Goal: Information Seeking & Learning: Check status

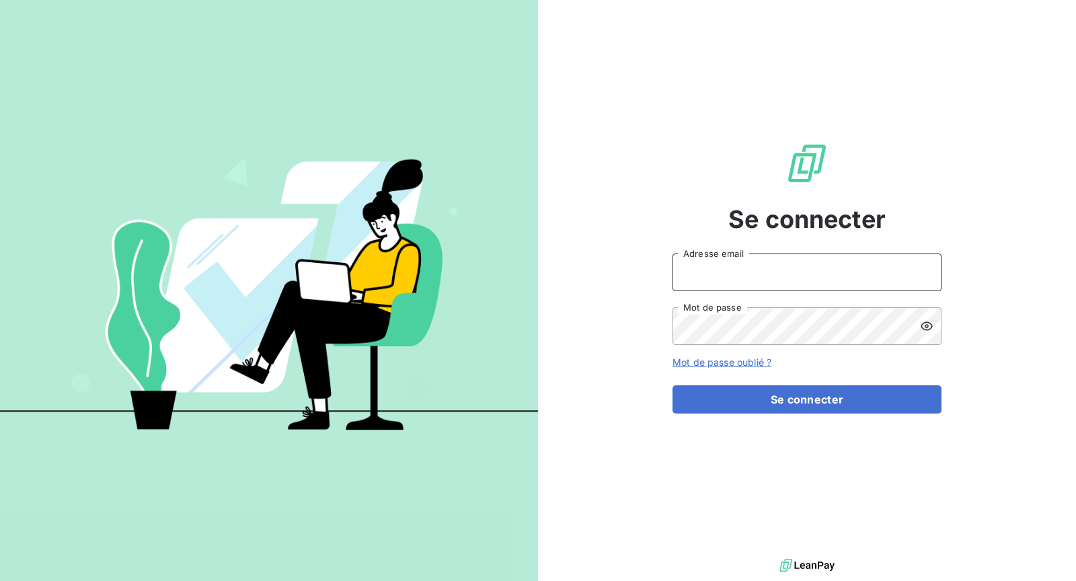
click at [801, 274] on input "Adresse email" at bounding box center [807, 273] width 269 height 38
type input "[EMAIL_ADDRESS][DOMAIN_NAME]"
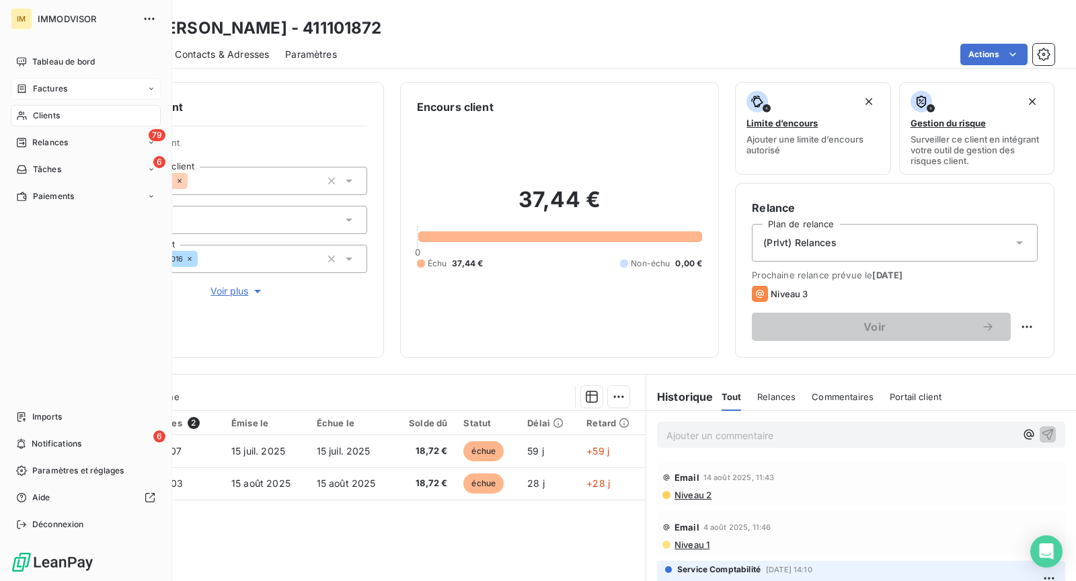
click at [33, 96] on div "Factures" at bounding box center [86, 89] width 150 height 22
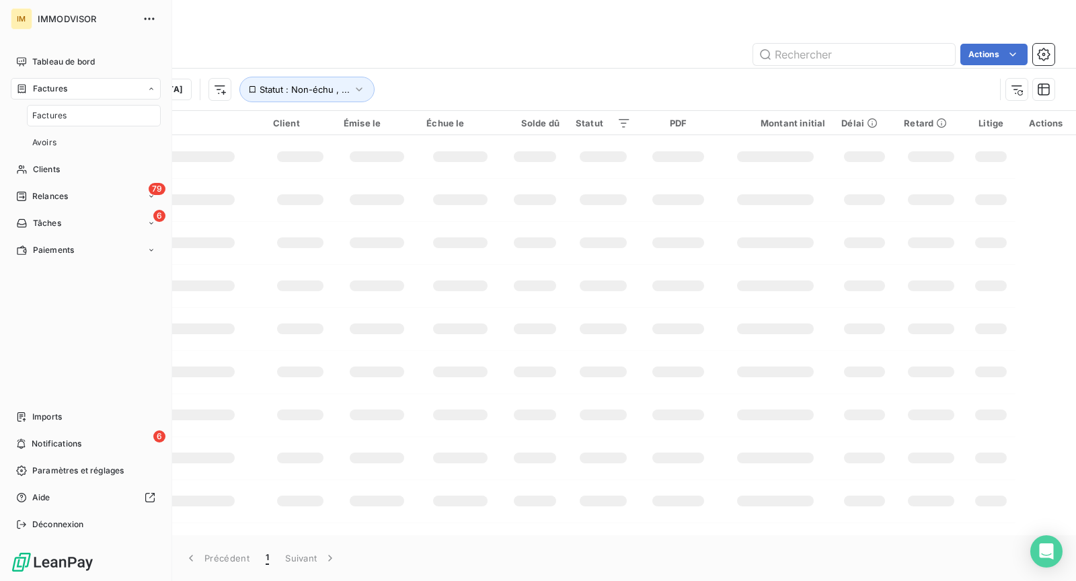
click at [64, 90] on span "Factures" at bounding box center [50, 89] width 34 height 12
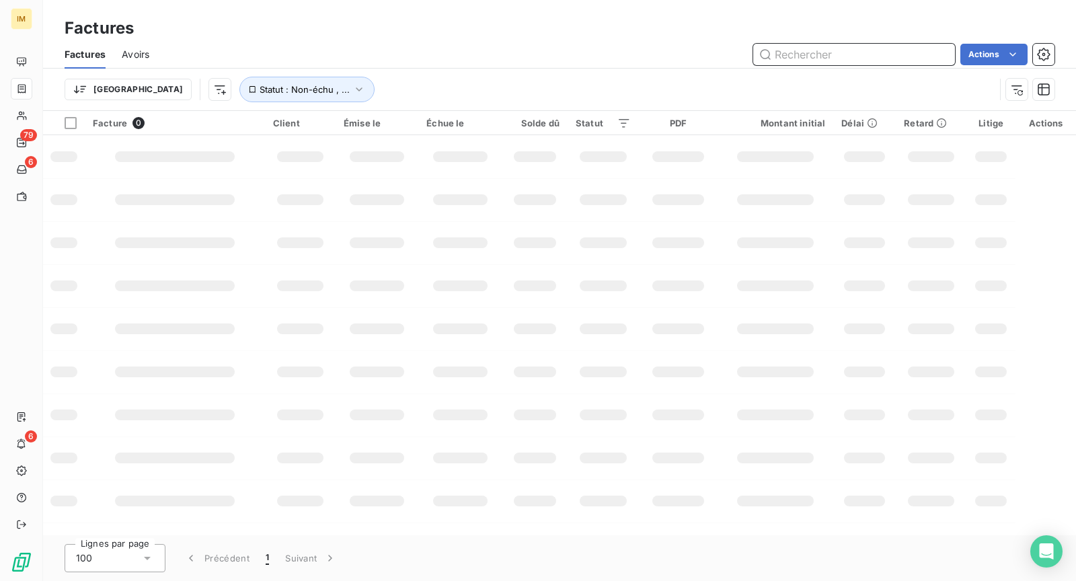
click at [861, 62] on input "text" at bounding box center [854, 55] width 202 height 22
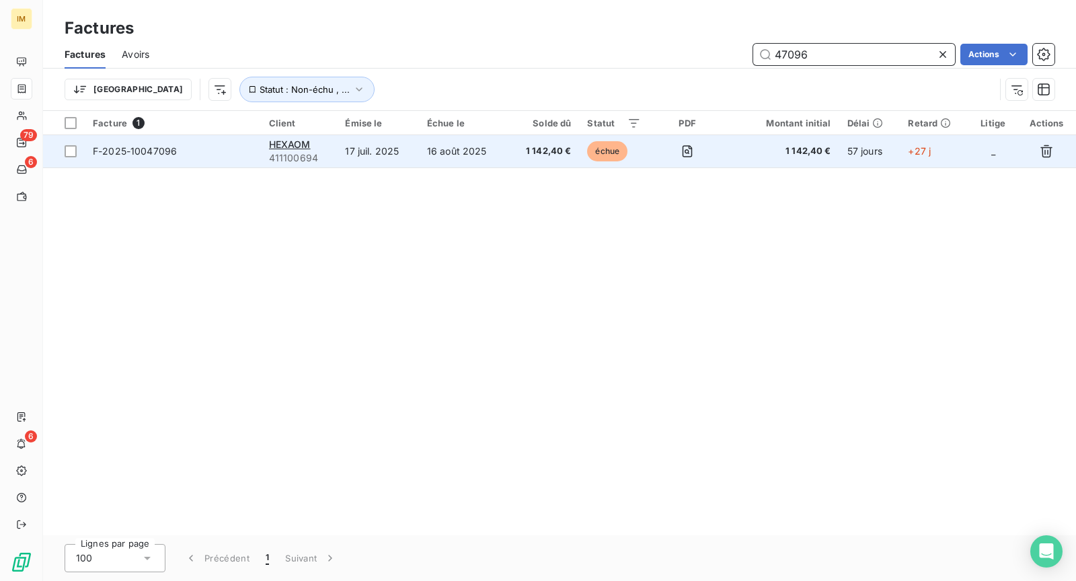
type input "47096"
click at [449, 135] on td "16 août 2025" at bounding box center [463, 151] width 89 height 32
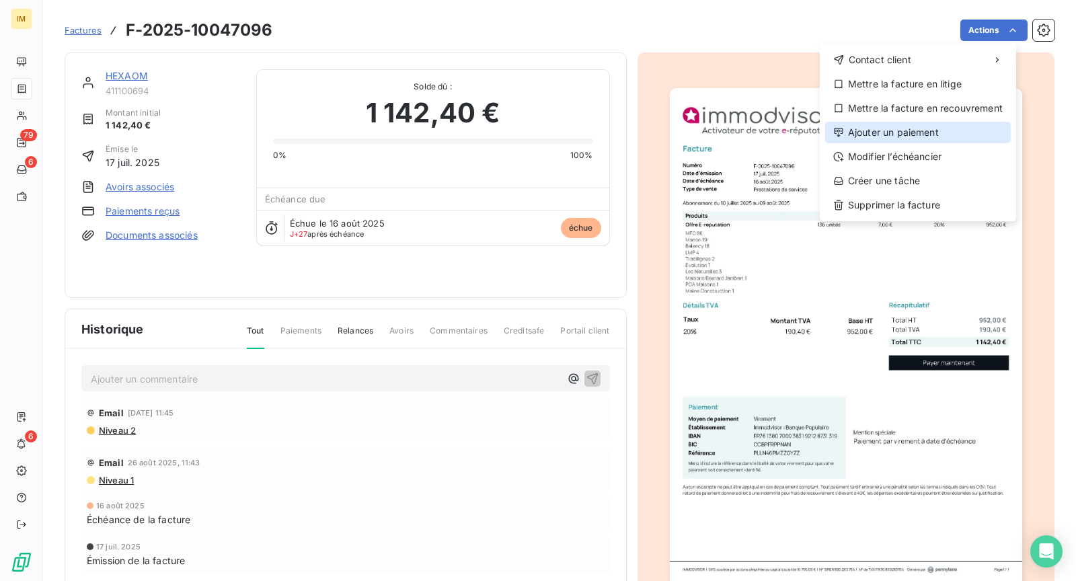
click at [948, 131] on div "Ajouter un paiement" at bounding box center [918, 133] width 186 height 22
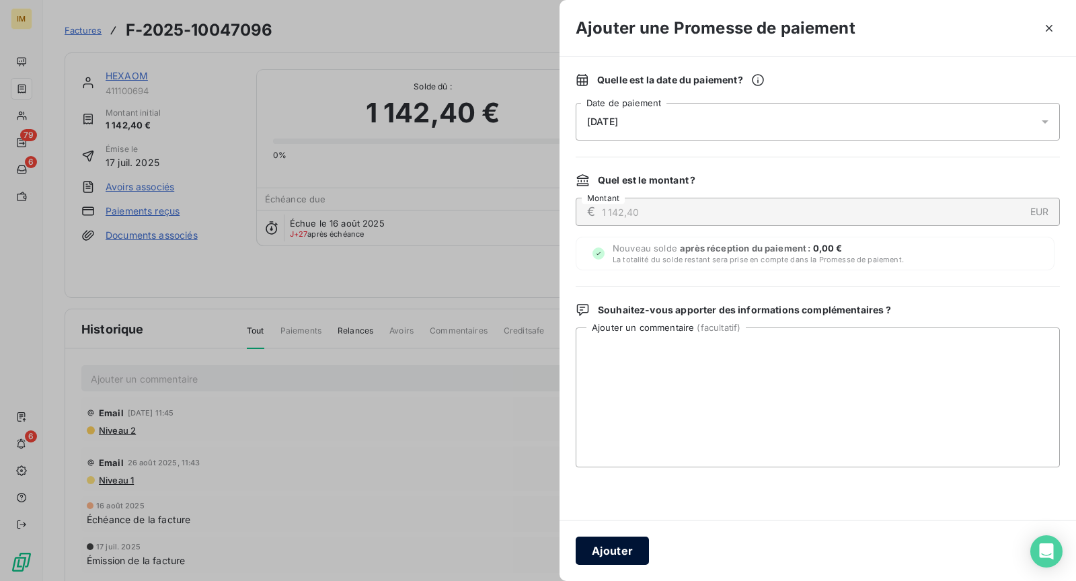
click at [623, 541] on button "Ajouter" at bounding box center [612, 551] width 73 height 28
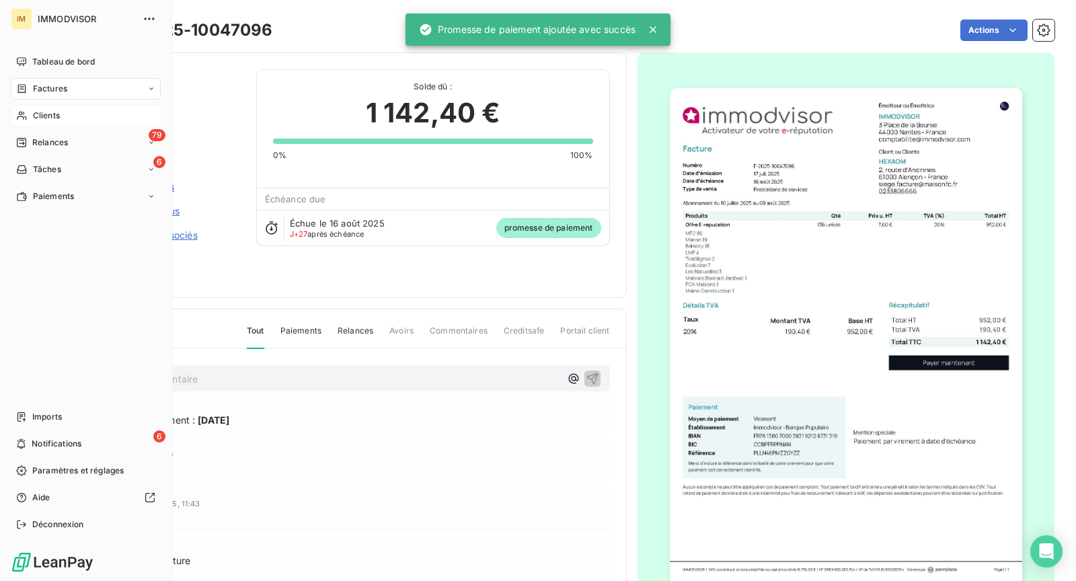
click at [41, 120] on span "Clients" at bounding box center [46, 116] width 27 height 12
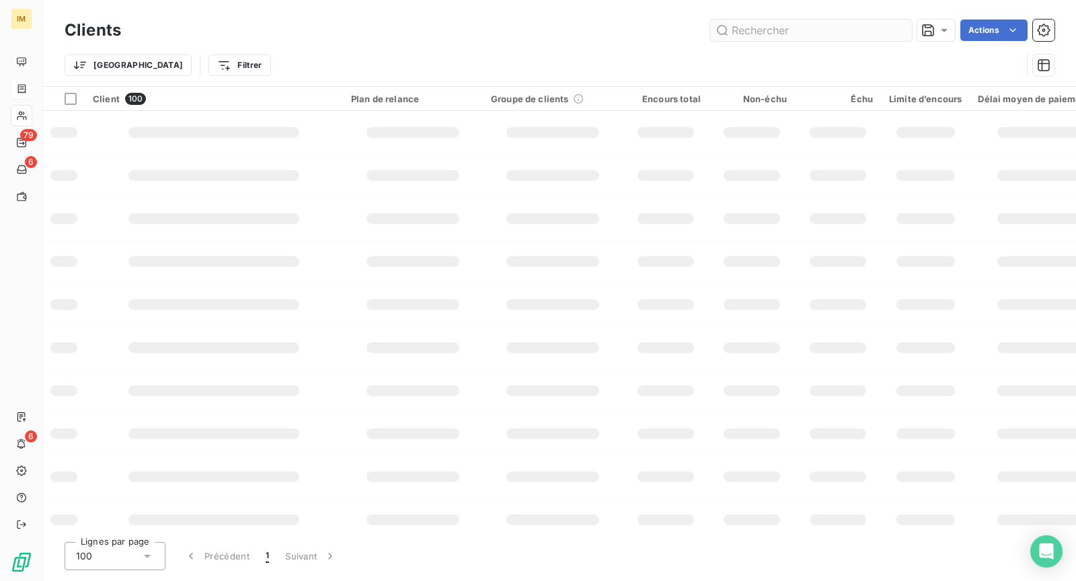
click at [771, 24] on input "text" at bounding box center [811, 31] width 202 height 22
click at [747, 34] on input "ELGEA" at bounding box center [811, 31] width 202 height 22
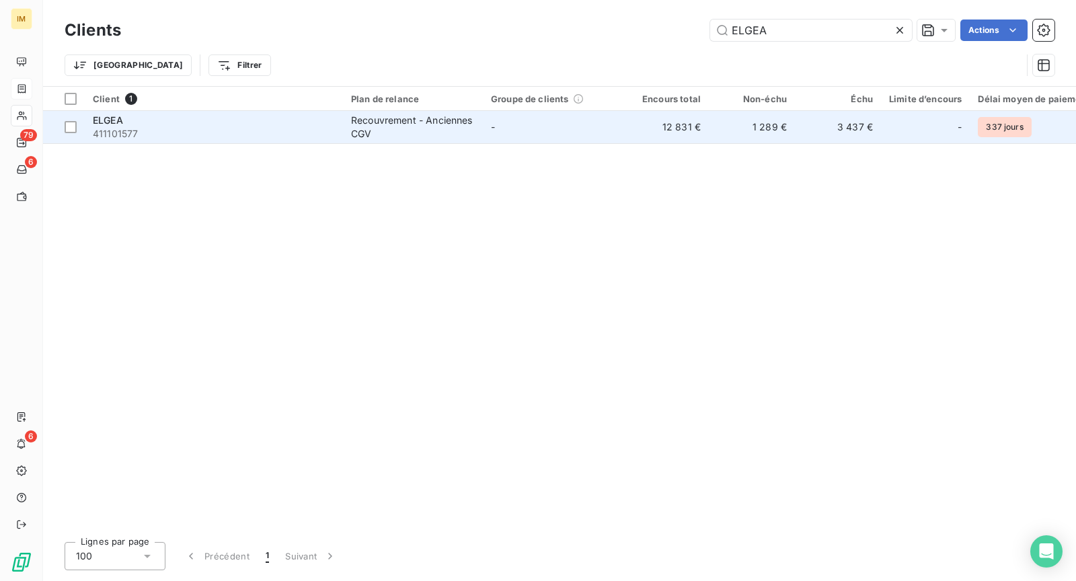
type input "ELGEA"
click at [466, 119] on div "Recouvrement - Anciennes CGV" at bounding box center [413, 127] width 124 height 27
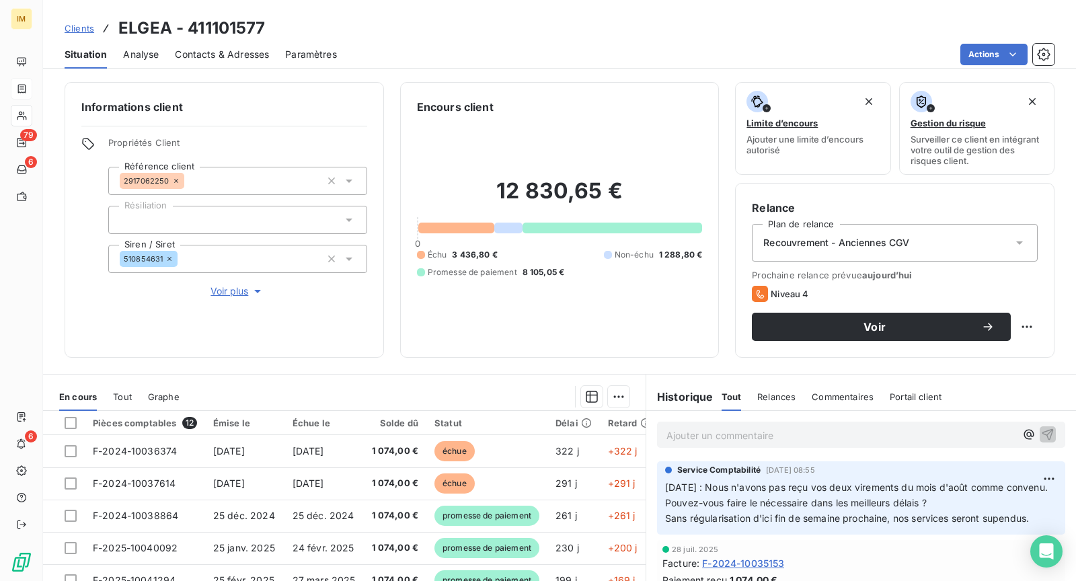
copy div
drag, startPoint x: 169, startPoint y: 181, endPoint x: 361, endPoint y: 85, distance: 215.1
click at [282, 111] on div "Informations client Propriétés Client Référence client 2917062250 Résiliation S…" at bounding box center [224, 220] width 319 height 276
copy div
drag, startPoint x: 164, startPoint y: 261, endPoint x: 120, endPoint y: 302, distance: 60.4
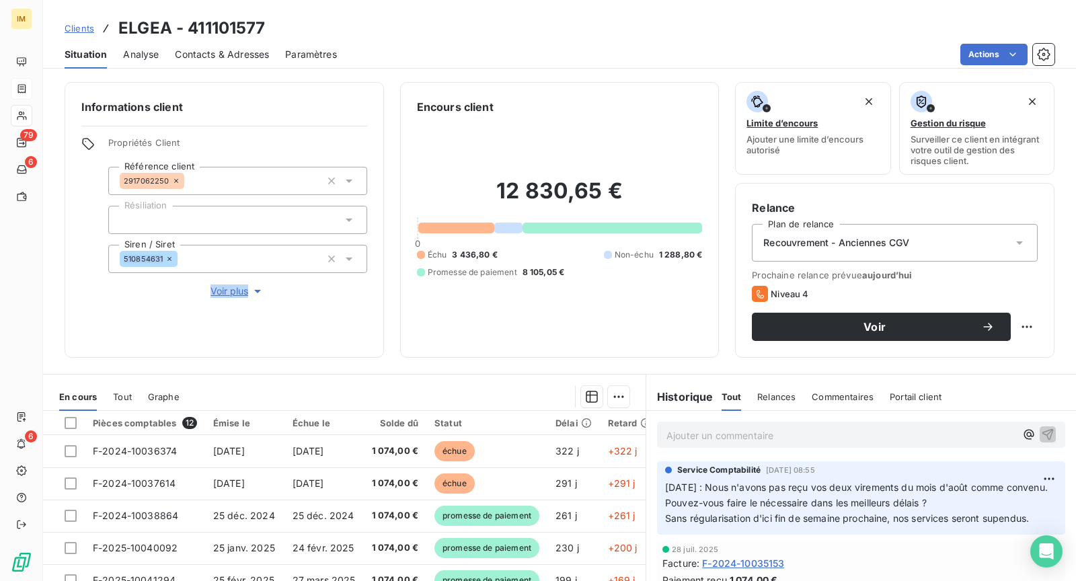
click at [101, 302] on div "Informations client Propriétés Client Référence client 2917062250 Résiliation S…" at bounding box center [224, 220] width 319 height 276
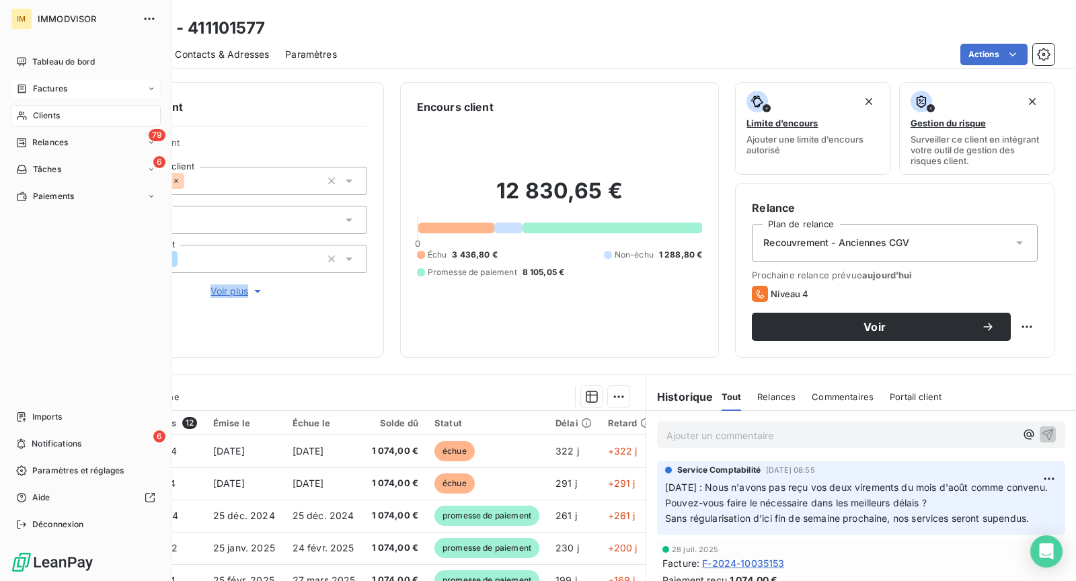
click at [34, 111] on span "Clients" at bounding box center [46, 116] width 27 height 12
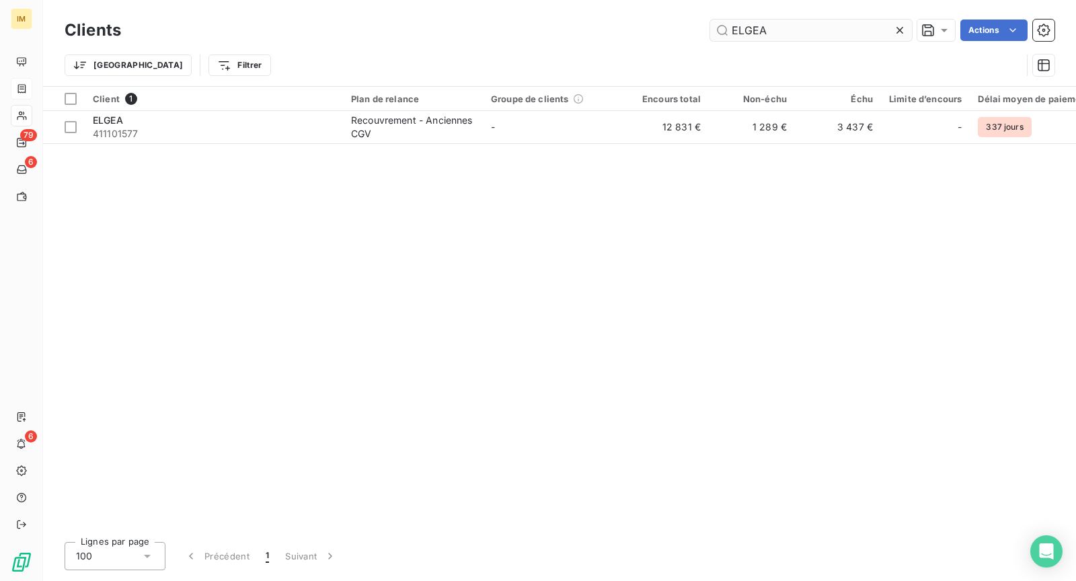
click at [774, 35] on input "ELGEA" at bounding box center [811, 31] width 202 height 22
type input "Junior Senior Poitiers"
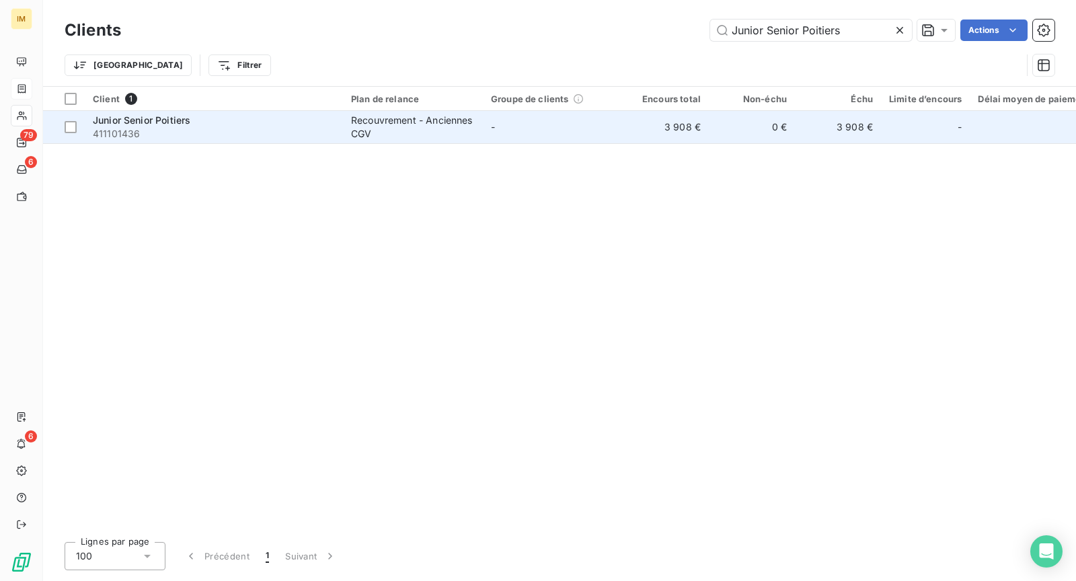
click at [260, 128] on span "411101436" at bounding box center [214, 133] width 242 height 13
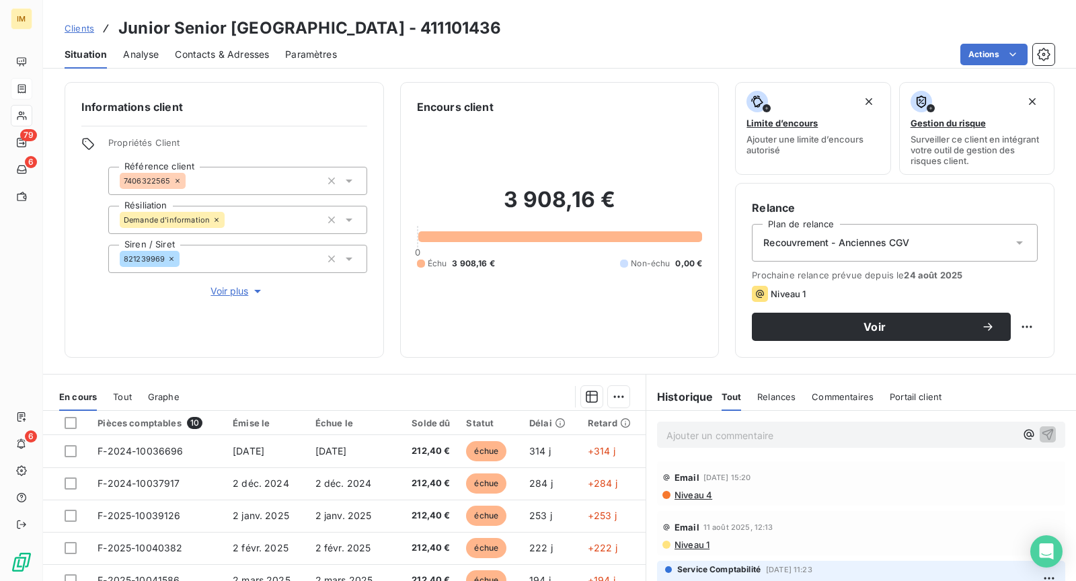
click at [241, 290] on span "Voir plus" at bounding box center [238, 290] width 54 height 13
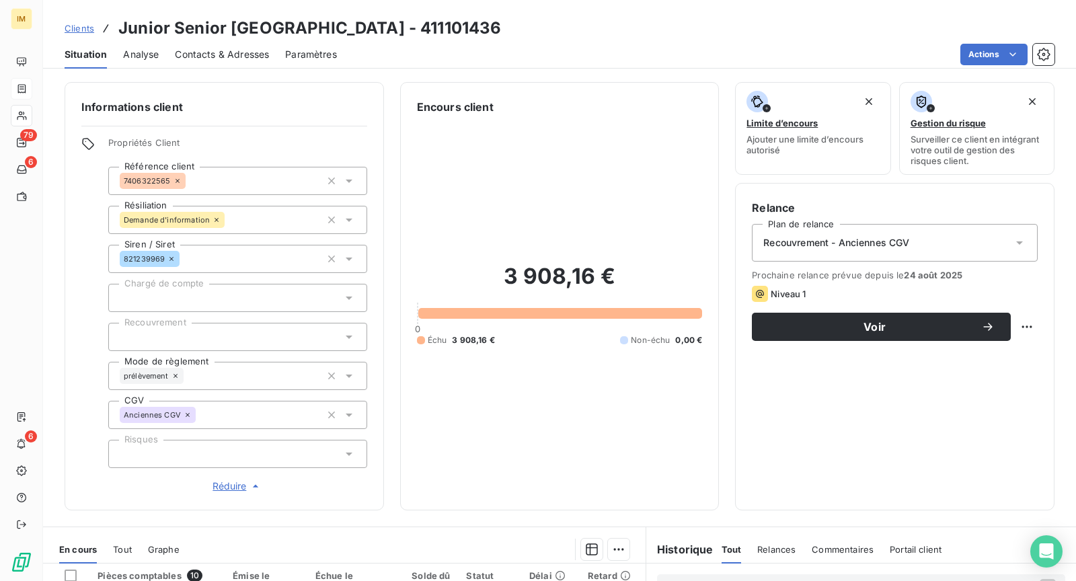
click at [221, 336] on div at bounding box center [237, 337] width 259 height 28
click at [67, 326] on div "Informations client Propriétés Client Référence client 7406322565 Résiliation D…" at bounding box center [224, 296] width 319 height 428
click at [206, 451] on div at bounding box center [237, 454] width 259 height 28
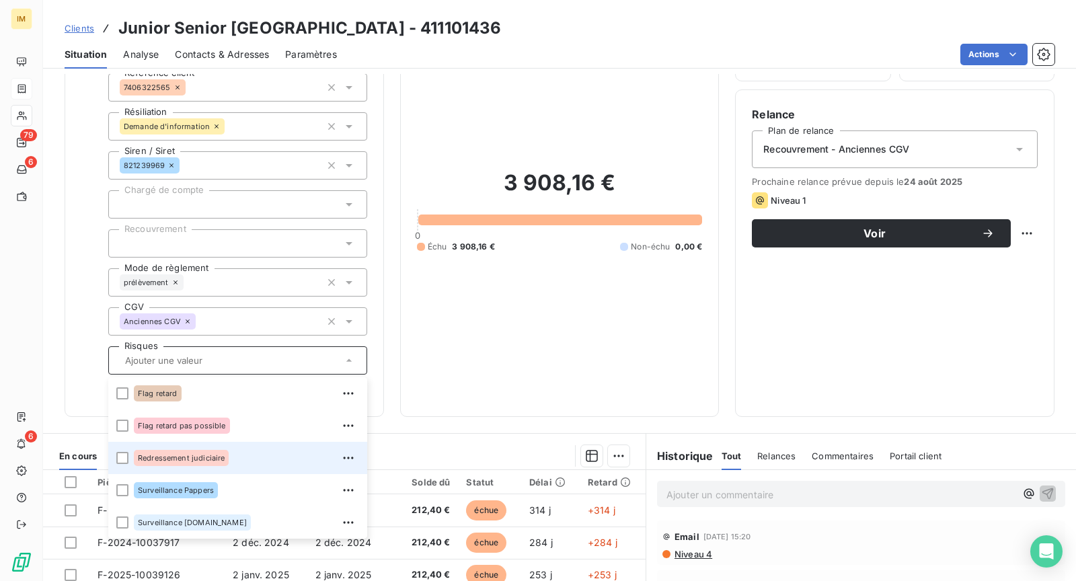
scroll to position [94, 0]
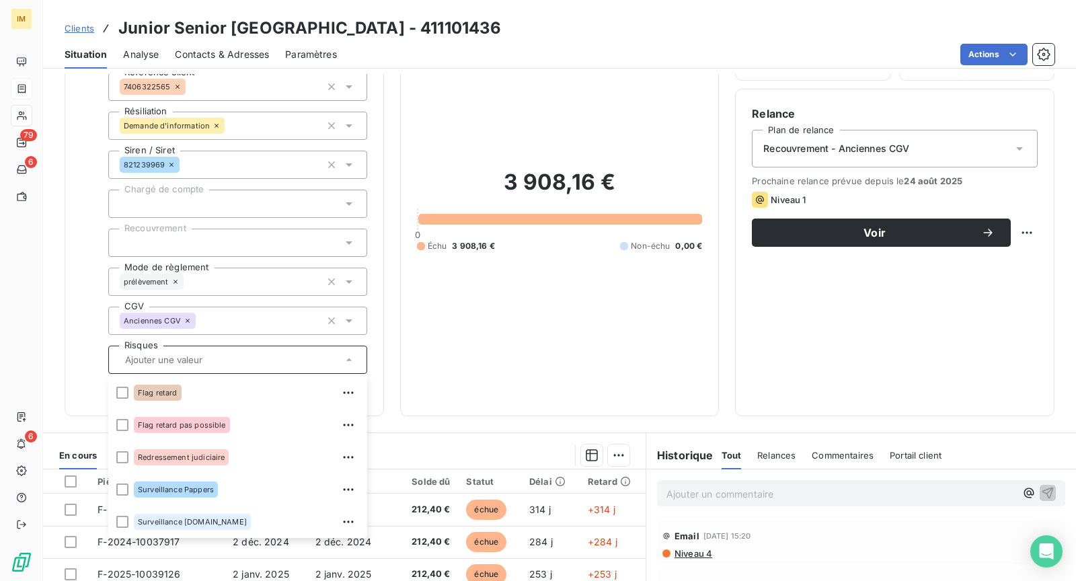
click at [50, 313] on div "Informations client Propriétés Client Référence client 7406322565 Résiliation D…" at bounding box center [559, 202] width 1033 height 428
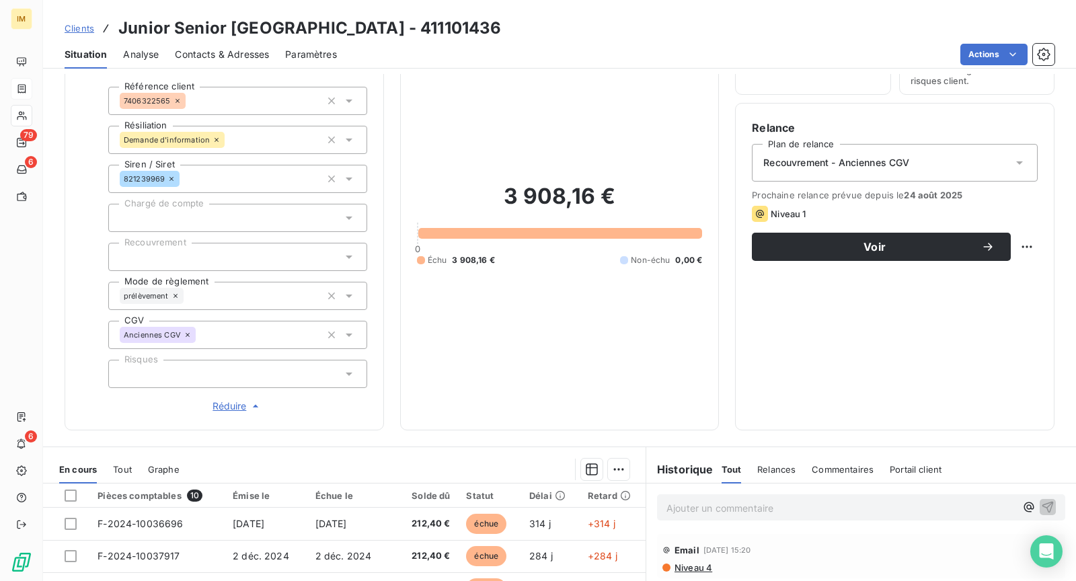
scroll to position [64, 0]
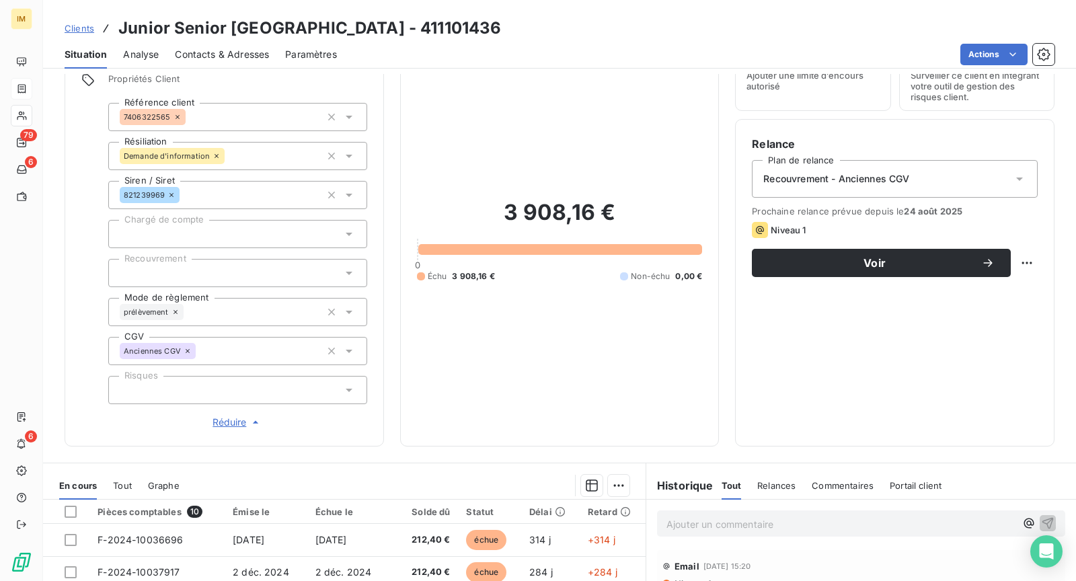
drag, startPoint x: 256, startPoint y: 381, endPoint x: 264, endPoint y: 390, distance: 12.8
click at [256, 381] on div at bounding box center [237, 390] width 259 height 28
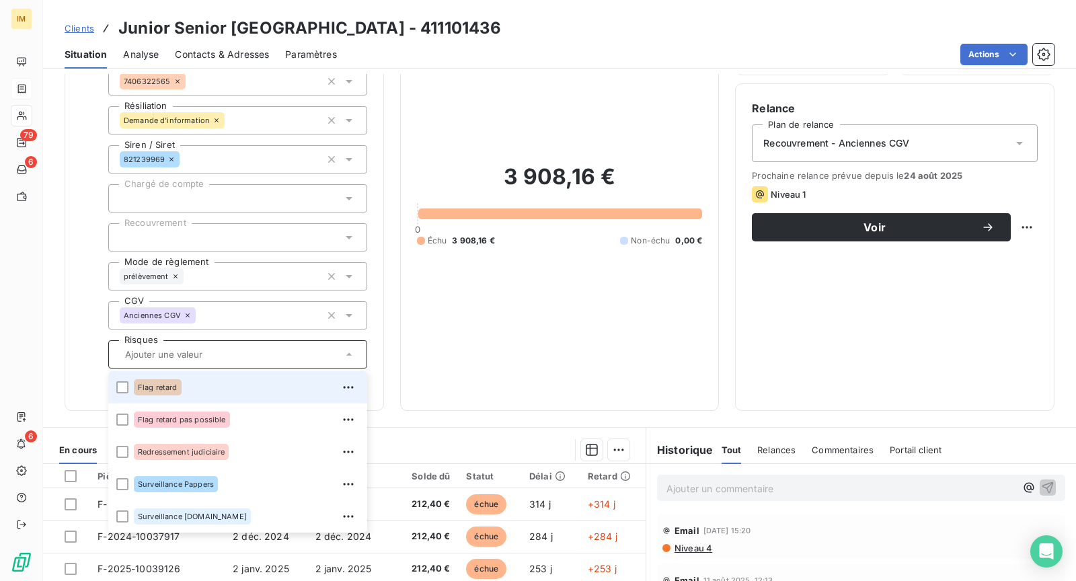
scroll to position [100, 0]
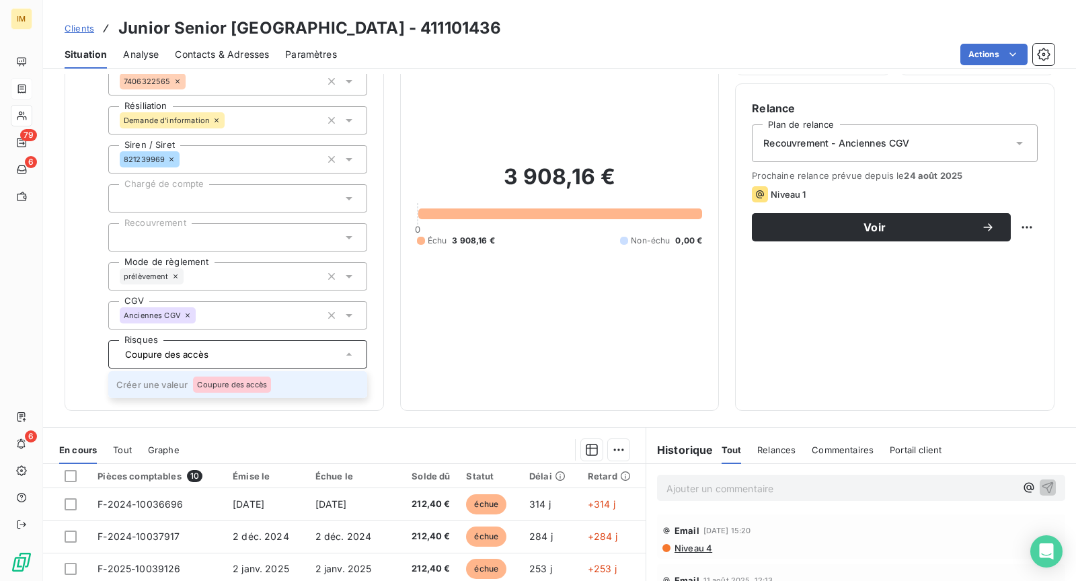
click at [231, 373] on li "Créer une valeur Coupure des accès" at bounding box center [237, 384] width 259 height 27
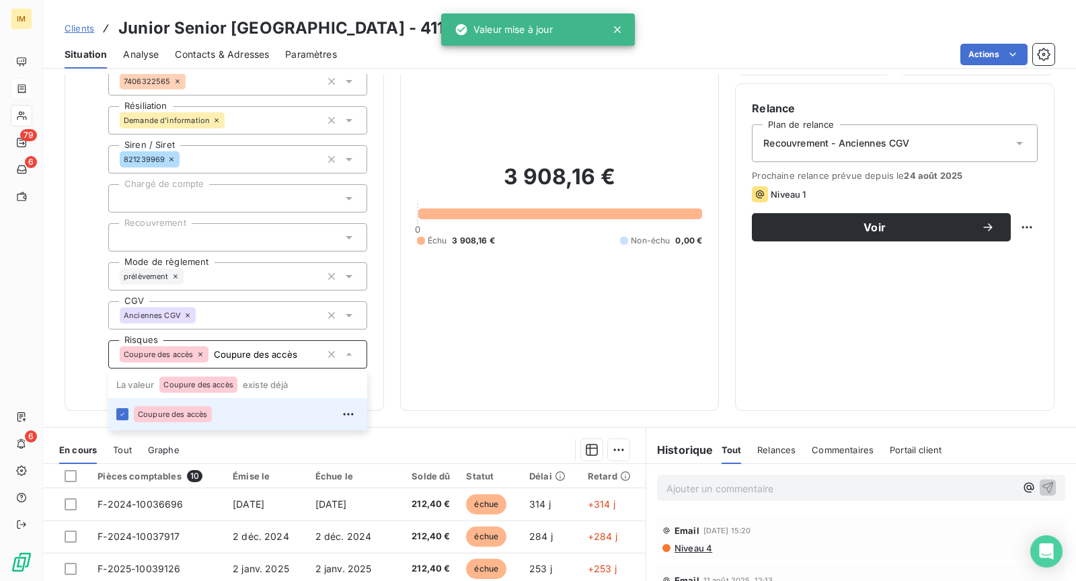
click at [69, 330] on div "Informations client Propriétés Client Référence client 7406322565 Résiliation D…" at bounding box center [224, 197] width 319 height 428
type input "Coupure des accès"
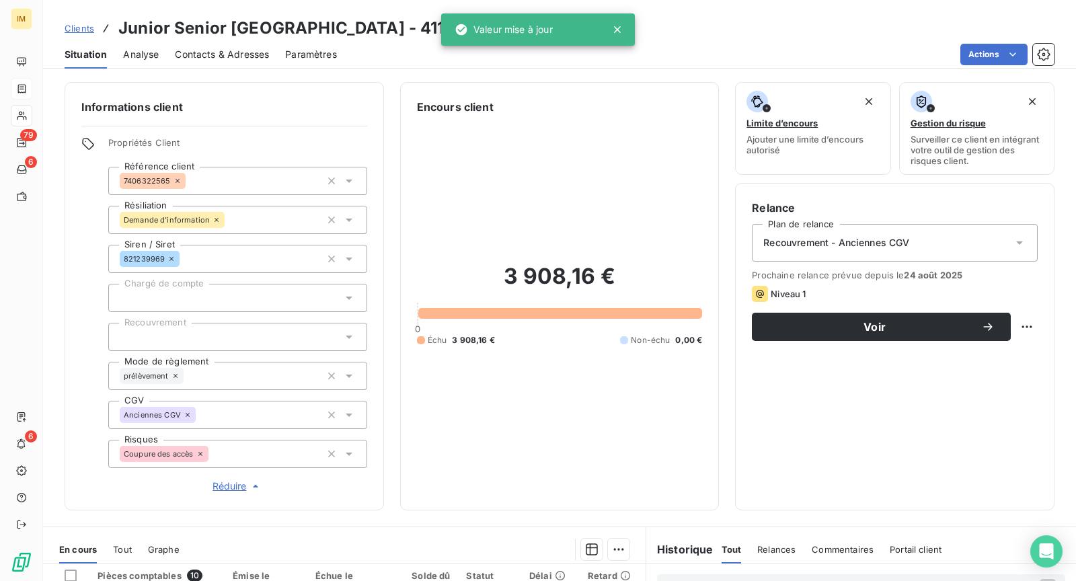
scroll to position [0, 0]
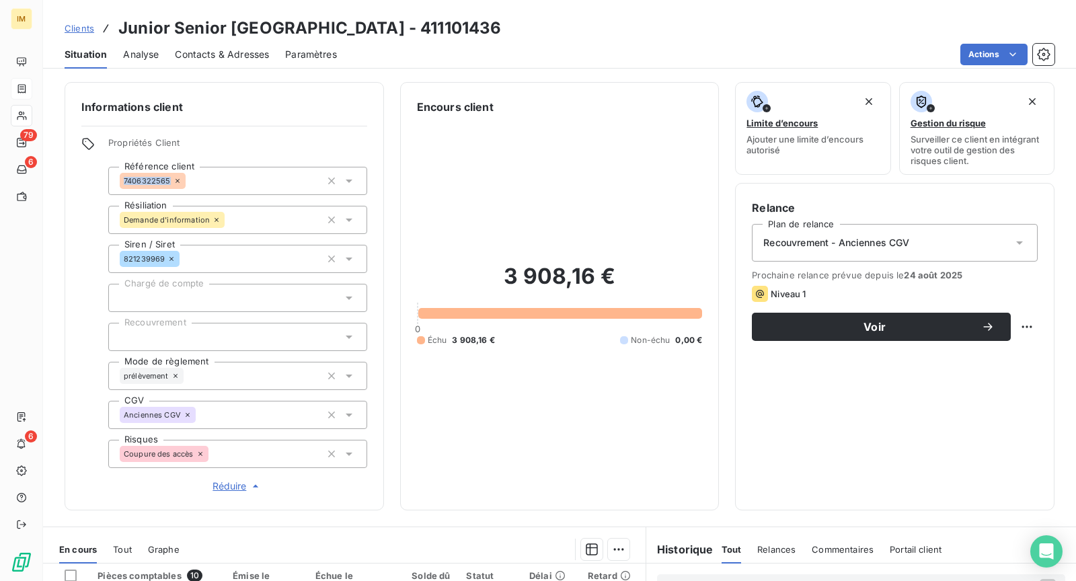
copy span "7406322565"
drag, startPoint x: 159, startPoint y: 180, endPoint x: 79, endPoint y: 220, distance: 89.3
click at [79, 219] on div "Informations client Propriétés Client Référence client 7406322565 Résiliation D…" at bounding box center [224, 296] width 319 height 428
click at [67, 235] on div "Informations client Propriétés Client Référence client 7406322565 Résiliation D…" at bounding box center [224, 296] width 319 height 428
copy div
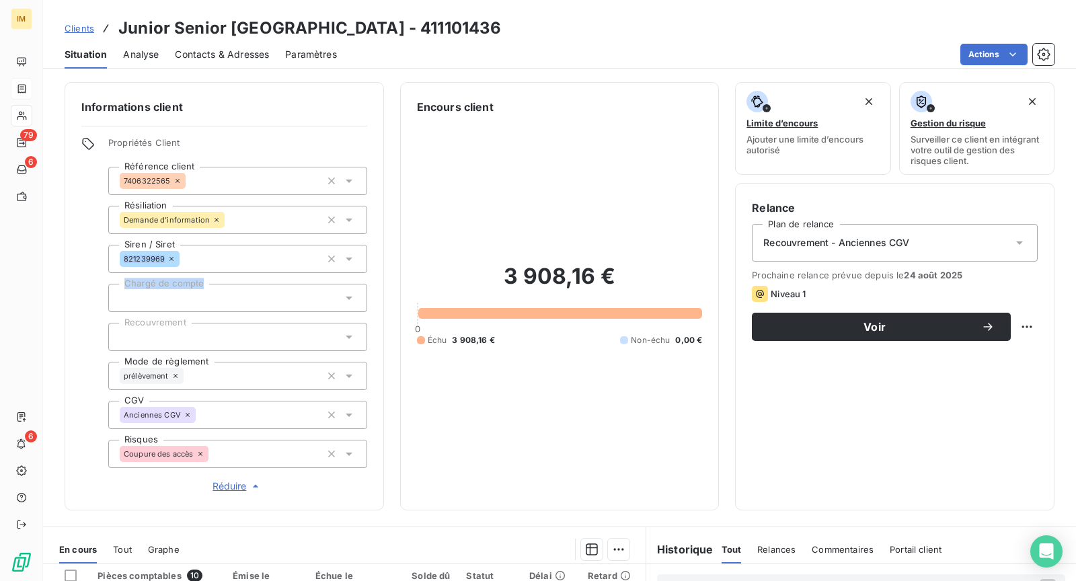
drag, startPoint x: 165, startPoint y: 262, endPoint x: 64, endPoint y: 286, distance: 103.8
click at [64, 287] on div "Informations client Propriétés Client Référence client 7406322565 Résiliation D…" at bounding box center [559, 296] width 1033 height 428
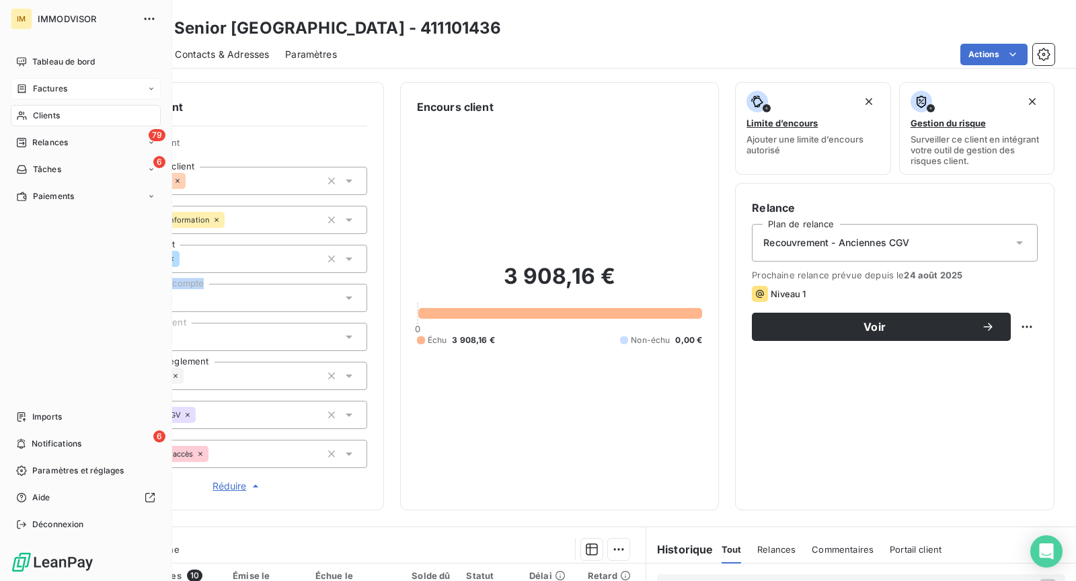
click at [33, 115] on span "Clients" at bounding box center [46, 116] width 27 height 12
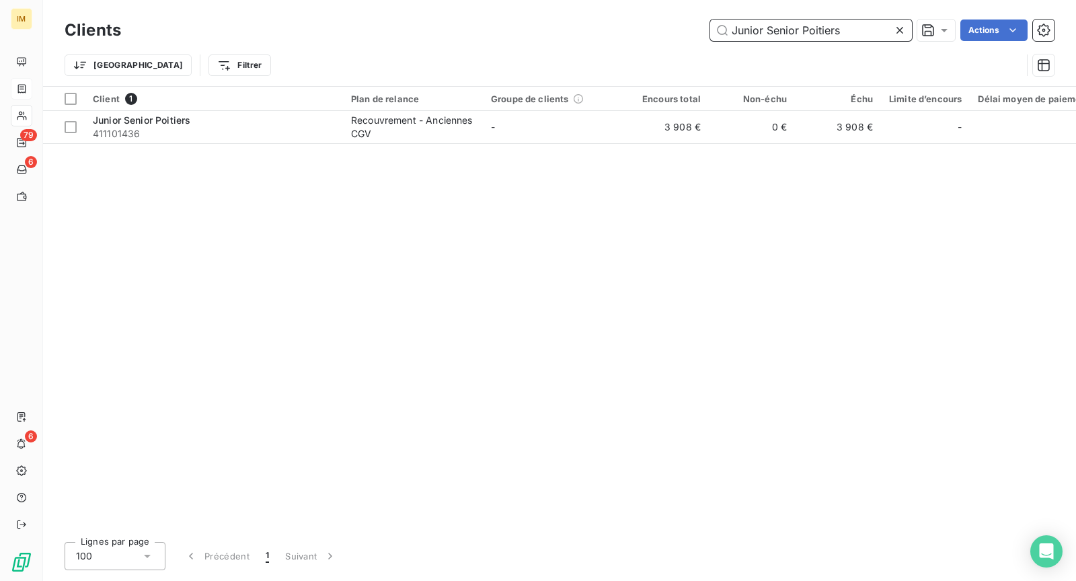
click at [771, 34] on input "Junior Senior Poitiers" at bounding box center [811, 31] width 202 height 22
click at [771, 35] on input "Junior Senior Poitiers" at bounding box center [811, 31] width 202 height 22
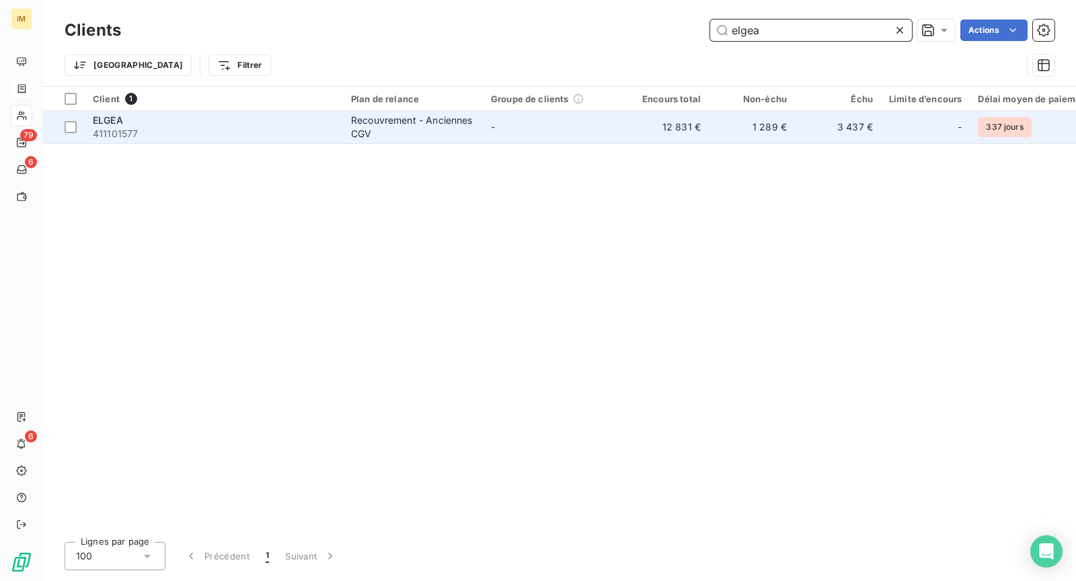
type input "elgea"
click at [185, 122] on div "ELGEA" at bounding box center [214, 120] width 242 height 13
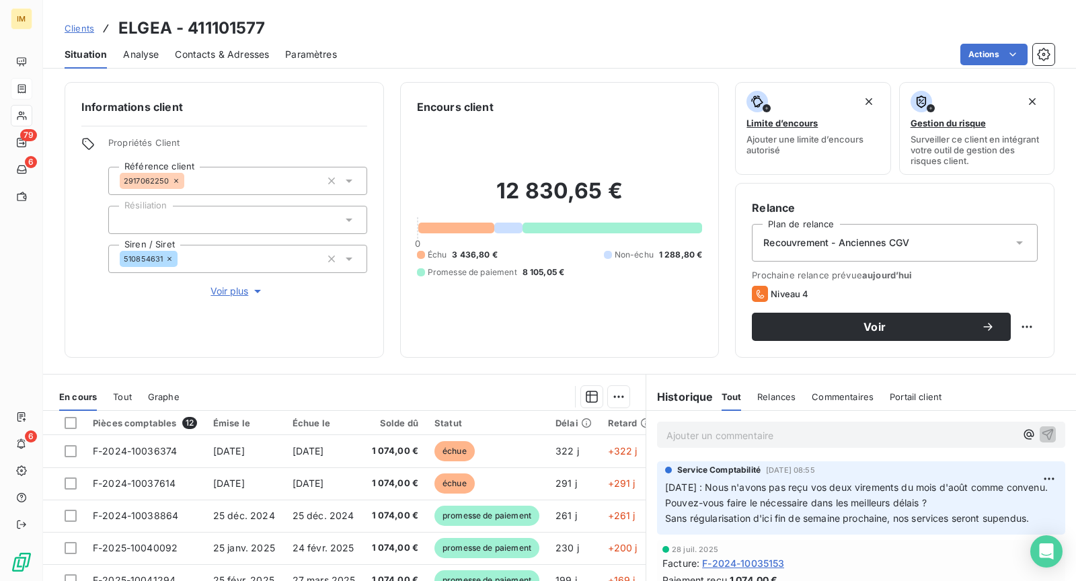
click at [235, 289] on span "Voir plus" at bounding box center [238, 290] width 54 height 13
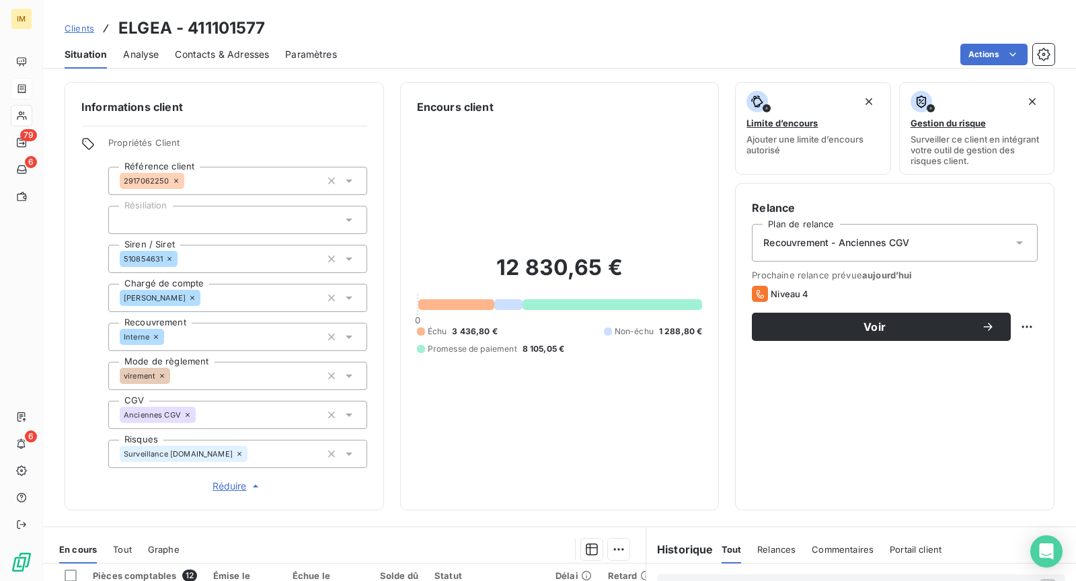
click at [259, 457] on div "Surveillance [DOMAIN_NAME]" at bounding box center [237, 454] width 259 height 28
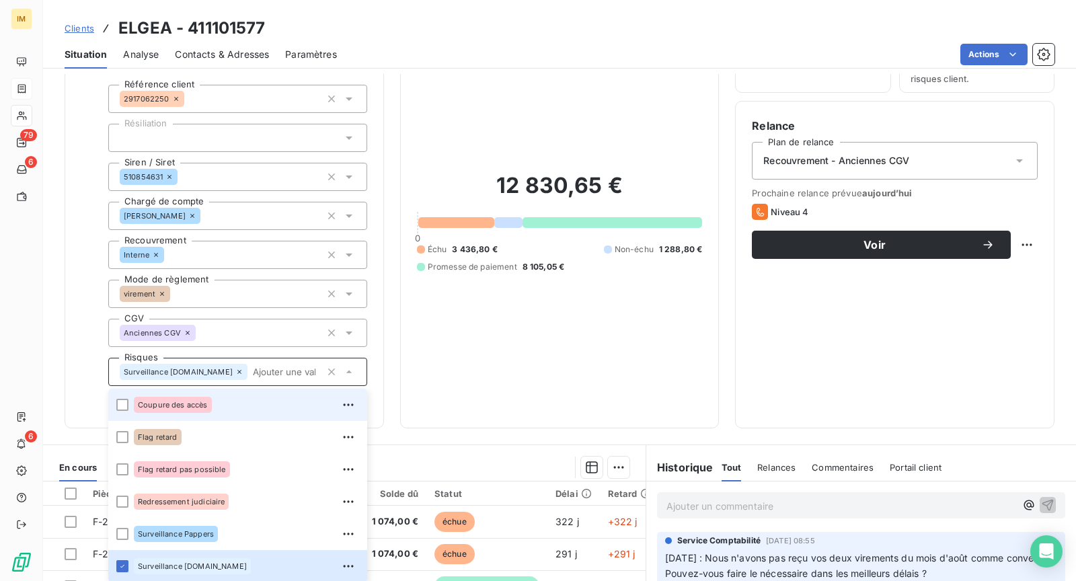
drag, startPoint x: 258, startPoint y: 406, endPoint x: 250, endPoint y: 406, distance: 8.7
click at [258, 406] on div "Coupure des accès" at bounding box center [246, 405] width 225 height 22
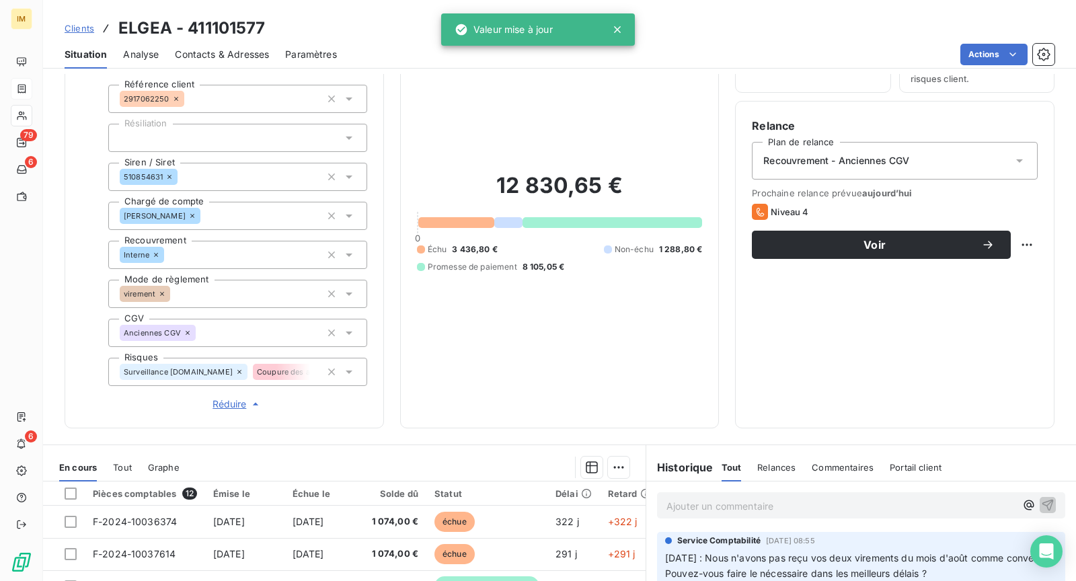
click at [65, 312] on div "Informations client Propriétés Client Référence client 2917062250 Résiliation S…" at bounding box center [224, 214] width 319 height 428
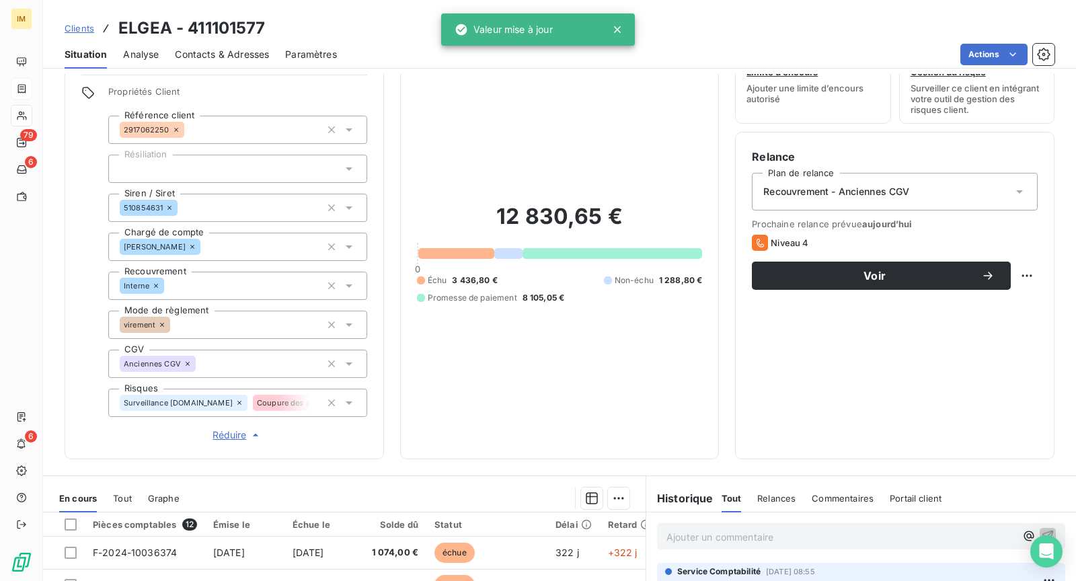
scroll to position [0, 0]
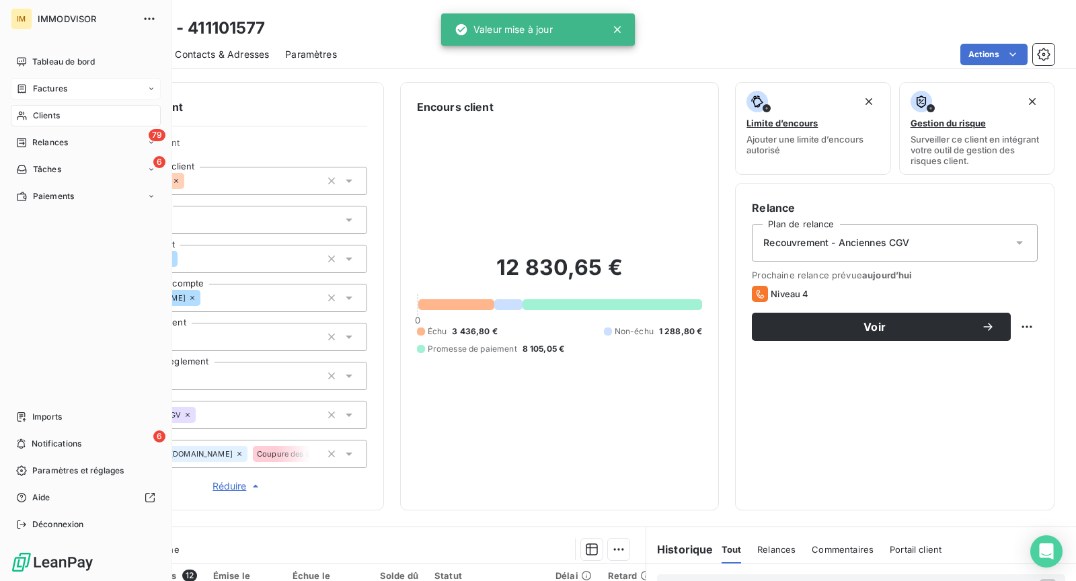
click at [17, 112] on icon at bounding box center [21, 115] width 11 height 11
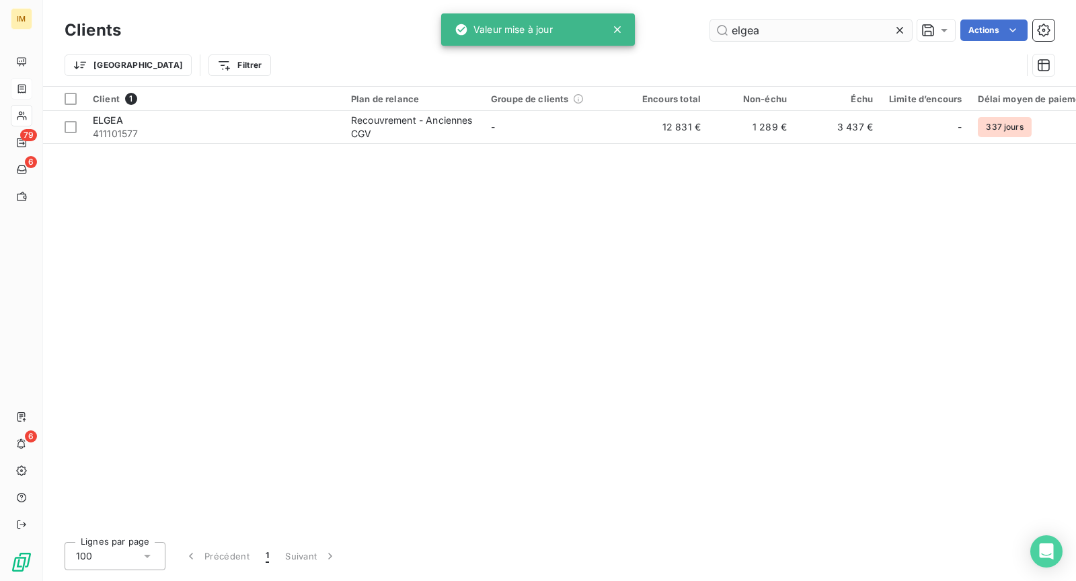
click at [833, 38] on input "elgea" at bounding box center [811, 31] width 202 height 22
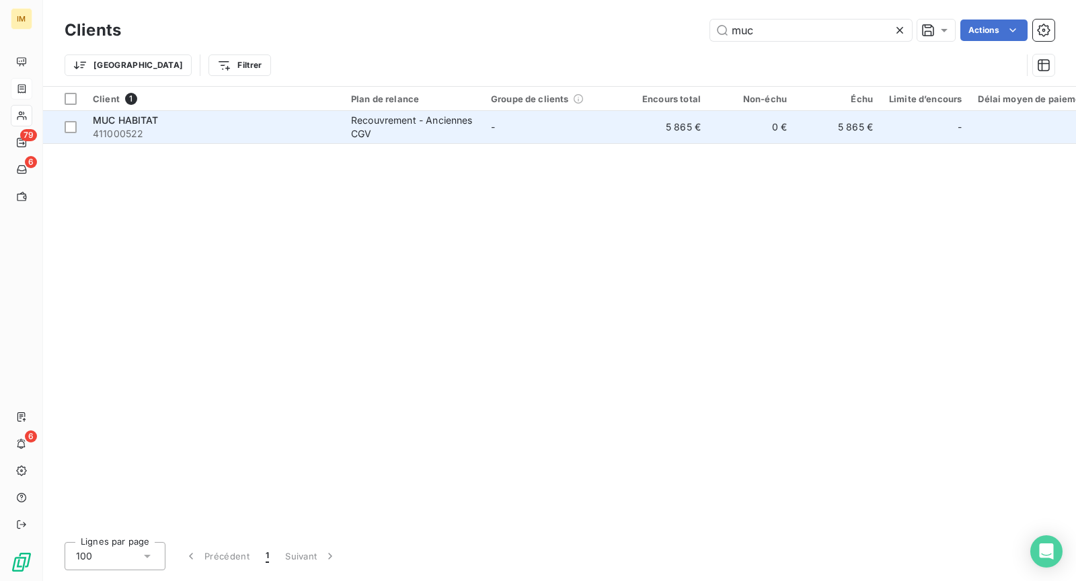
type input "muc"
click at [204, 131] on span "411000522" at bounding box center [214, 133] width 242 height 13
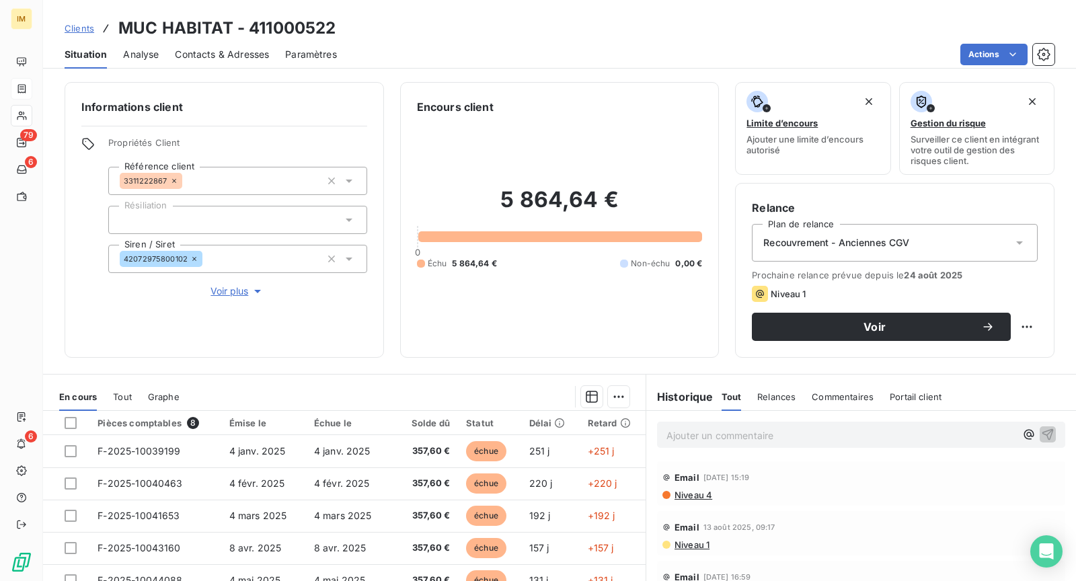
click at [231, 284] on span "Voir plus" at bounding box center [238, 290] width 54 height 13
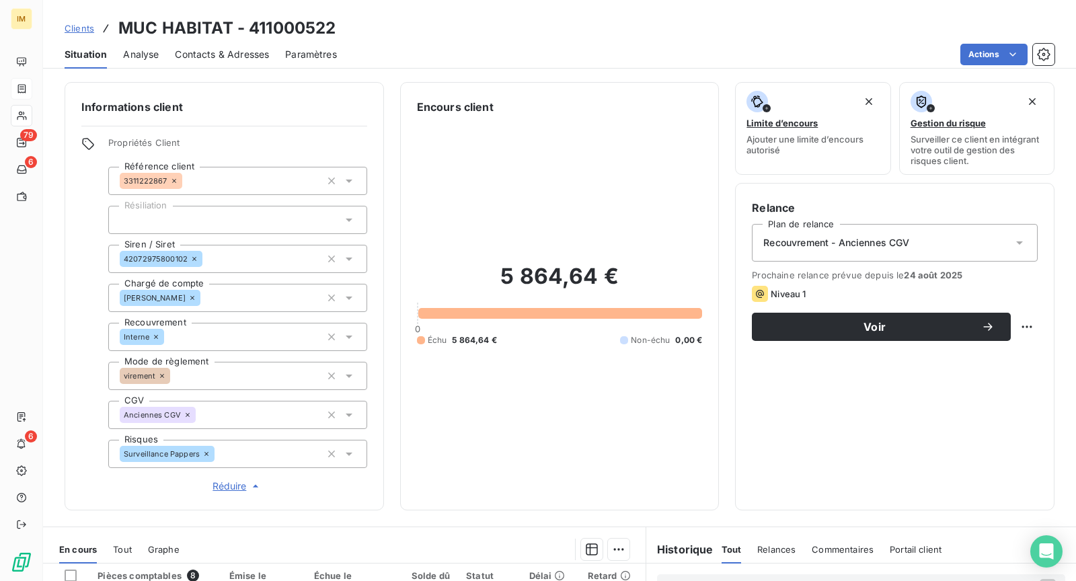
click at [266, 459] on div "Surveillance Pappers" at bounding box center [237, 454] width 259 height 28
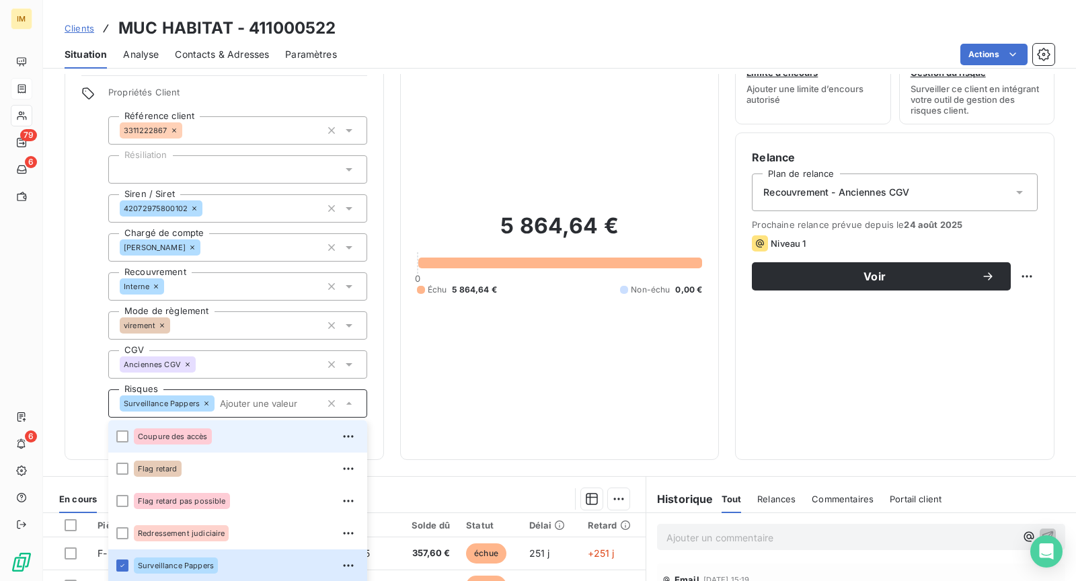
click at [244, 445] on div "Coupure des accès" at bounding box center [246, 437] width 225 height 22
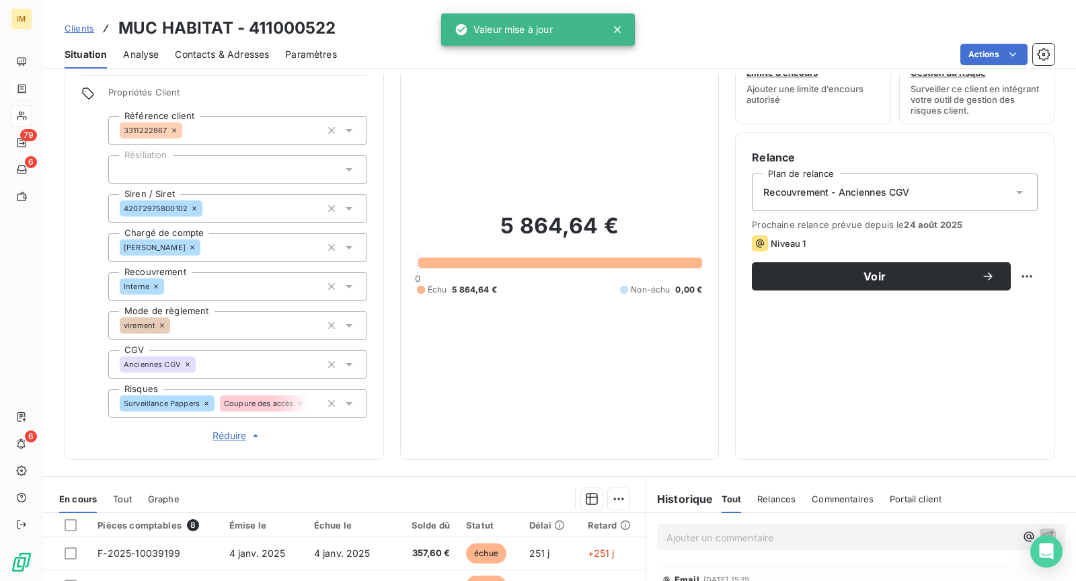
click at [82, 311] on div "Propriétés Client Référence client 3311222867 Résiliation Siren / Siret 4207297…" at bounding box center [224, 265] width 286 height 356
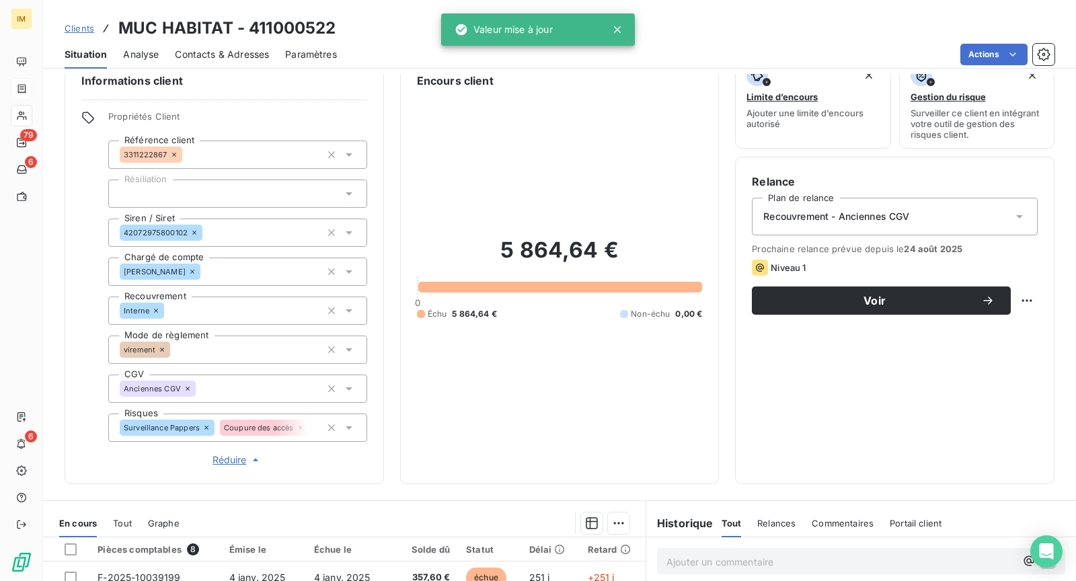
scroll to position [0, 0]
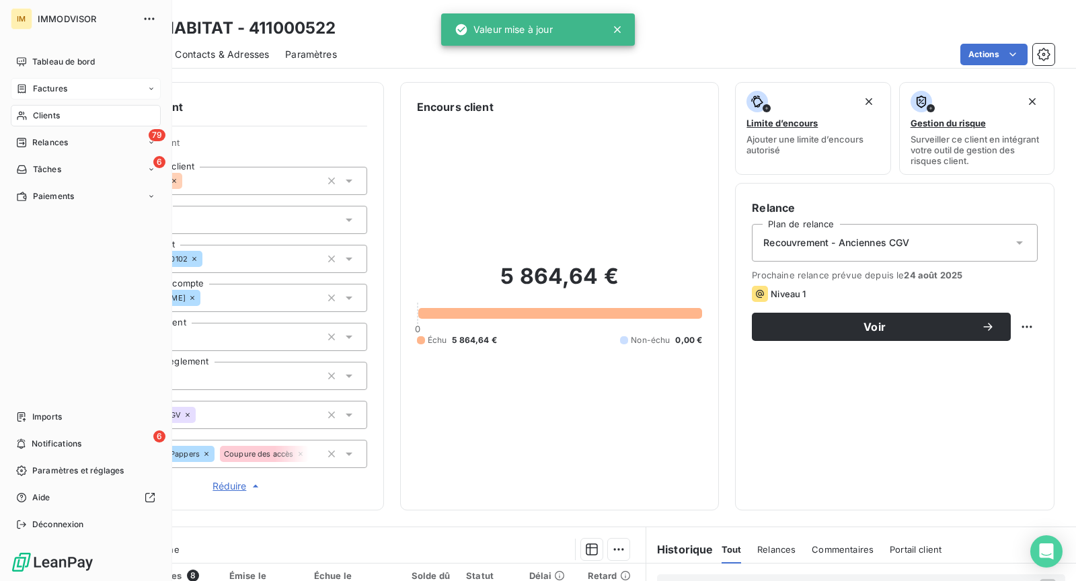
click at [45, 112] on span "Clients" at bounding box center [46, 116] width 27 height 12
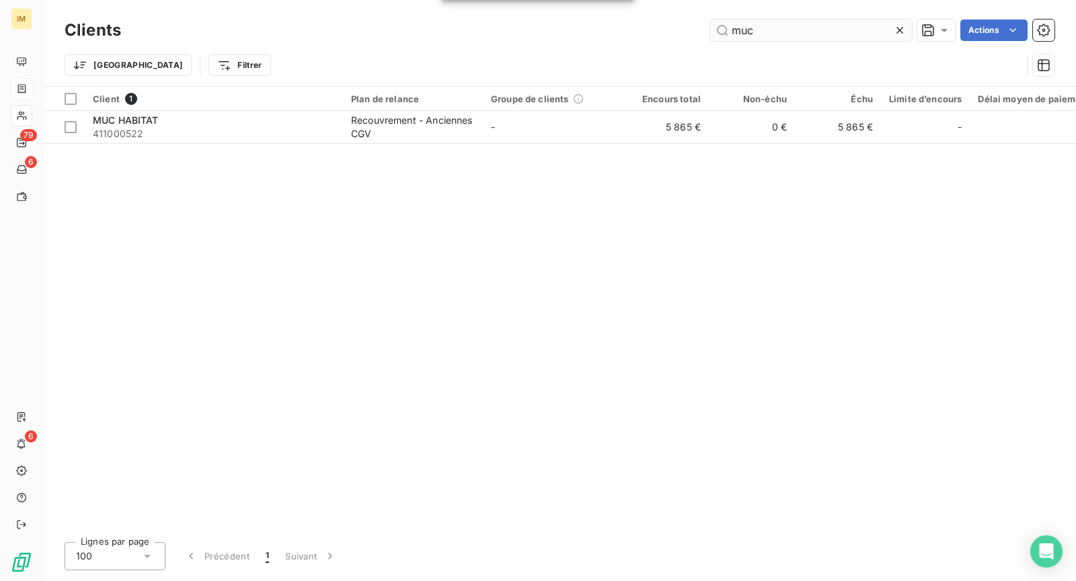
drag, startPoint x: 808, startPoint y: 50, endPoint x: 808, endPoint y: 36, distance: 14.8
click at [808, 50] on div "Trier Filtrer" at bounding box center [560, 65] width 990 height 42
click at [806, 31] on input "muc" at bounding box center [811, 31] width 202 height 22
paste input "COMPAGNIE SUD LOIRE DE CONSTRUCTION"
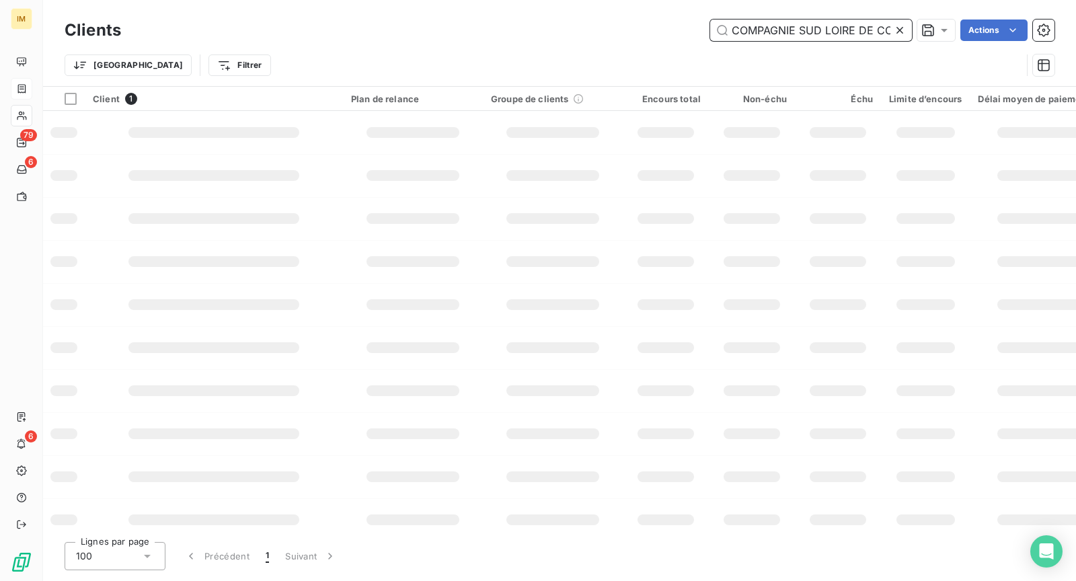
scroll to position [0, 71]
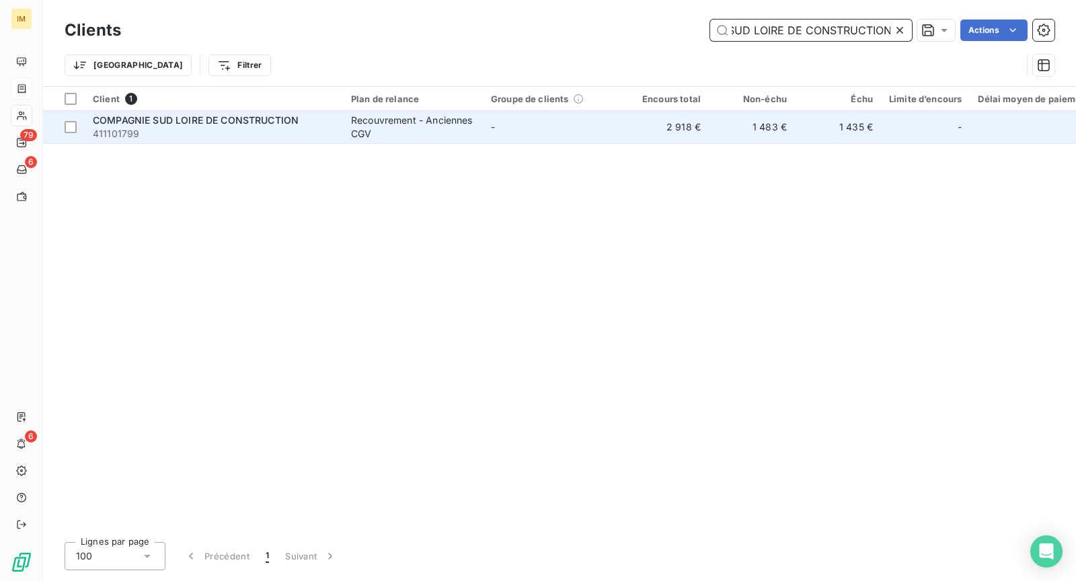
type input "COMPAGNIE SUD LOIRE DE CONSTRUCTION"
click at [315, 121] on div "COMPAGNIE SUD LOIRE DE CONSTRUCTION" at bounding box center [214, 120] width 242 height 13
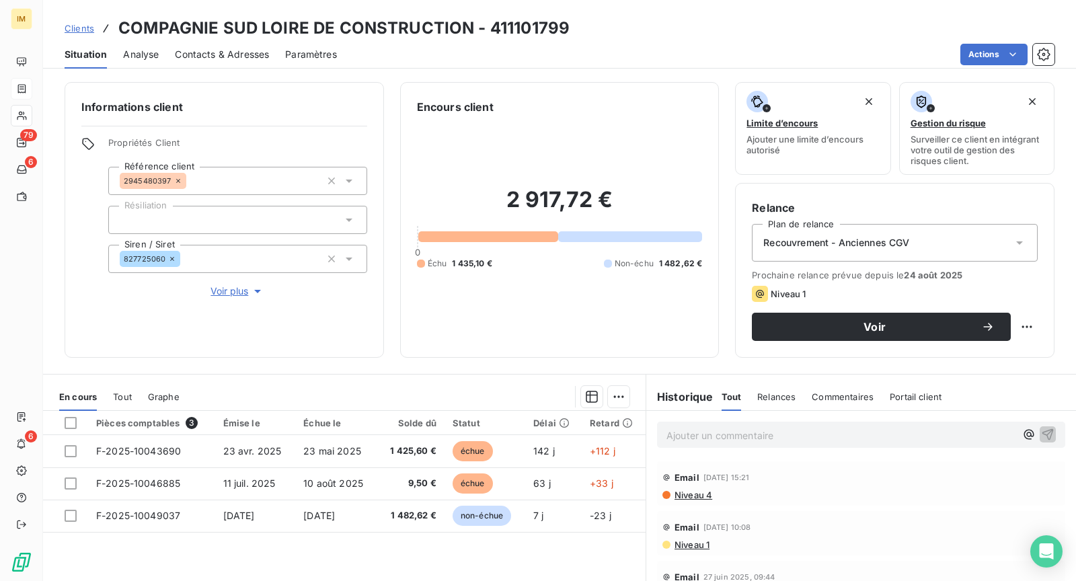
click at [245, 293] on span "Voir plus" at bounding box center [238, 290] width 54 height 13
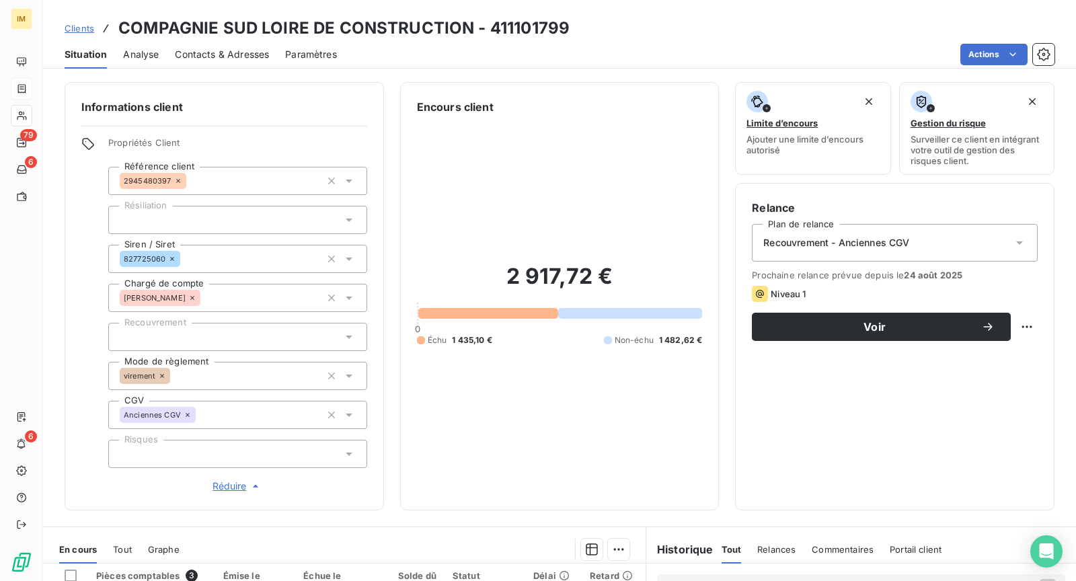
click at [210, 457] on div at bounding box center [237, 454] width 259 height 28
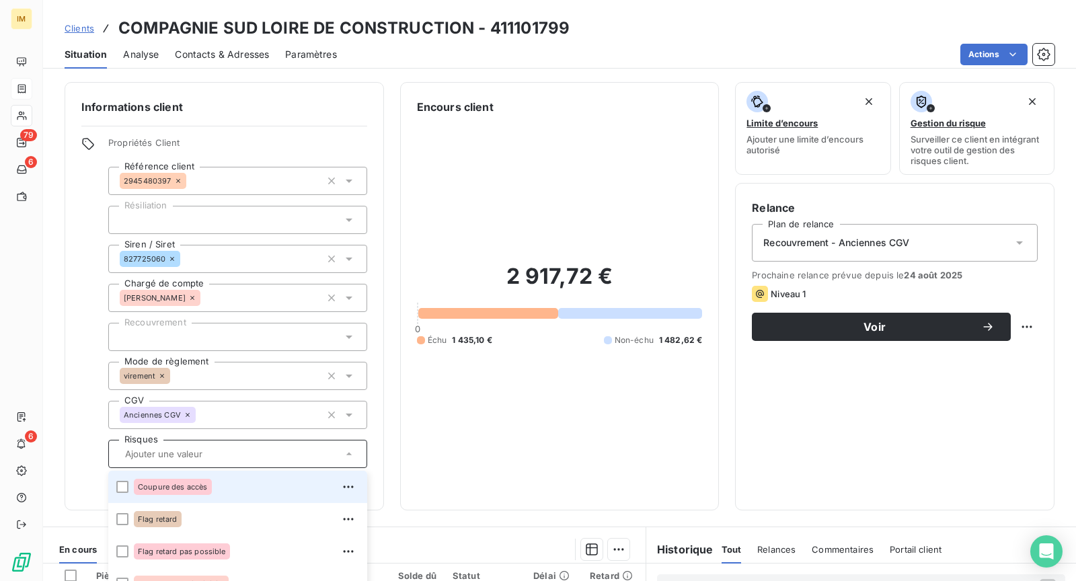
click at [233, 494] on div "Coupure des accès" at bounding box center [246, 487] width 225 height 22
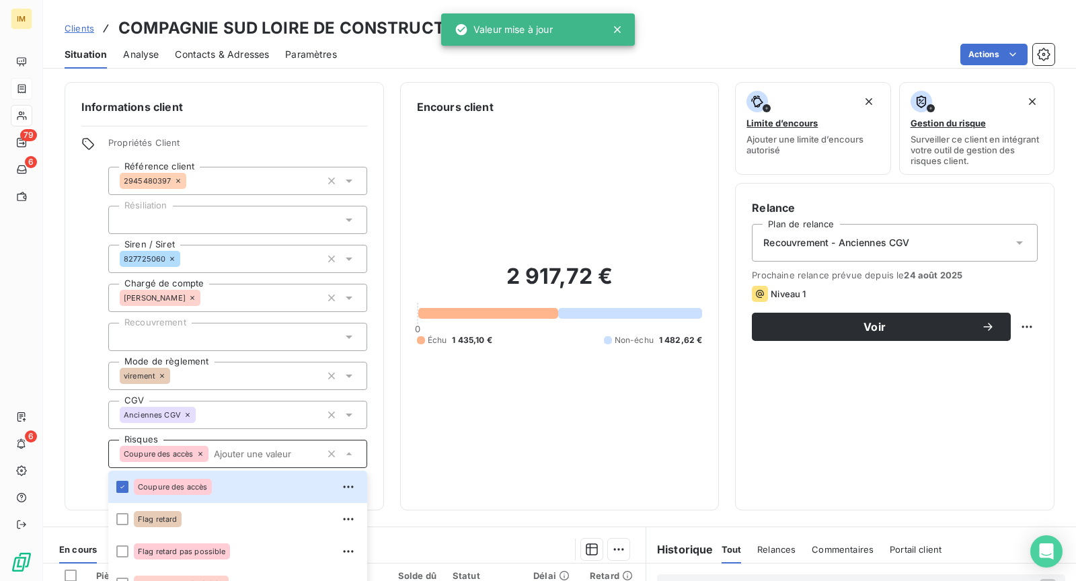
click at [65, 219] on div "Informations client Propriétés Client Référence client 2945480397 Résiliation S…" at bounding box center [224, 296] width 319 height 428
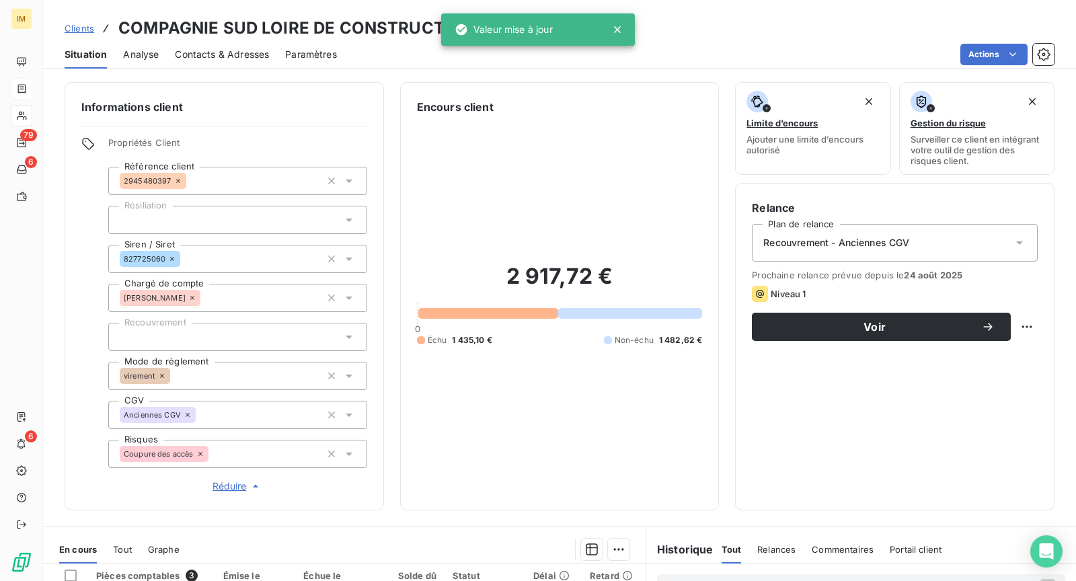
copy div
drag, startPoint x: 172, startPoint y: 178, endPoint x: 69, endPoint y: 240, distance: 119.5
click at [69, 240] on div "Informations client Propriétés Client Référence client 2945480397 Résiliation S…" at bounding box center [224, 296] width 319 height 428
click at [83, 287] on div "Propriétés Client Référence client 2945480397 Résiliation Siren / Siret 8277250…" at bounding box center [224, 315] width 286 height 356
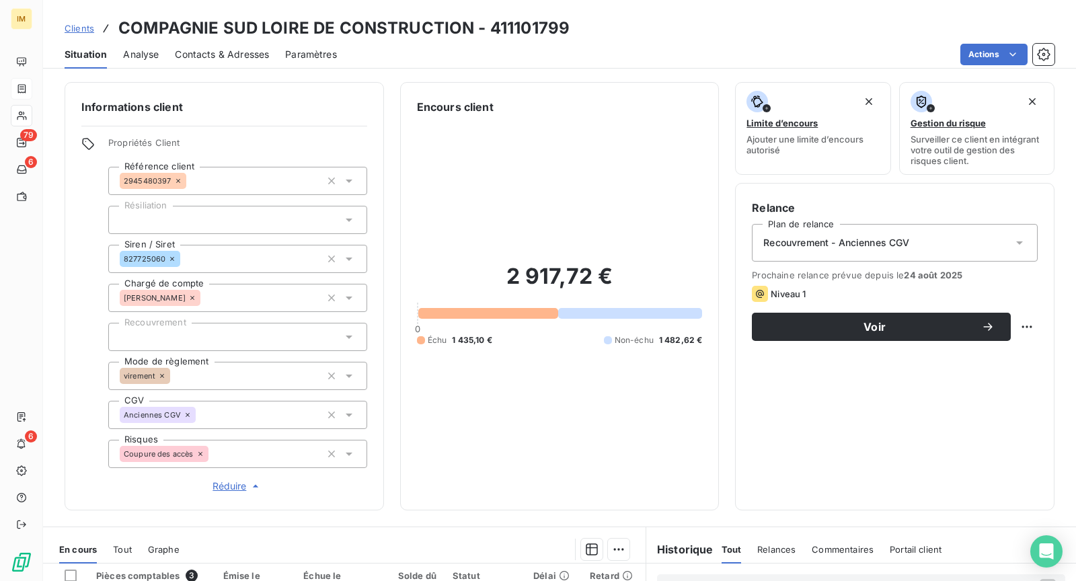
copy div
drag, startPoint x: 159, startPoint y: 258, endPoint x: 51, endPoint y: 291, distance: 113.2
click at [57, 287] on div "Informations client Propriétés Client Référence client 2945480397 Résiliation S…" at bounding box center [559, 296] width 1033 height 428
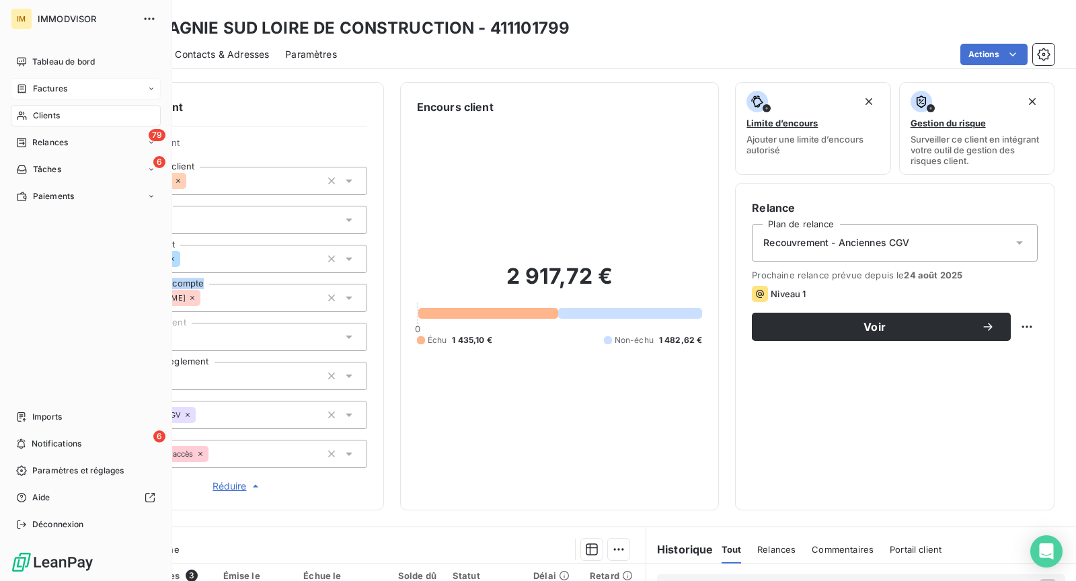
click at [38, 112] on span "Clients" at bounding box center [46, 116] width 27 height 12
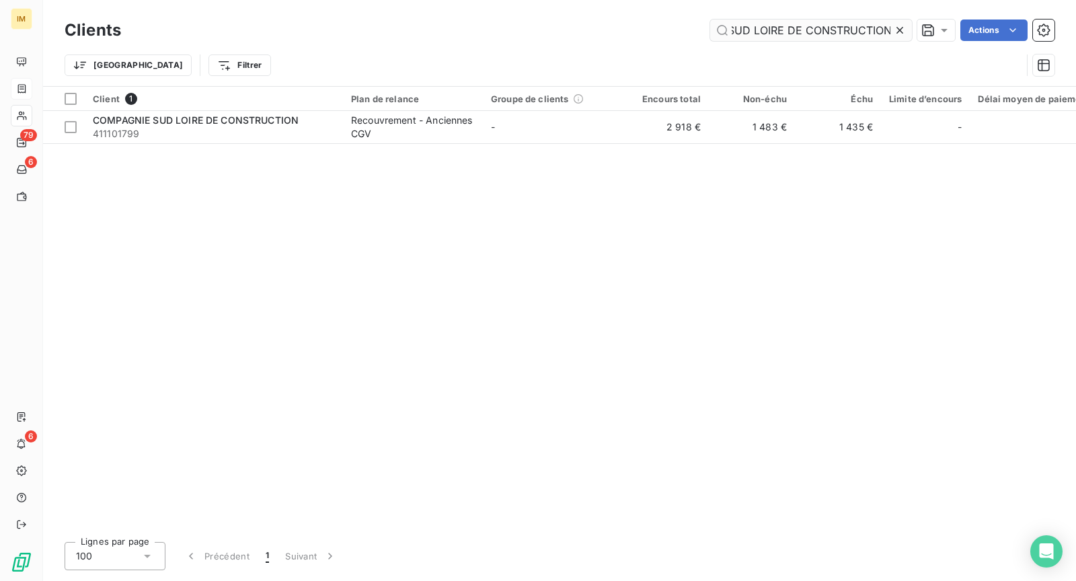
click at [833, 24] on input "COMPAGNIE SUD LOIRE DE CONSTRUCTION" at bounding box center [811, 31] width 202 height 22
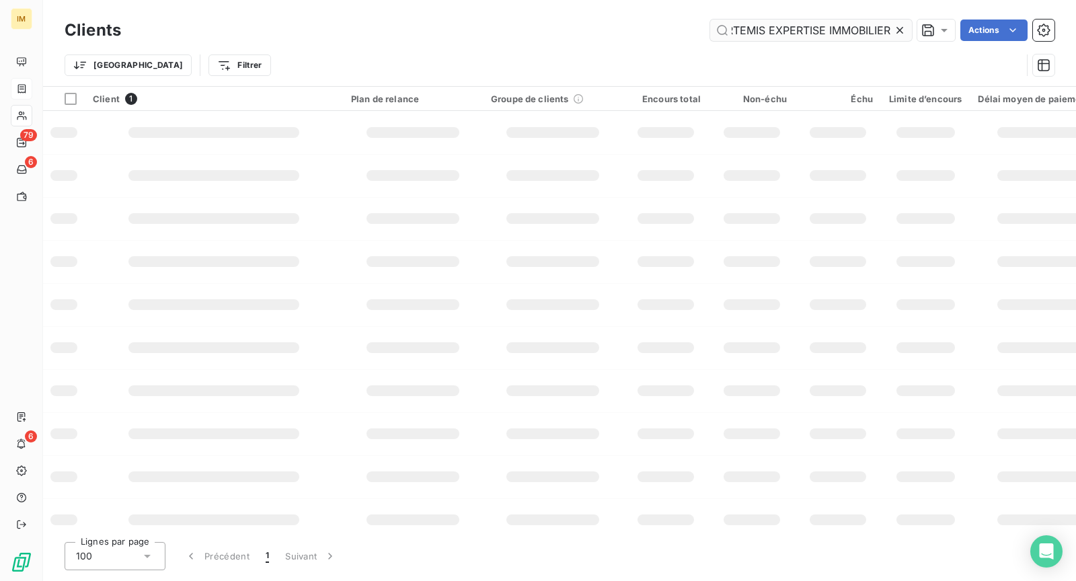
scroll to position [0, 14]
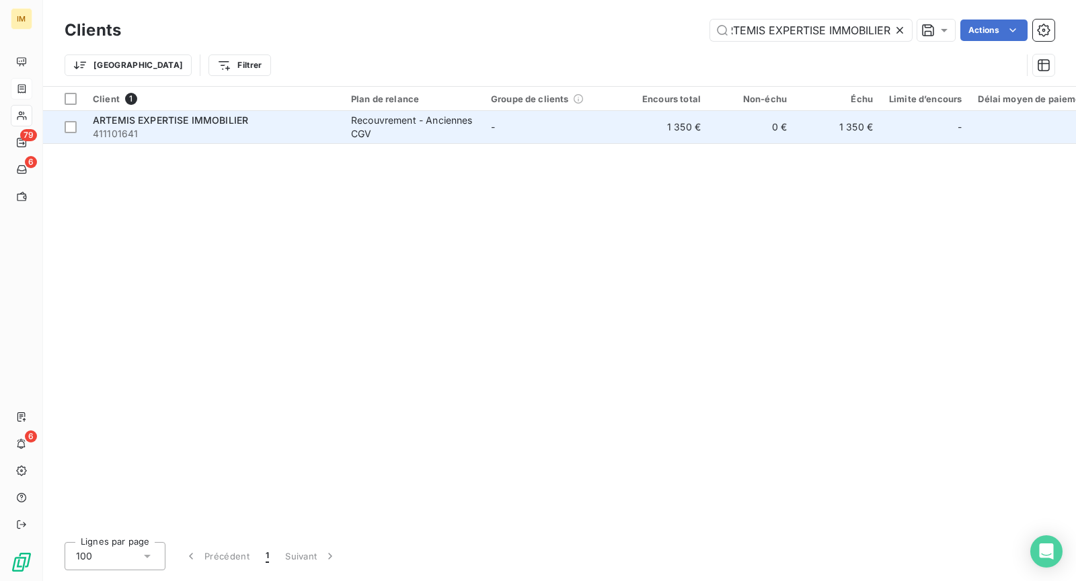
type input "ARTEMIS EXPERTISE IMMOBILIER"
click at [321, 122] on div "ARTEMIS EXPERTISE IMMOBILIER" at bounding box center [214, 120] width 242 height 13
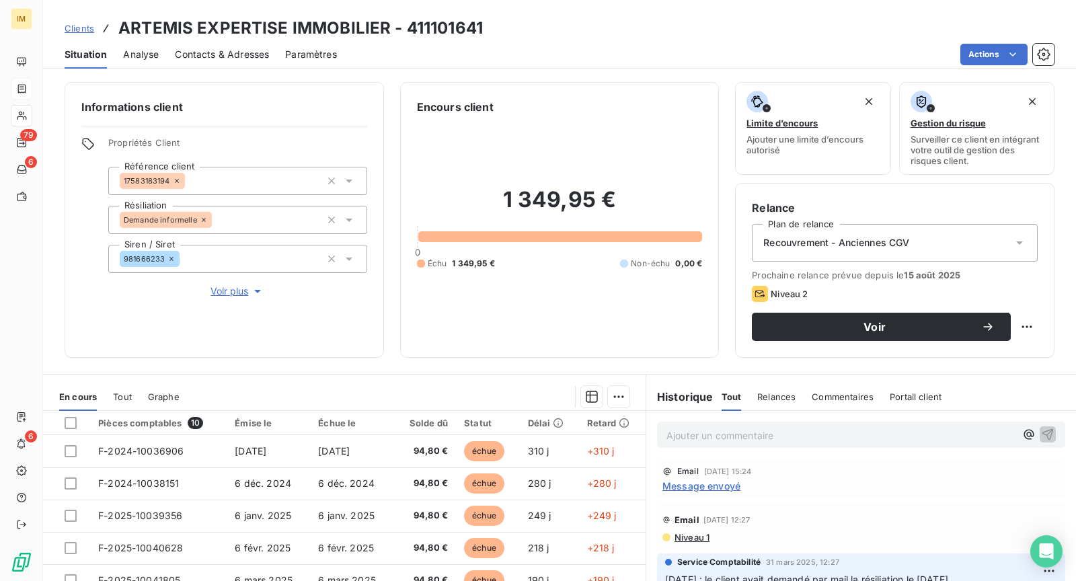
click at [239, 297] on span "Voir plus" at bounding box center [238, 290] width 54 height 13
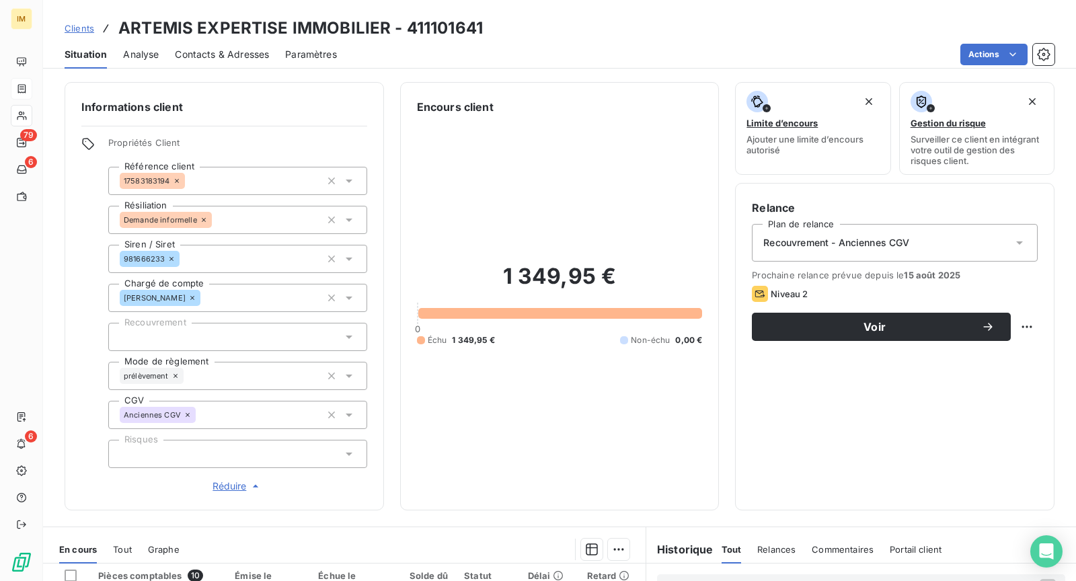
click at [200, 446] on div at bounding box center [237, 454] width 259 height 28
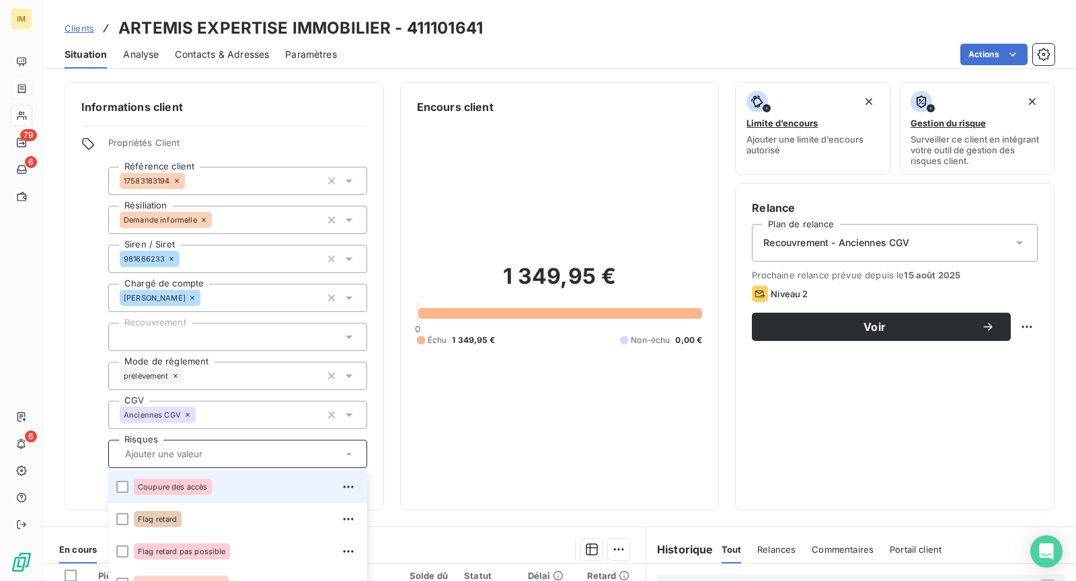
click at [214, 480] on div "Coupure des accès" at bounding box center [246, 487] width 225 height 22
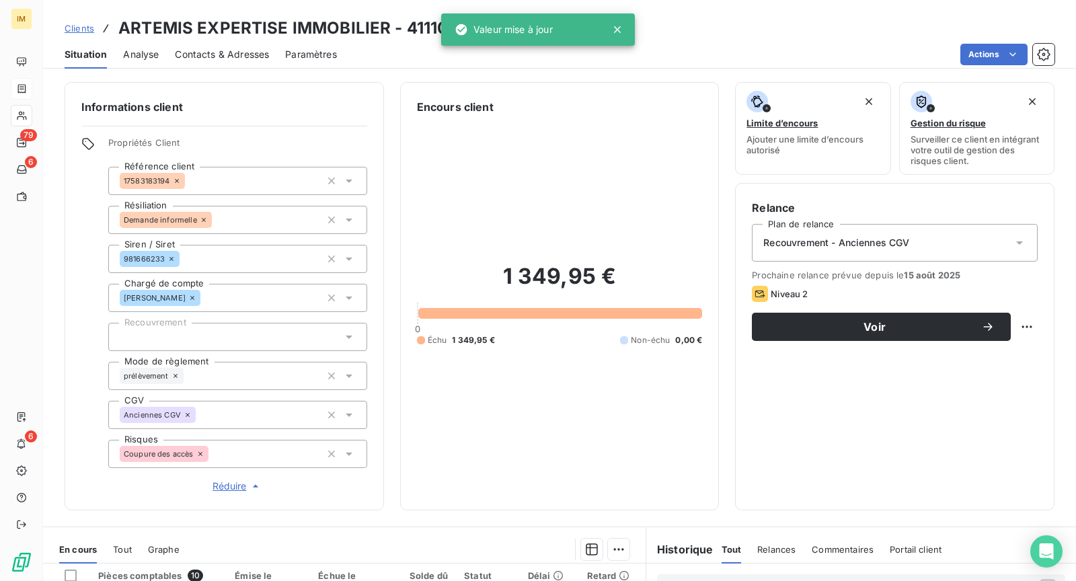
copy div
drag, startPoint x: 167, startPoint y: 182, endPoint x: 85, endPoint y: 197, distance: 82.7
click at [85, 197] on div "Propriétés Client Référence client 17583183194 Résiliation Demande informelle S…" at bounding box center [224, 315] width 286 height 356
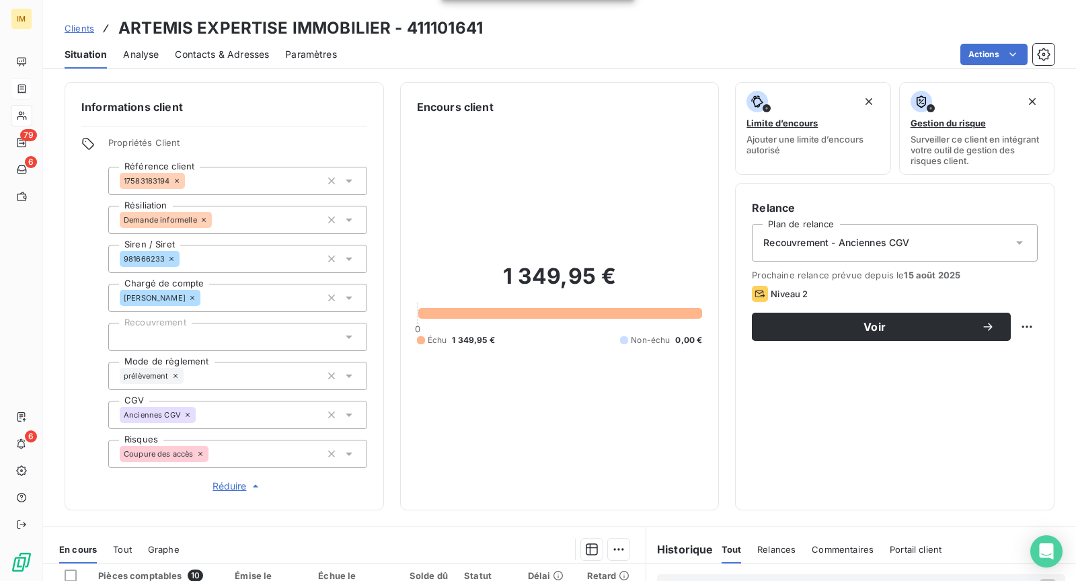
copy div
drag, startPoint x: 160, startPoint y: 256, endPoint x: 61, endPoint y: 282, distance: 102.8
click at [60, 282] on div "Informations client Propriétés Client Référence client 17583183194 Résiliation …" at bounding box center [559, 296] width 1033 height 428
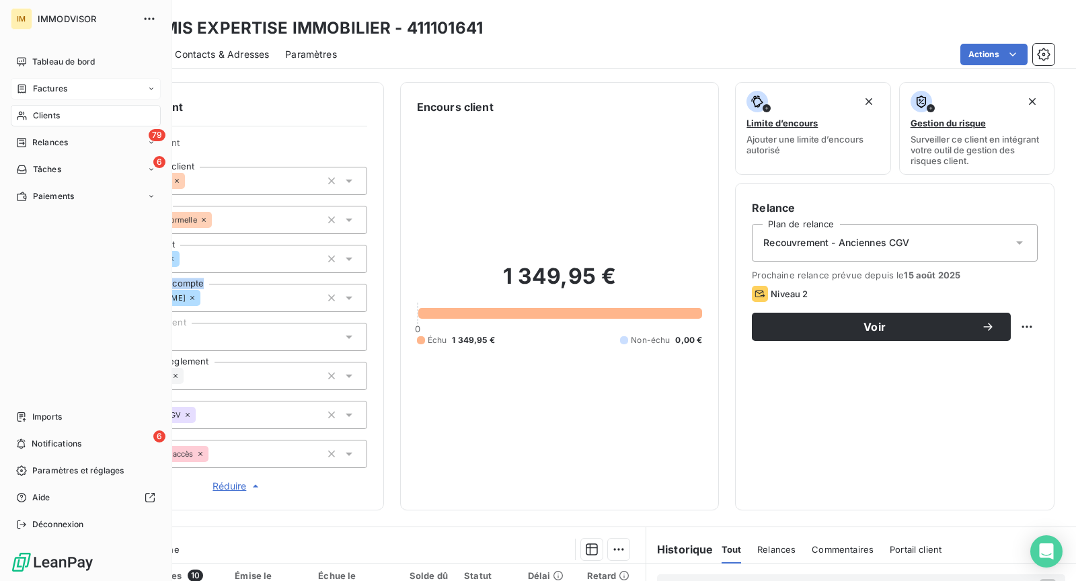
click at [23, 113] on icon at bounding box center [21, 115] width 11 height 11
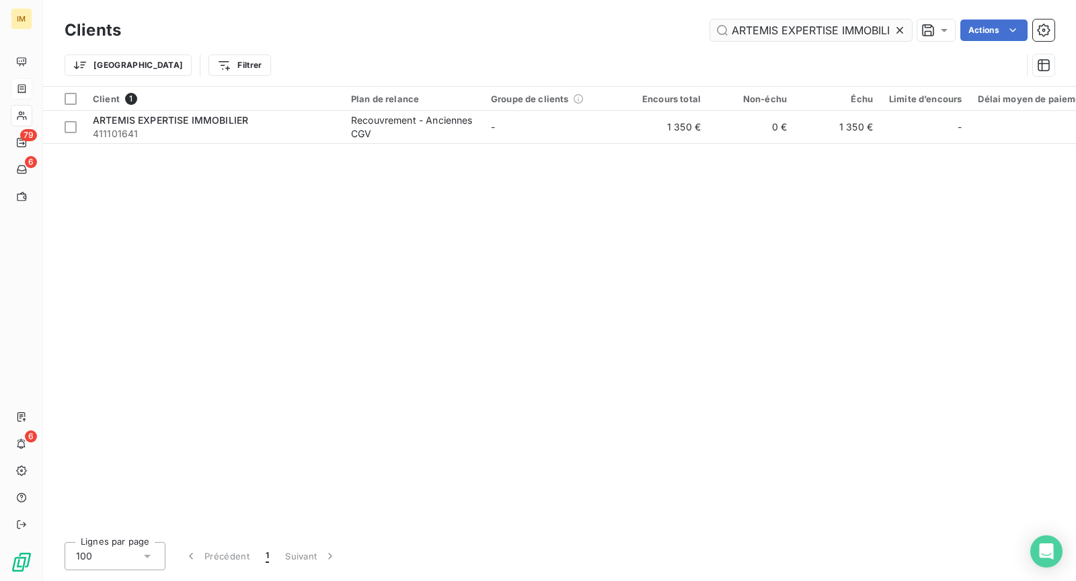
scroll to position [0, 14]
click at [784, 25] on input "ARTEMIS EXPERTISE IMMOBILIER" at bounding box center [811, 31] width 202 height 22
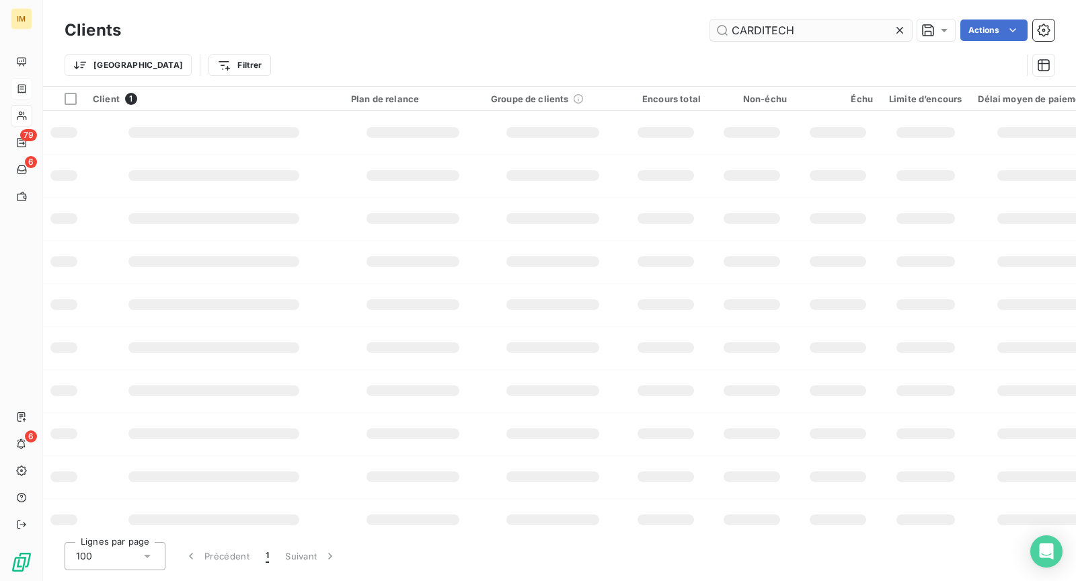
scroll to position [0, 0]
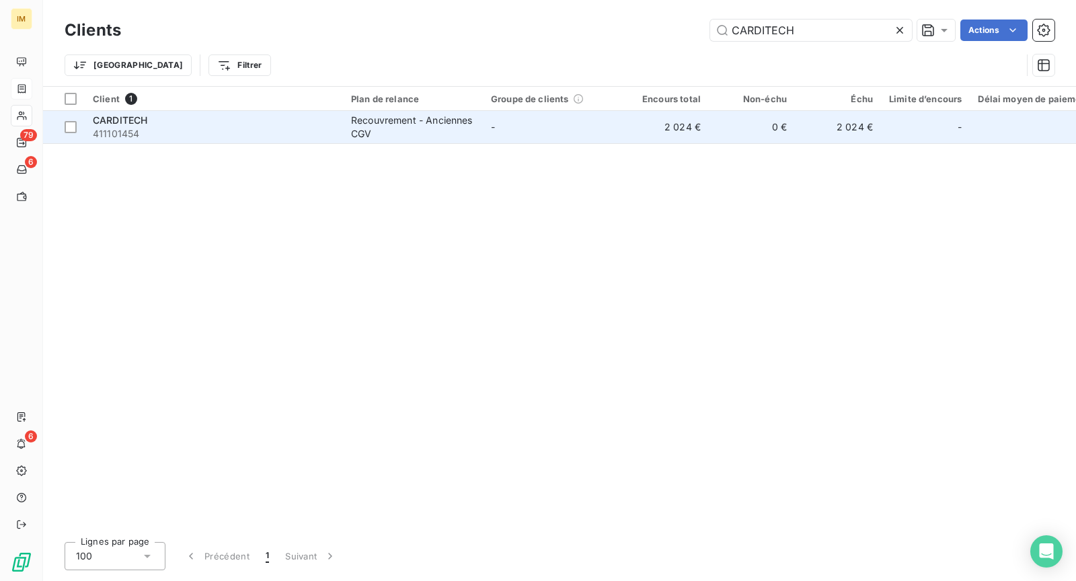
type input "CARDITECH"
click at [319, 120] on div "CARDITECH" at bounding box center [214, 120] width 242 height 13
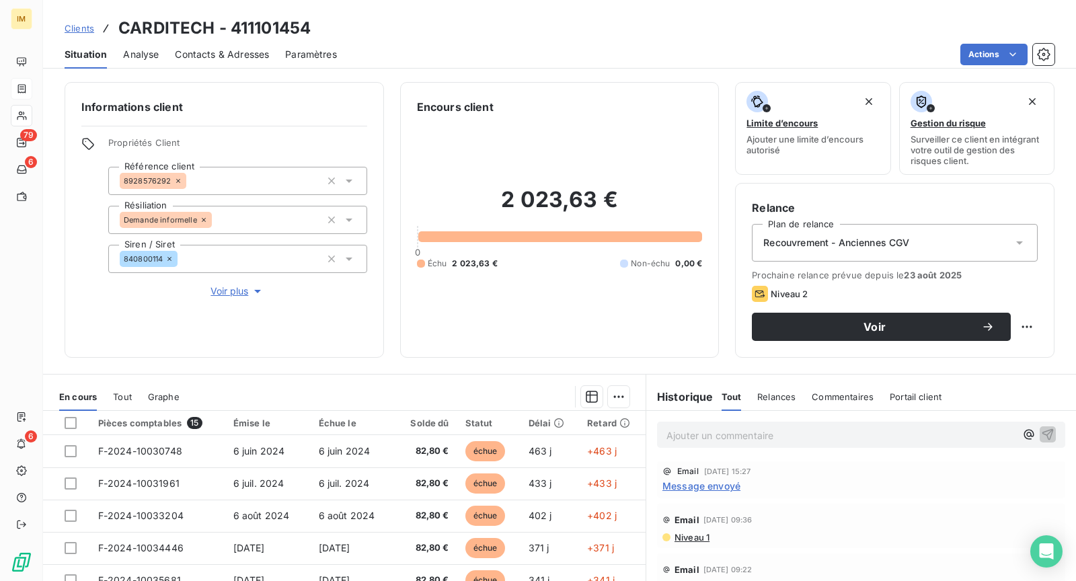
click at [245, 289] on span "Voir plus" at bounding box center [238, 290] width 54 height 13
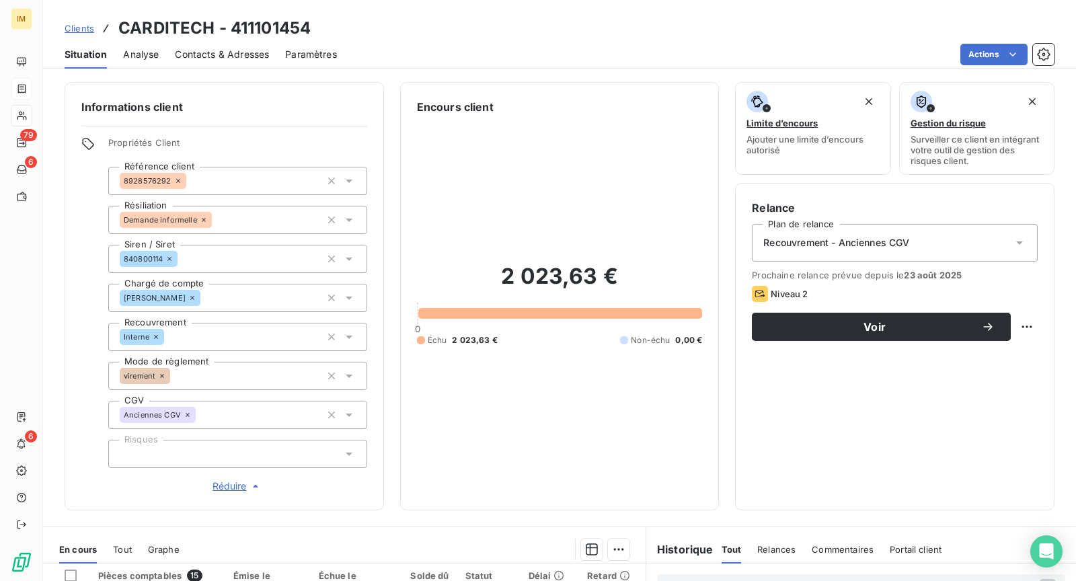
click at [242, 449] on div at bounding box center [237, 454] width 259 height 28
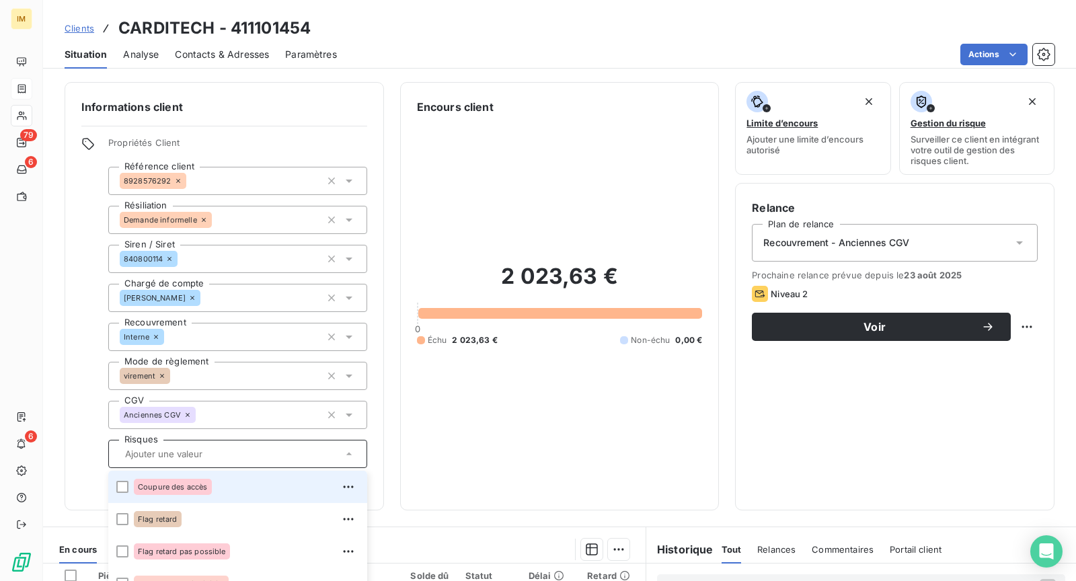
click at [262, 496] on div "Coupure des accès" at bounding box center [246, 487] width 225 height 22
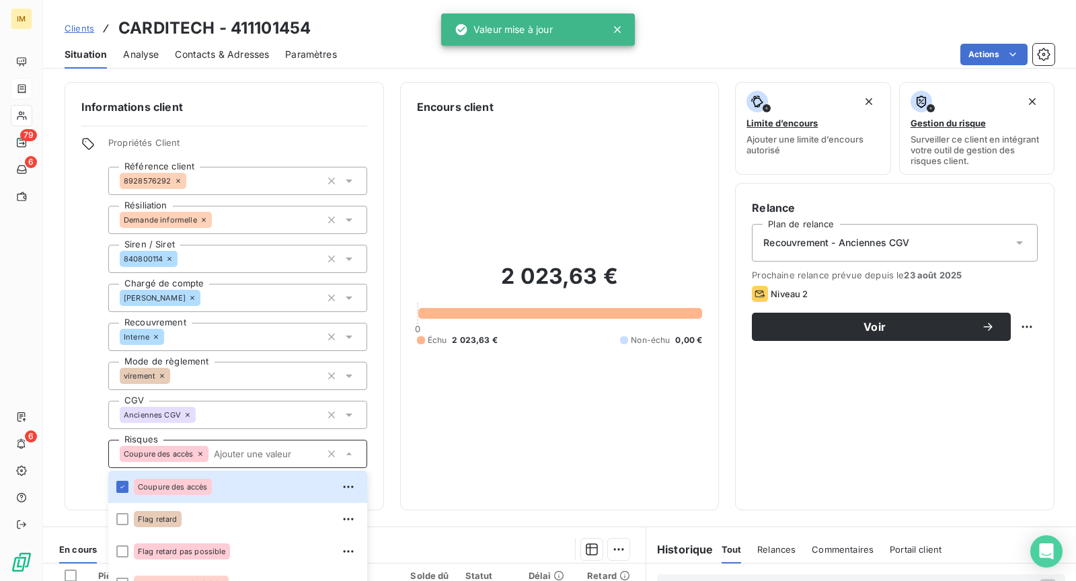
click at [350, 32] on div "Clients CARDITECH - 411101454" at bounding box center [559, 28] width 1033 height 24
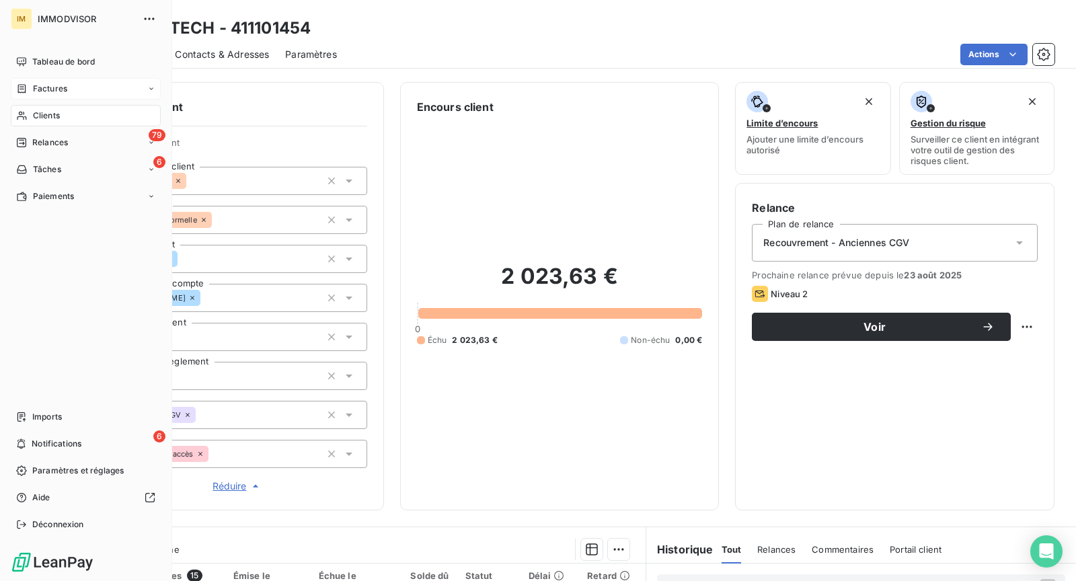
click at [58, 102] on nav "Tableau de bord Factures Clients 79 Relances 6 Tâches Paiements" at bounding box center [86, 129] width 150 height 156
click at [58, 122] on div "Clients" at bounding box center [86, 116] width 150 height 22
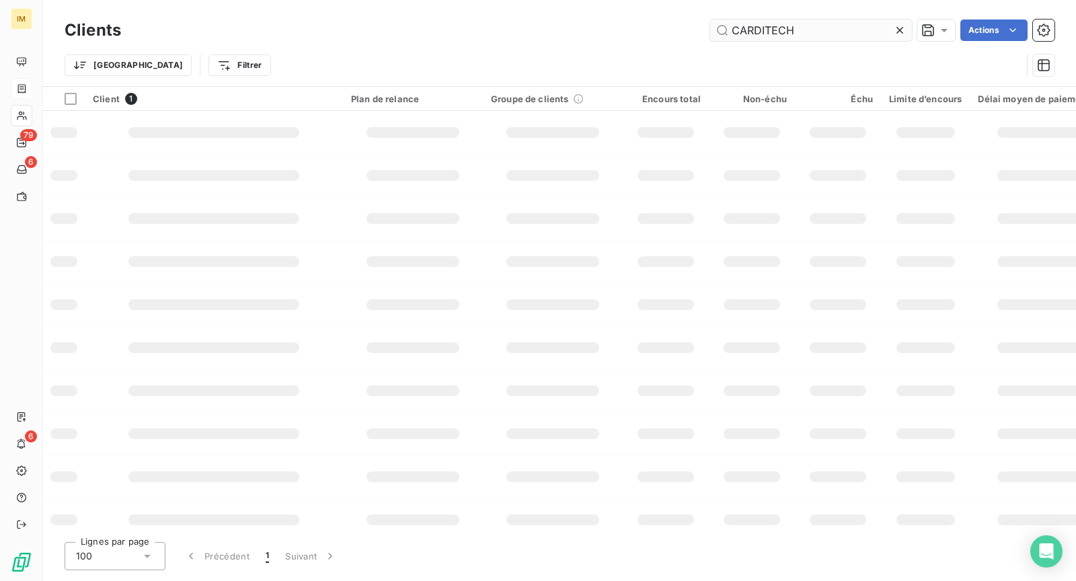
click at [788, 32] on input "CARDITECH" at bounding box center [811, 31] width 202 height 22
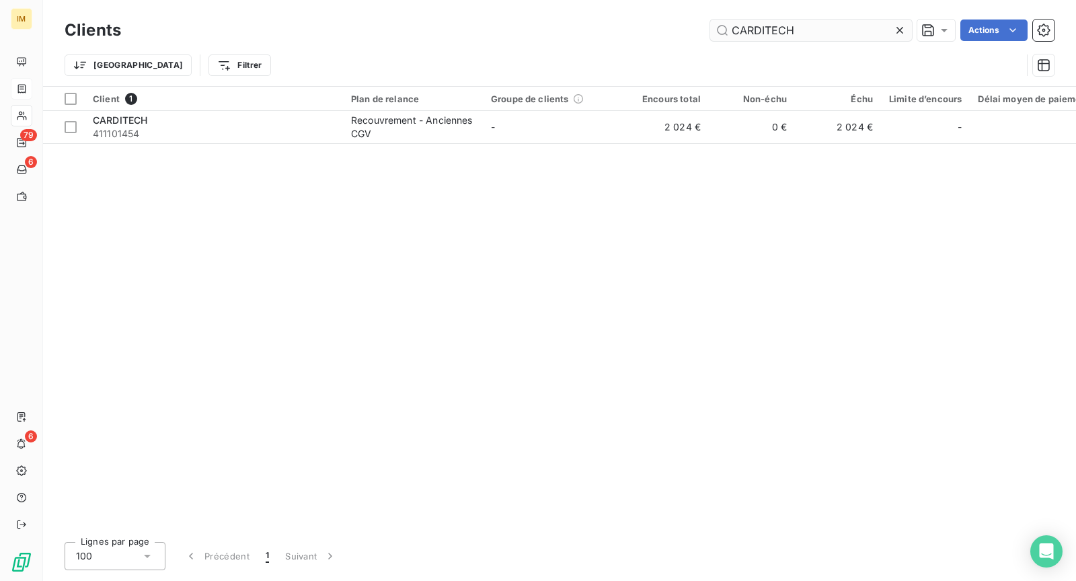
click at [787, 32] on input "CARDITECH" at bounding box center [811, 31] width 202 height 22
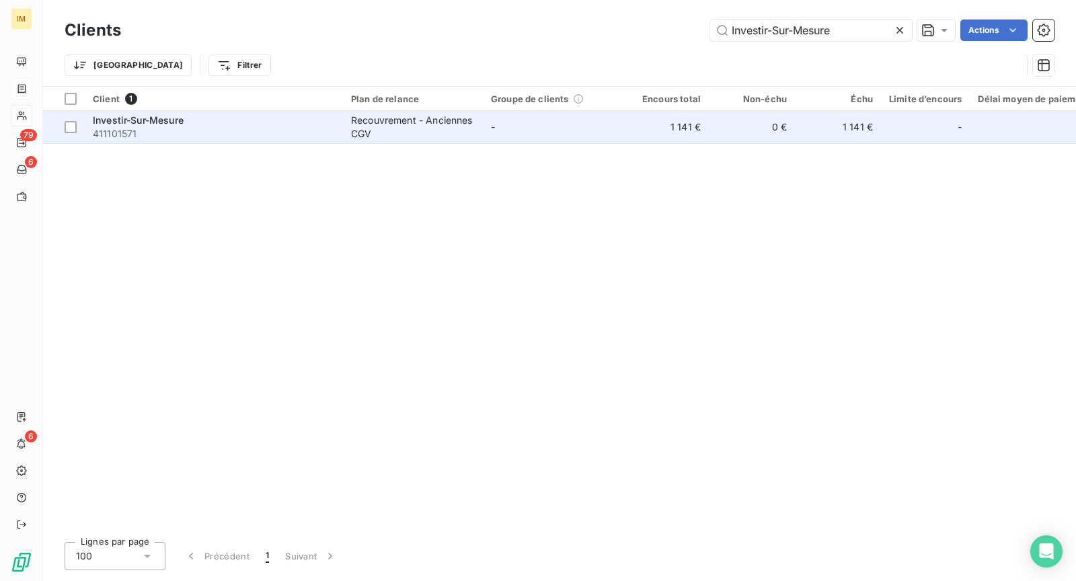
type input "Investir-Sur-Mesure"
click at [245, 138] on span "411101571" at bounding box center [214, 133] width 242 height 13
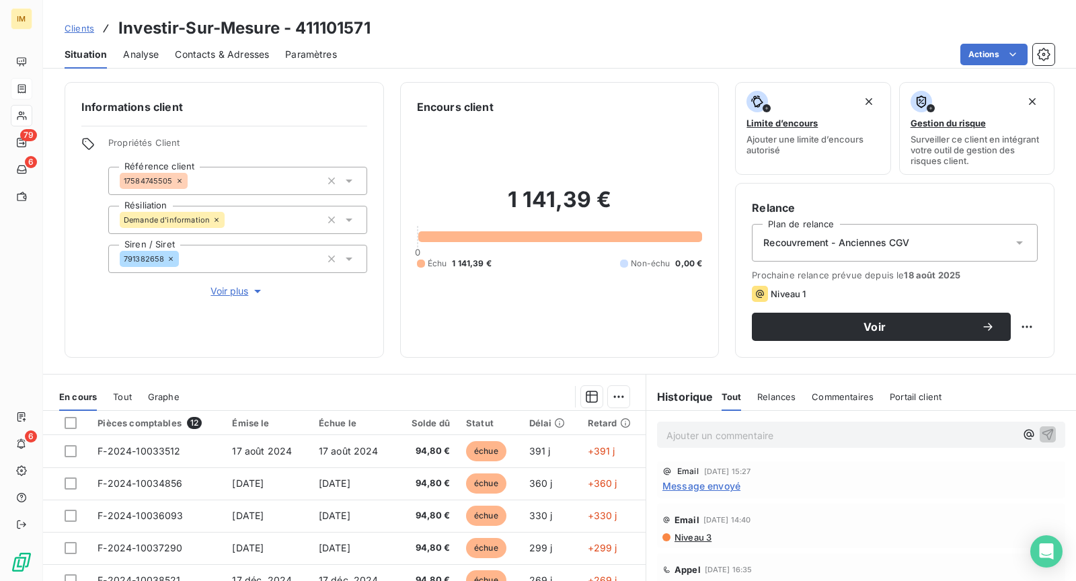
click at [218, 293] on span "Voir plus" at bounding box center [238, 290] width 54 height 13
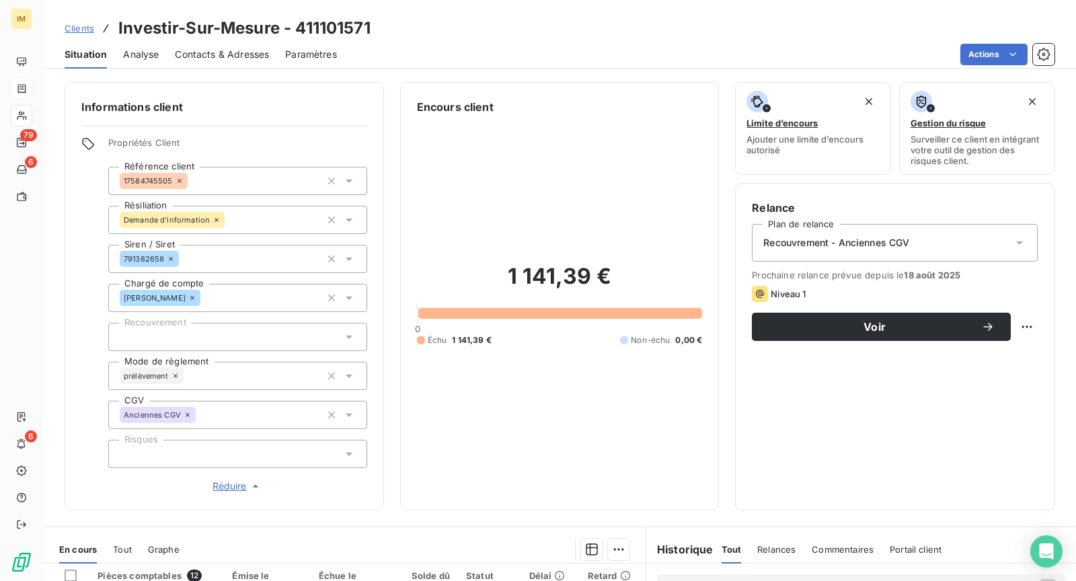
click at [205, 445] on div at bounding box center [237, 454] width 259 height 28
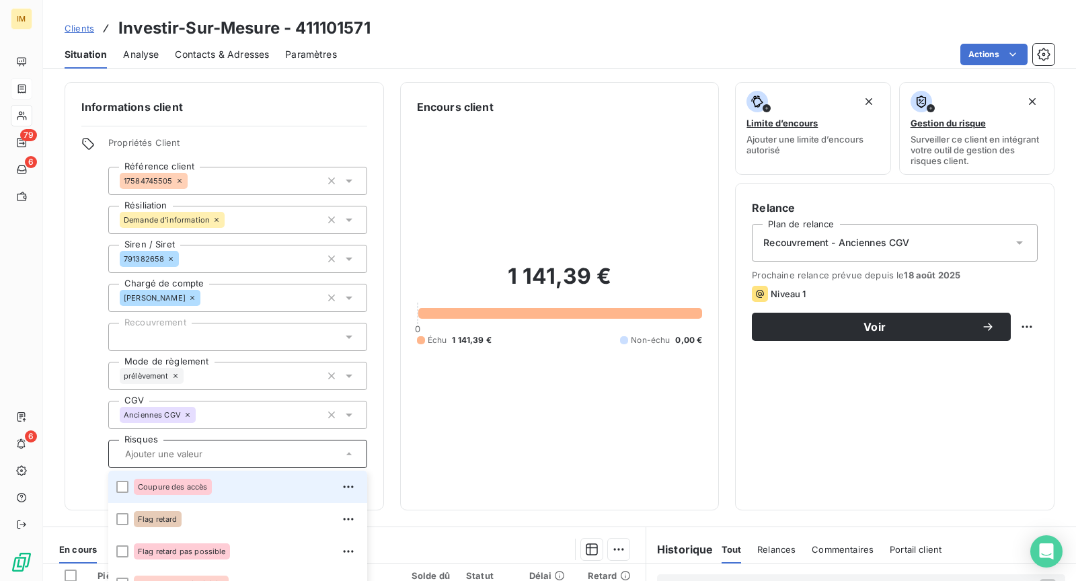
click at [231, 483] on div "Coupure des accès" at bounding box center [246, 487] width 225 height 22
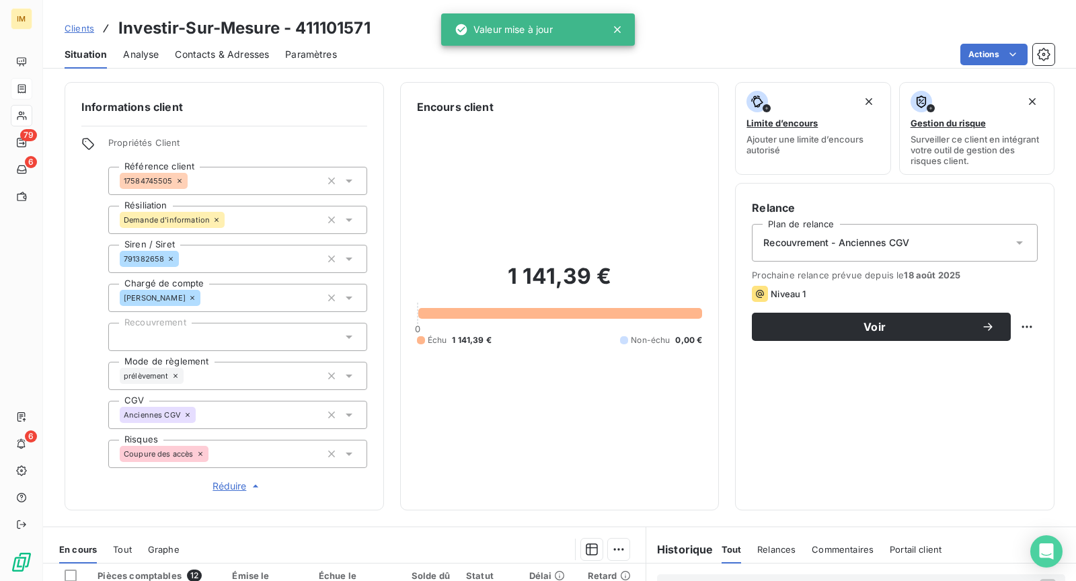
copy div
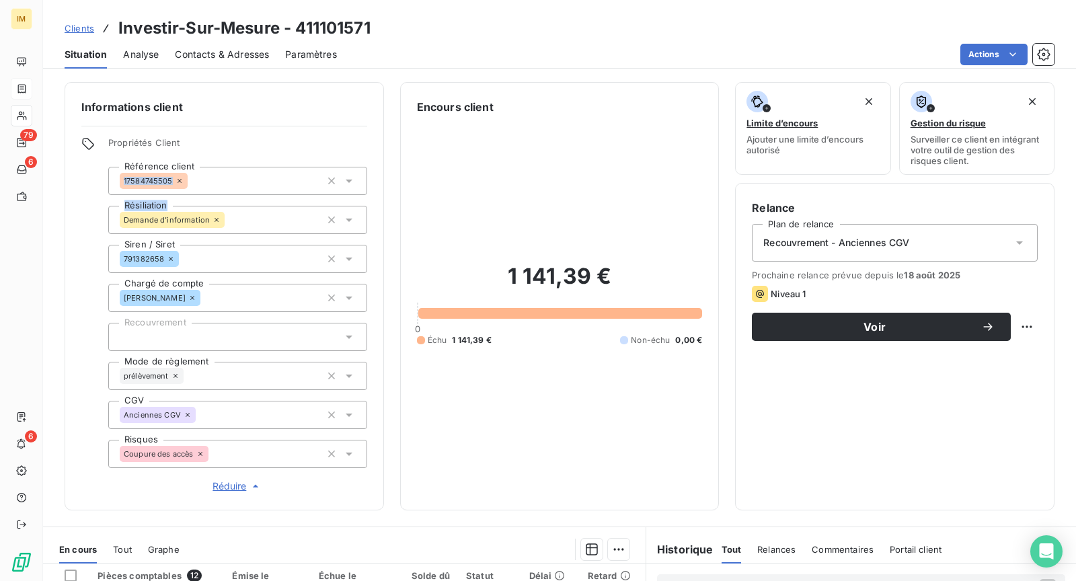
drag, startPoint x: 174, startPoint y: 178, endPoint x: 85, endPoint y: 210, distance: 94.2
click at [70, 213] on div "Informations client Propriétés Client Référence client 17584745505 Résiliation …" at bounding box center [224, 296] width 319 height 428
click at [66, 274] on div "Informations client Propriétés Client Référence client 17584745505 Résiliation …" at bounding box center [224, 296] width 319 height 428
copy div
drag, startPoint x: 165, startPoint y: 261, endPoint x: 88, endPoint y: 266, distance: 76.9
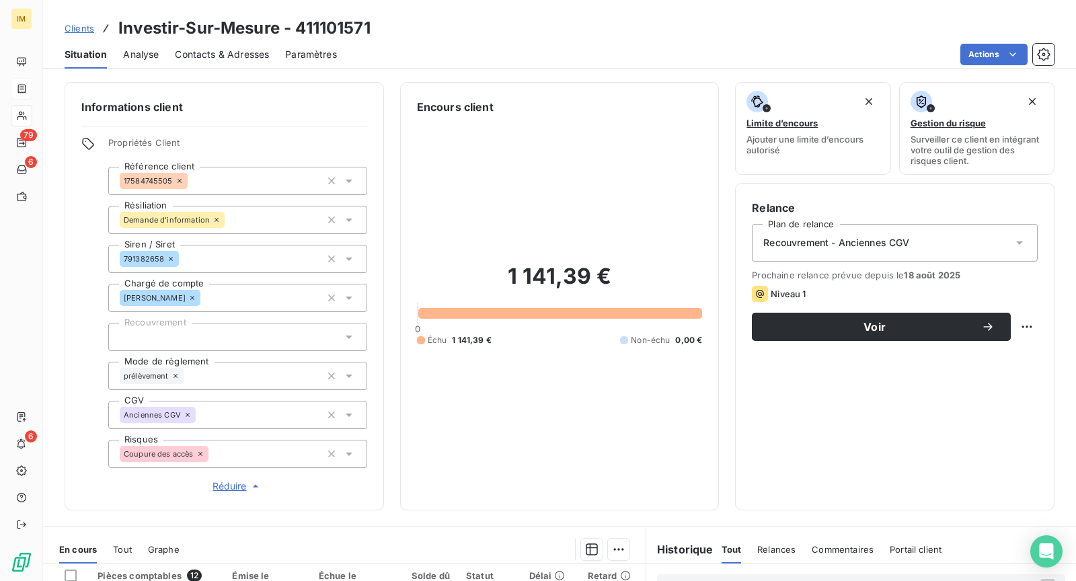
click at [90, 265] on div "Propriétés Client Référence client 17584745505 Résiliation Demande d'informatio…" at bounding box center [224, 315] width 286 height 356
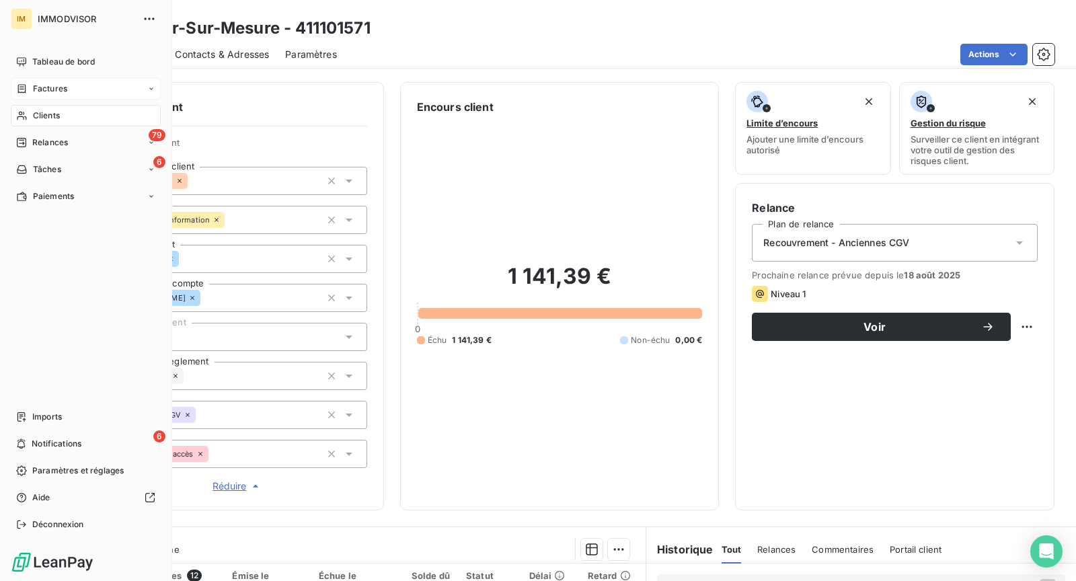
click at [24, 114] on icon at bounding box center [21, 115] width 11 height 11
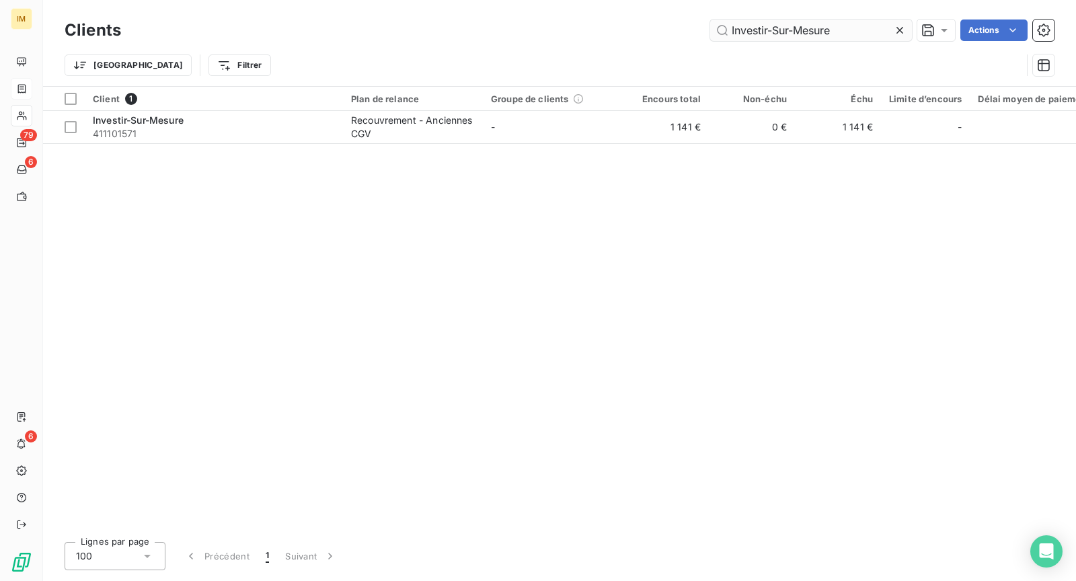
click at [811, 28] on input "Investir-Sur-Mesure" at bounding box center [811, 31] width 202 height 22
type input "RADIAN IMMOBILIER"
click at [235, 155] on div "Client 1 Plan de relance Groupe de clients Encours total Non-échu Échu Limite d…" at bounding box center [559, 309] width 1033 height 445
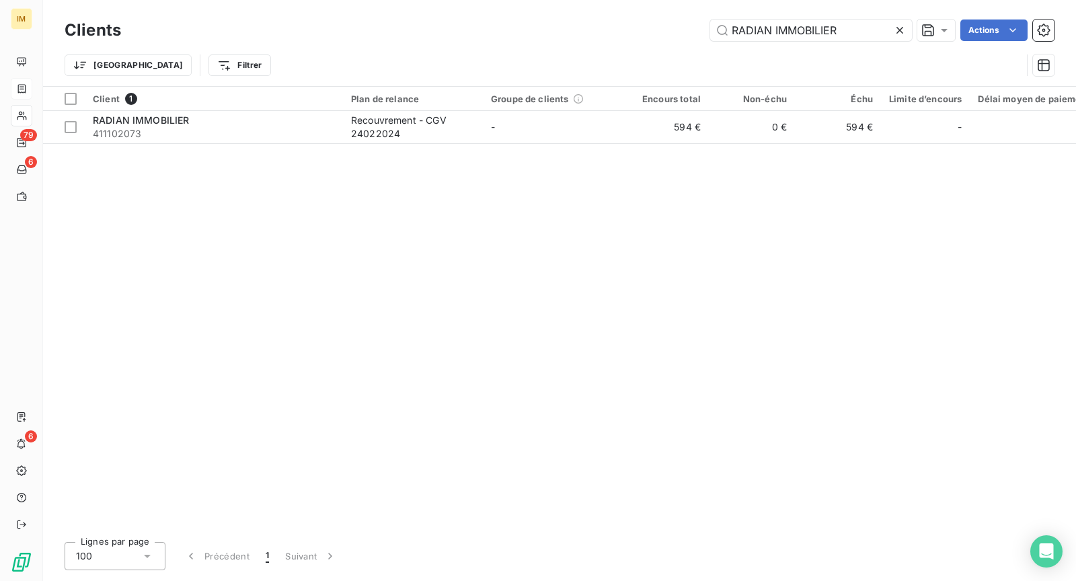
click at [239, 143] on table "Client 1 Plan de relance Groupe de clients Encours total Non-échu Échu Limite d…" at bounding box center [959, 115] width 1832 height 57
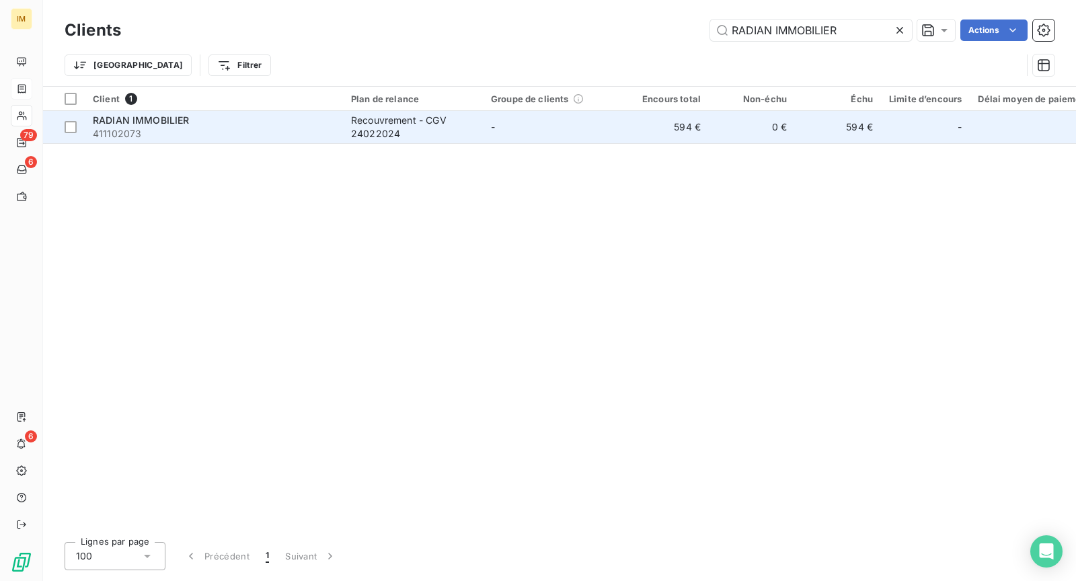
click at [246, 130] on span "411102073" at bounding box center [214, 133] width 242 height 13
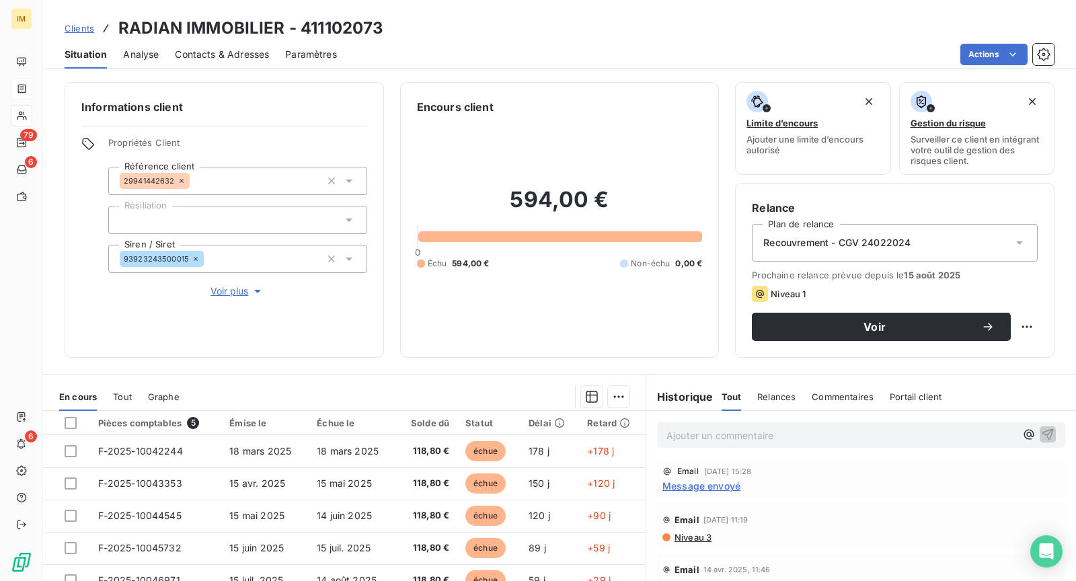
click at [229, 298] on div "Informations client Propriétés Client Référence client 29941442632 Résiliation …" at bounding box center [224, 220] width 319 height 276
click at [231, 297] on button "Voir plus" at bounding box center [237, 291] width 259 height 15
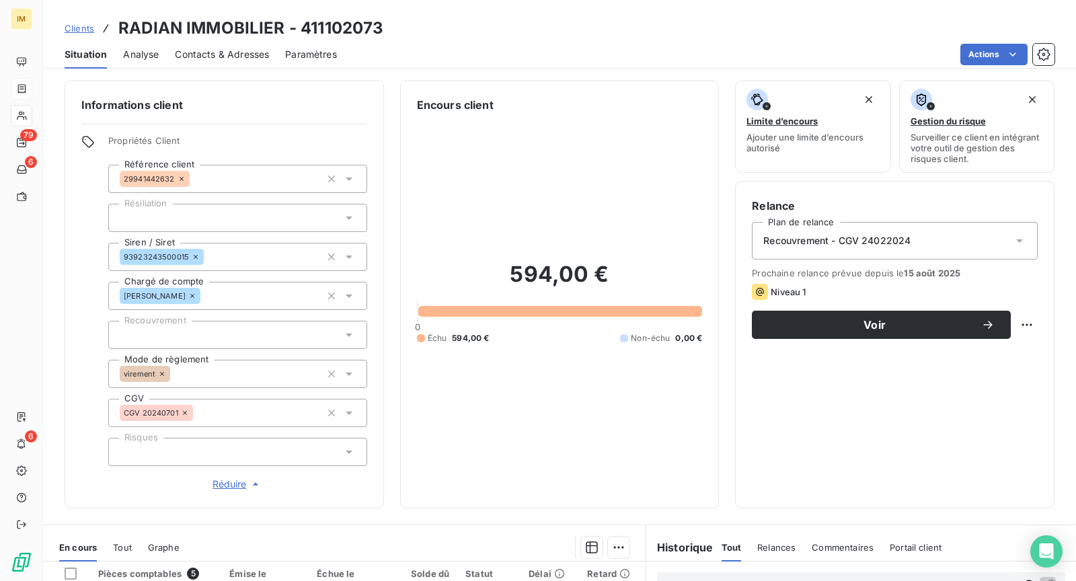
scroll to position [3, 0]
click at [227, 444] on div at bounding box center [237, 451] width 259 height 28
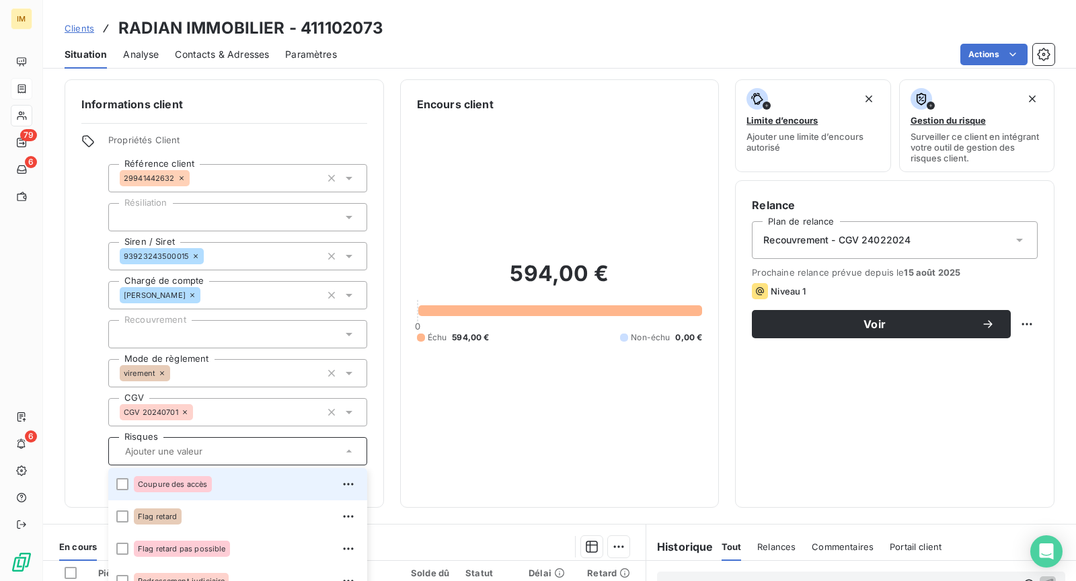
click at [231, 491] on div "Coupure des accès" at bounding box center [246, 484] width 225 height 22
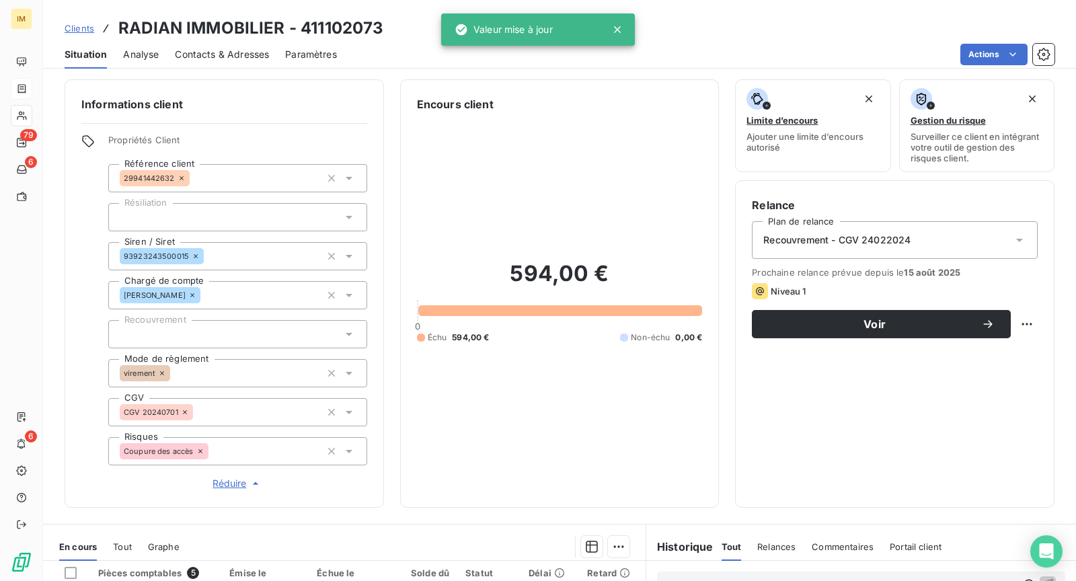
click at [96, 280] on div "Propriétés Client Référence client 29941442632 Résiliation Siren / Siret 939232…" at bounding box center [224, 313] width 286 height 356
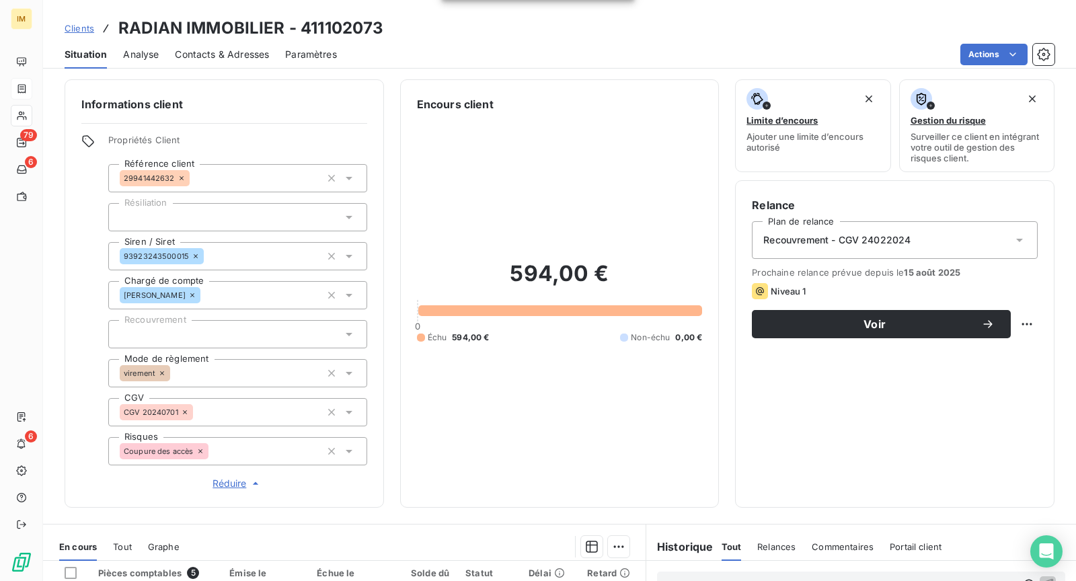
drag, startPoint x: 174, startPoint y: 182, endPoint x: 112, endPoint y: 177, distance: 62.8
click at [112, 177] on div "29941442632" at bounding box center [237, 178] width 259 height 28
click at [170, 178] on span "29941442632" at bounding box center [149, 178] width 51 height 8
click at [103, 183] on div "Propriétés Client Référence client 29941442632 Résiliation Siren / Siret 939232…" at bounding box center [224, 313] width 286 height 356
click at [79, 176] on div "Informations client Propriétés Client Référence client 29941442632 Résiliation …" at bounding box center [224, 293] width 319 height 428
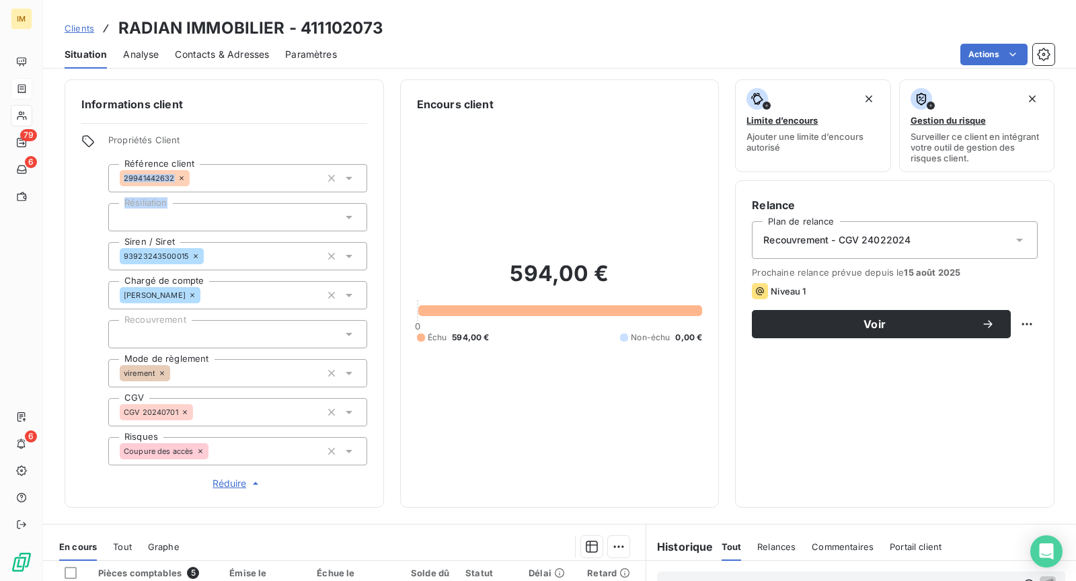
drag, startPoint x: 175, startPoint y: 178, endPoint x: 98, endPoint y: 194, distance: 78.4
click at [73, 212] on div "Informations client Propriétés Client Référence client 29941442632 Résiliation …" at bounding box center [224, 293] width 319 height 428
drag, startPoint x: 188, startPoint y: 255, endPoint x: 72, endPoint y: 271, distance: 116.8
click at [72, 272] on div "Informations client Propriétés Client Référence client 29941442632 Résiliation …" at bounding box center [224, 293] width 319 height 428
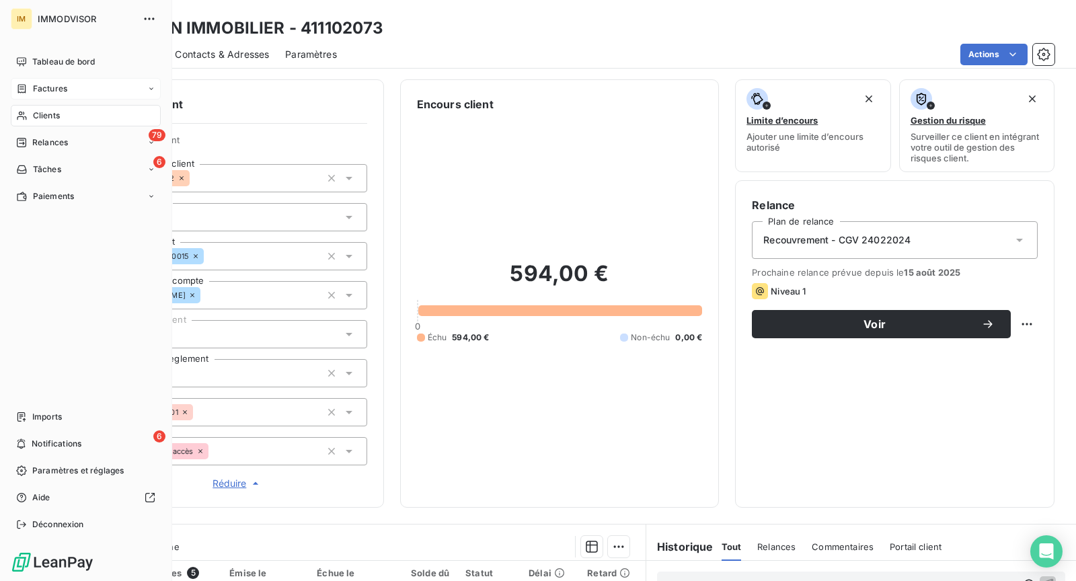
click at [32, 112] on div "Clients" at bounding box center [86, 116] width 150 height 22
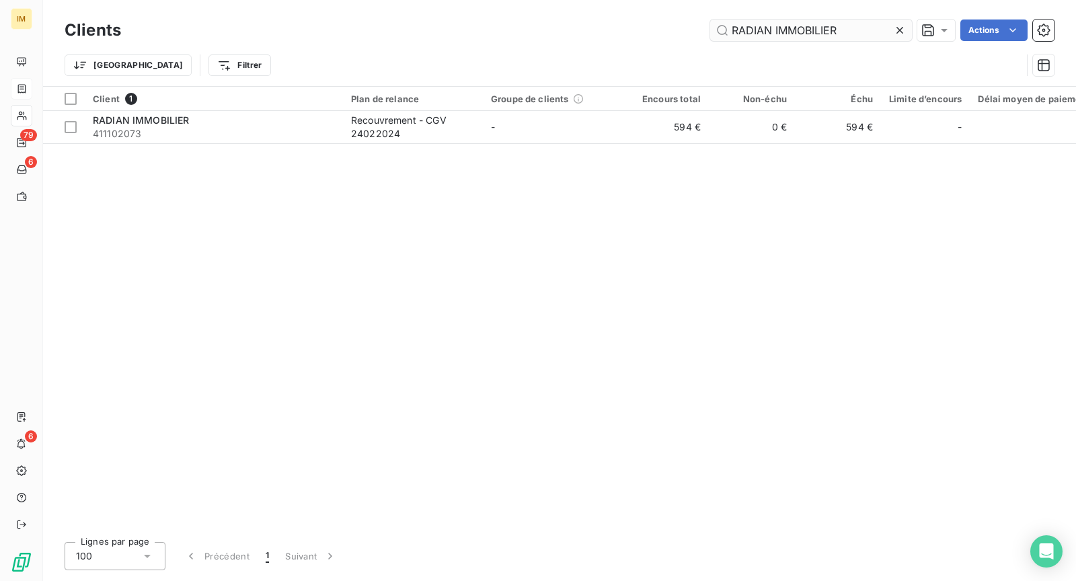
click at [795, 27] on input "RADIAN IMMOBILIER" at bounding box center [811, 31] width 202 height 22
type input "Swiimo"
click at [241, 145] on div "Client 1 Plan de relance Groupe de clients Encours total Non-échu Échu Limite d…" at bounding box center [559, 309] width 1033 height 445
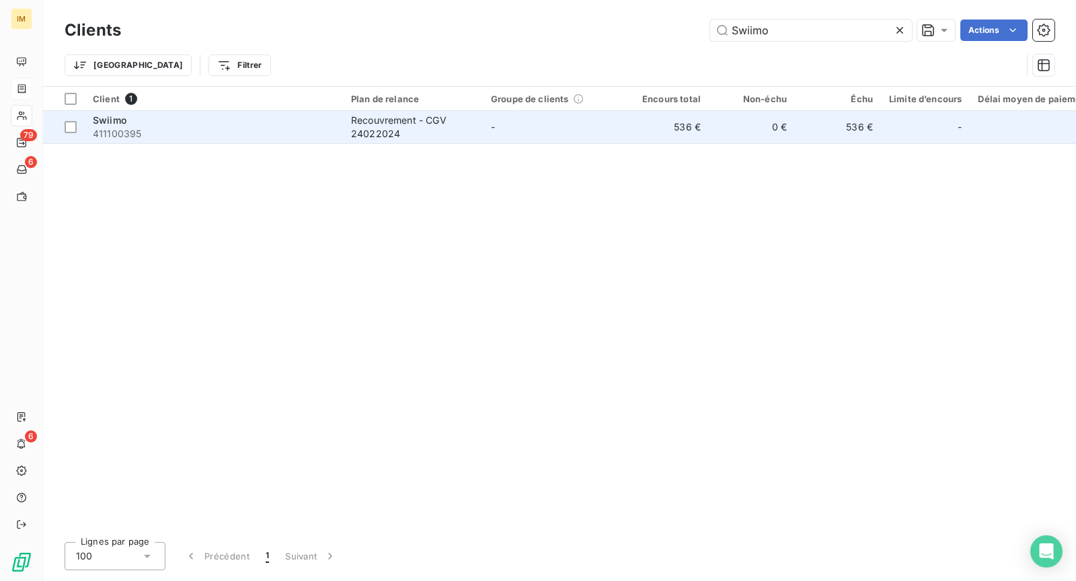
click at [250, 132] on span "411100395" at bounding box center [214, 133] width 242 height 13
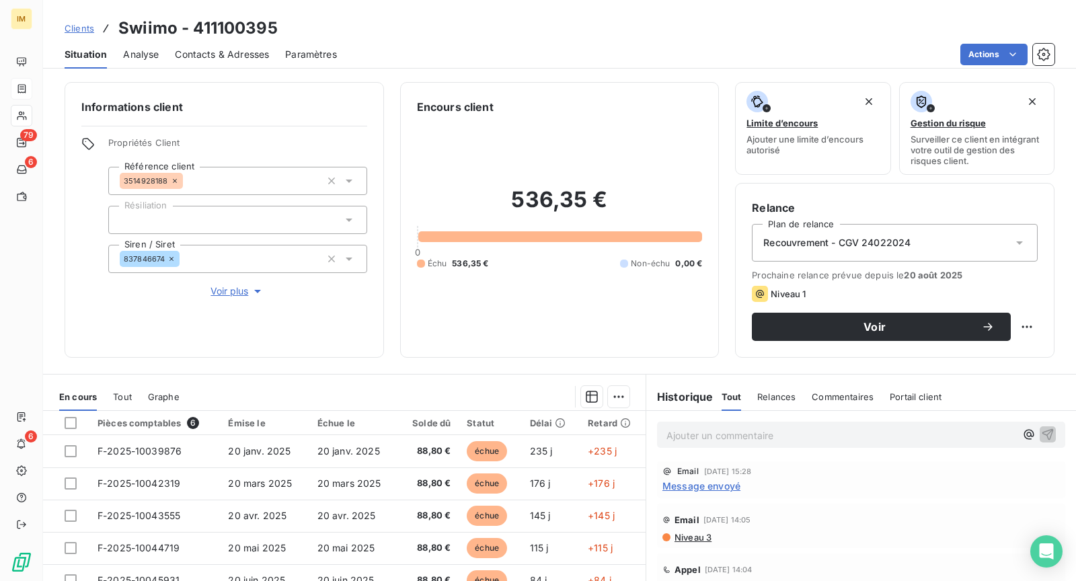
click at [211, 287] on span "Voir plus" at bounding box center [238, 290] width 54 height 13
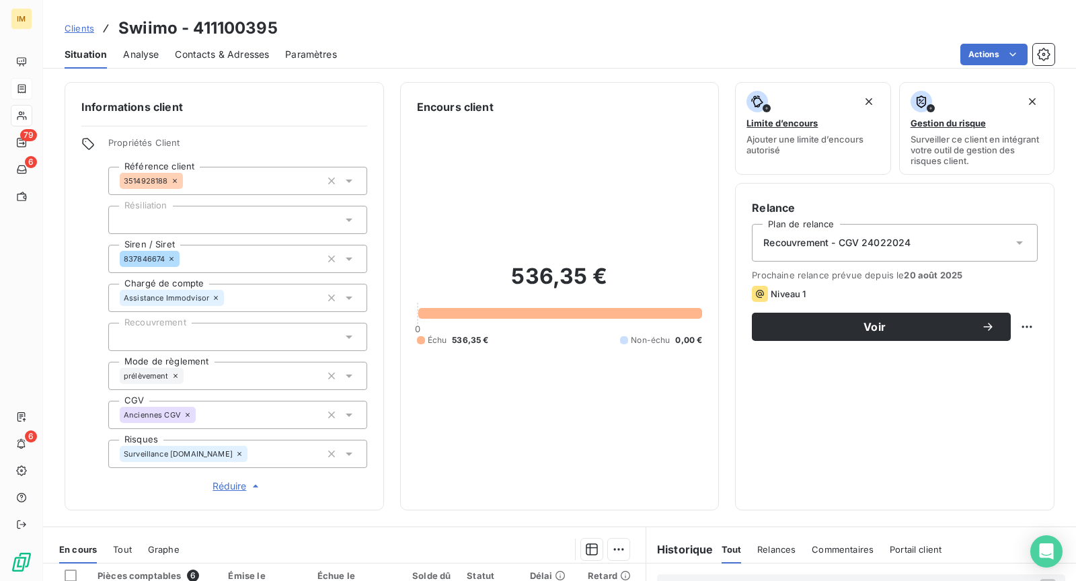
click at [258, 455] on div "Surveillance [DOMAIN_NAME]" at bounding box center [237, 454] width 259 height 28
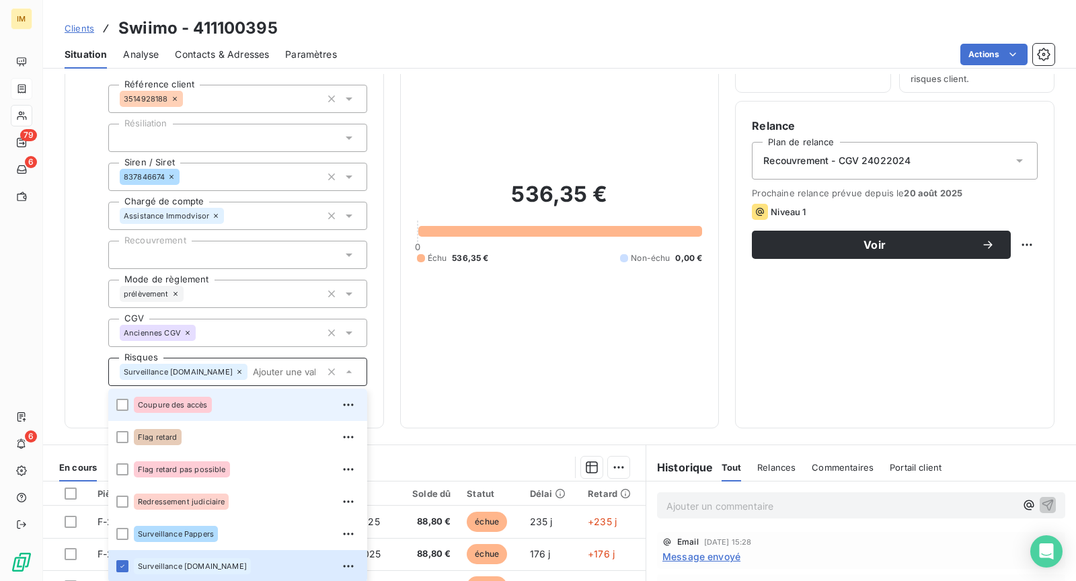
click at [243, 405] on div "Coupure des accès" at bounding box center [246, 405] width 225 height 22
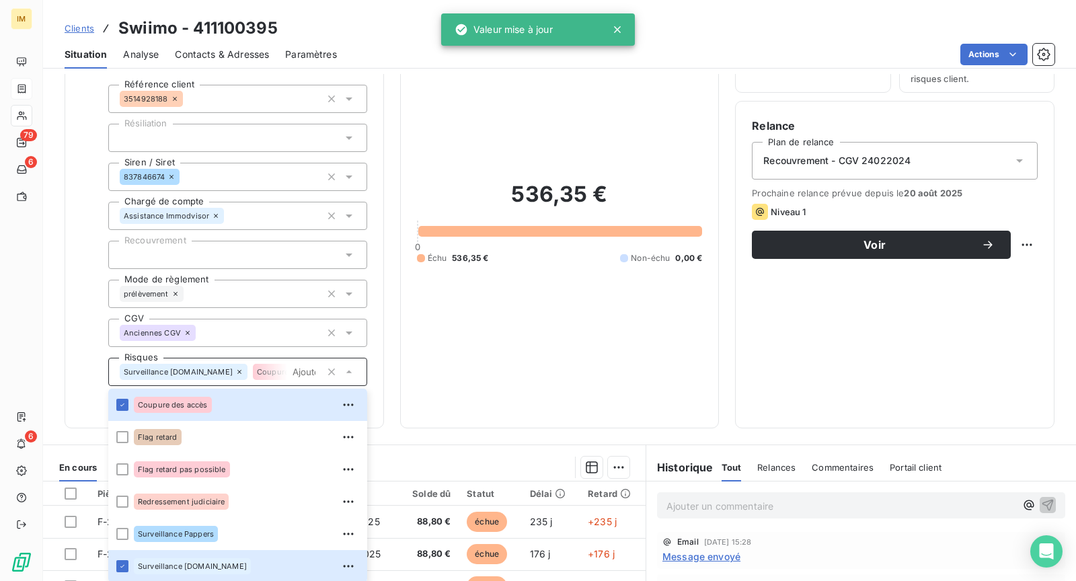
click at [63, 206] on div "Informations client Propriétés Client Référence client 3514928188 Résiliation S…" at bounding box center [559, 214] width 1033 height 428
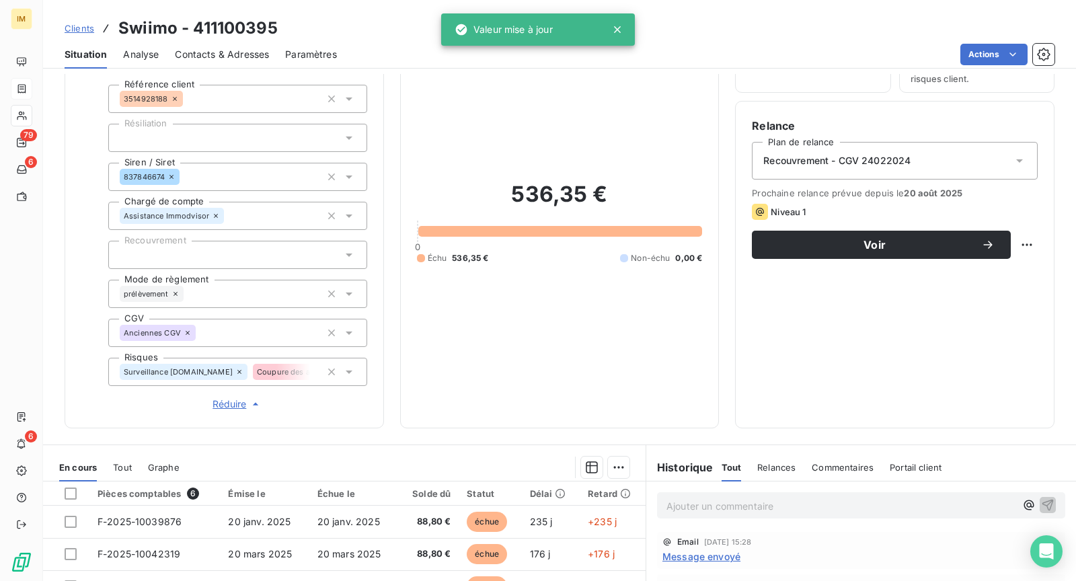
drag, startPoint x: 165, startPoint y: 101, endPoint x: 97, endPoint y: 109, distance: 69.1
click at [97, 109] on div "Propriétés Client Référence client 3514928188 Résiliation Siren / Siret 8378466…" at bounding box center [224, 233] width 286 height 356
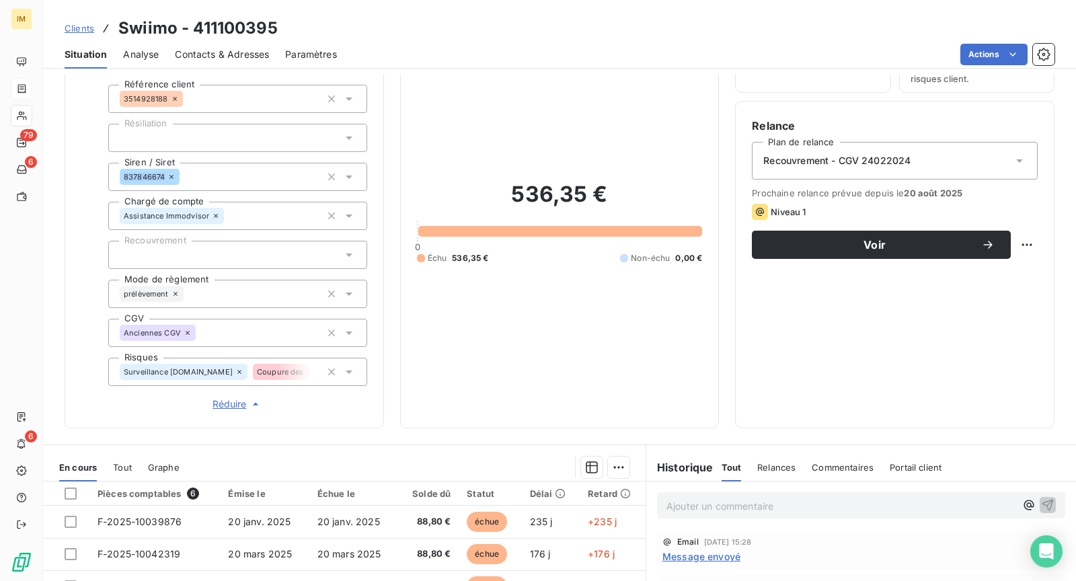
drag, startPoint x: 168, startPoint y: 177, endPoint x: 215, endPoint y: 115, distance: 77.8
click at [98, 190] on div "Propriétés Client Référence client 3514928188 Résiliation Siren / Siret 8378466…" at bounding box center [224, 233] width 286 height 356
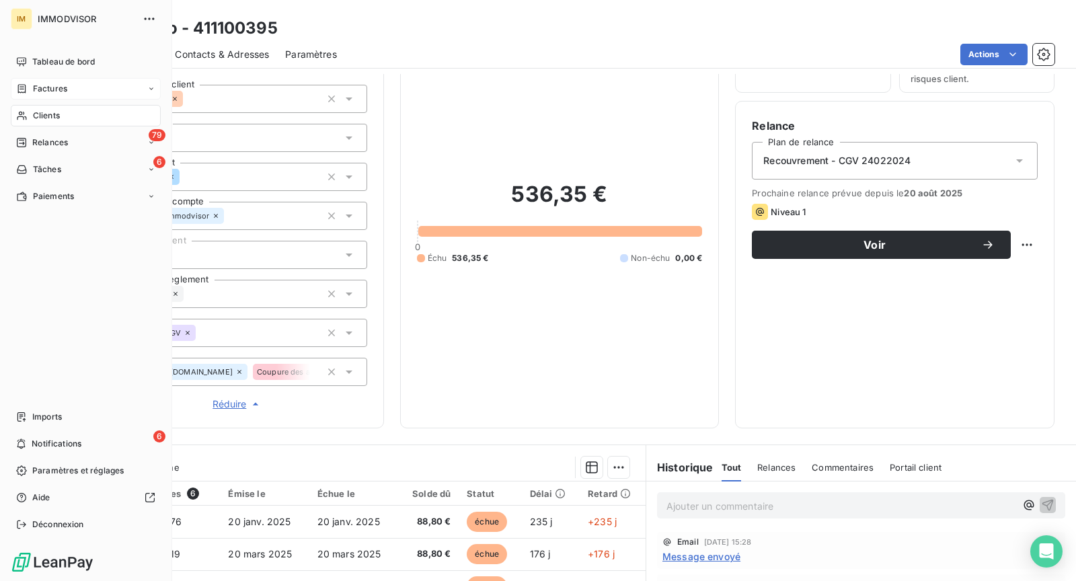
click at [26, 110] on icon at bounding box center [21, 115] width 11 height 11
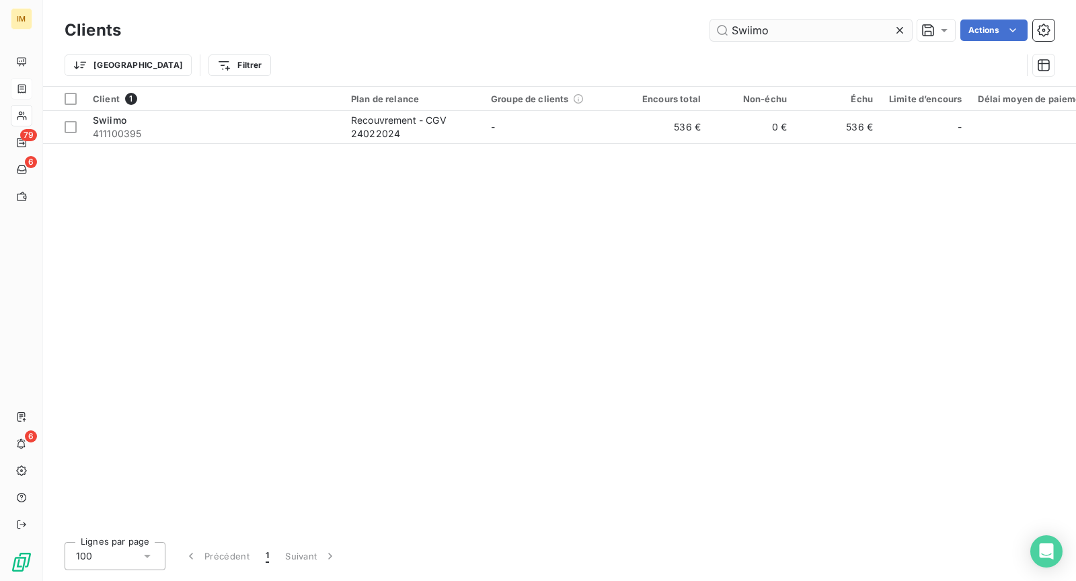
click at [824, 26] on input "Swiimo" at bounding box center [811, 31] width 202 height 22
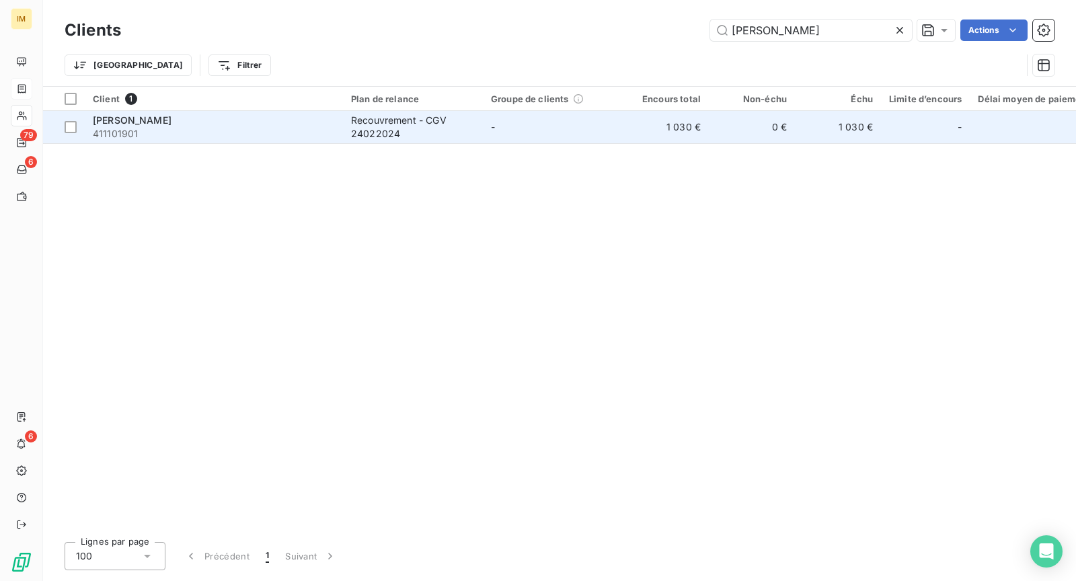
type input "[PERSON_NAME]"
click at [262, 139] on span "411101901" at bounding box center [214, 133] width 242 height 13
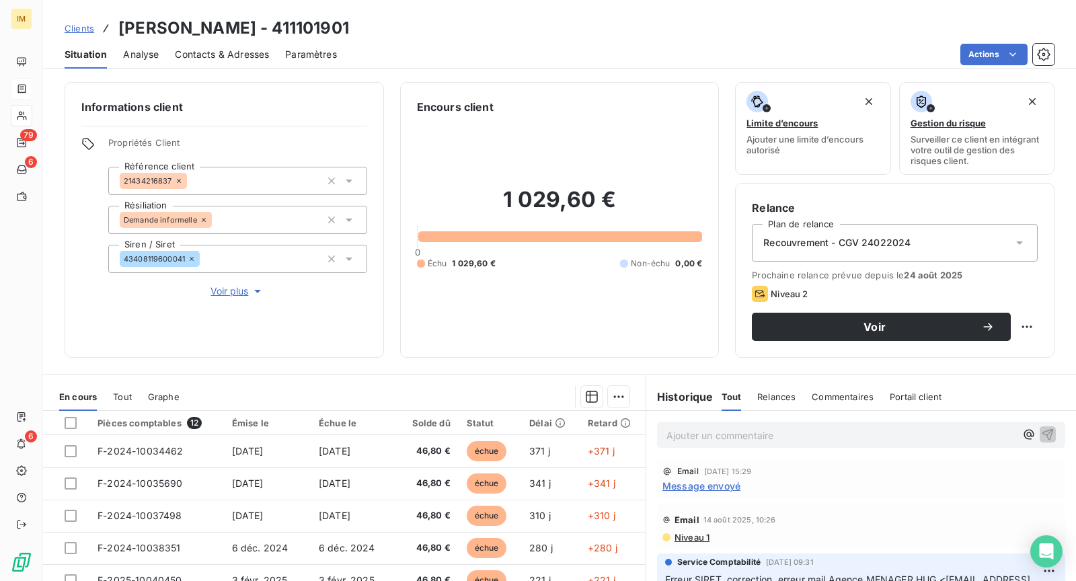
click at [237, 293] on span "Voir plus" at bounding box center [238, 290] width 54 height 13
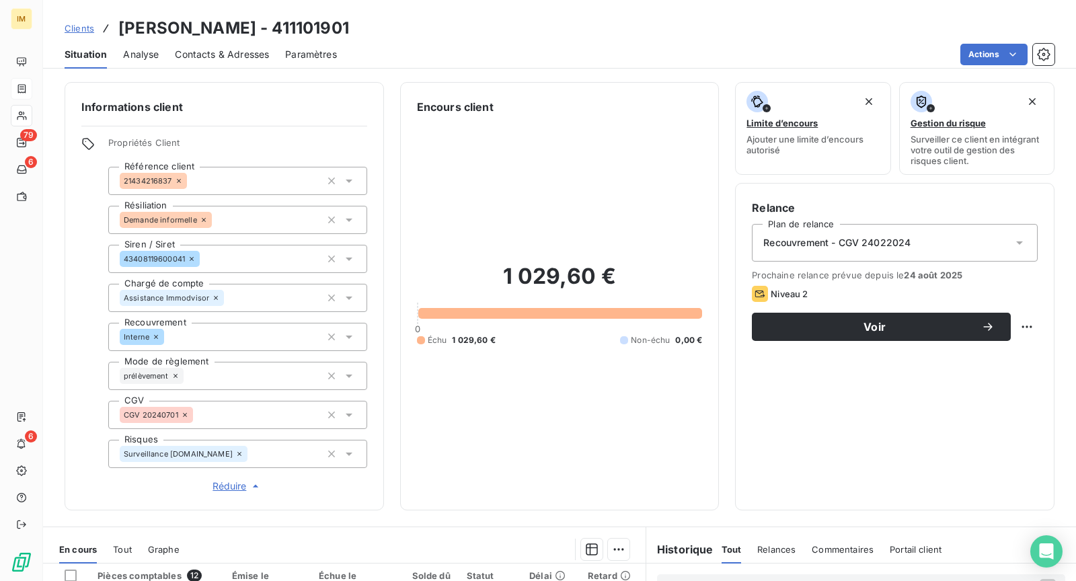
click at [273, 461] on div "Surveillance [DOMAIN_NAME]" at bounding box center [237, 454] width 259 height 28
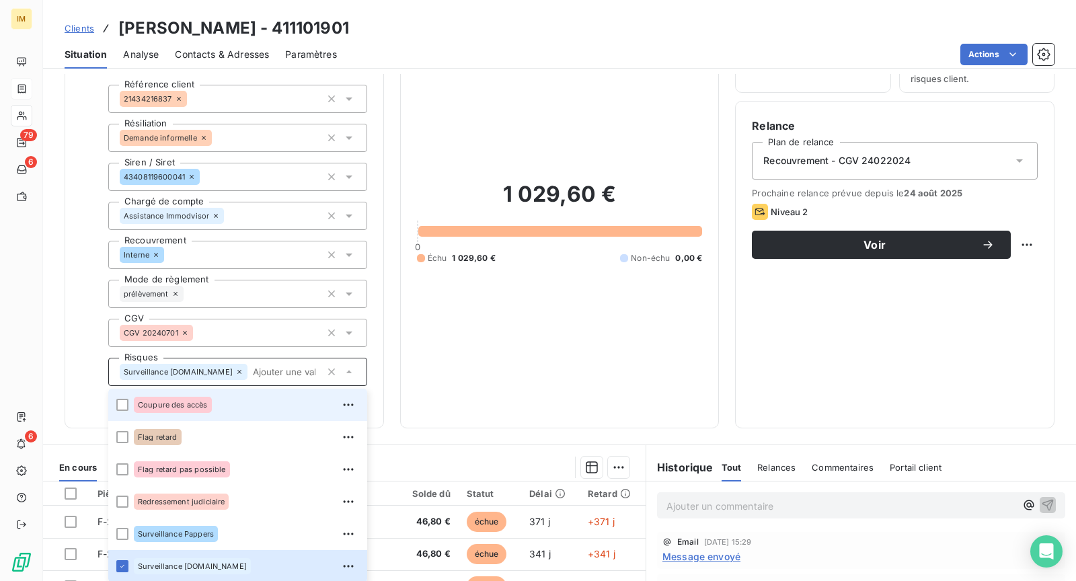
click at [248, 402] on div "Coupure des accès" at bounding box center [246, 405] width 225 height 22
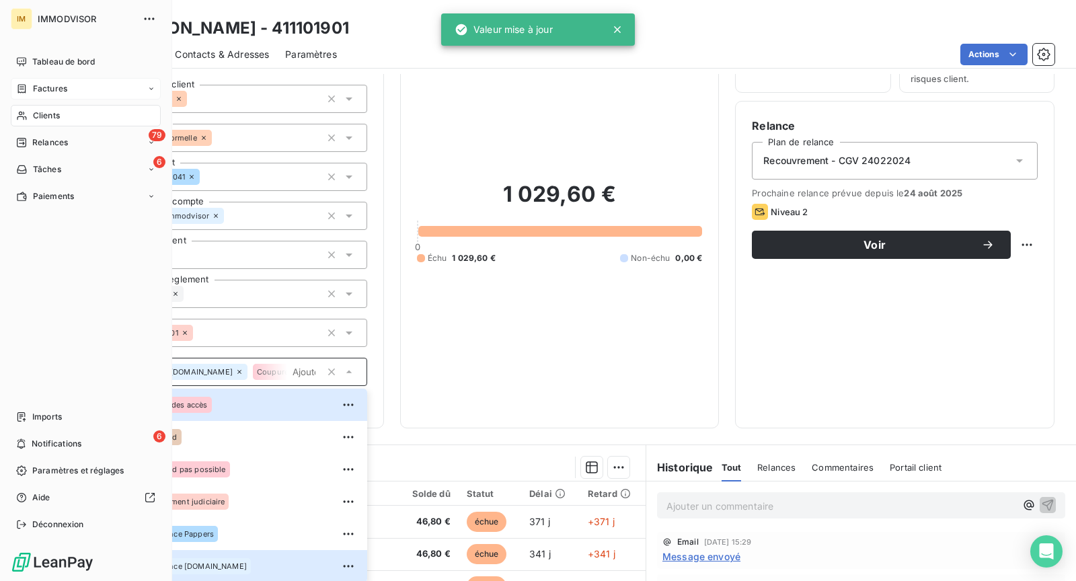
click at [30, 106] on div "Clients" at bounding box center [86, 116] width 150 height 22
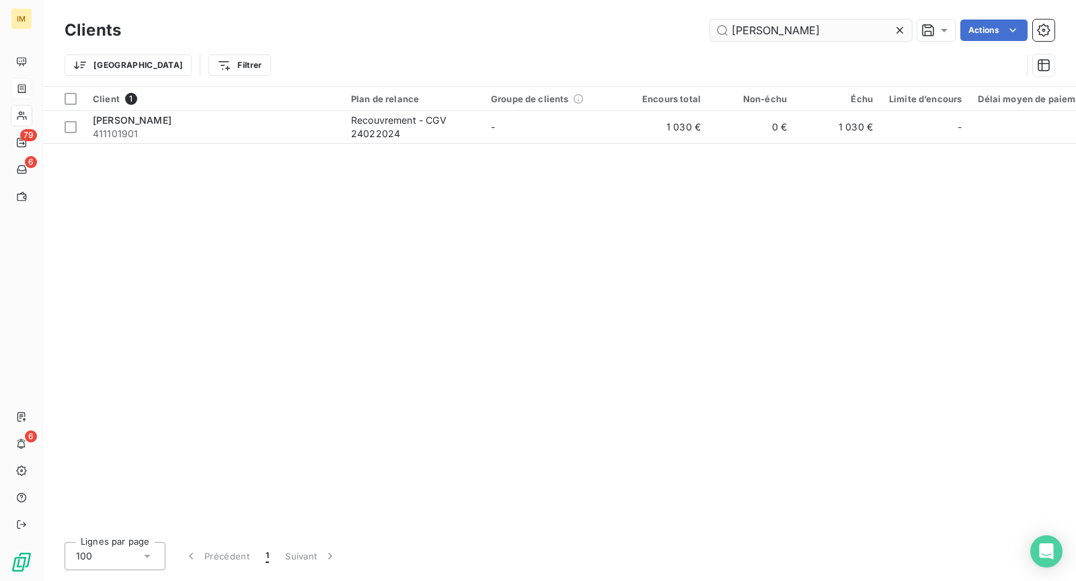
click at [774, 30] on input "[PERSON_NAME]" at bounding box center [811, 31] width 202 height 22
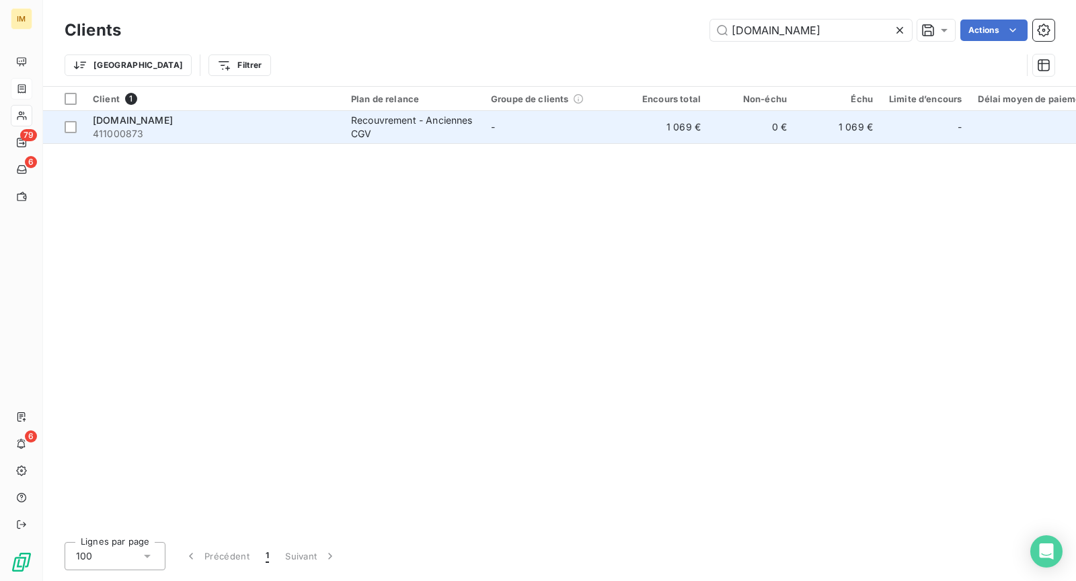
type input "[DOMAIN_NAME]"
click at [208, 132] on span "411000873" at bounding box center [214, 133] width 242 height 13
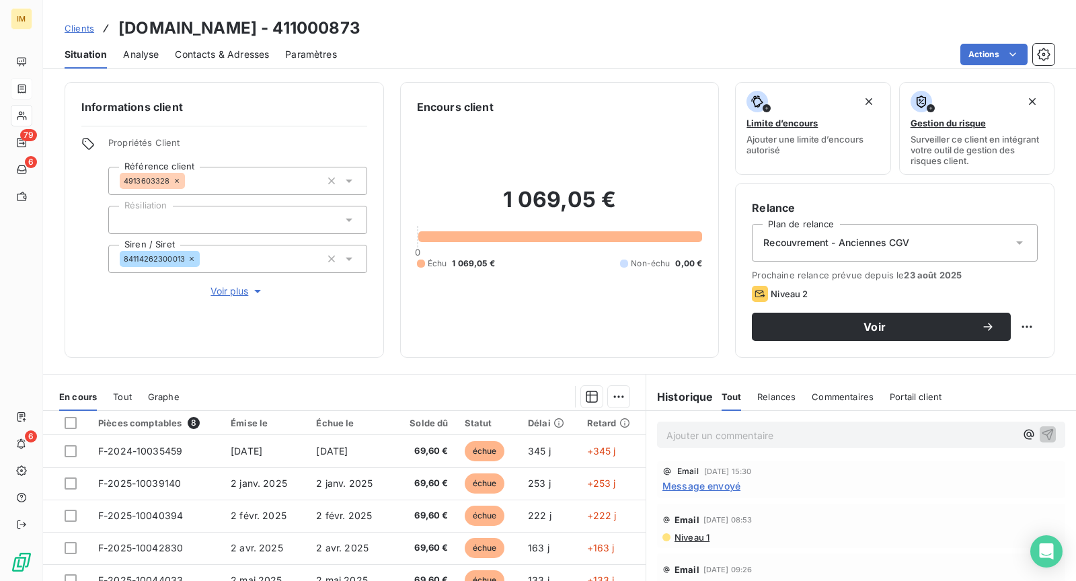
click at [231, 289] on span "Voir plus" at bounding box center [238, 290] width 54 height 13
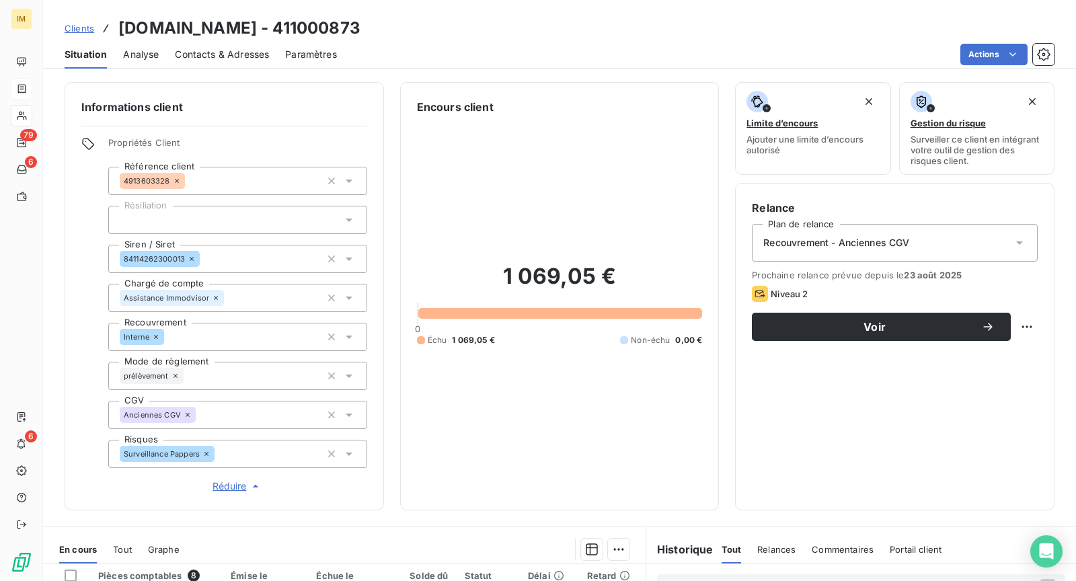
click at [276, 454] on div "Surveillance Pappers" at bounding box center [237, 454] width 259 height 28
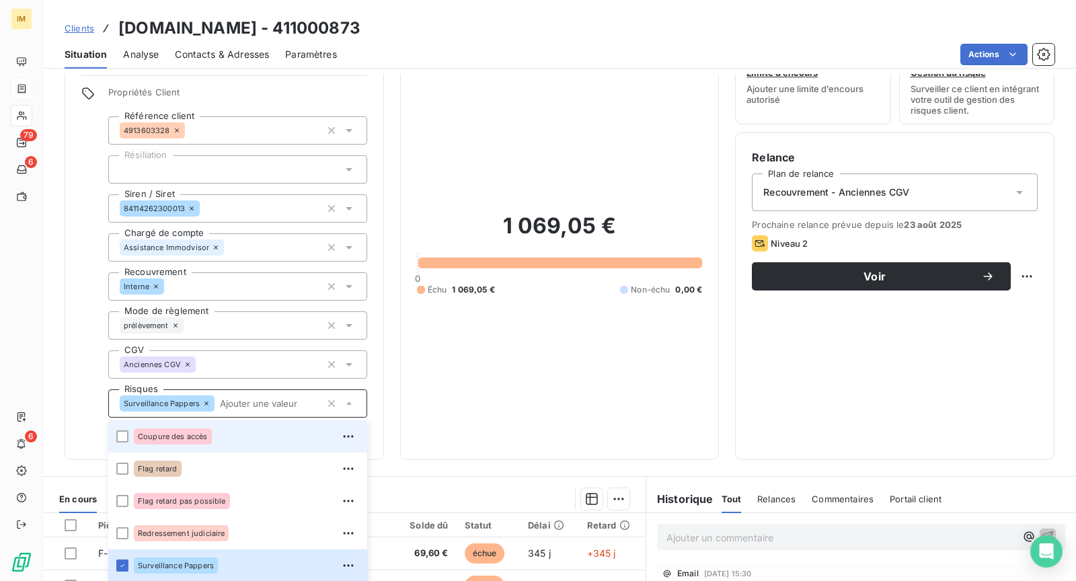
click at [233, 428] on div "Coupure des accès" at bounding box center [246, 437] width 225 height 22
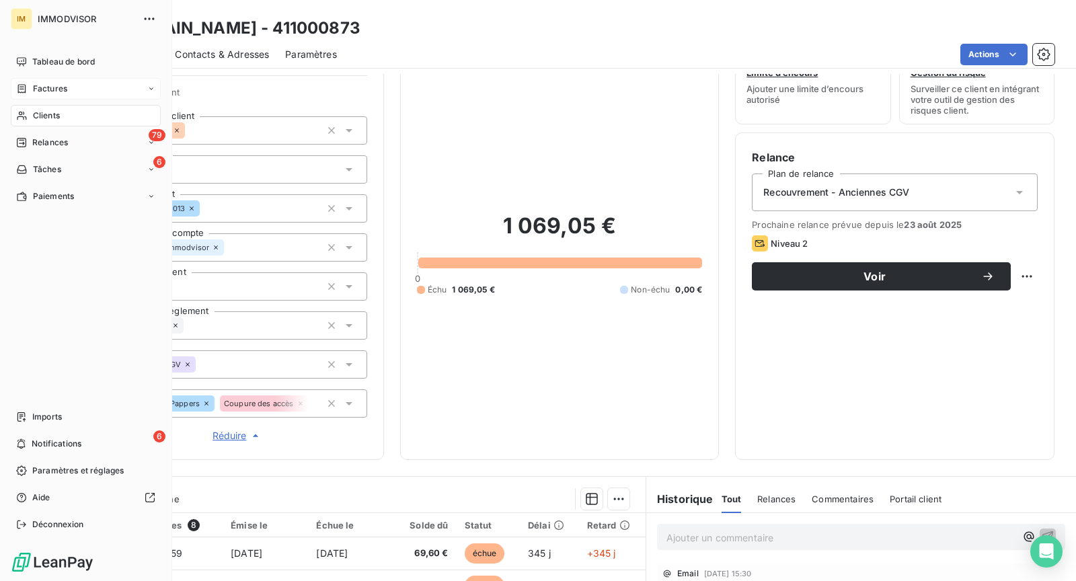
click at [34, 109] on div "Clients" at bounding box center [86, 116] width 150 height 22
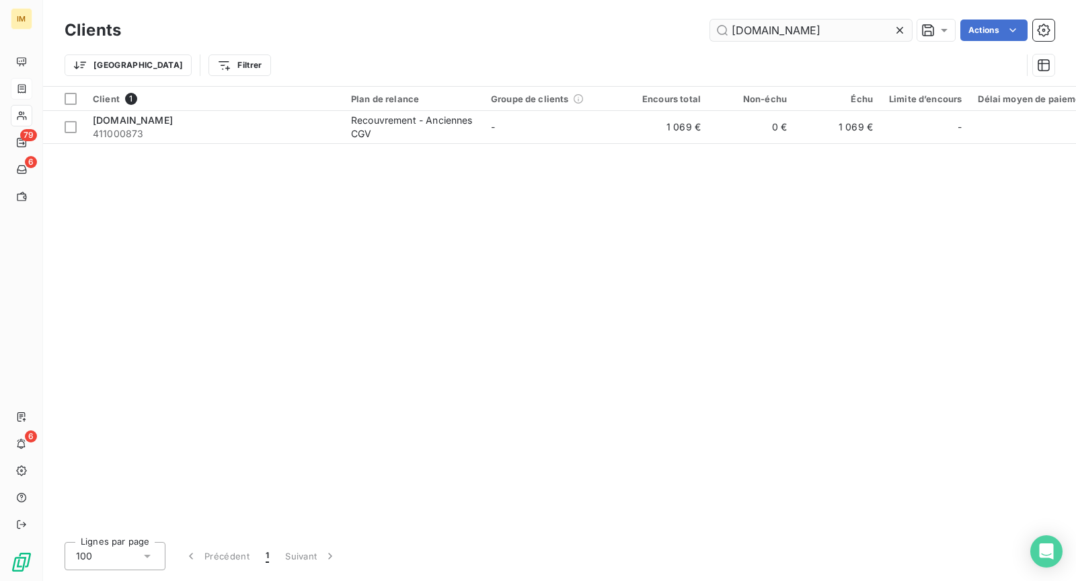
click at [768, 30] on input "[DOMAIN_NAME]" at bounding box center [811, 31] width 202 height 22
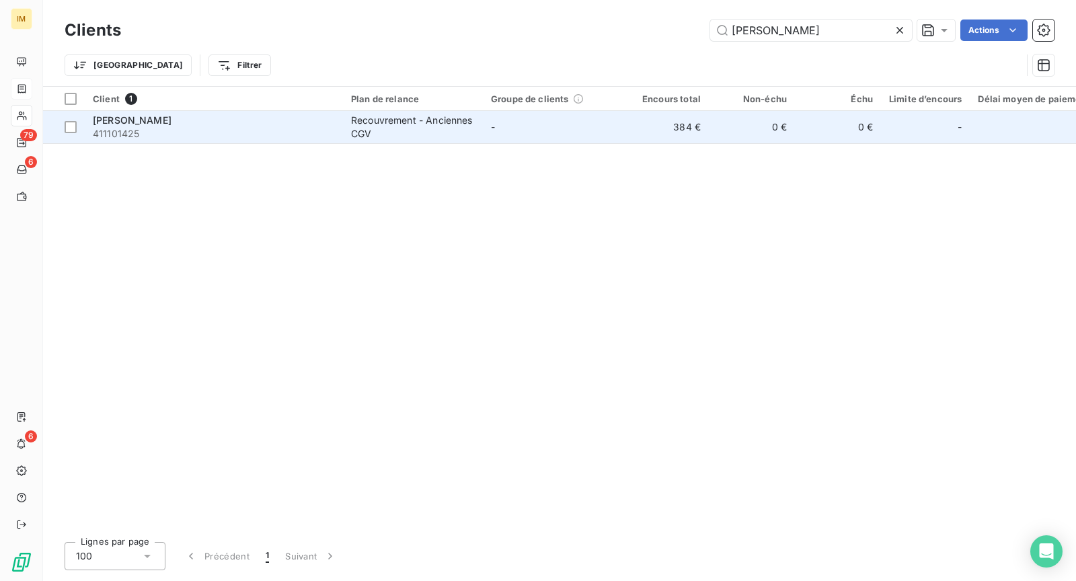
type input "[PERSON_NAME]"
click at [299, 123] on div "[PERSON_NAME]" at bounding box center [214, 120] width 242 height 13
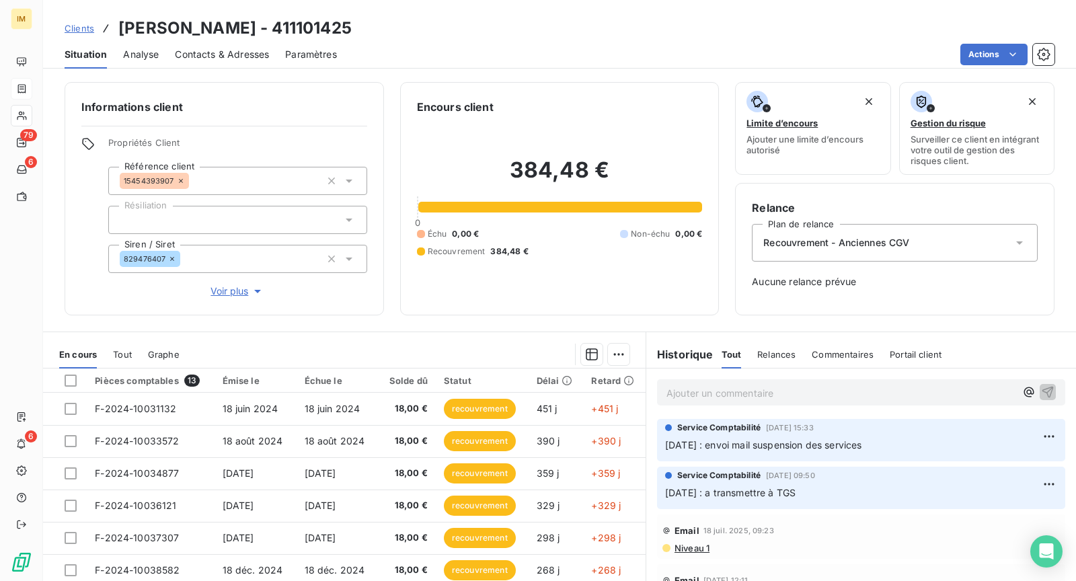
click at [238, 286] on span "Voir plus" at bounding box center [238, 290] width 54 height 13
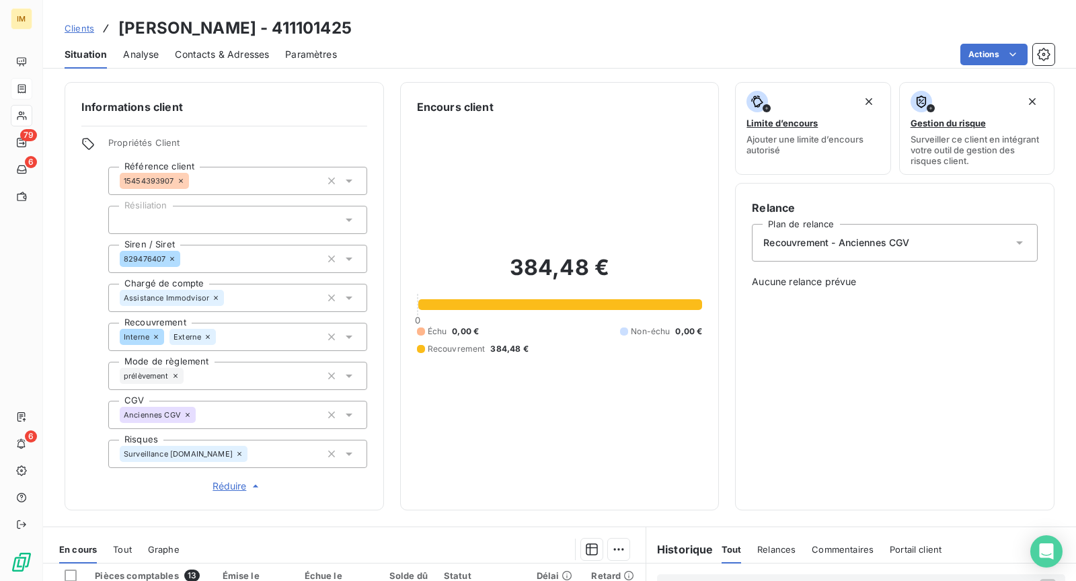
click at [241, 459] on div "Surveillance [DOMAIN_NAME]" at bounding box center [237, 454] width 259 height 28
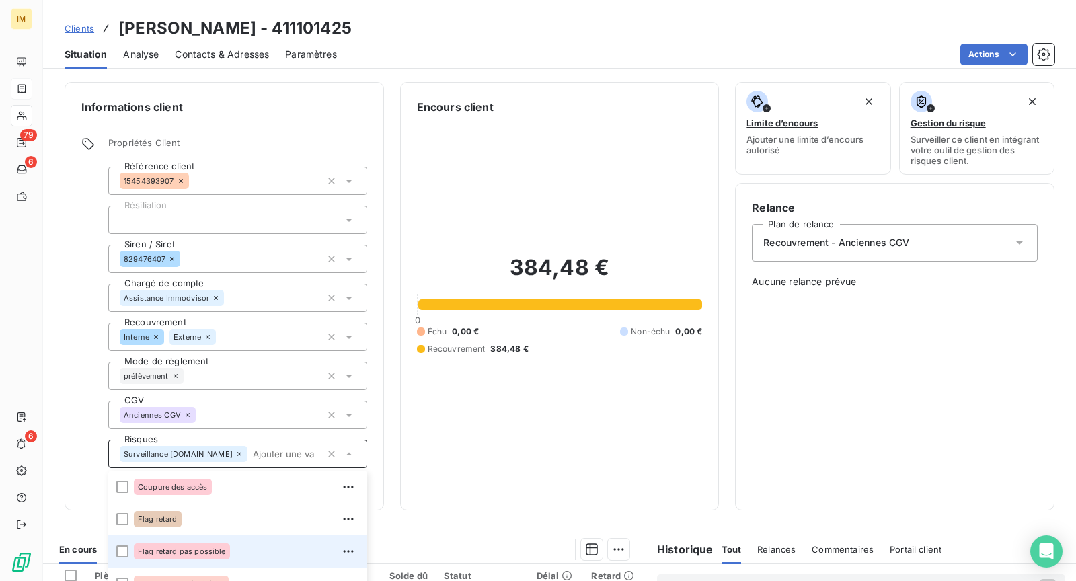
scroll to position [82, 0]
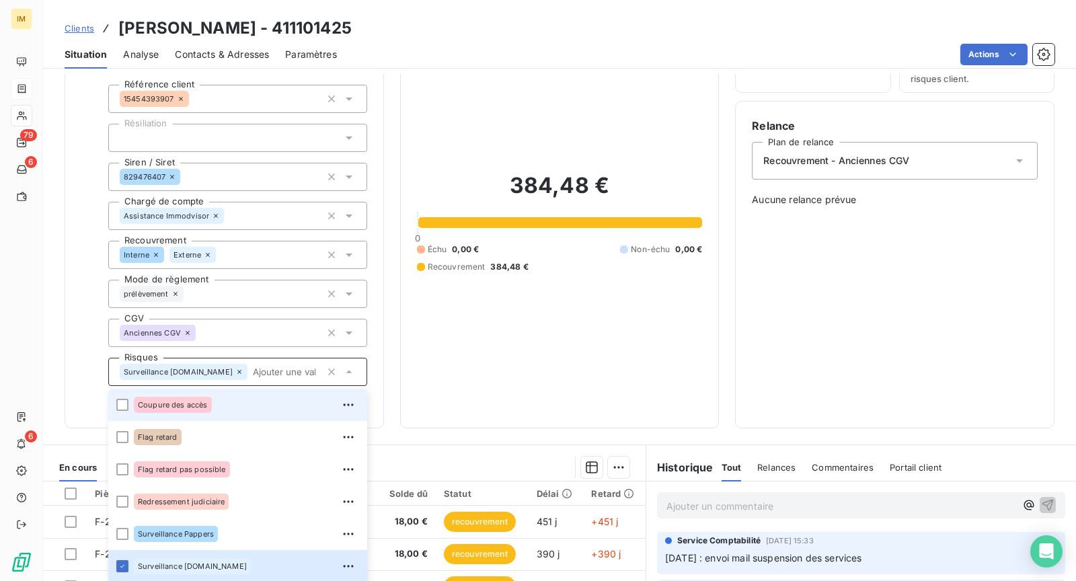
drag, startPoint x: 227, startPoint y: 402, endPoint x: 282, endPoint y: 401, distance: 55.2
click at [228, 402] on div "Coupure des accès" at bounding box center [246, 405] width 225 height 22
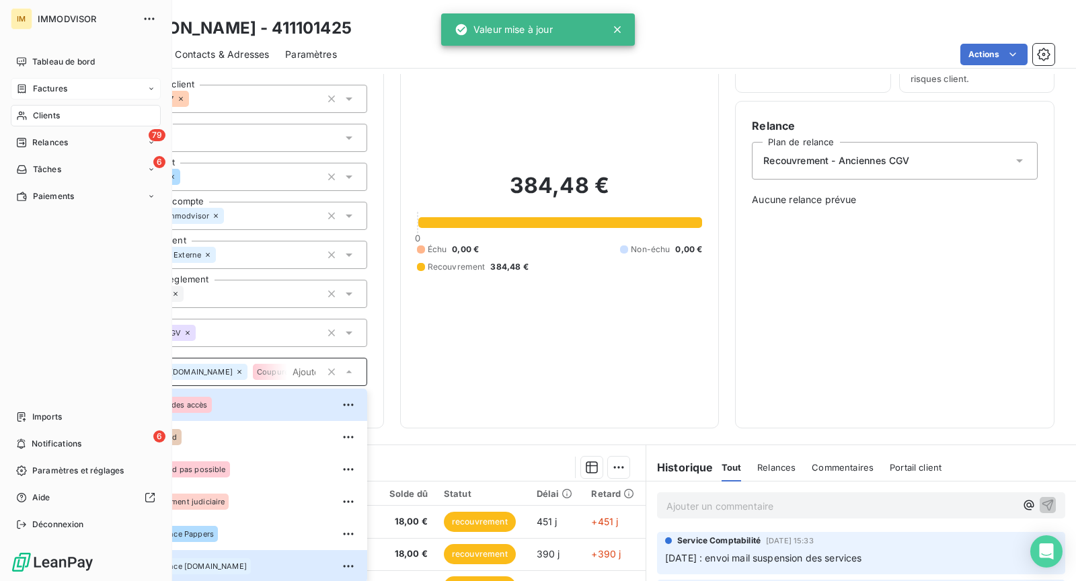
click at [40, 110] on span "Clients" at bounding box center [46, 116] width 27 height 12
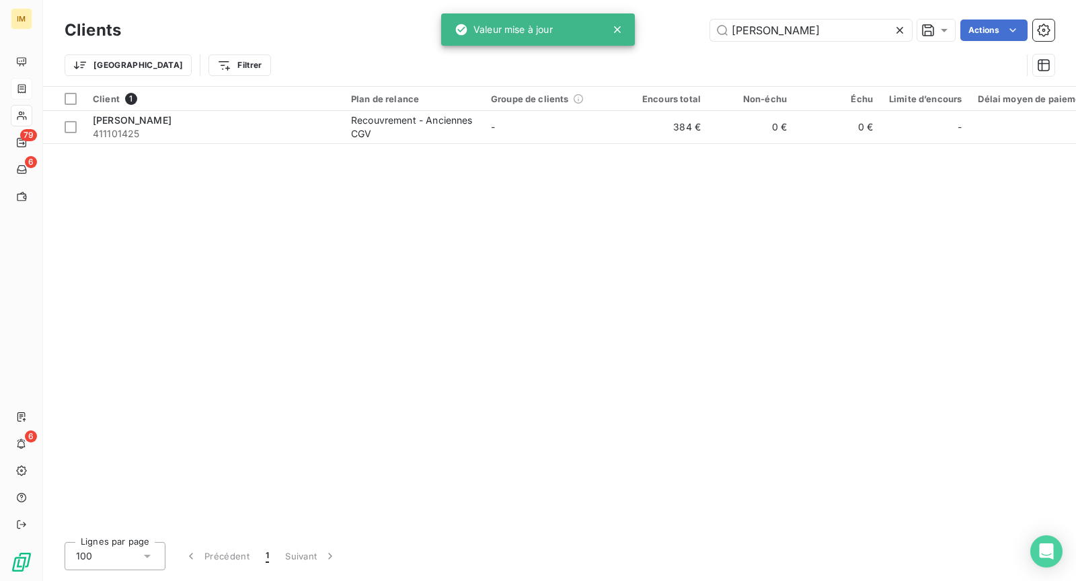
click at [788, 15] on div "Clients [PERSON_NAME] Actions Trier Filtrer" at bounding box center [559, 43] width 1033 height 86
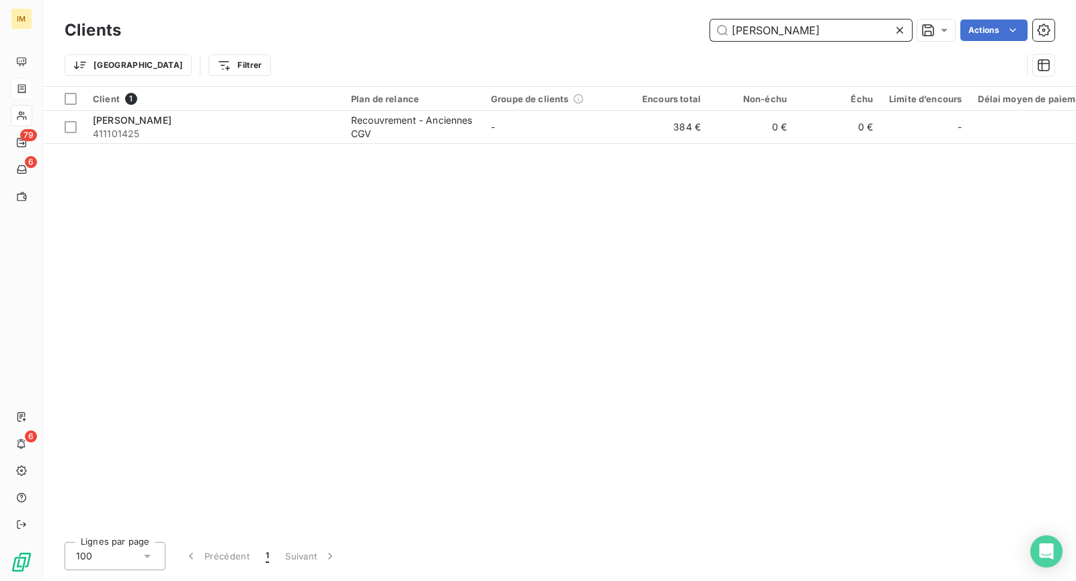
click at [780, 29] on input "[PERSON_NAME]" at bounding box center [811, 31] width 202 height 22
paste input "[PERSON_NAME]"
click at [780, 29] on input "[PERSON_NAME]" at bounding box center [811, 31] width 202 height 22
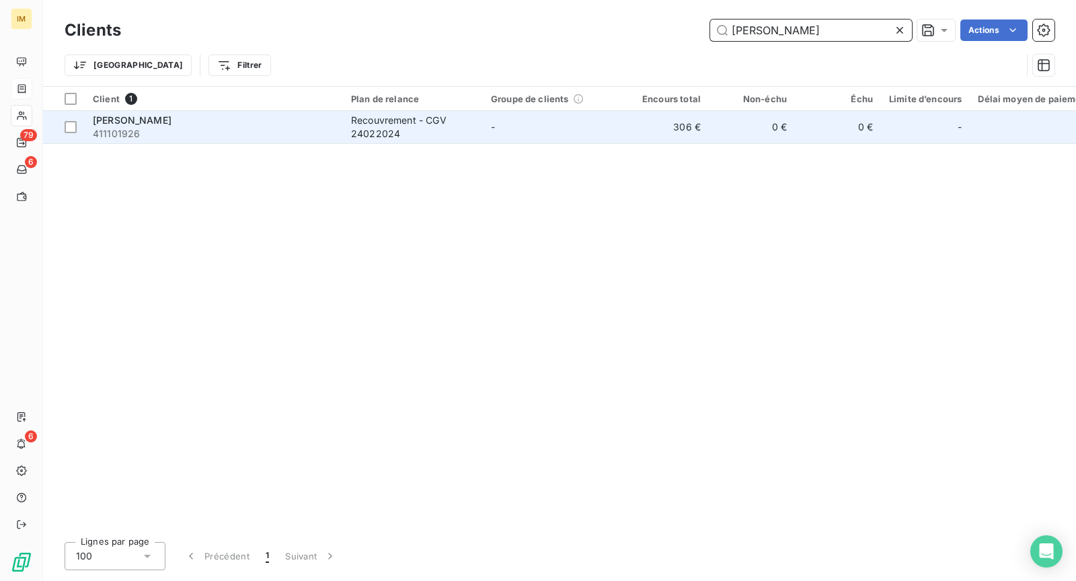
type input "[PERSON_NAME]"
click at [221, 130] on span "411101926" at bounding box center [214, 133] width 242 height 13
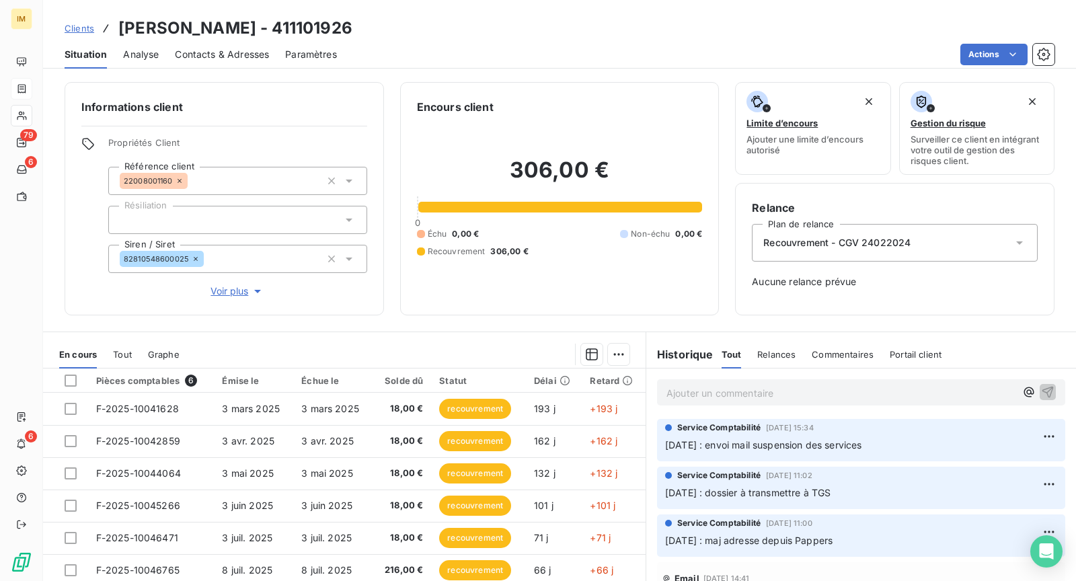
click at [229, 295] on span "Voir plus" at bounding box center [238, 290] width 54 height 13
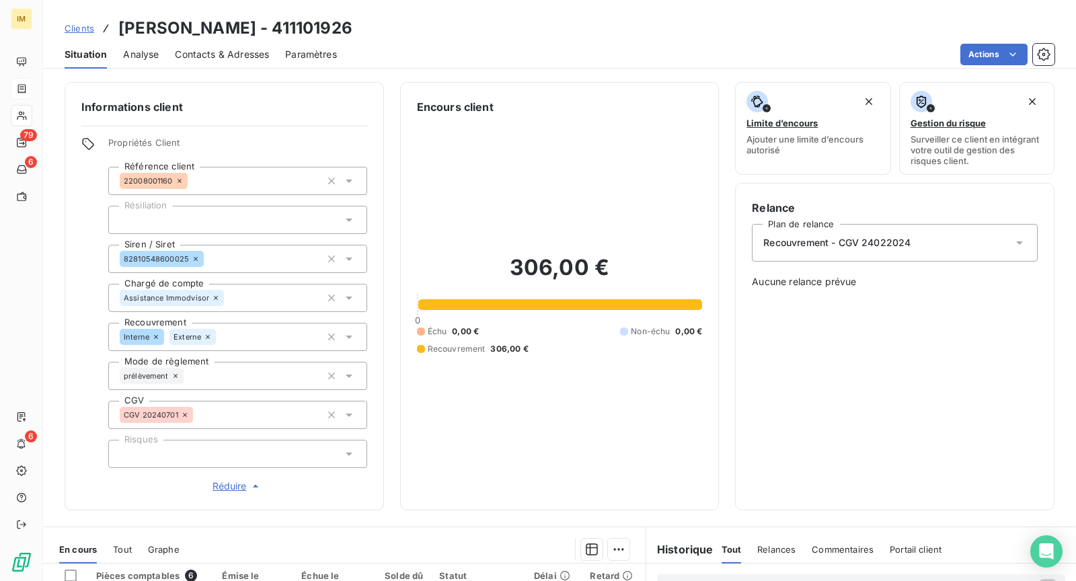
click at [213, 450] on div at bounding box center [237, 454] width 259 height 28
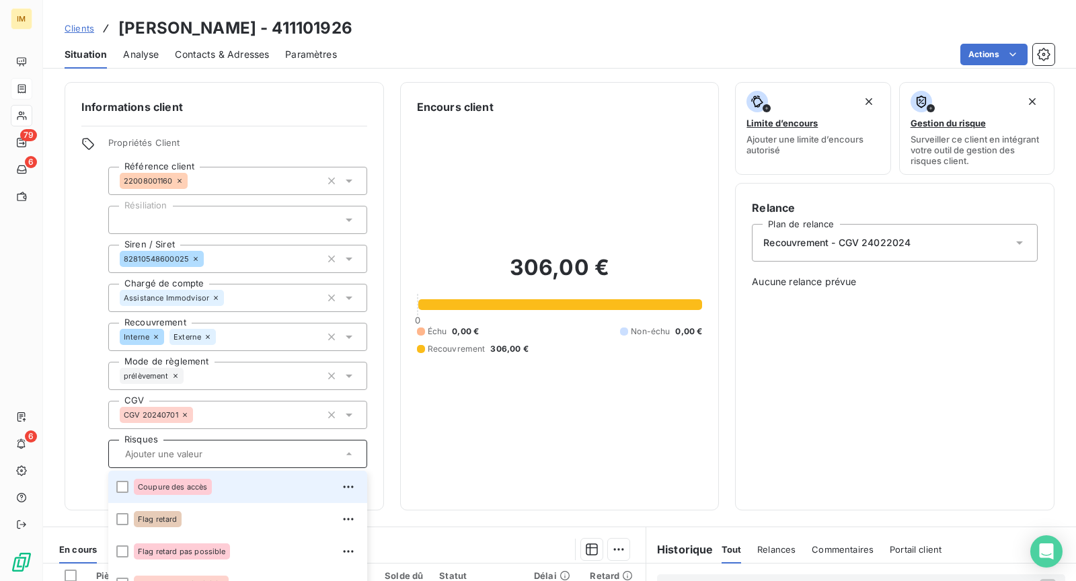
click at [223, 479] on div "Coupure des accès" at bounding box center [246, 487] width 225 height 22
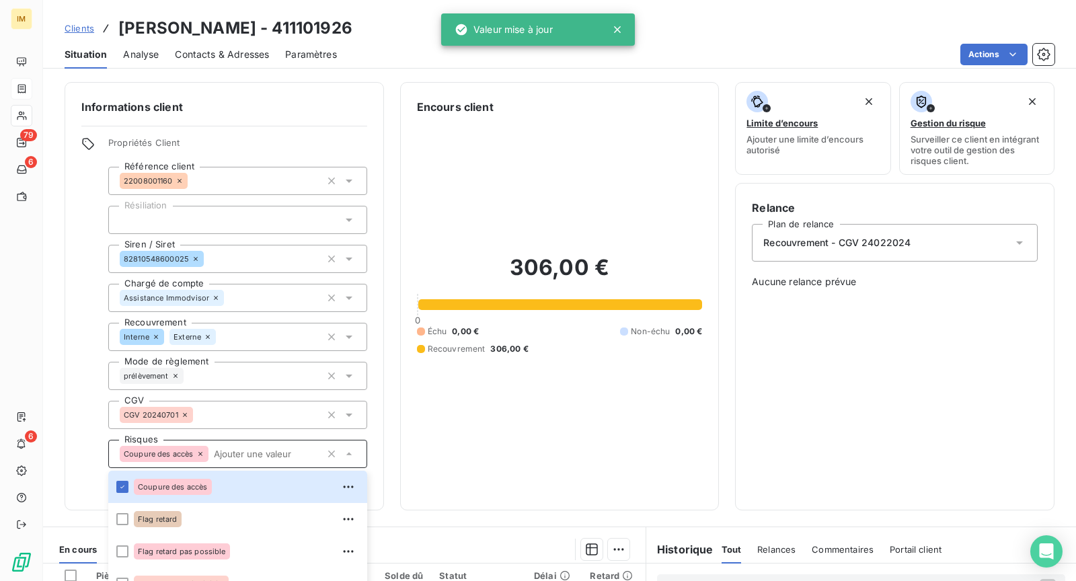
click at [72, 290] on div "Informations client Propriétés Client Référence client 22008001160 Résiliation …" at bounding box center [224, 296] width 319 height 428
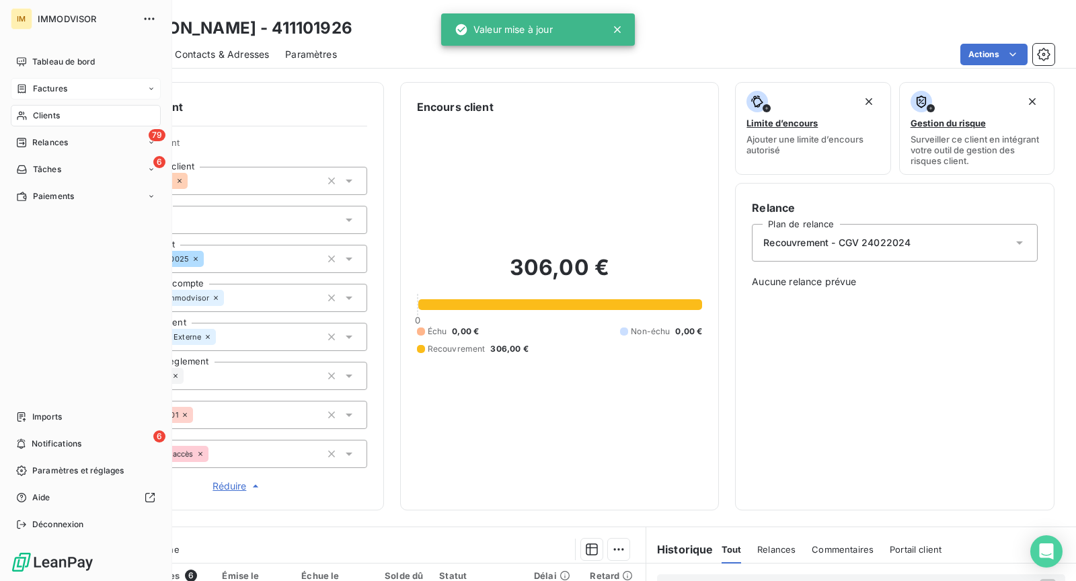
click at [32, 116] on div "Clients" at bounding box center [86, 116] width 150 height 22
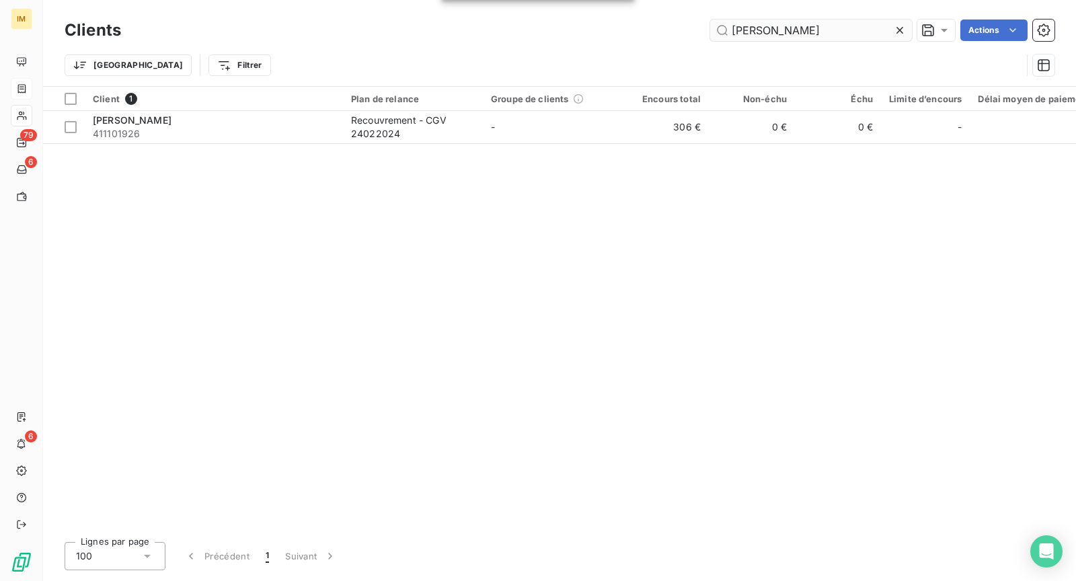
click at [747, 32] on input "[PERSON_NAME]" at bounding box center [811, 31] width 202 height 22
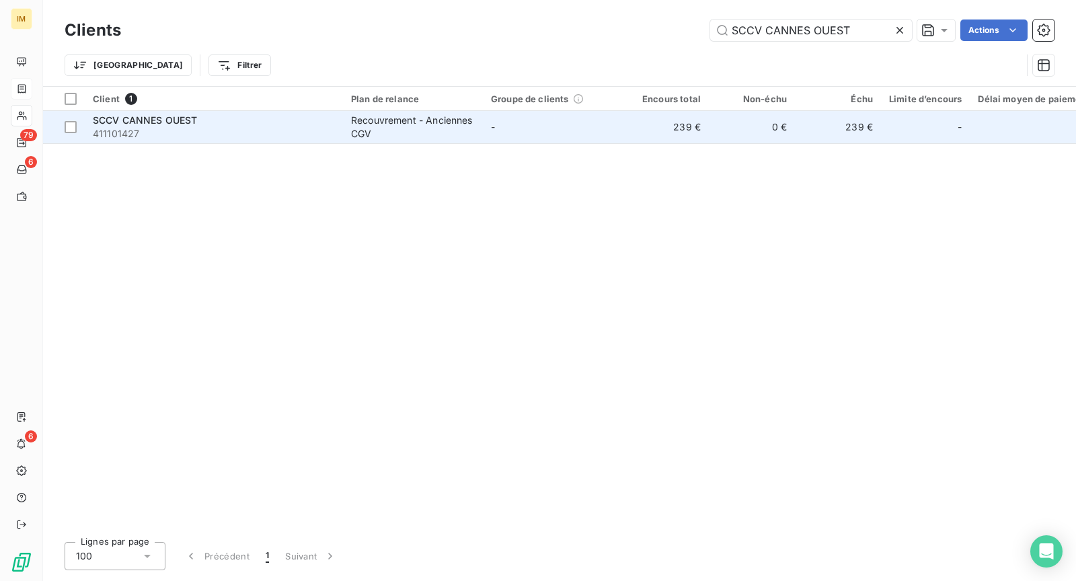
type input "SCCV CANNES OUEST"
click at [242, 122] on div "SCCV CANNES OUEST" at bounding box center [214, 120] width 242 height 13
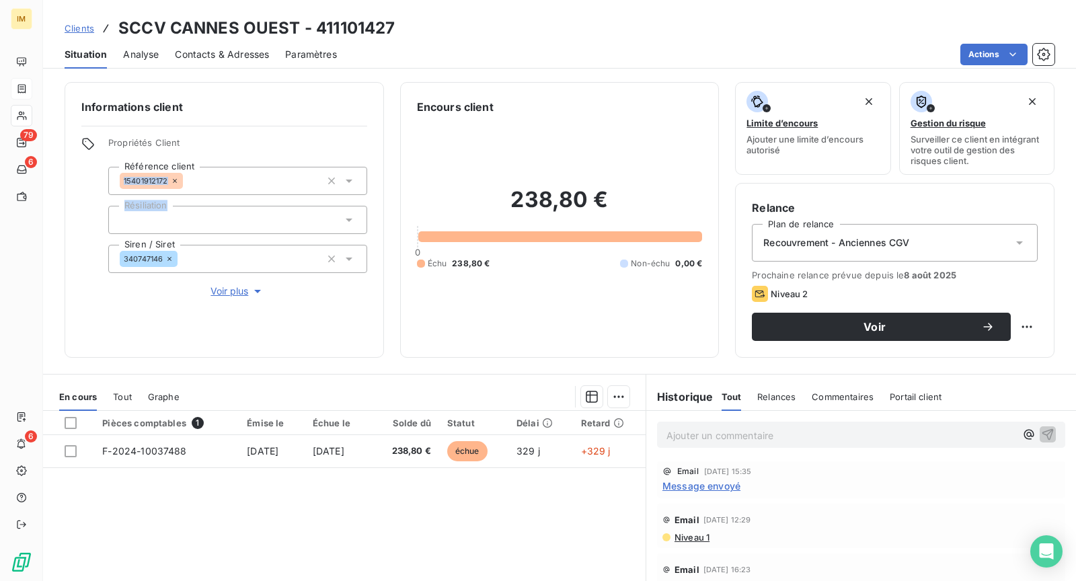
drag, startPoint x: 169, startPoint y: 179, endPoint x: 50, endPoint y: 241, distance: 134.2
click at [53, 237] on div "Informations client Propriétés Client Référence client 15401912172 Résiliation …" at bounding box center [559, 220] width 1033 height 276
drag, startPoint x: 122, startPoint y: 261, endPoint x: 78, endPoint y: 261, distance: 43.7
click at [77, 264] on div "Informations client Propriétés Client Référence client 15401912172 Résiliation …" at bounding box center [224, 220] width 319 height 276
click at [234, 285] on span "Voir plus" at bounding box center [238, 290] width 54 height 13
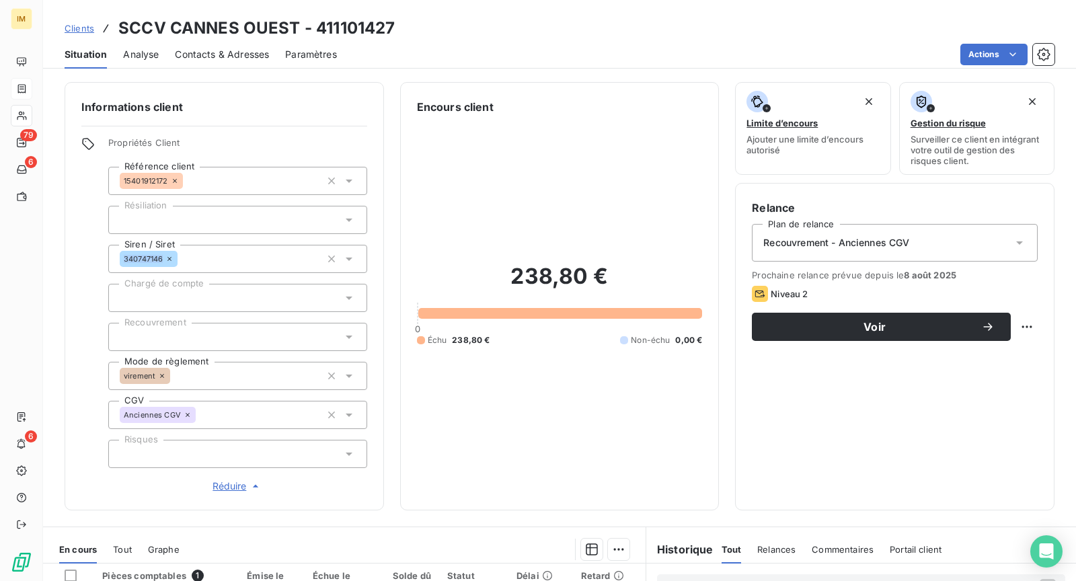
click at [203, 456] on div at bounding box center [237, 454] width 259 height 28
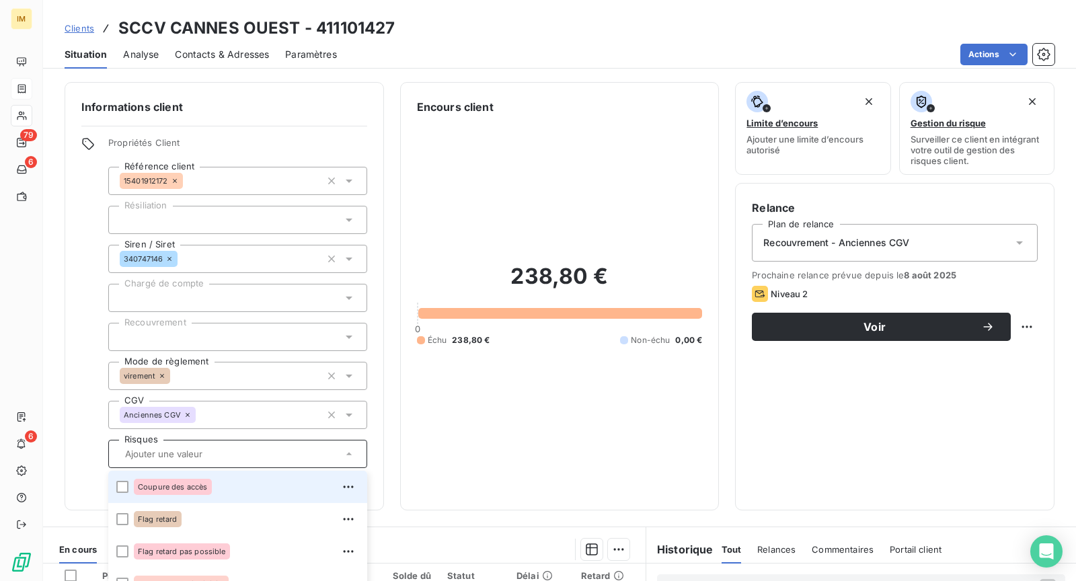
click at [241, 488] on div "Coupure des accès" at bounding box center [246, 487] width 225 height 22
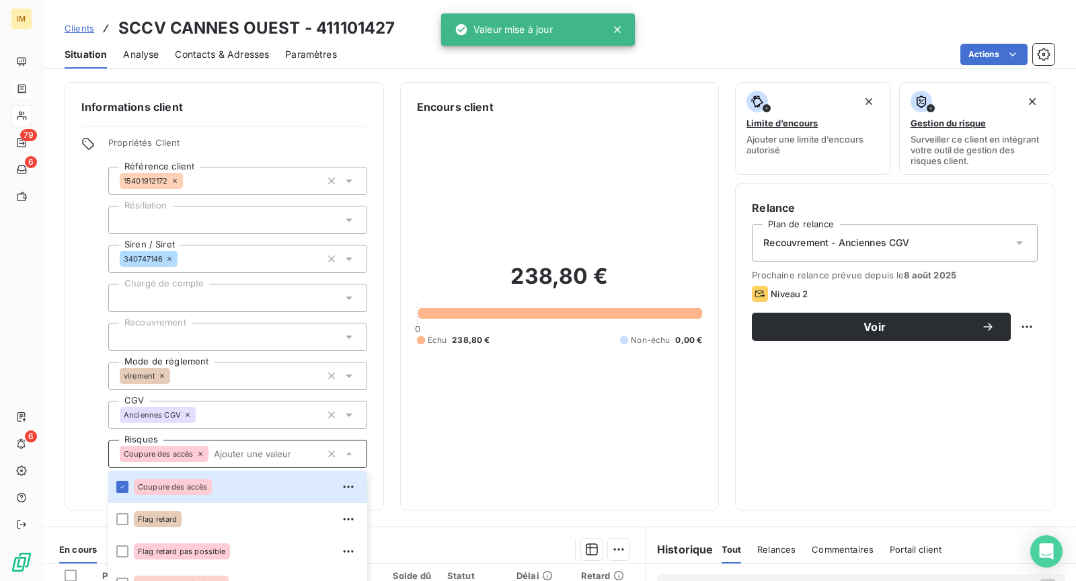
scroll to position [280, 0]
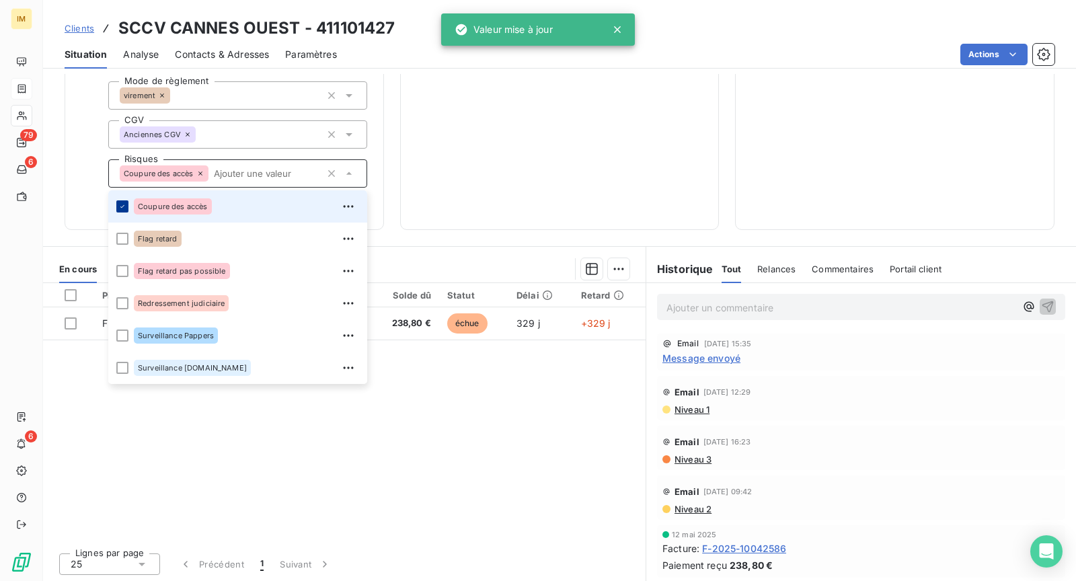
click at [125, 204] on icon at bounding box center [122, 206] width 8 height 8
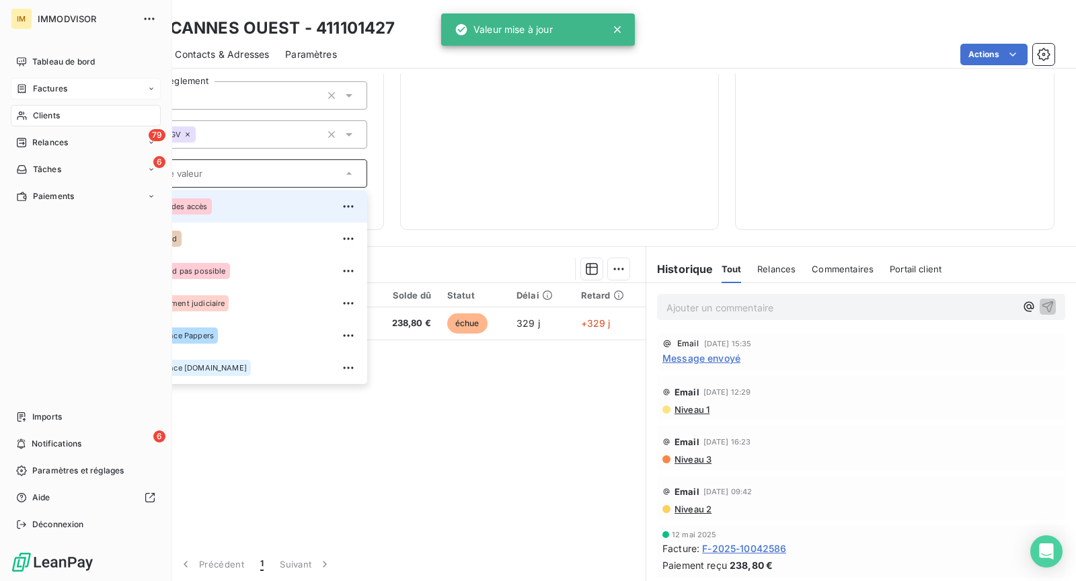
click at [30, 113] on div "Clients" at bounding box center [86, 116] width 150 height 22
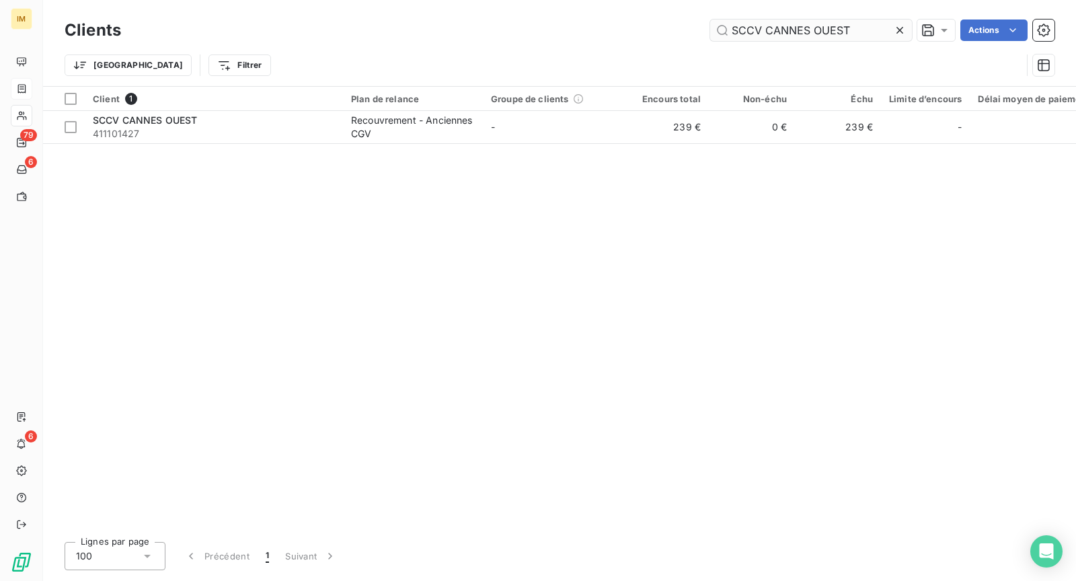
click at [877, 28] on input "SCCV CANNES OUEST" at bounding box center [811, 31] width 202 height 22
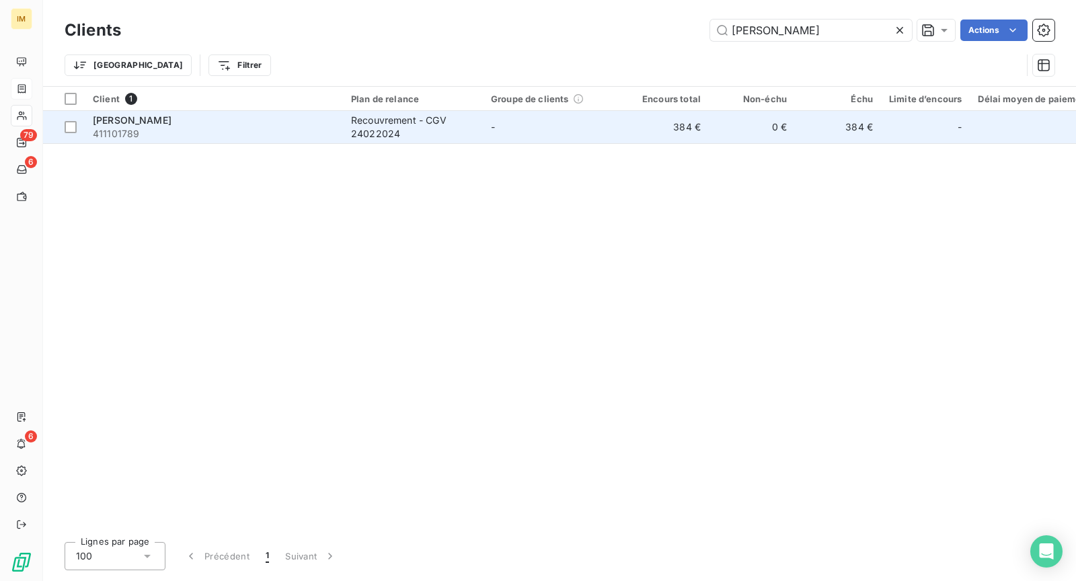
type input "[PERSON_NAME]"
click at [210, 139] on span "411101789" at bounding box center [214, 133] width 242 height 13
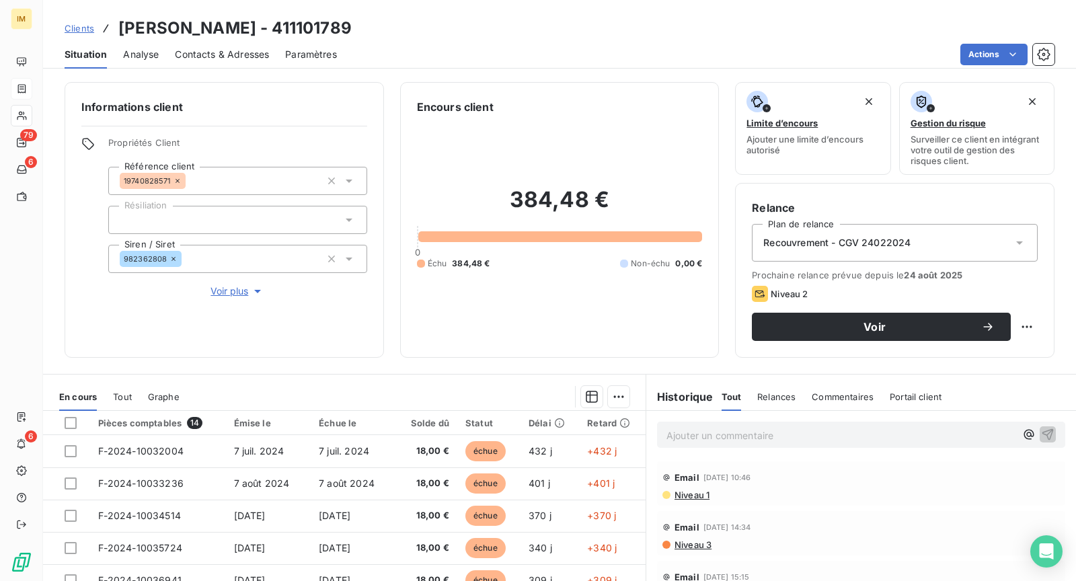
click at [213, 287] on span "Voir plus" at bounding box center [238, 290] width 54 height 13
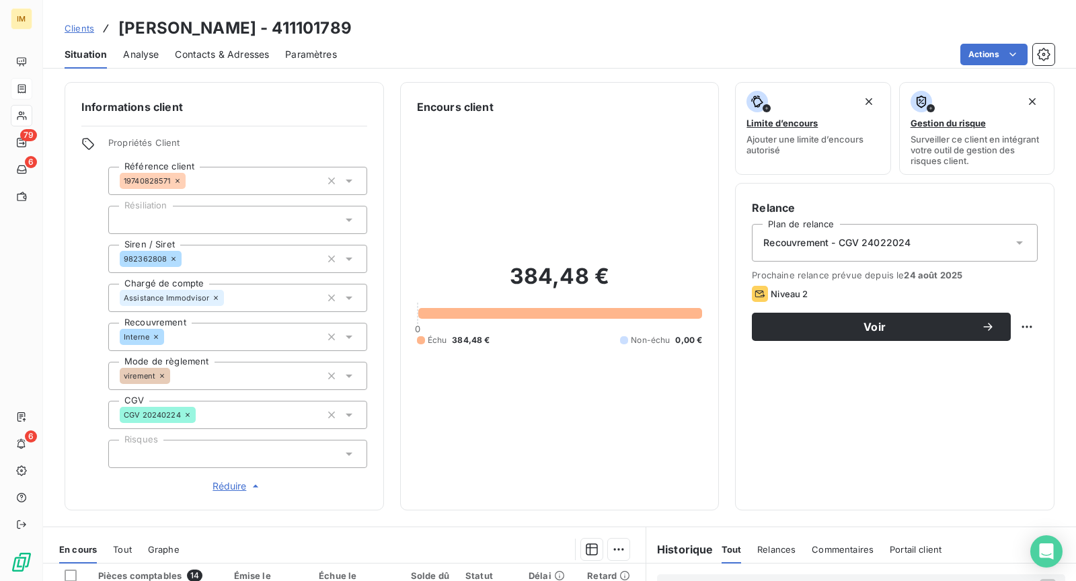
click at [206, 457] on div at bounding box center [237, 454] width 259 height 28
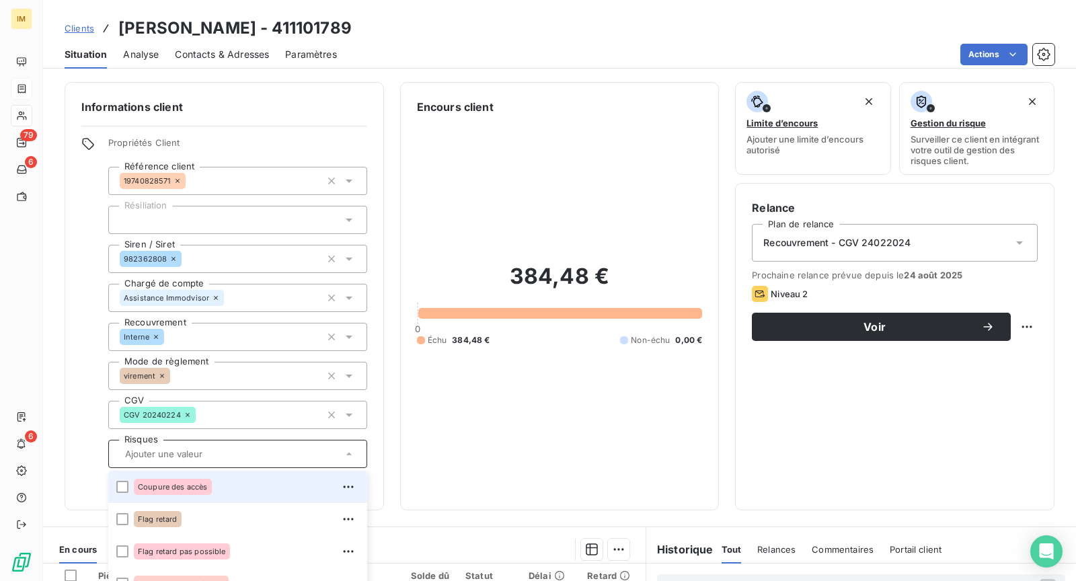
drag, startPoint x: 192, startPoint y: 479, endPoint x: 203, endPoint y: 480, distance: 11.5
click at [192, 479] on div "Coupure des accès" at bounding box center [173, 487] width 78 height 16
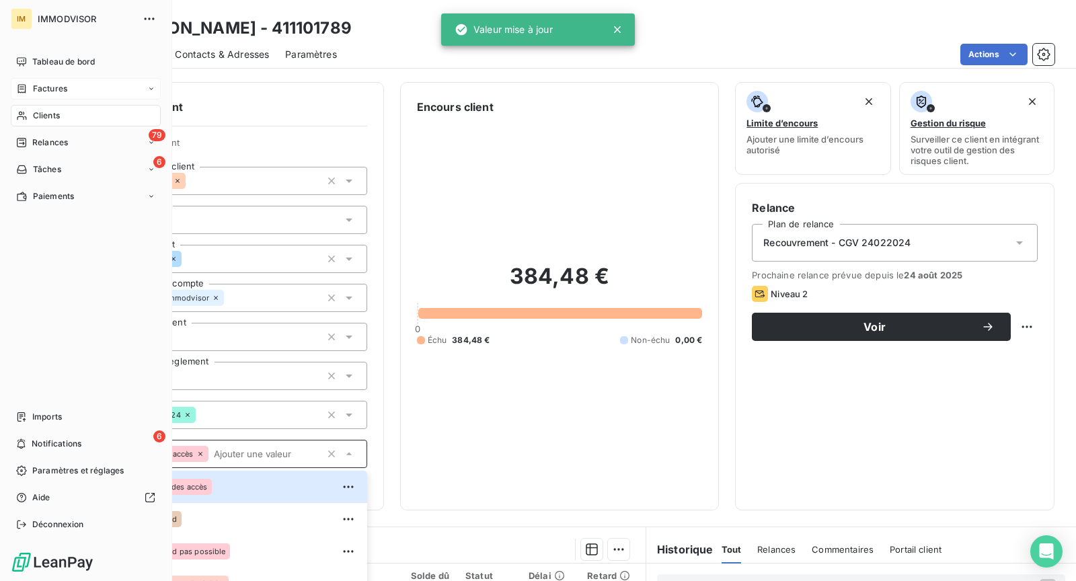
click at [40, 112] on span "Clients" at bounding box center [46, 116] width 27 height 12
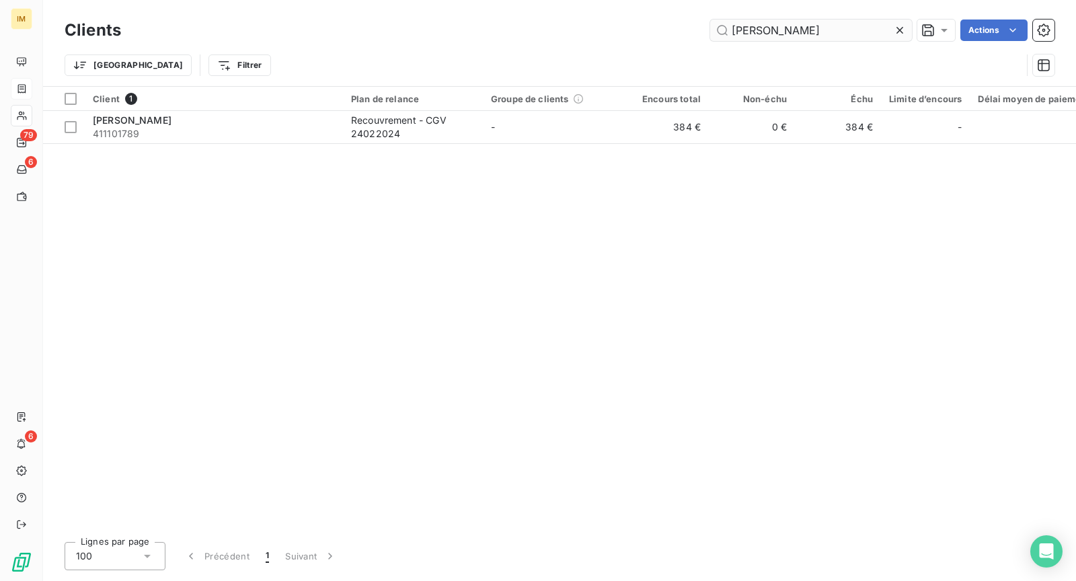
click at [789, 37] on input "[PERSON_NAME]" at bounding box center [811, 31] width 202 height 22
click at [791, 25] on input "[PERSON_NAME]" at bounding box center [811, 31] width 202 height 22
click at [790, 24] on input "[PERSON_NAME]" at bounding box center [811, 31] width 202 height 22
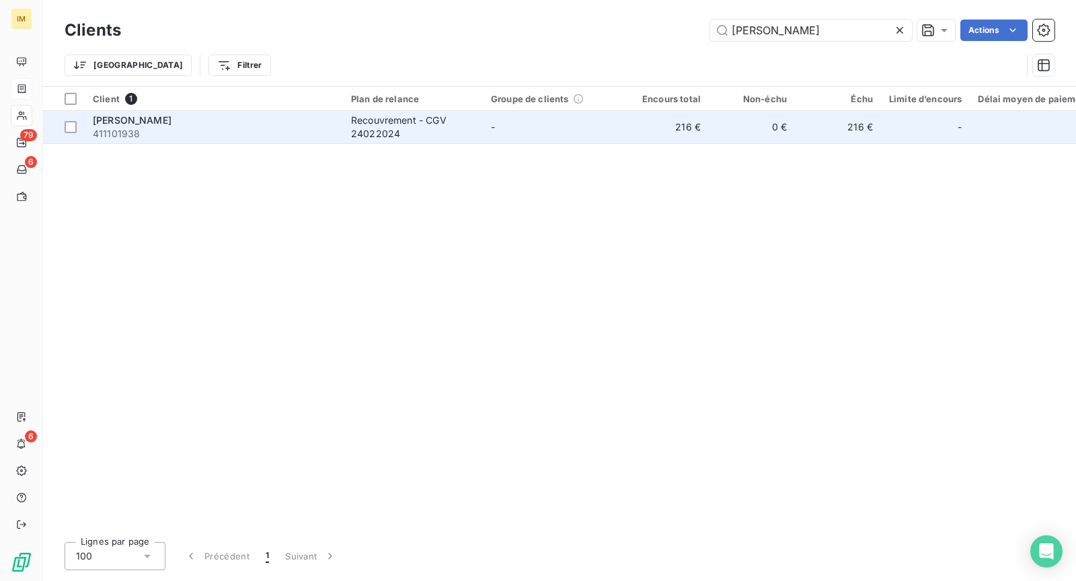
type input "[PERSON_NAME]"
click at [249, 135] on span "411101938" at bounding box center [214, 133] width 242 height 13
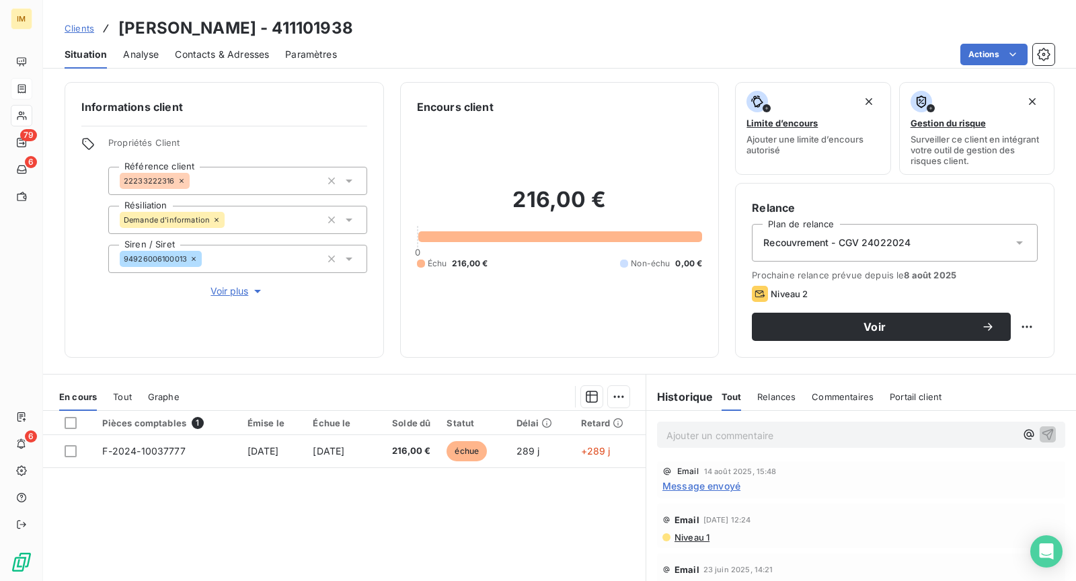
click at [226, 291] on span "Voir plus" at bounding box center [238, 290] width 54 height 13
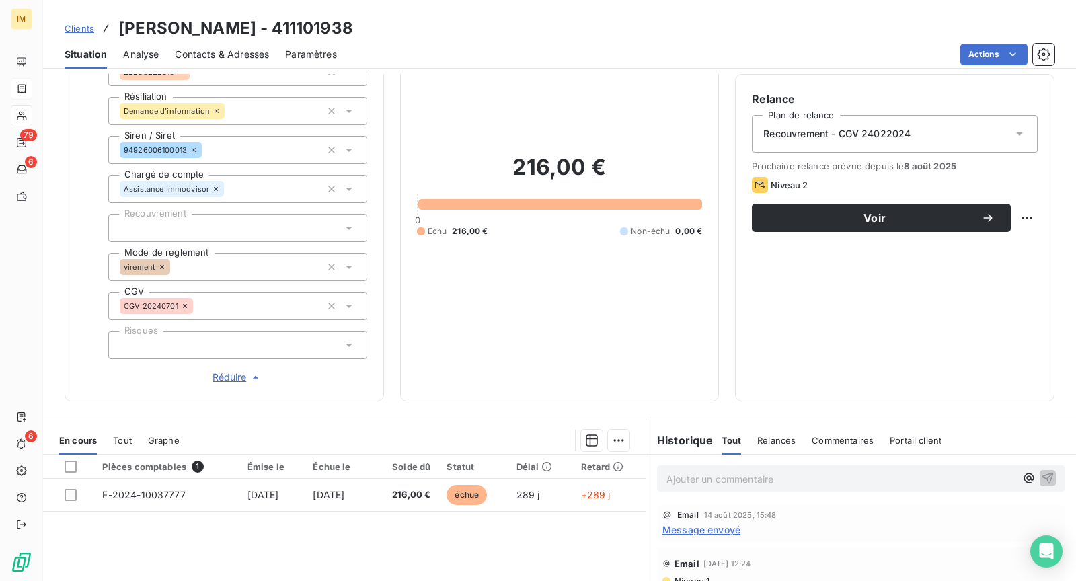
scroll to position [165, 0]
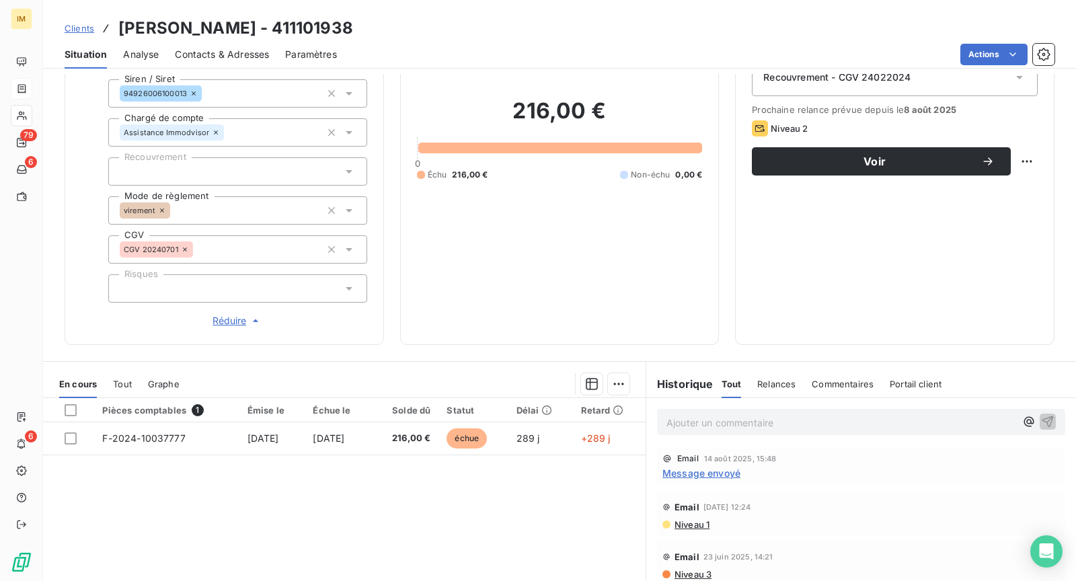
click at [223, 289] on div at bounding box center [237, 288] width 259 height 28
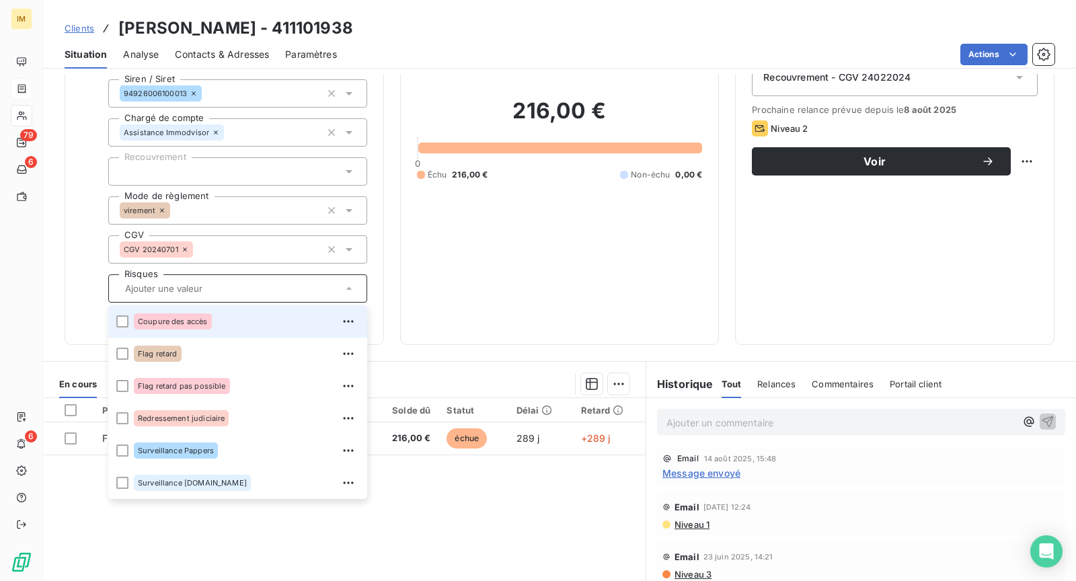
click at [235, 320] on div "Coupure des accès" at bounding box center [246, 322] width 225 height 22
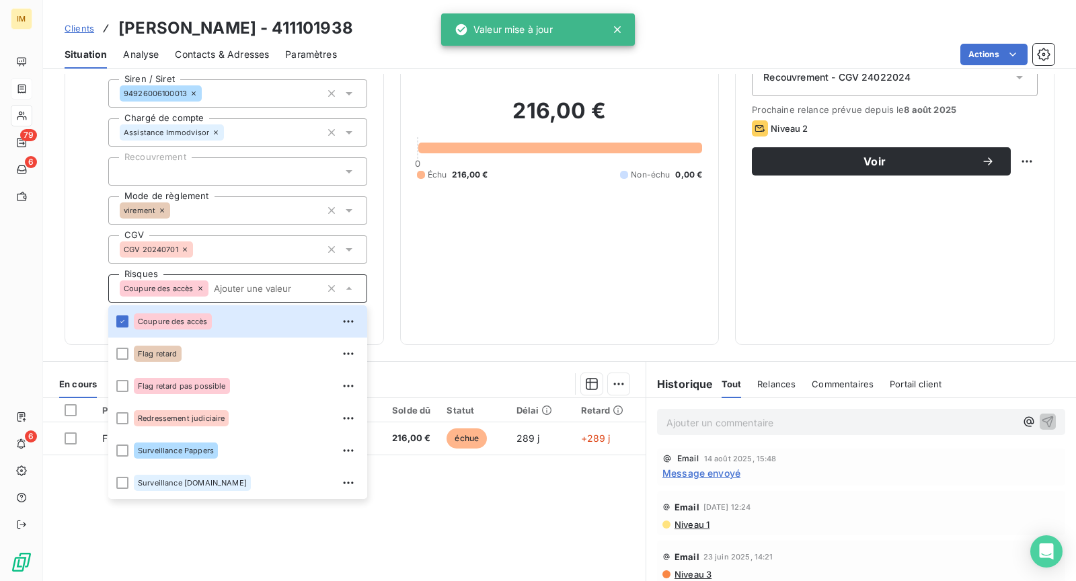
drag, startPoint x: 81, startPoint y: 264, endPoint x: 87, endPoint y: 270, distance: 9.0
click at [81, 264] on div "Propriétés Client Référence client 22233222316 Résiliation Demande d'informatio…" at bounding box center [224, 150] width 286 height 356
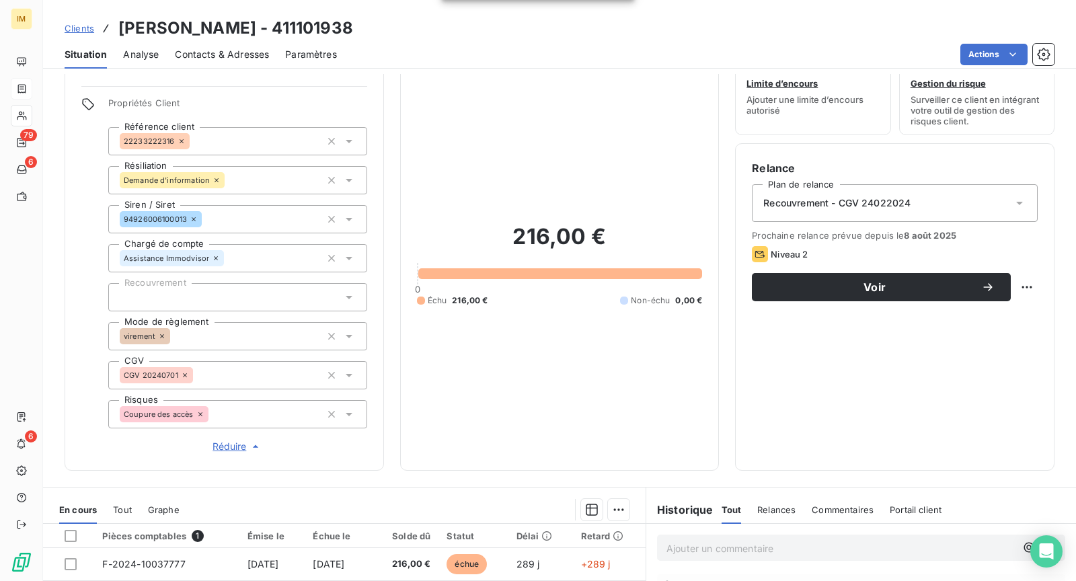
scroll to position [0, 0]
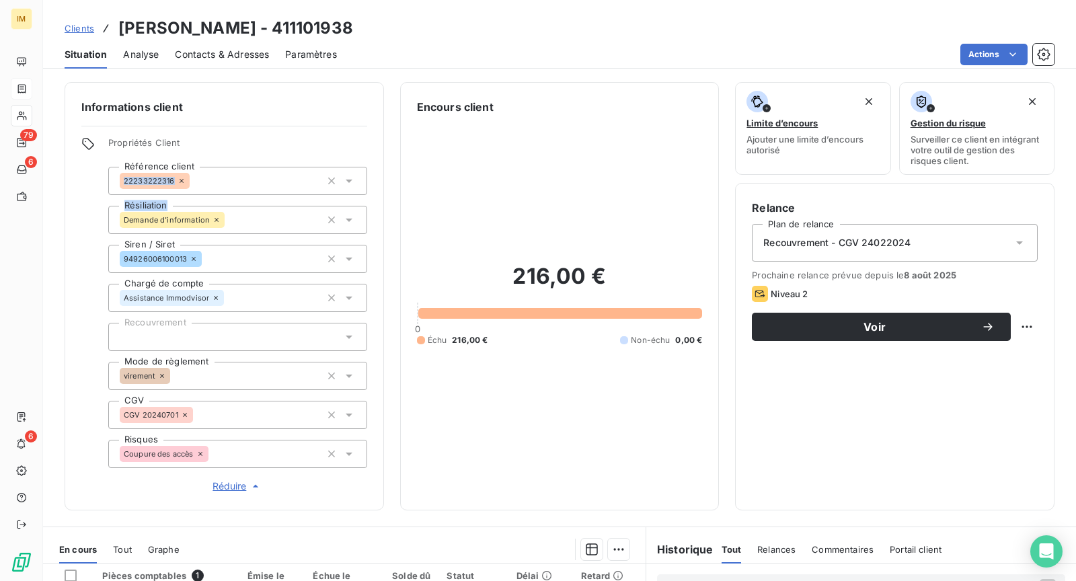
drag, startPoint x: 172, startPoint y: 180, endPoint x: 115, endPoint y: 194, distance: 58.2
click at [75, 221] on div "Informations client Propriétés Client Référence client 22233222316 Résiliation …" at bounding box center [224, 296] width 319 height 428
drag, startPoint x: 188, startPoint y: 260, endPoint x: 272, endPoint y: 145, distance: 141.9
click at [75, 277] on div "Informations client Propriétés Client Référence client 22233222316 Résiliation …" at bounding box center [224, 296] width 319 height 428
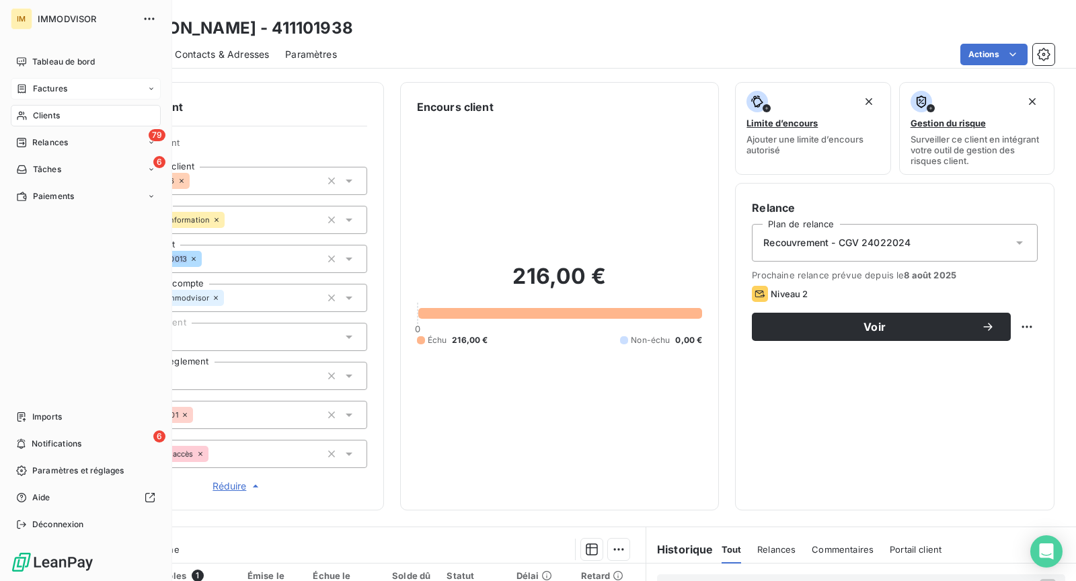
click at [38, 112] on span "Clients" at bounding box center [46, 116] width 27 height 12
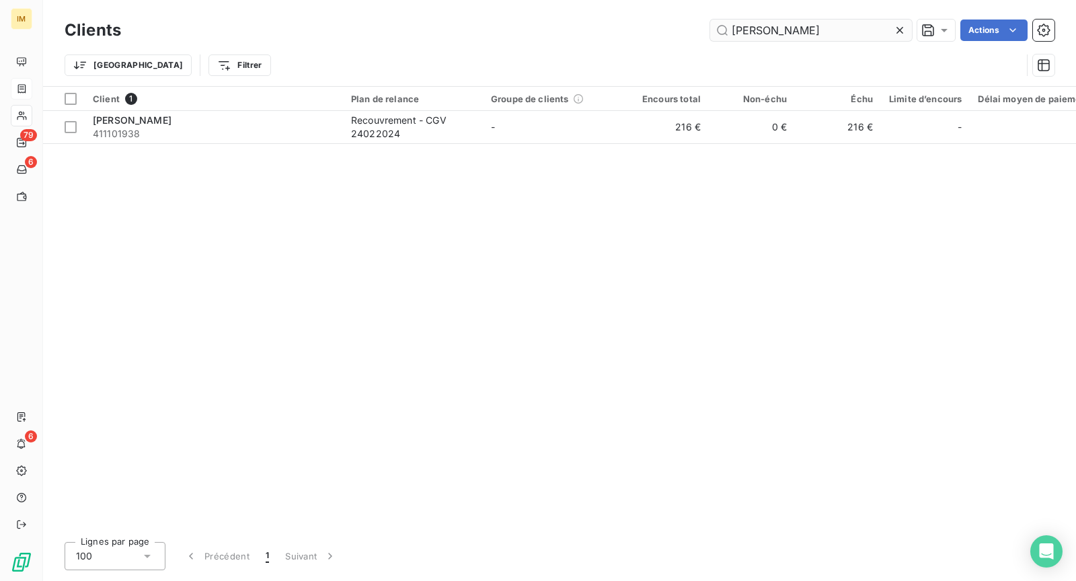
click at [795, 24] on input "[PERSON_NAME]" at bounding box center [811, 31] width 202 height 22
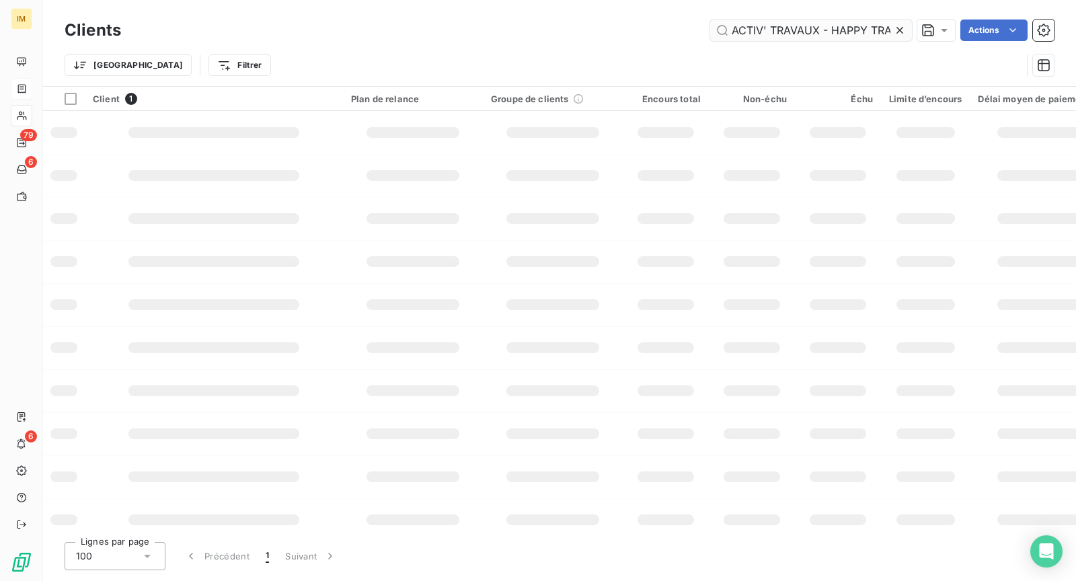
scroll to position [0, 91]
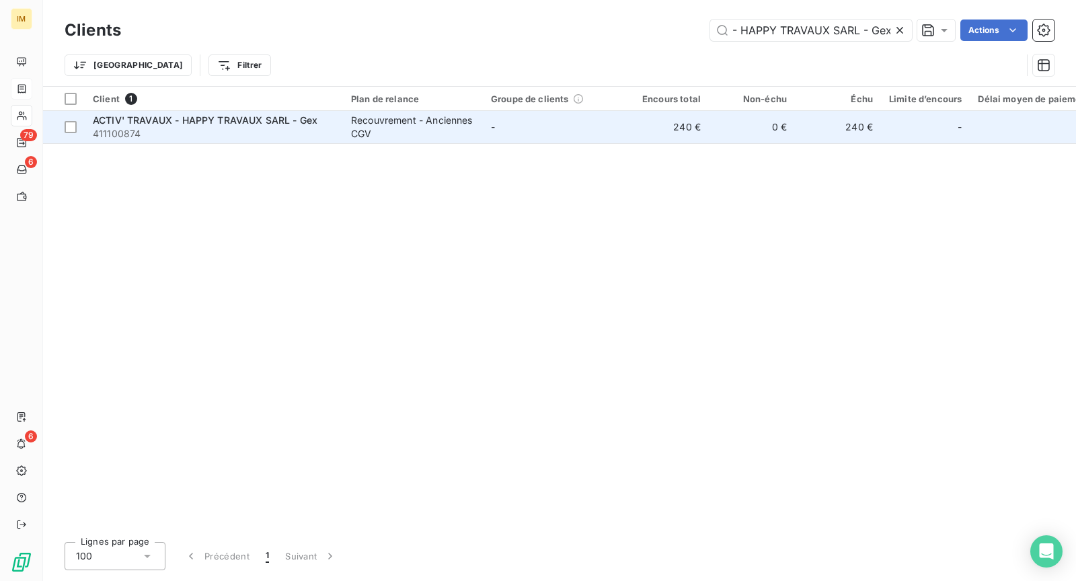
type input "ACTIV' TRAVAUX - HAPPY TRAVAUX SARL - Gex"
click at [272, 120] on span "ACTIV' TRAVAUX - HAPPY TRAVAUX SARL - Gex" at bounding box center [205, 119] width 225 height 11
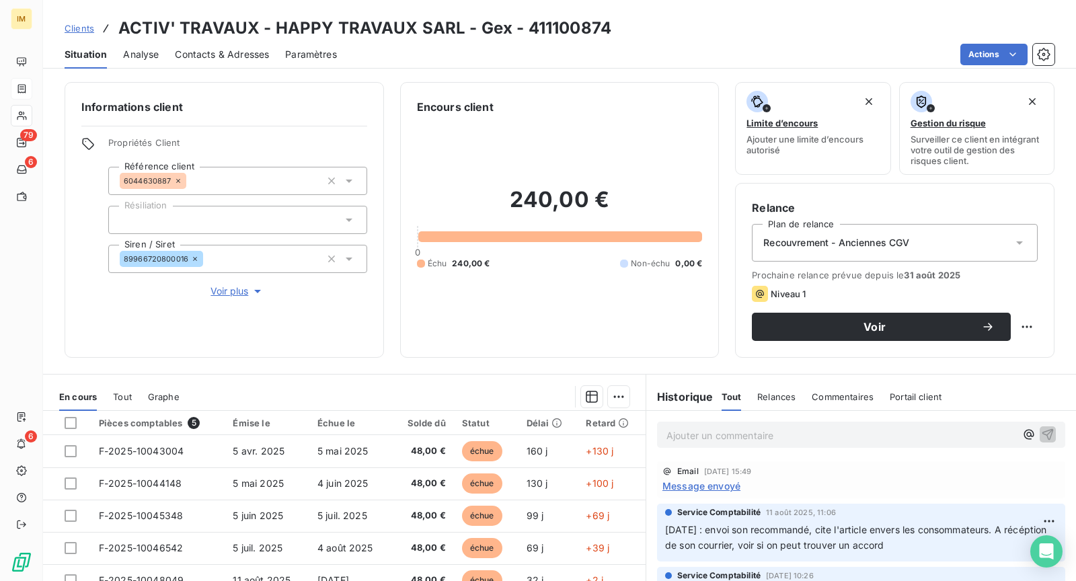
click at [234, 299] on div "Informations client Propriétés Client Référence client 6044630887 Résiliation S…" at bounding box center [224, 220] width 319 height 276
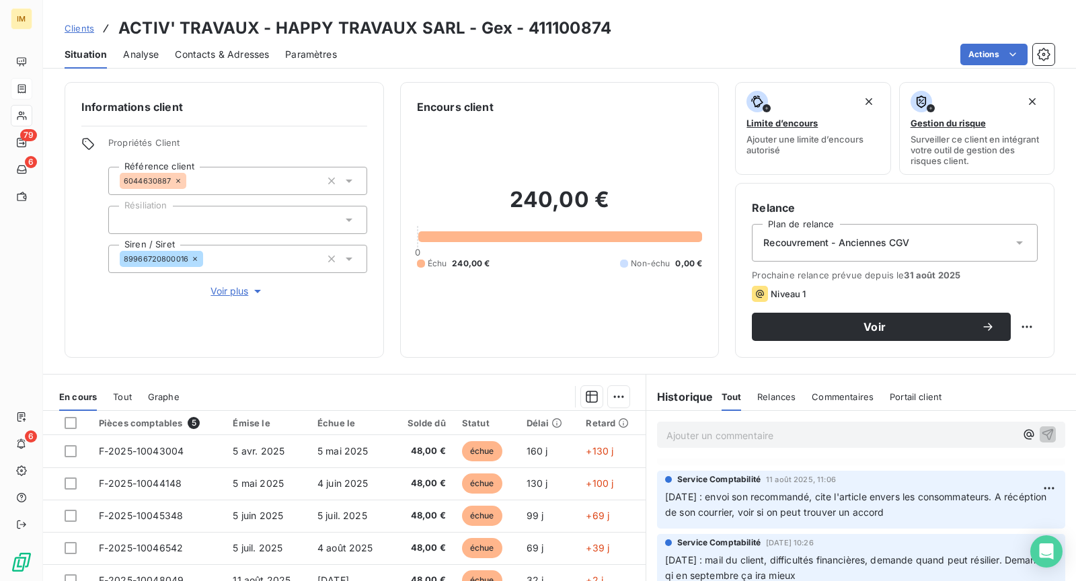
scroll to position [34, 0]
drag, startPoint x: 169, startPoint y: 181, endPoint x: 373, endPoint y: 42, distance: 245.9
click at [75, 215] on div "Informations client Propriétés Client Référence client 6044630887 Résiliation S…" at bounding box center [224, 220] width 319 height 276
drag, startPoint x: 191, startPoint y: 256, endPoint x: 101, endPoint y: 254, distance: 90.1
click at [97, 262] on div "Propriétés Client Référence client 6044630887 Résiliation Siren / Siret 8996672…" at bounding box center [224, 217] width 286 height 161
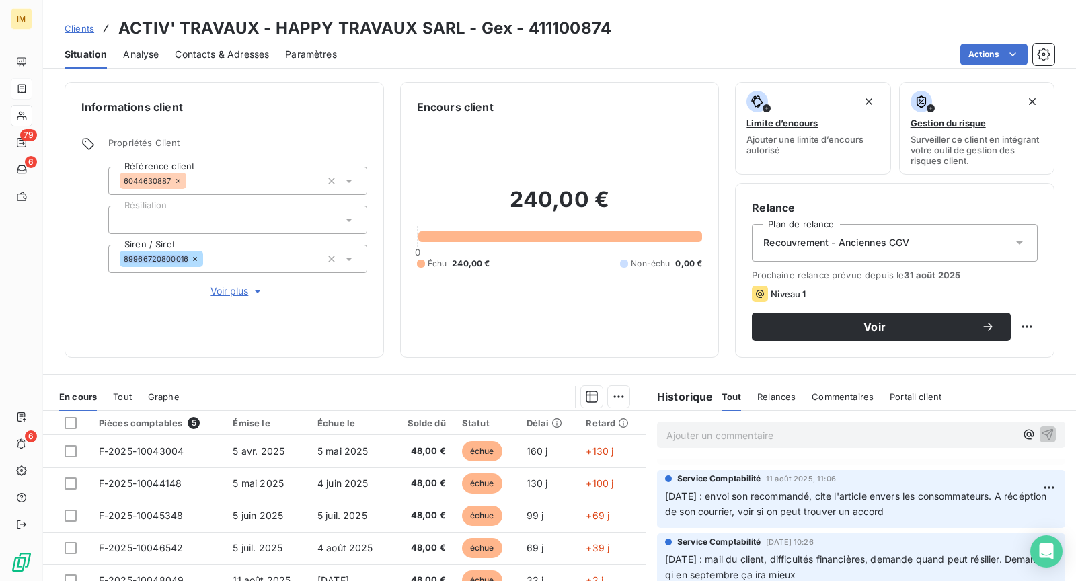
click at [221, 289] on span "Voir plus" at bounding box center [238, 290] width 54 height 13
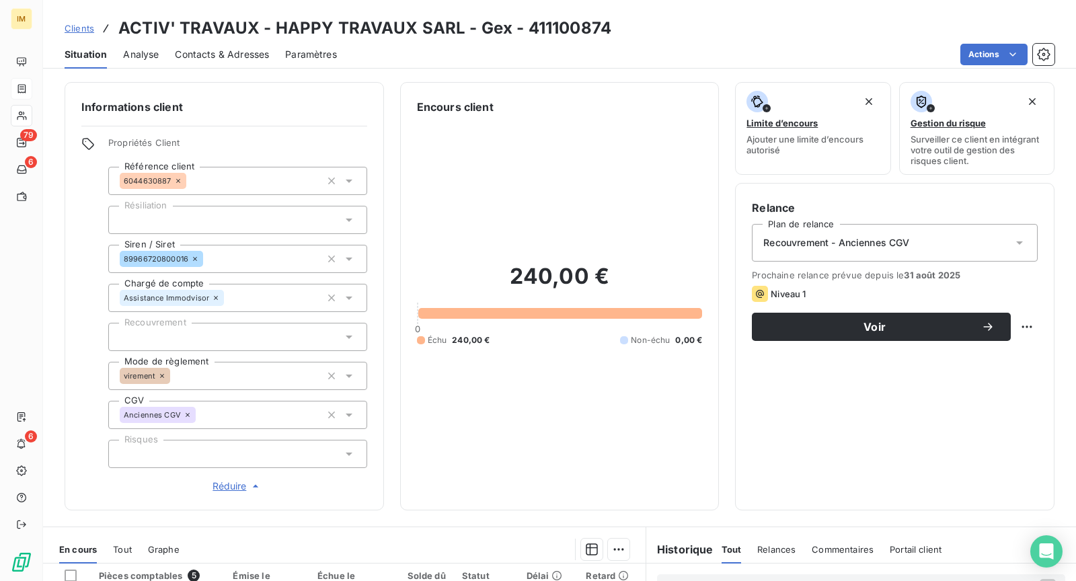
drag, startPoint x: 208, startPoint y: 446, endPoint x: 208, endPoint y: 456, distance: 10.1
click at [208, 446] on div at bounding box center [237, 454] width 259 height 28
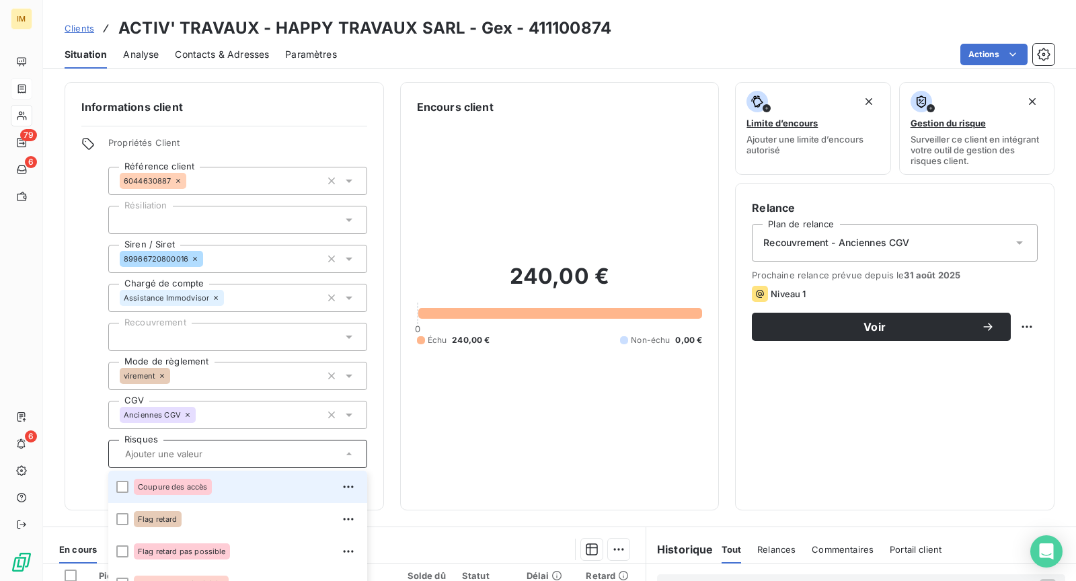
click at [194, 494] on div "Coupure des accès" at bounding box center [173, 487] width 78 height 16
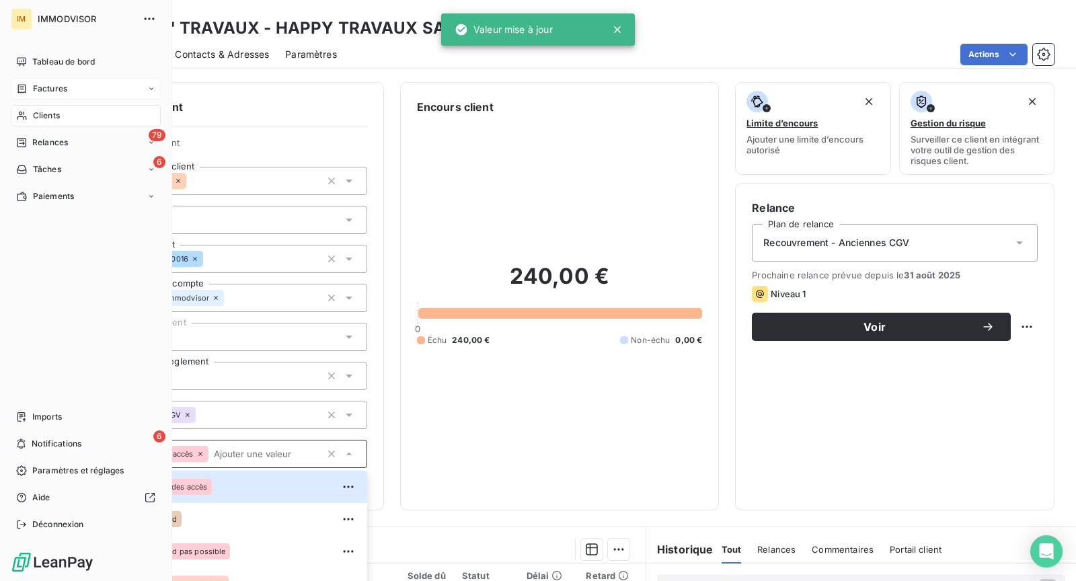
click at [26, 106] on div "Clients" at bounding box center [86, 116] width 150 height 22
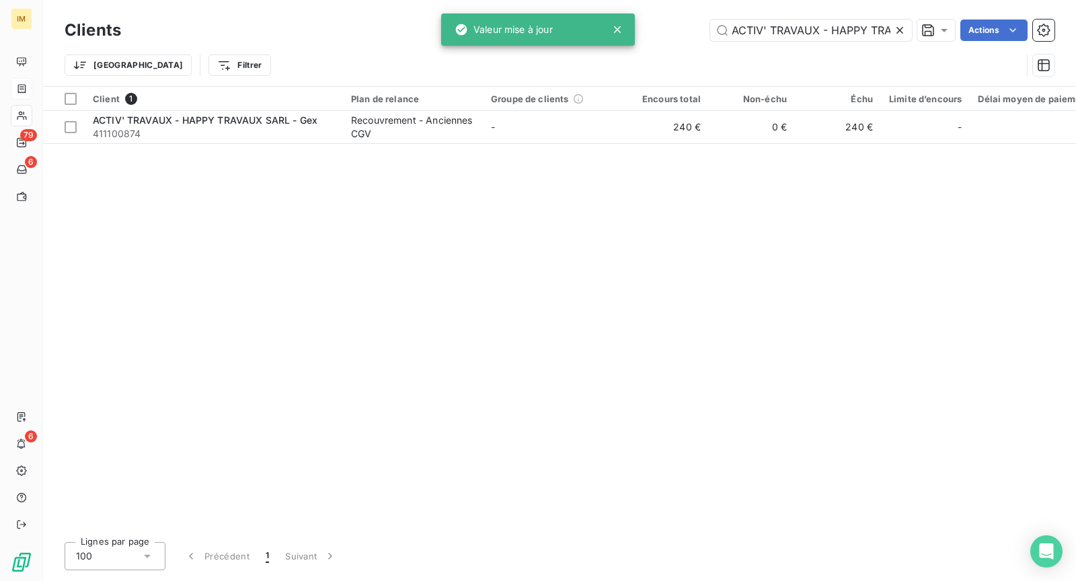
scroll to position [0, 91]
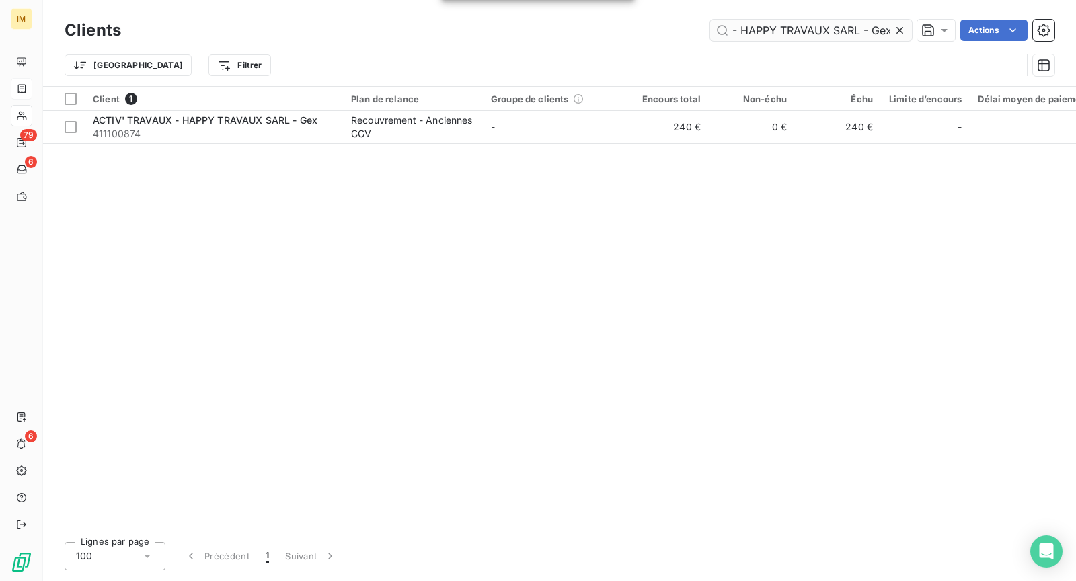
click at [759, 31] on input "ACTIV' TRAVAUX - HAPPY TRAVAUX SARL - Gex" at bounding box center [811, 31] width 202 height 22
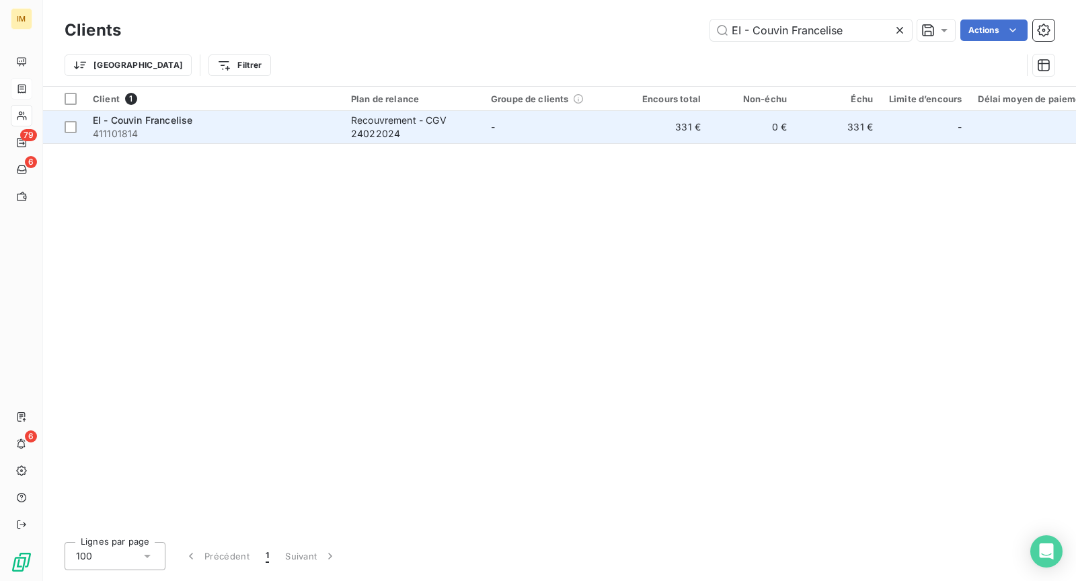
type input "EI - Couvin Francelise"
click at [293, 142] on td "EI - Couvin Francelise 411101814" at bounding box center [214, 127] width 258 height 32
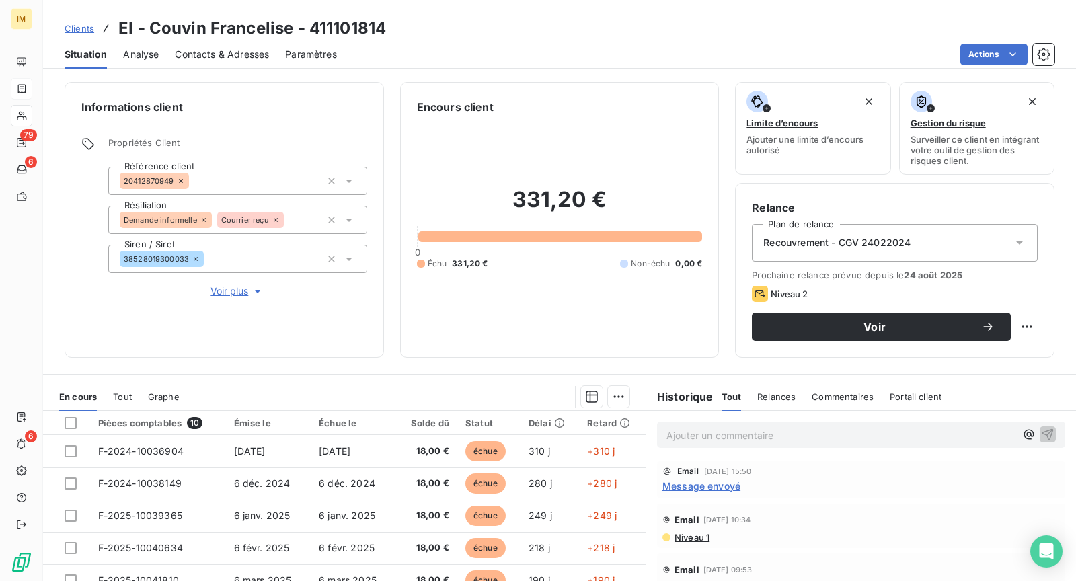
click at [220, 292] on span "Voir plus" at bounding box center [238, 290] width 54 height 13
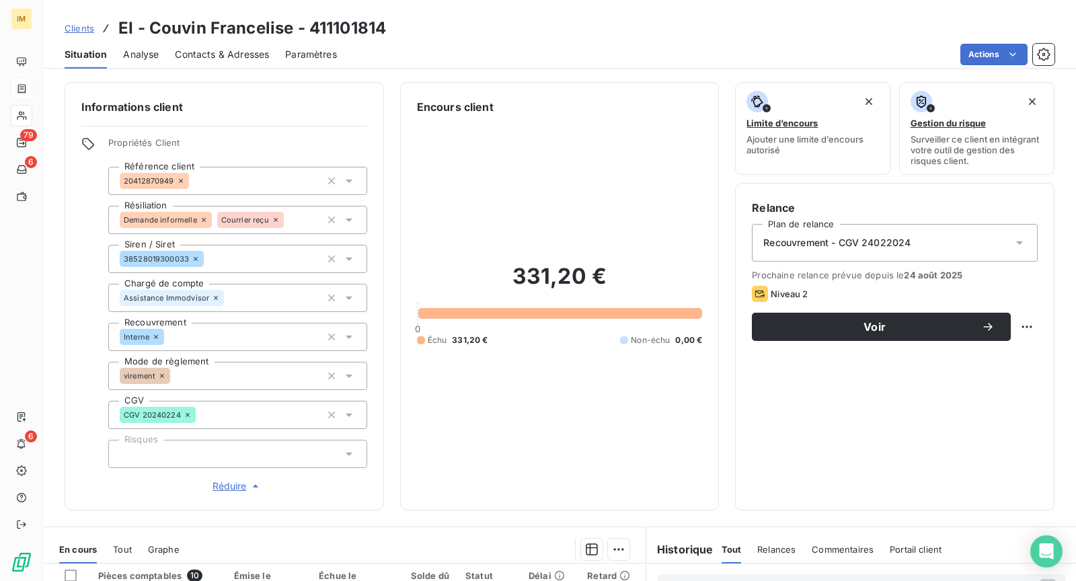
click at [167, 443] on div at bounding box center [237, 454] width 259 height 28
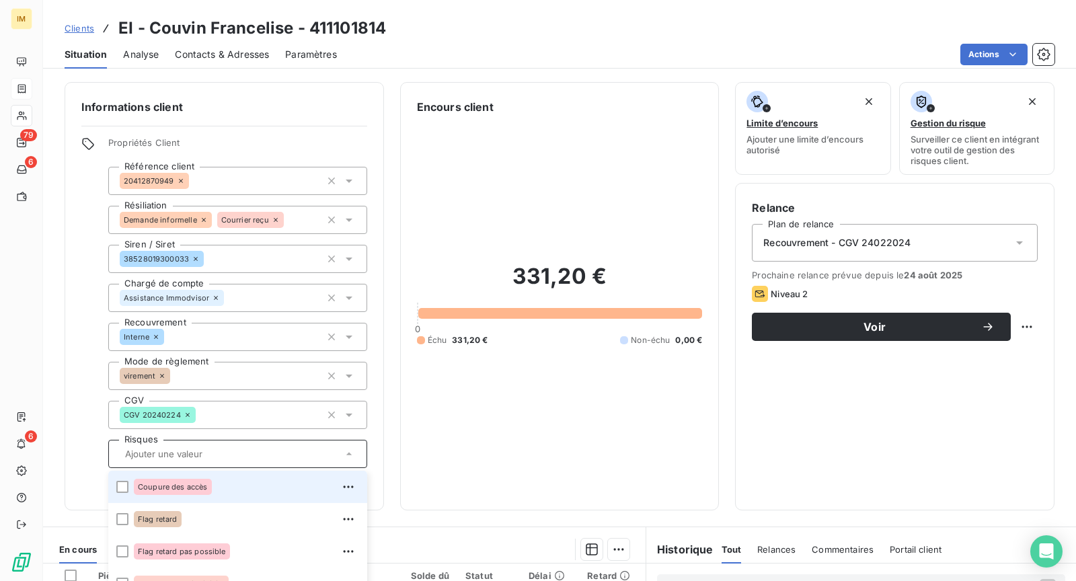
click at [198, 479] on div "Coupure des accès" at bounding box center [173, 487] width 78 height 16
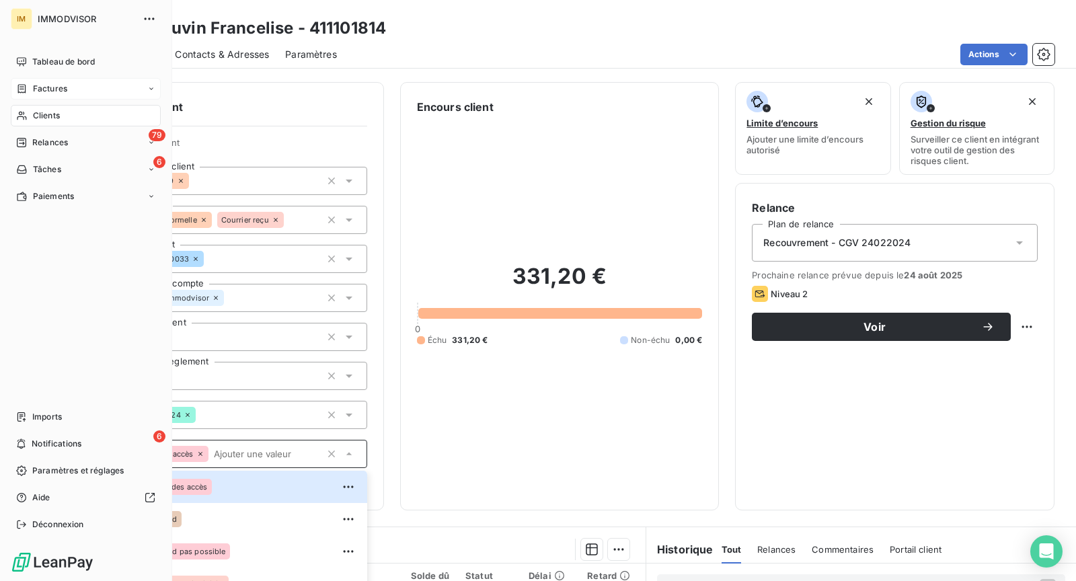
click at [33, 102] on nav "Tableau de bord Factures Clients 79 Relances 6 Tâches Paiements" at bounding box center [86, 129] width 150 height 156
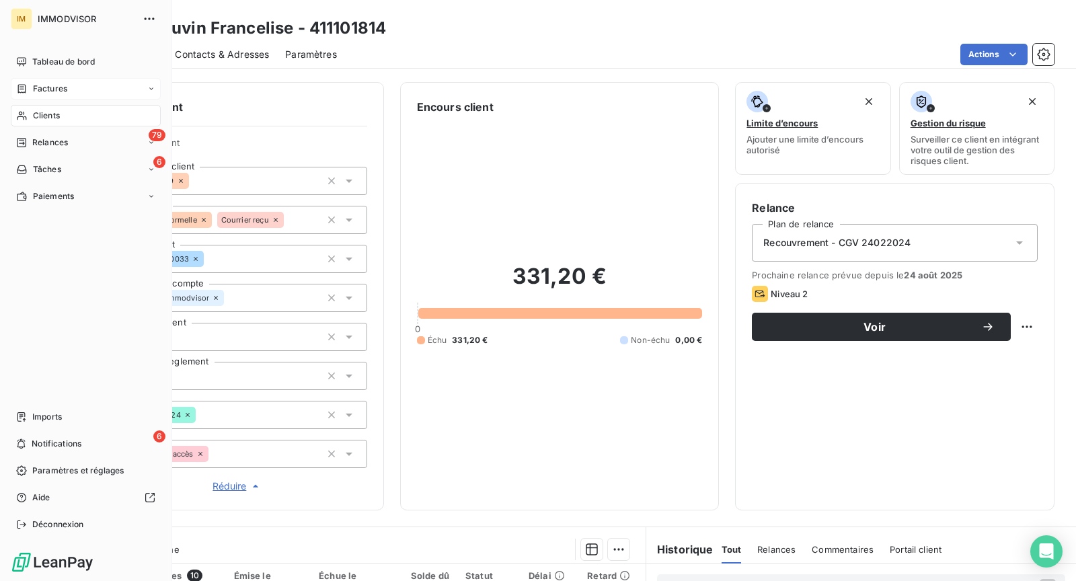
click at [32, 115] on div "Clients" at bounding box center [86, 116] width 150 height 22
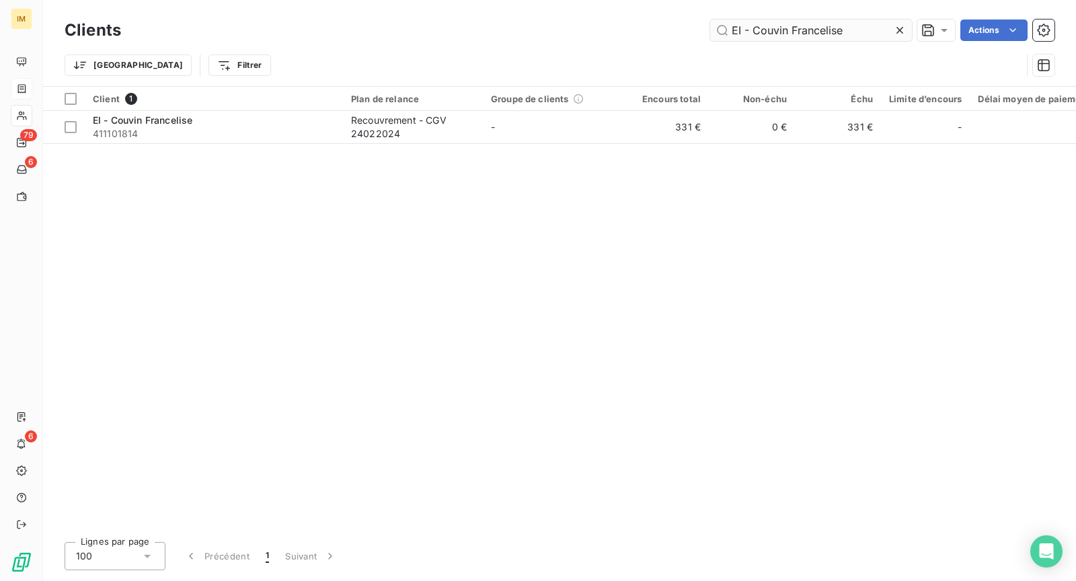
click at [806, 29] on input "EI - Couvin Francelise" at bounding box center [811, 31] width 202 height 22
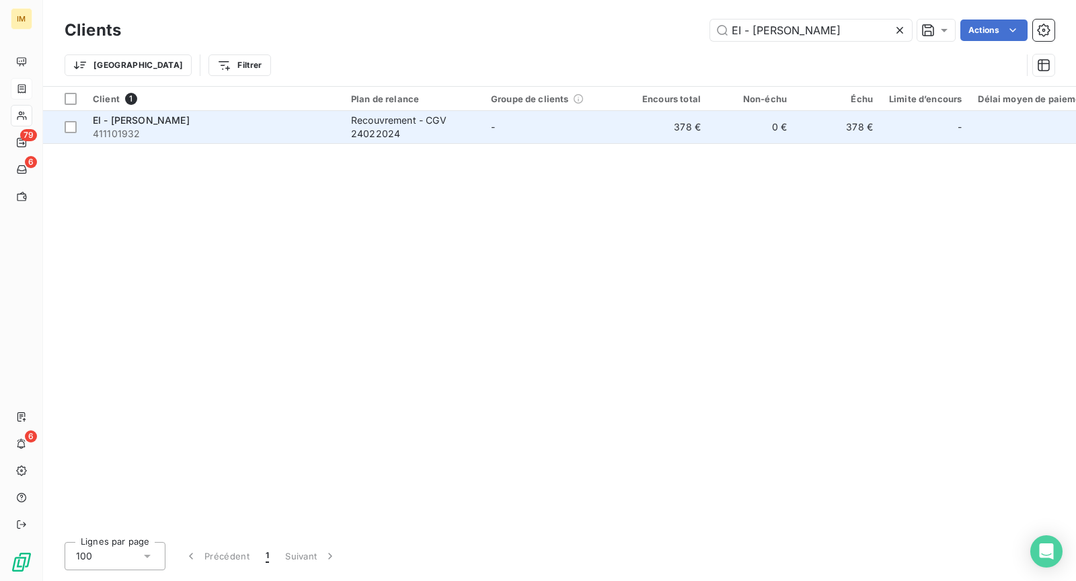
type input "EI - [PERSON_NAME]"
click at [272, 138] on span "411101932" at bounding box center [214, 133] width 242 height 13
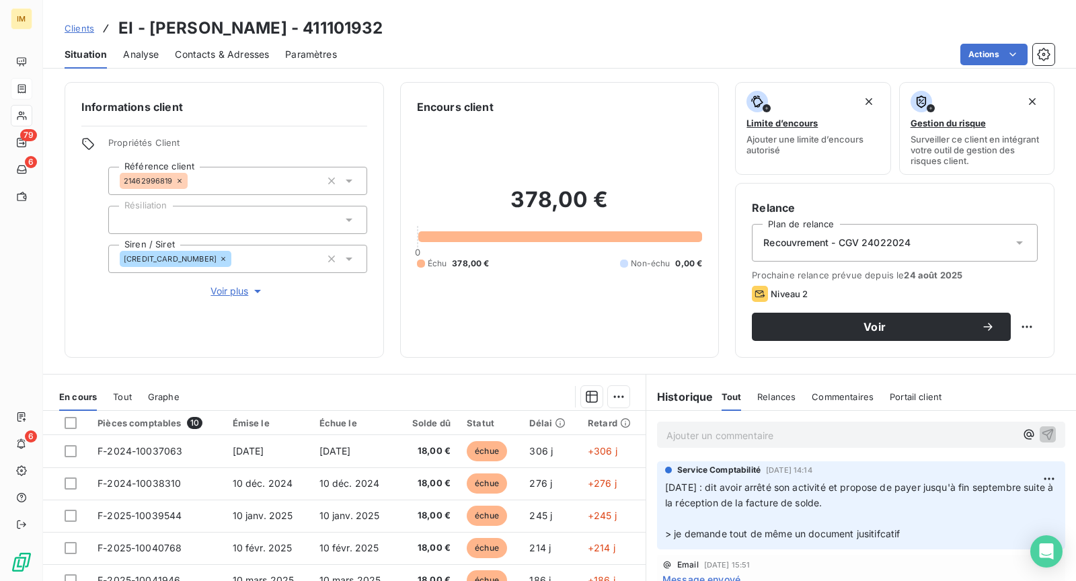
click at [225, 225] on div at bounding box center [237, 220] width 259 height 28
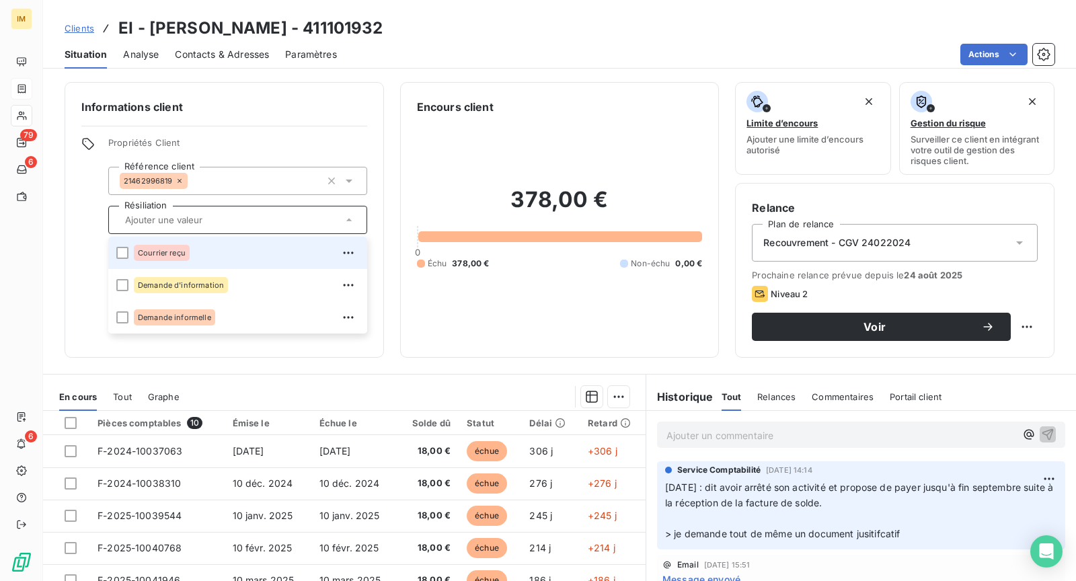
click at [224, 222] on input "text" at bounding box center [231, 220] width 223 height 12
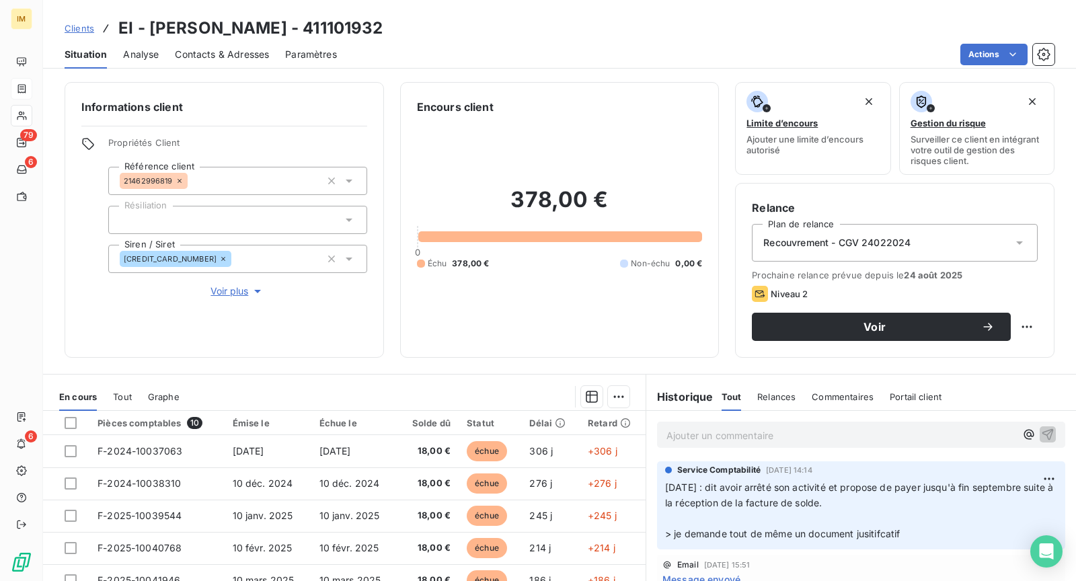
click at [249, 289] on span "Voir plus" at bounding box center [238, 290] width 54 height 13
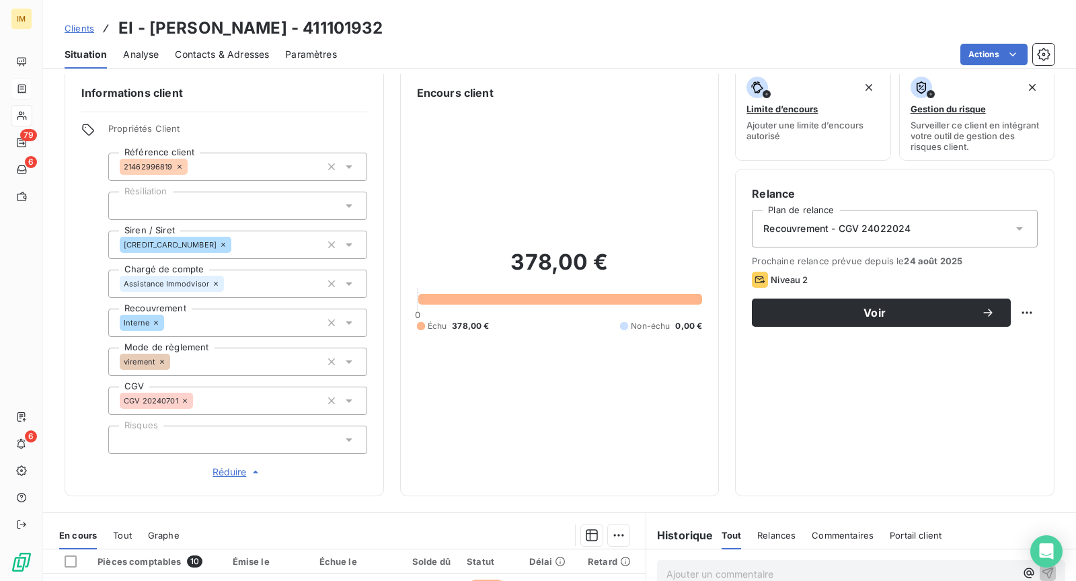
scroll to position [28, 0]
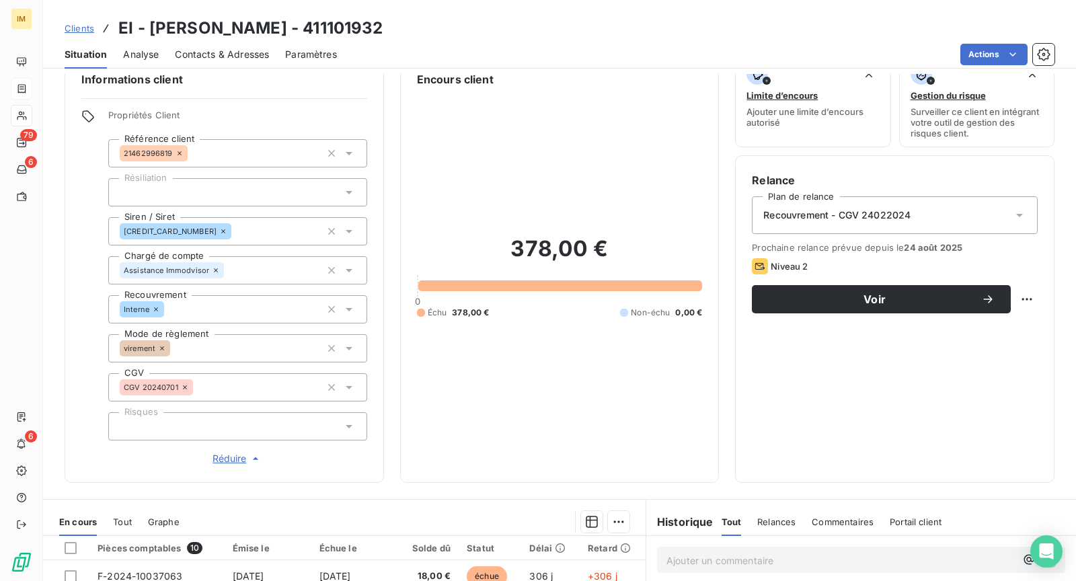
click at [215, 433] on div at bounding box center [237, 426] width 259 height 28
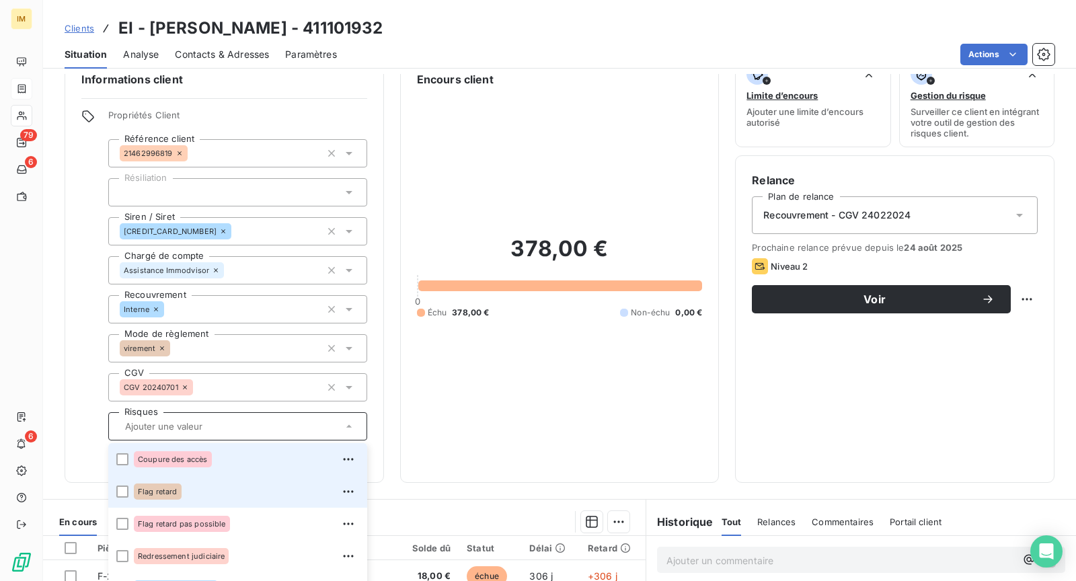
click at [206, 469] on li "Coupure des accès" at bounding box center [237, 459] width 259 height 32
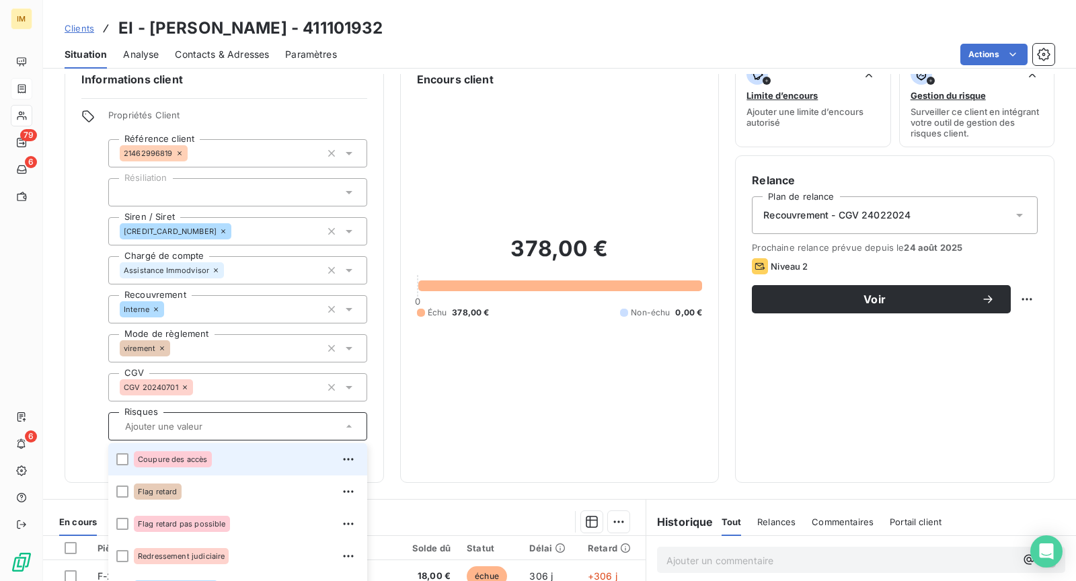
click at [222, 465] on div "Coupure des accès" at bounding box center [246, 460] width 225 height 22
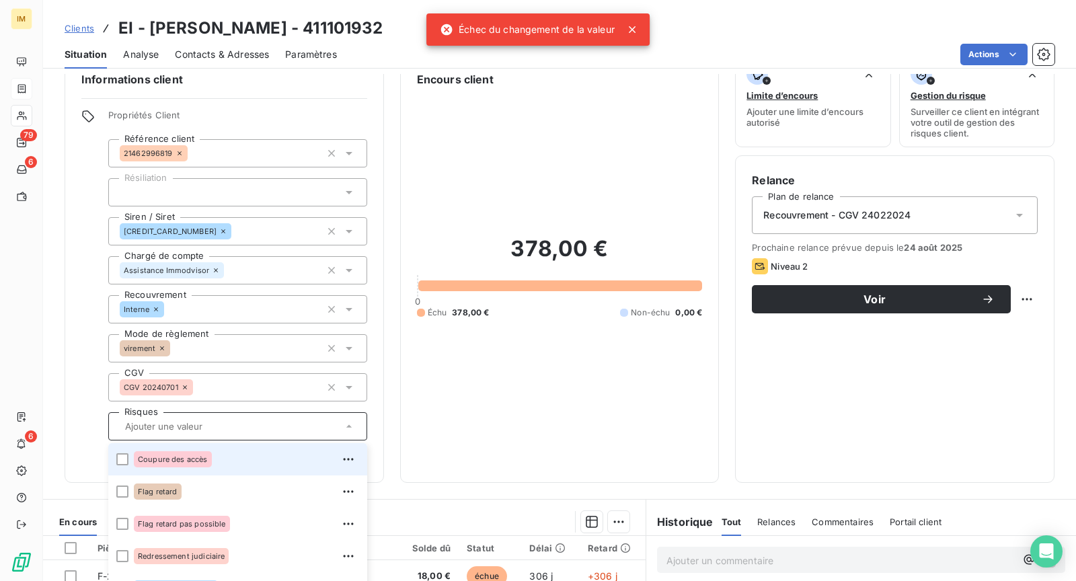
click at [161, 457] on span "Coupure des accès" at bounding box center [173, 459] width 70 height 8
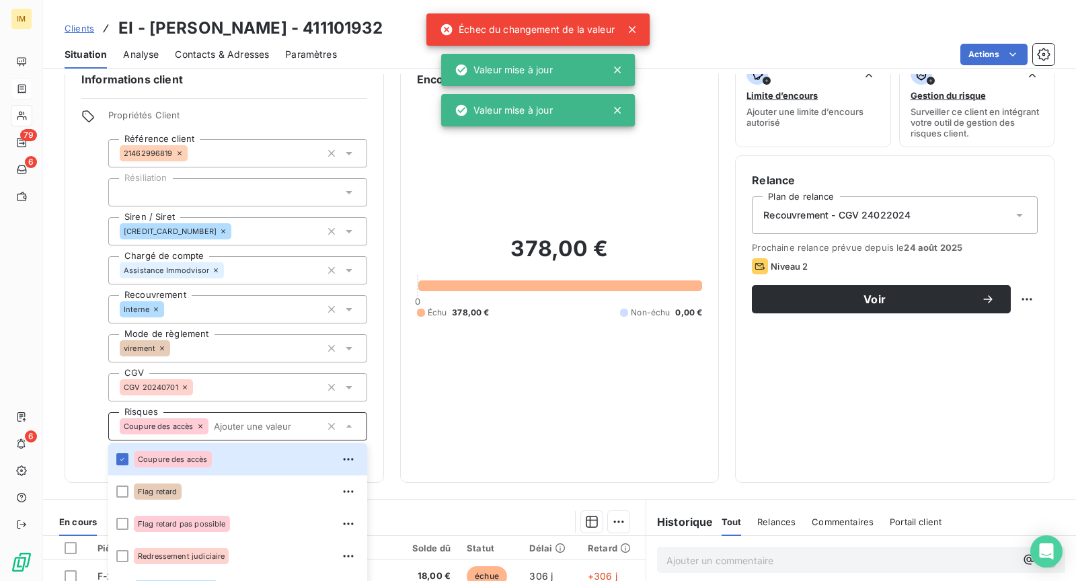
click at [91, 376] on div "Propriétés Client Référence client 21462996819 Résiliation Siren / Siret [CREDI…" at bounding box center [224, 288] width 286 height 356
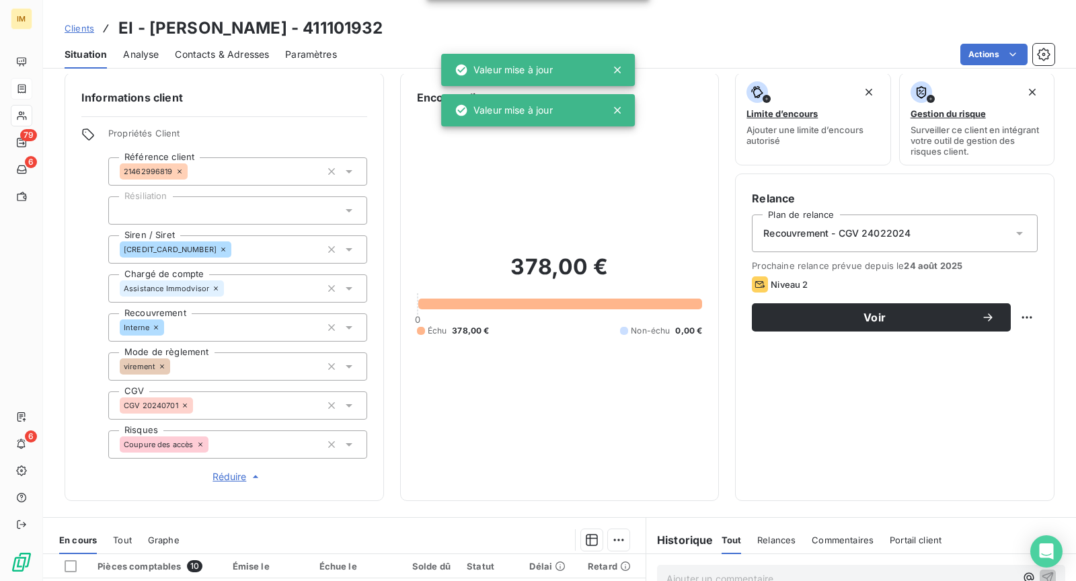
scroll to position [0, 0]
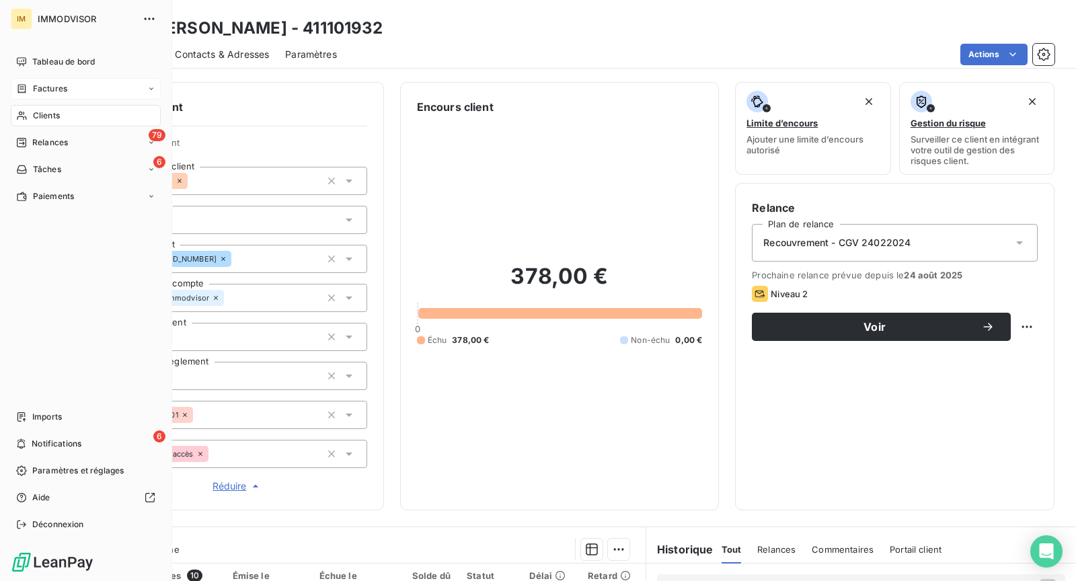
click at [36, 110] on span "Clients" at bounding box center [46, 116] width 27 height 12
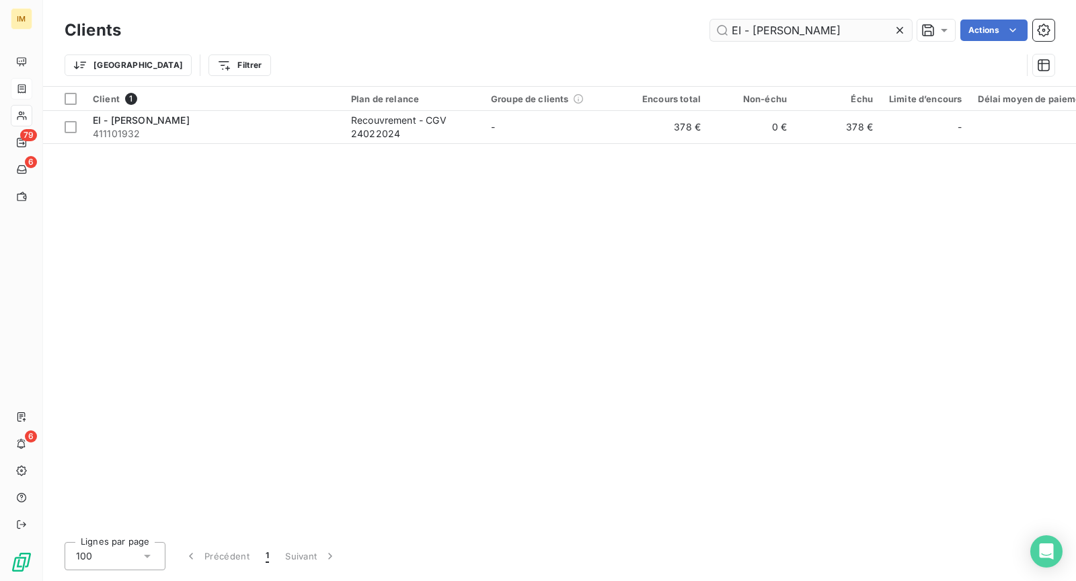
click at [815, 30] on input "EI - [PERSON_NAME]" at bounding box center [811, 31] width 202 height 22
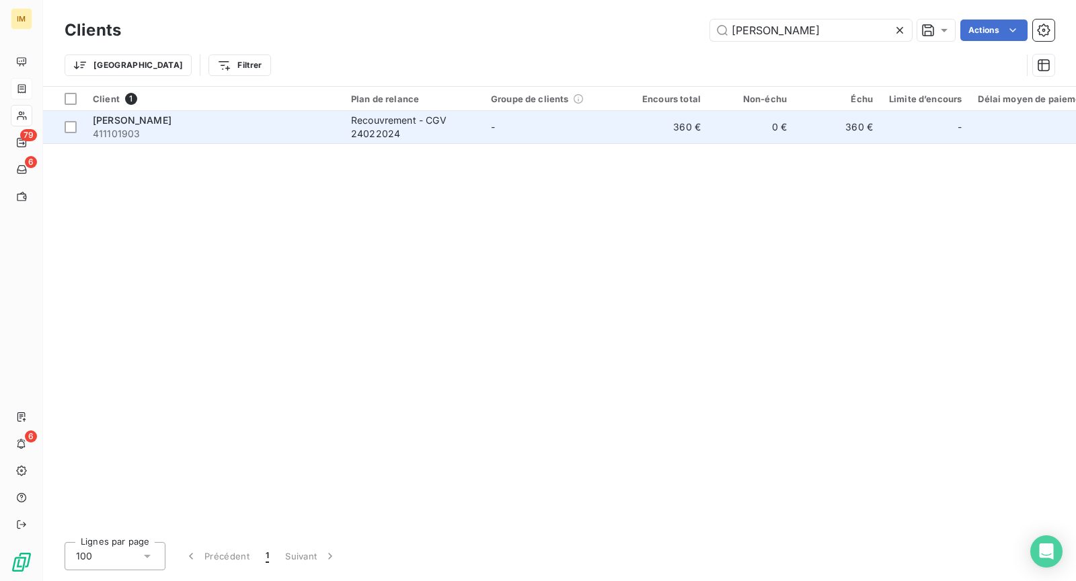
type input "[PERSON_NAME]"
click at [291, 128] on span "411101903" at bounding box center [214, 133] width 242 height 13
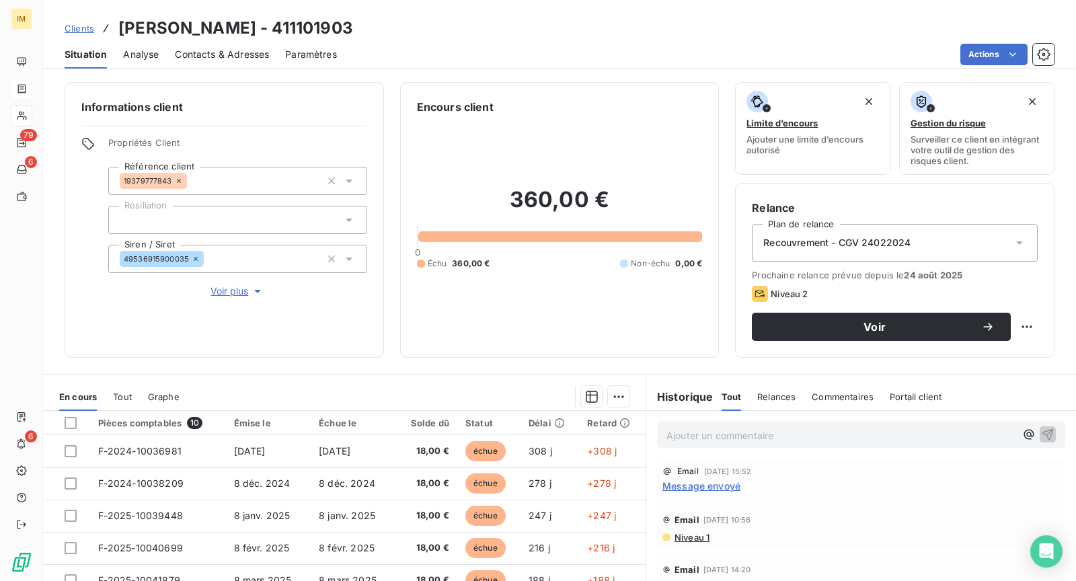
click at [231, 292] on span "Voir plus" at bounding box center [238, 290] width 54 height 13
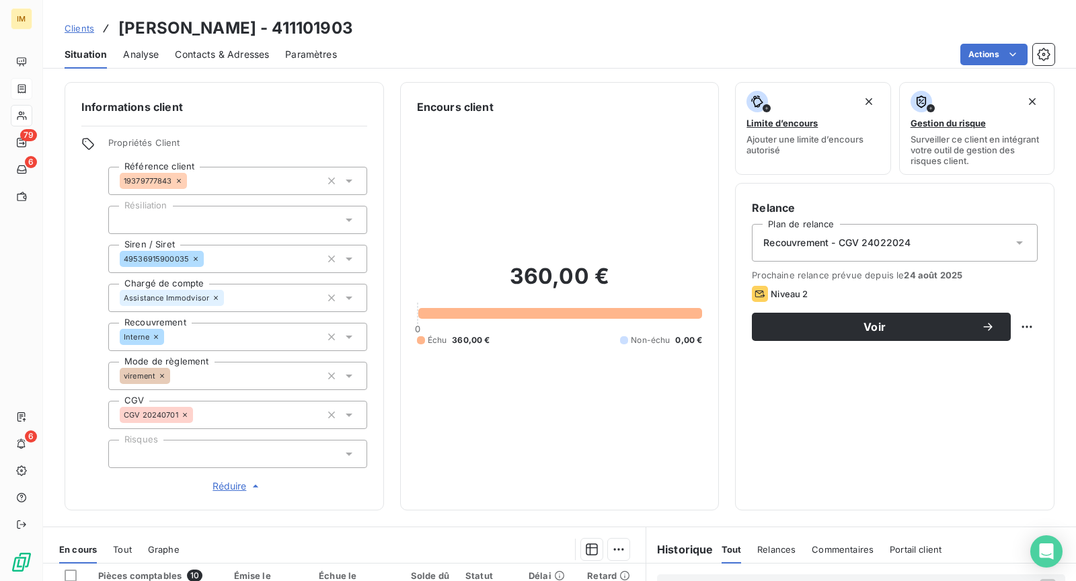
click at [211, 449] on div at bounding box center [237, 454] width 259 height 28
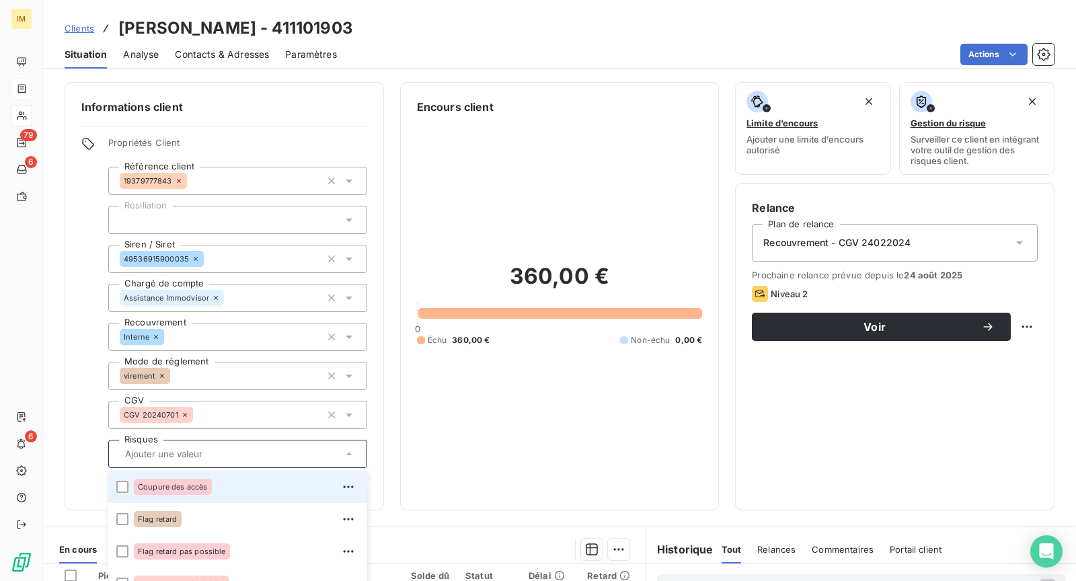
click at [212, 491] on div "Coupure des accès" at bounding box center [246, 487] width 225 height 22
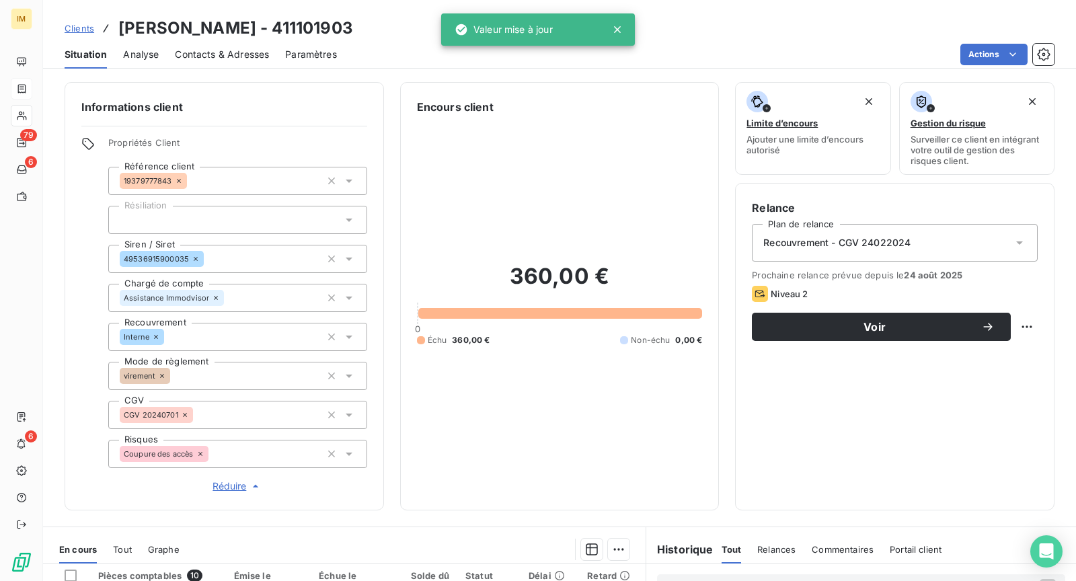
click at [371, 16] on div "Clients [PERSON_NAME] - 411101903" at bounding box center [559, 28] width 1033 height 24
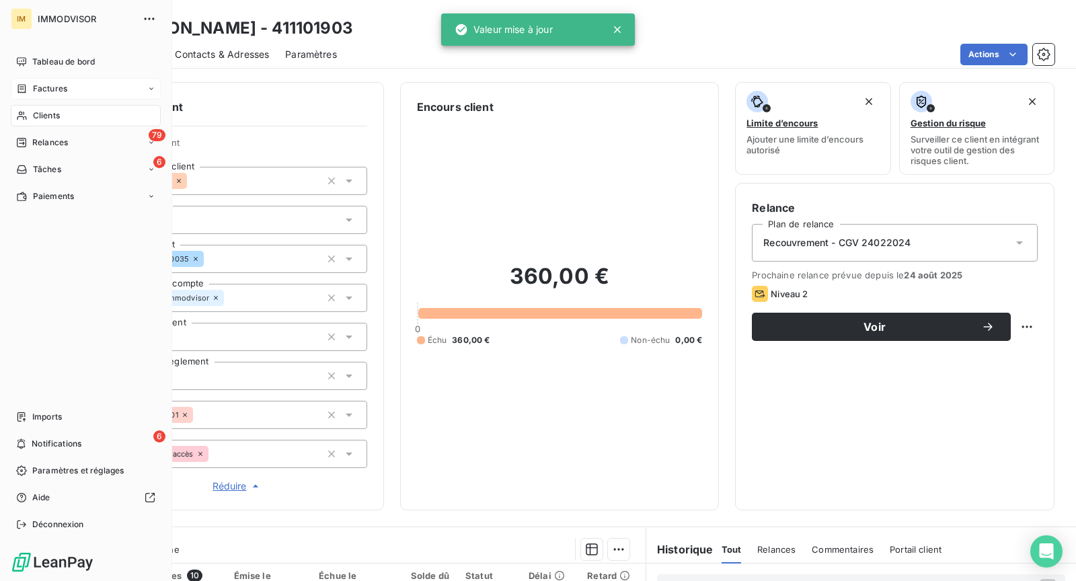
click at [63, 114] on div "Clients" at bounding box center [86, 116] width 150 height 22
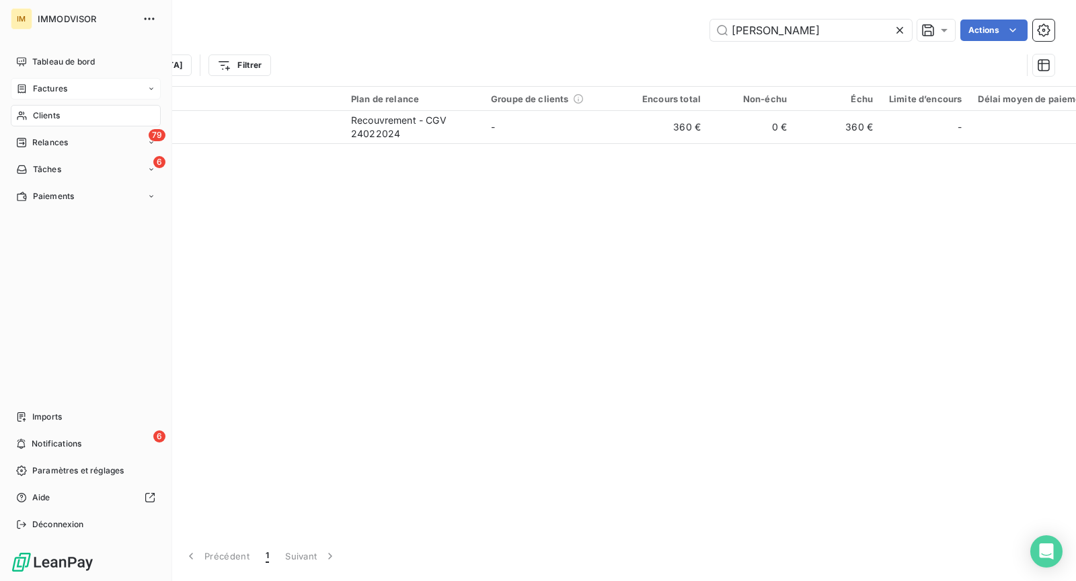
click at [37, 113] on span "Clients" at bounding box center [46, 116] width 27 height 12
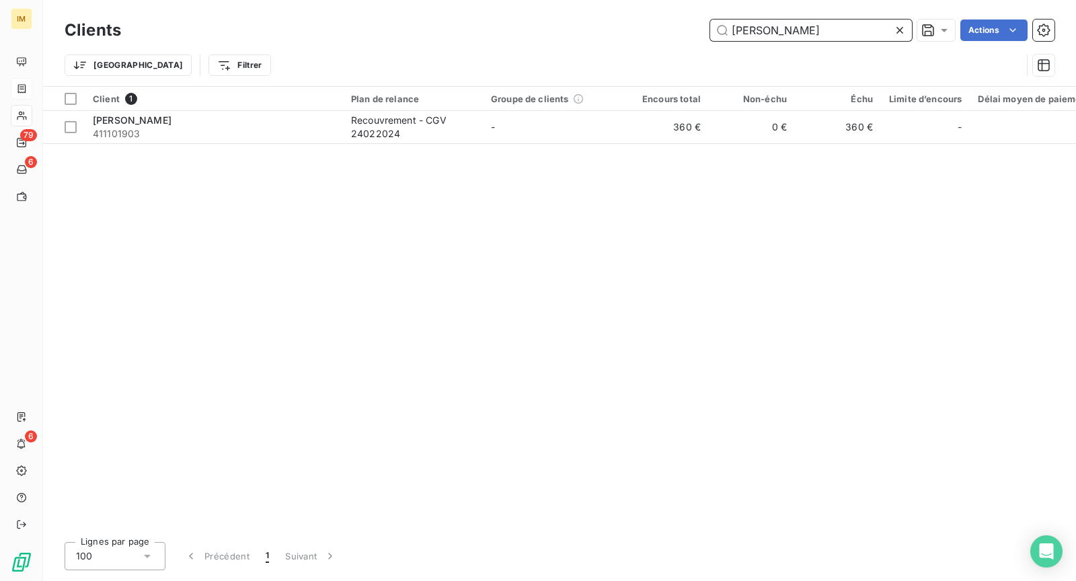
click at [739, 24] on input "[PERSON_NAME]" at bounding box center [811, 31] width 202 height 22
paste input "EI [PERSON_NAME] - BSK Immobilier"
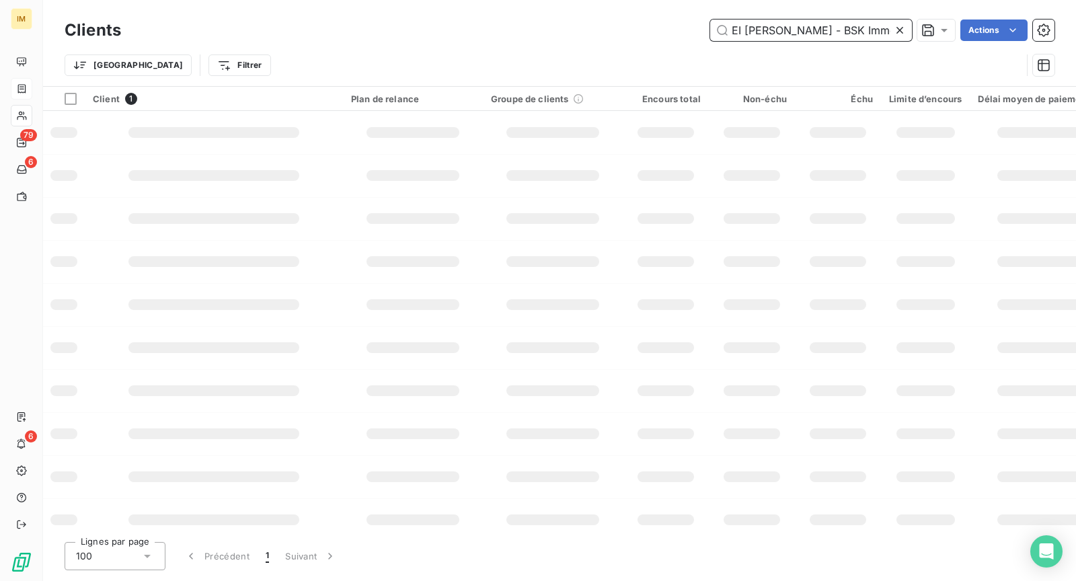
scroll to position [0, 42]
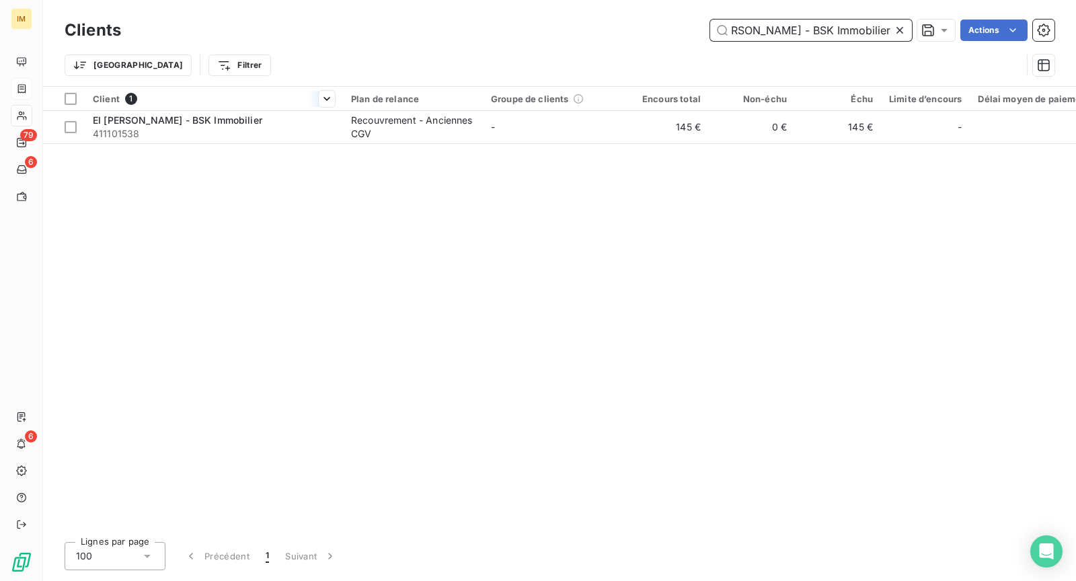
type input "EI [PERSON_NAME] - BSK Immobilier"
click at [262, 108] on th "Client 1" at bounding box center [214, 99] width 258 height 24
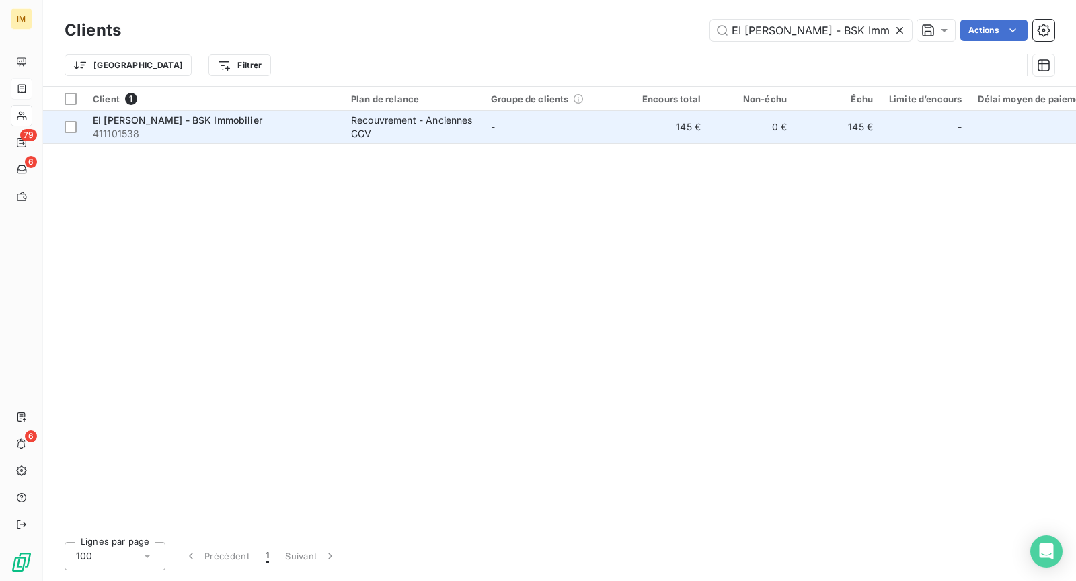
click at [255, 124] on span "EI [PERSON_NAME] - BSK Immobilier" at bounding box center [177, 119] width 169 height 11
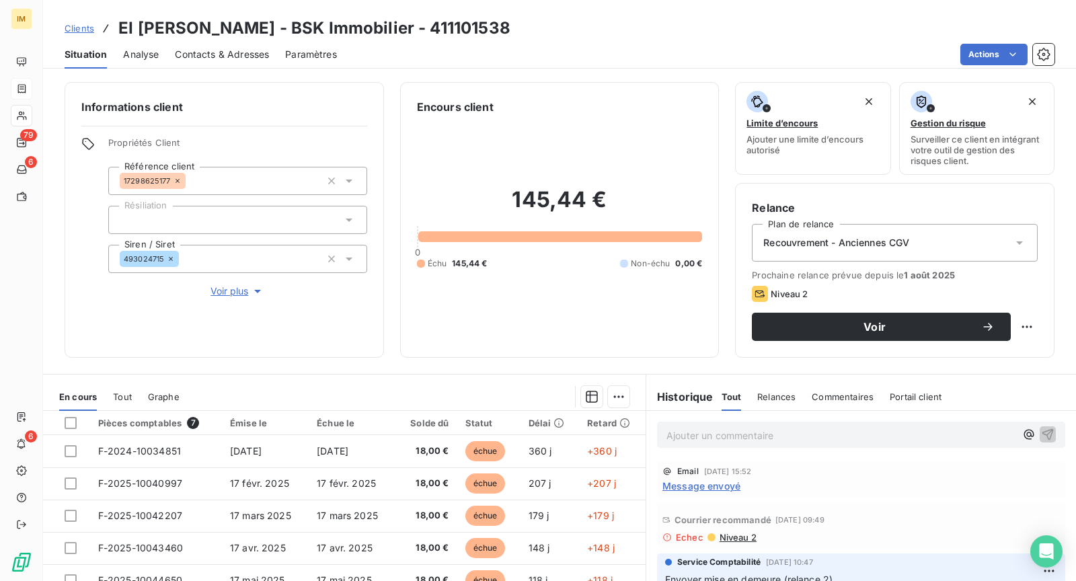
click at [236, 284] on span "Voir plus" at bounding box center [238, 290] width 54 height 13
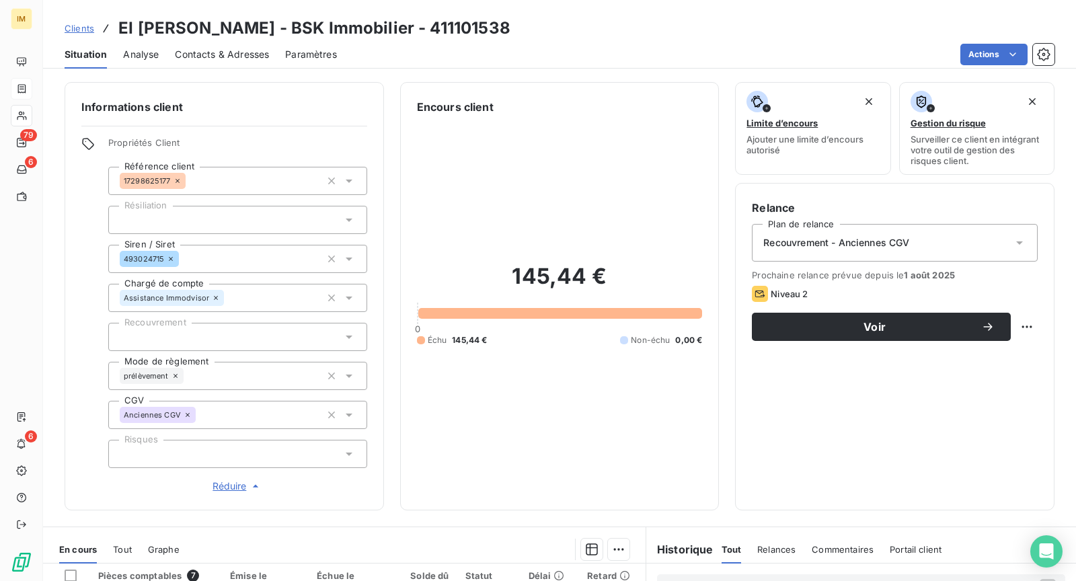
click at [227, 456] on div at bounding box center [237, 454] width 259 height 28
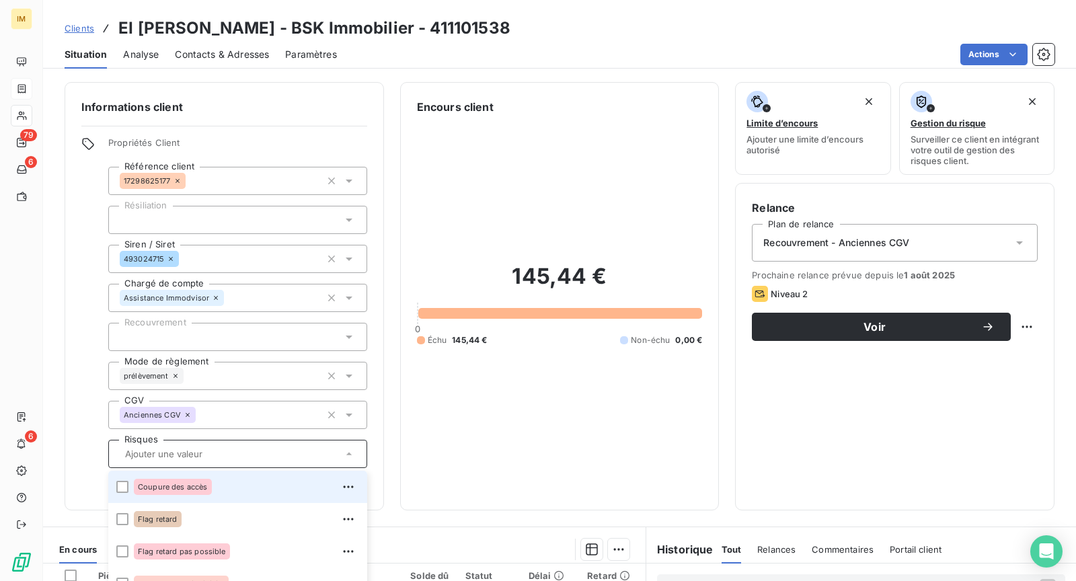
click at [231, 492] on div "Coupure des accès" at bounding box center [246, 487] width 225 height 22
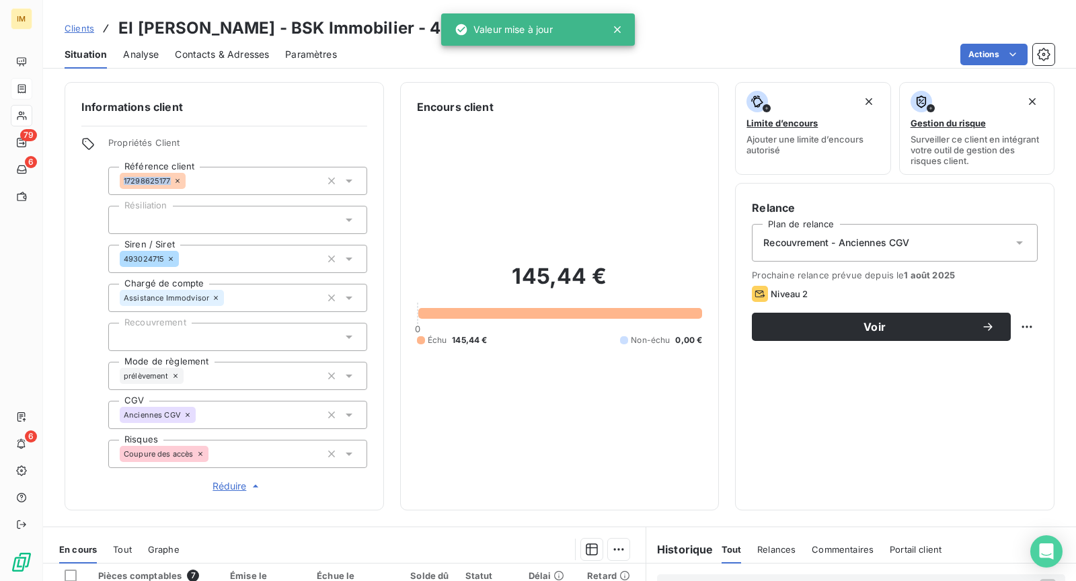
drag, startPoint x: 155, startPoint y: 179, endPoint x: 155, endPoint y: 154, distance: 24.9
click at [83, 204] on div "Propriétés Client Référence client 17298625177 Résiliation Siren / Siret 493024…" at bounding box center [224, 315] width 286 height 356
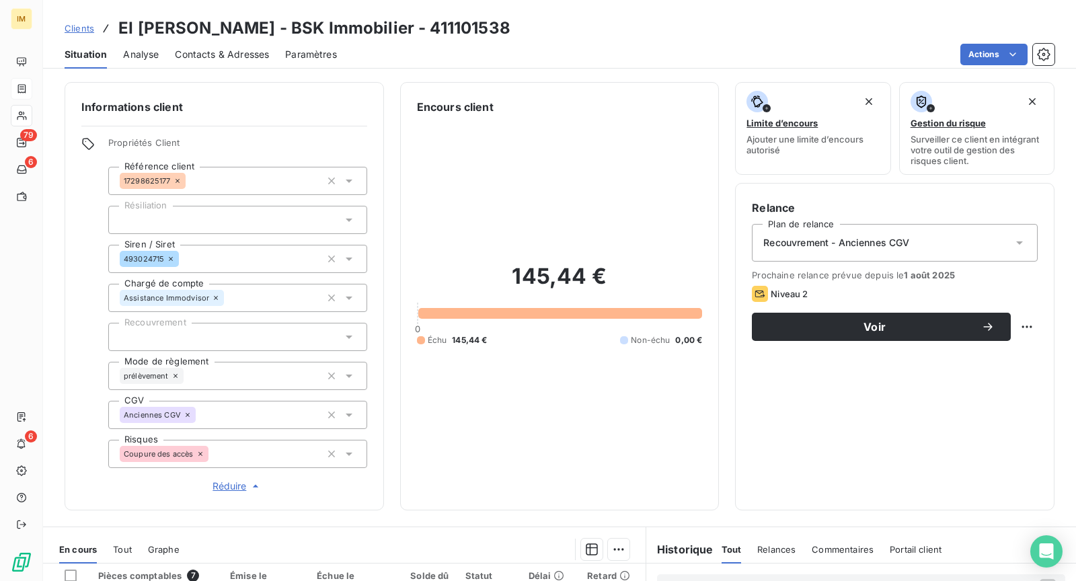
drag, startPoint x: 165, startPoint y: 260, endPoint x: 422, endPoint y: 0, distance: 365.7
click at [112, 252] on div "493024715" at bounding box center [237, 259] width 259 height 28
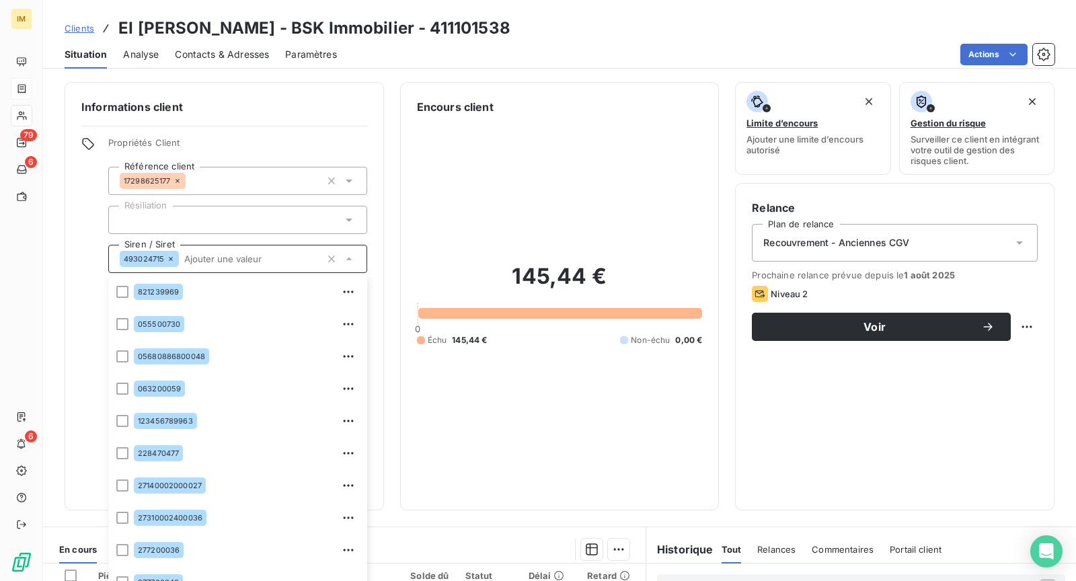
scroll to position [17, 0]
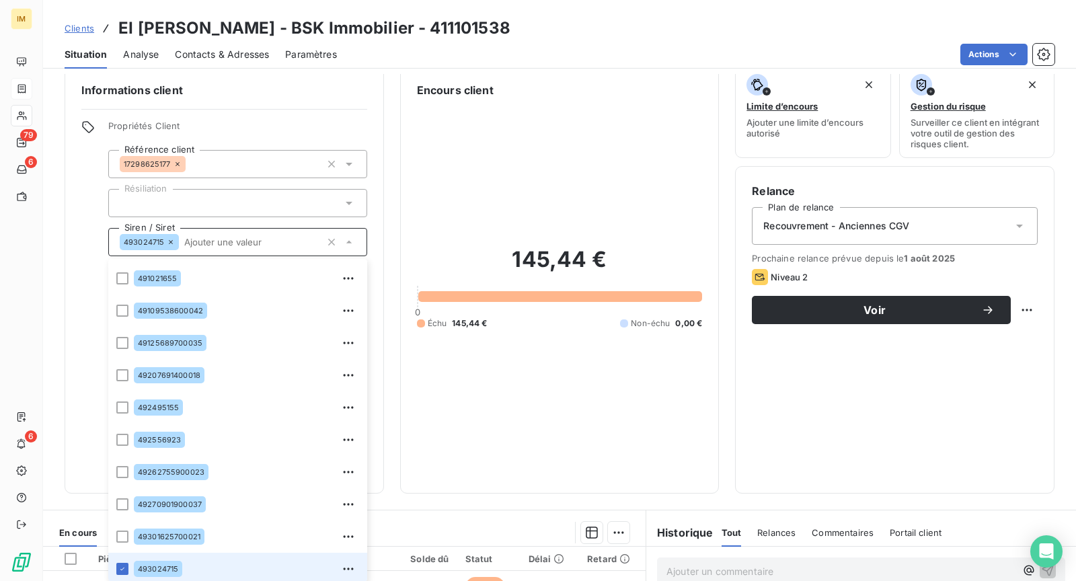
click at [20, 120] on icon at bounding box center [21, 115] width 11 height 11
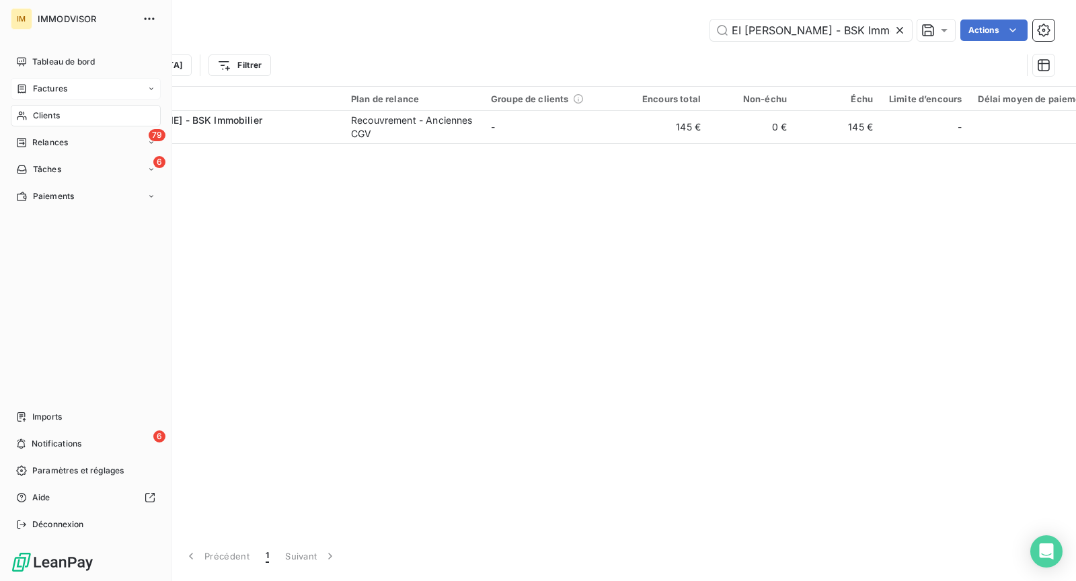
scroll to position [0, 42]
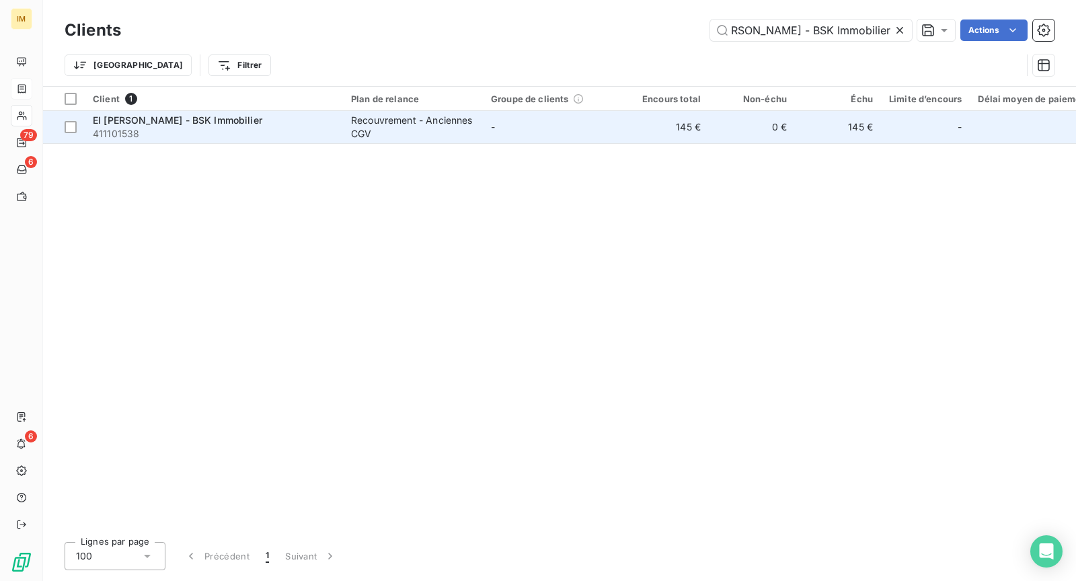
click at [291, 111] on td "EI [PERSON_NAME] - BSK Immobilier 411101538" at bounding box center [214, 127] width 258 height 32
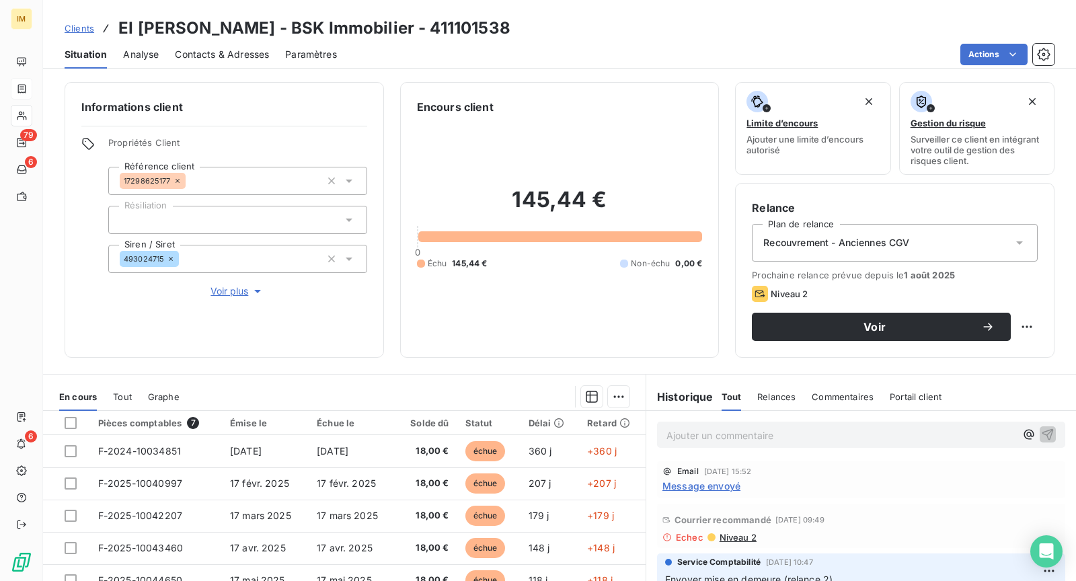
click at [241, 296] on span "Voir plus" at bounding box center [238, 290] width 54 height 13
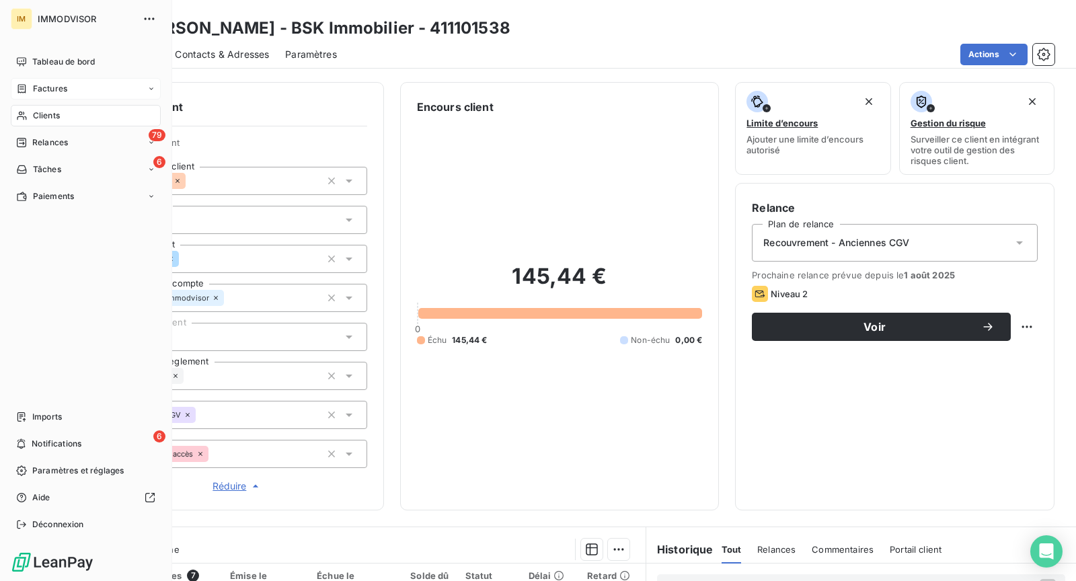
click at [48, 116] on span "Clients" at bounding box center [46, 116] width 27 height 12
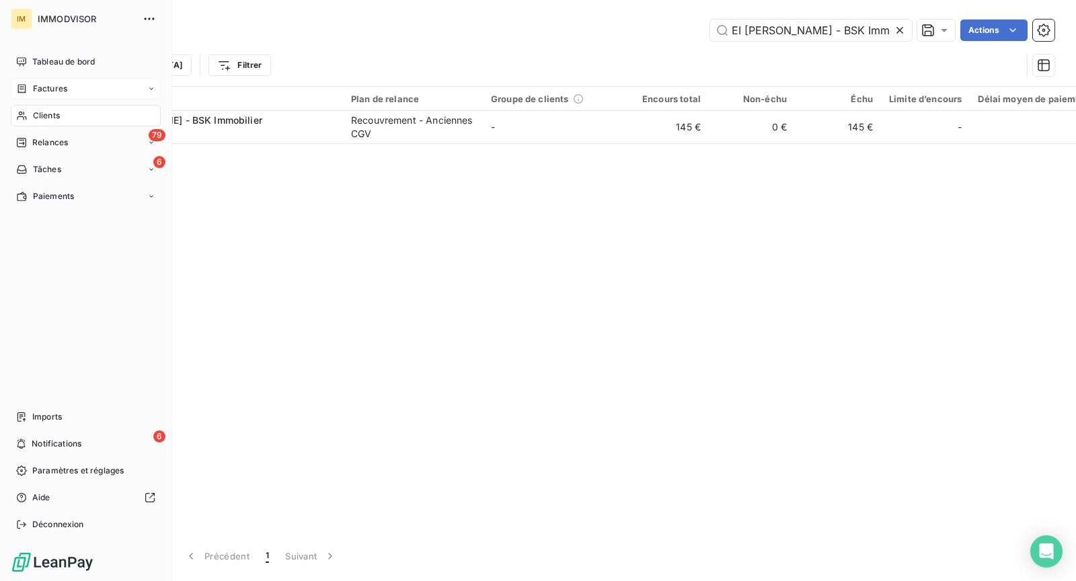
scroll to position [0, 42]
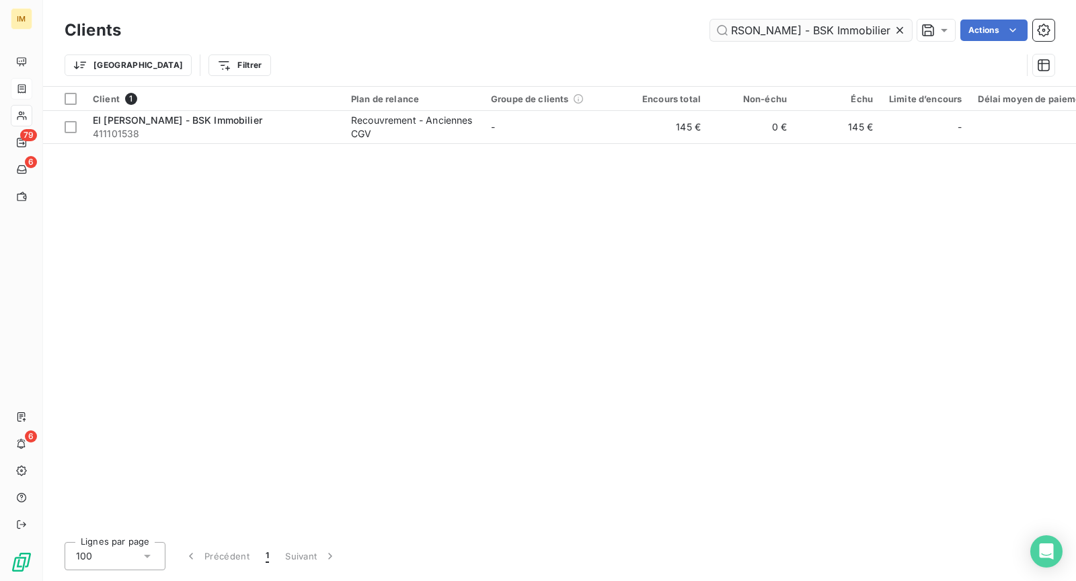
click at [831, 35] on input "EI [PERSON_NAME] - BSK Immobilier" at bounding box center [811, 31] width 202 height 22
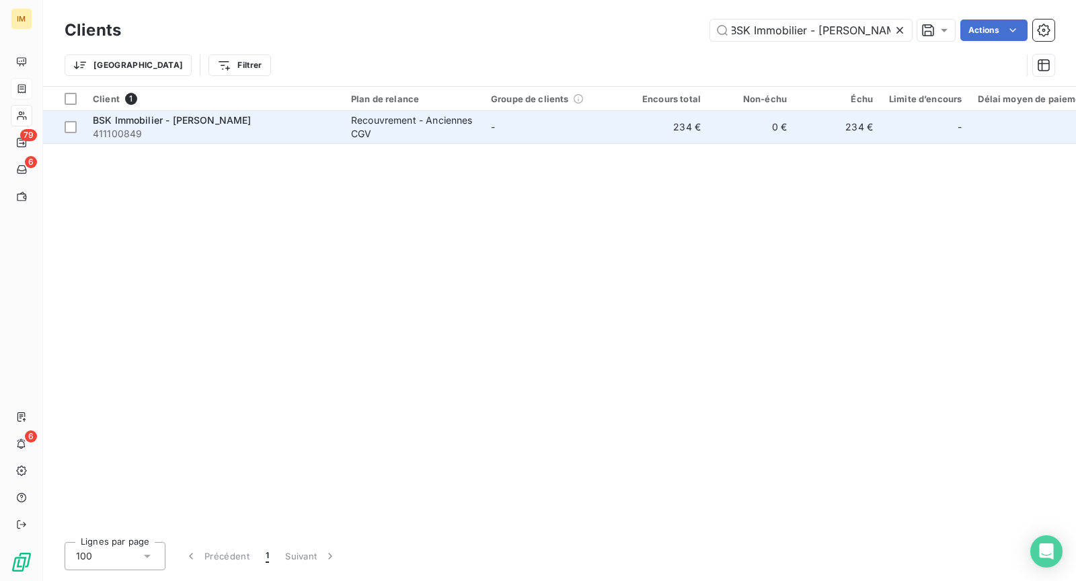
type input "BSK Immobilier - [PERSON_NAME]"
click at [270, 133] on span "411100849" at bounding box center [214, 133] width 242 height 13
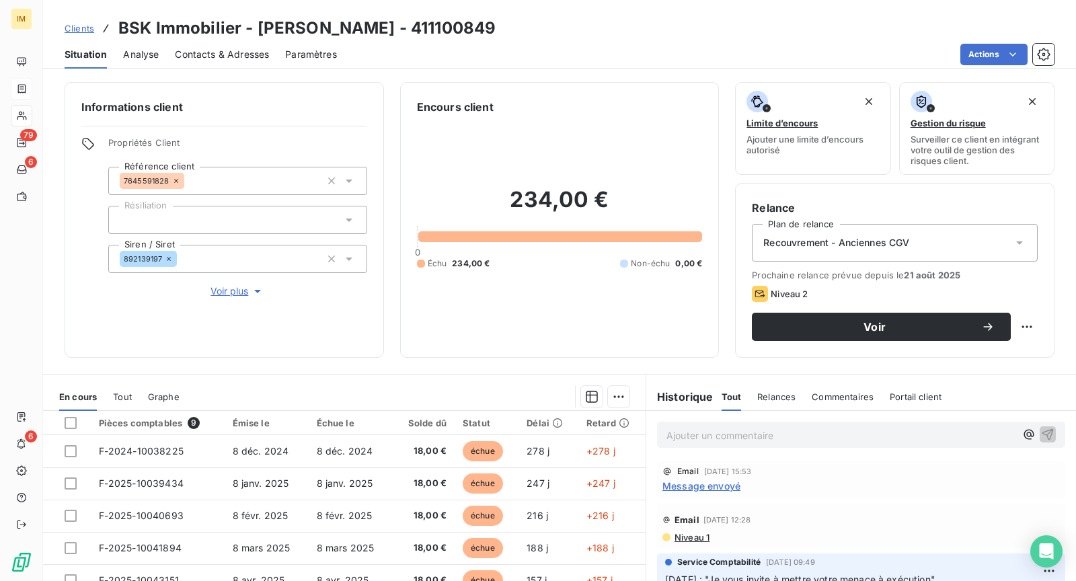
click at [237, 297] on span "Voir plus" at bounding box center [238, 290] width 54 height 13
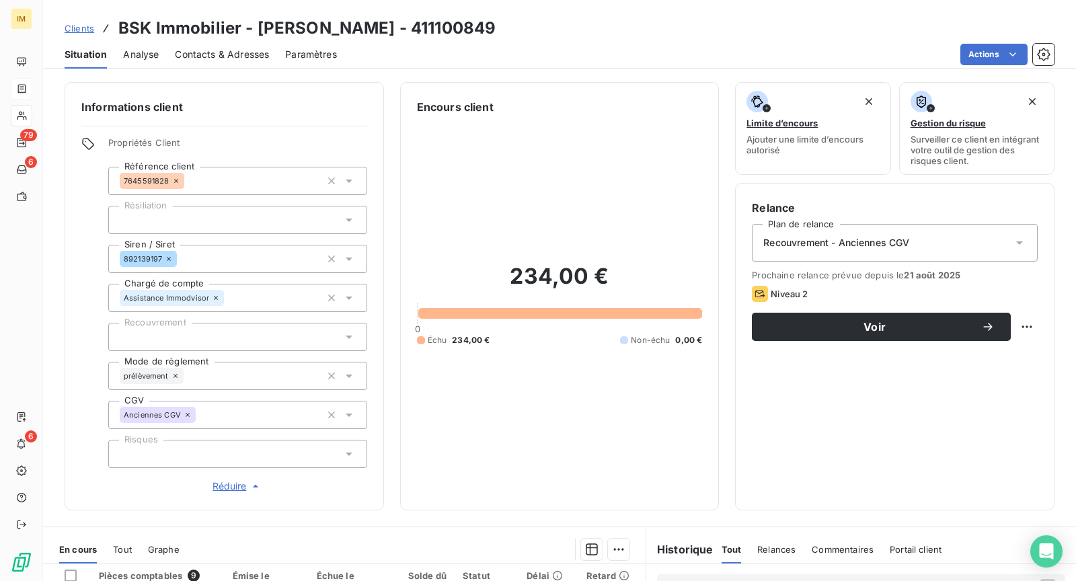
click at [208, 463] on div at bounding box center [237, 454] width 259 height 28
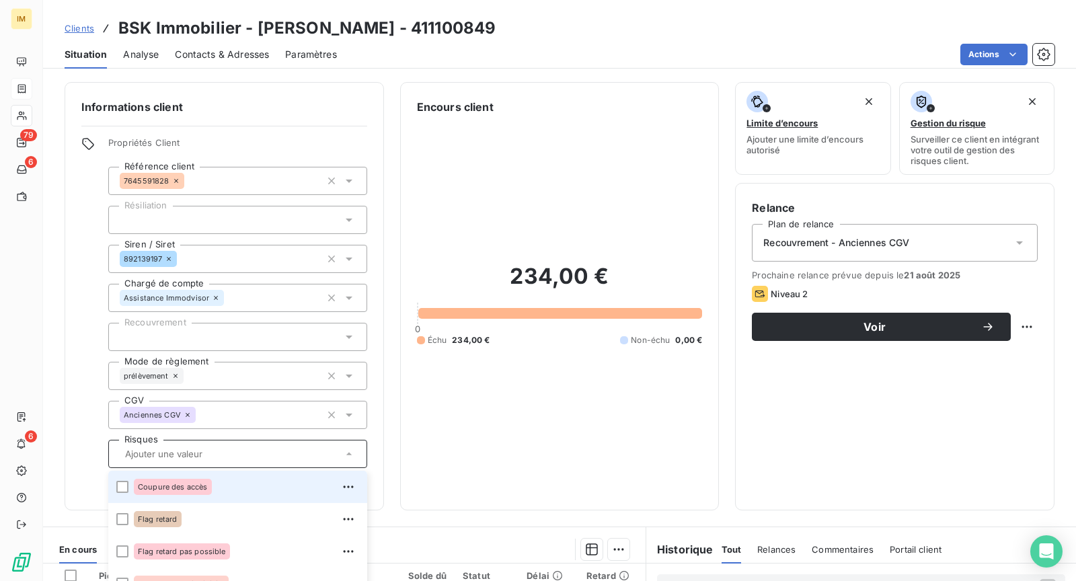
click at [233, 478] on div "Coupure des accès" at bounding box center [246, 487] width 225 height 22
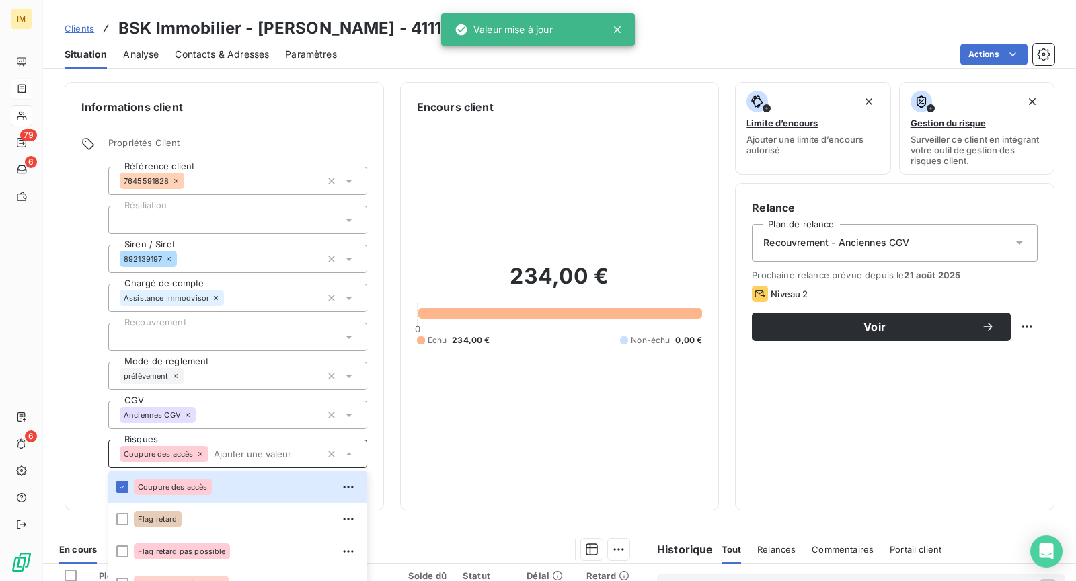
click at [87, 266] on div "Propriétés Client Référence client 7645591828 Résiliation Siren / Siret 8921391…" at bounding box center [224, 315] width 286 height 356
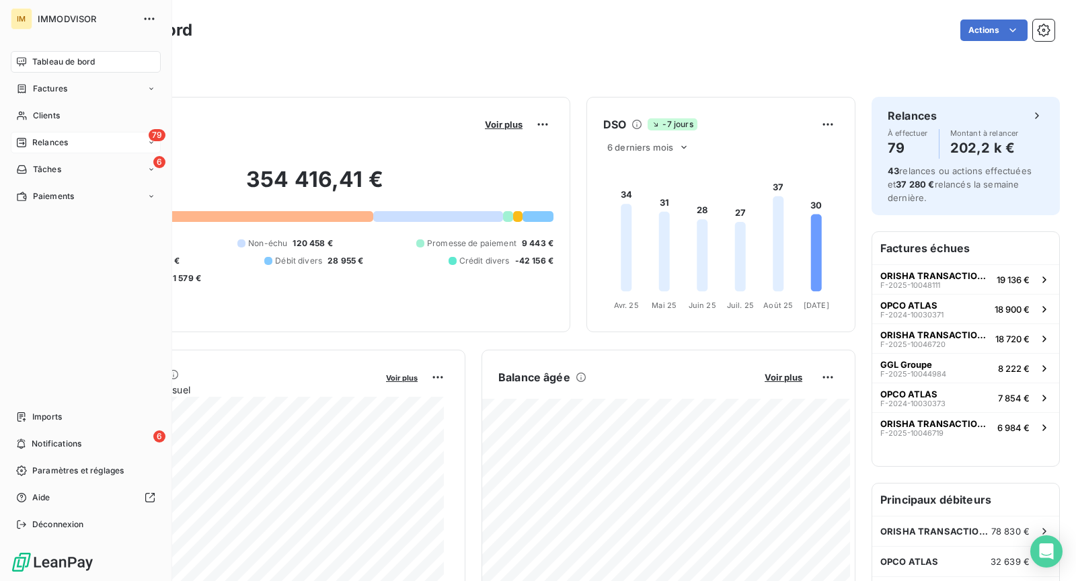
click at [32, 137] on span "Relances" at bounding box center [50, 143] width 36 height 12
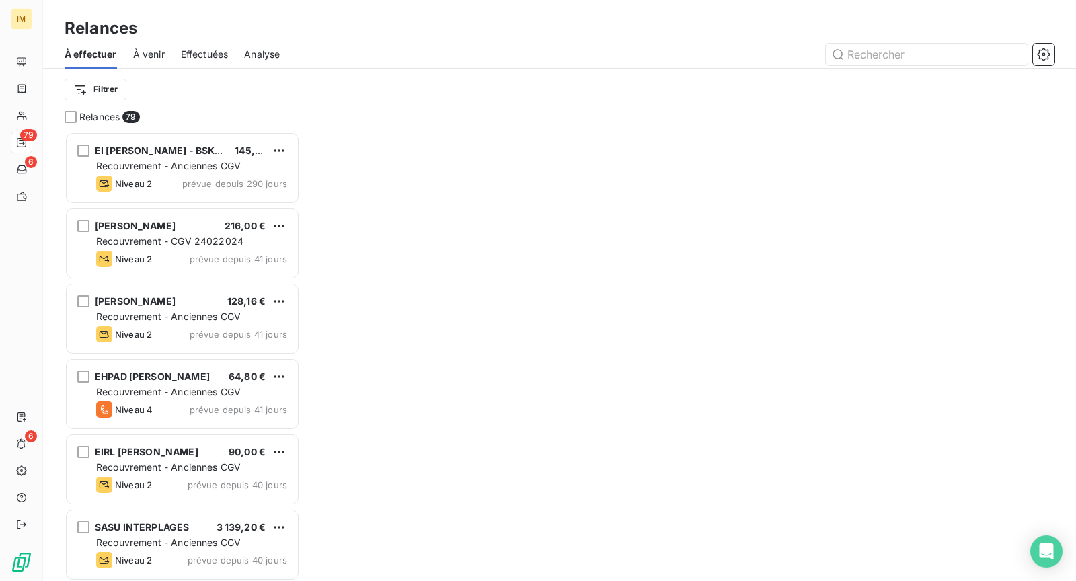
scroll to position [439, 224]
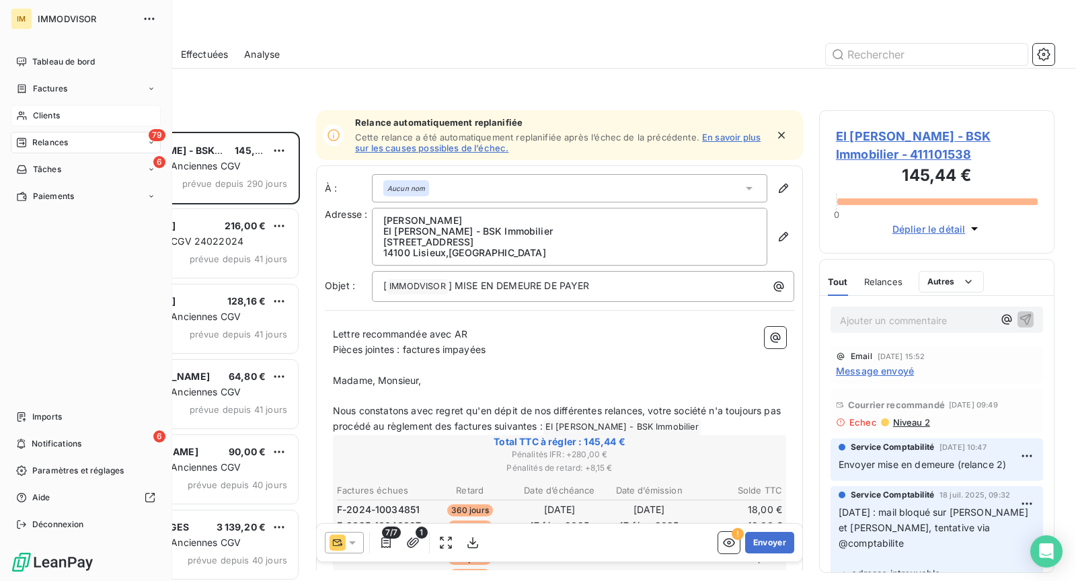
drag, startPoint x: 20, startPoint y: 118, endPoint x: 65, endPoint y: 119, distance: 44.4
click at [20, 118] on icon at bounding box center [21, 115] width 11 height 11
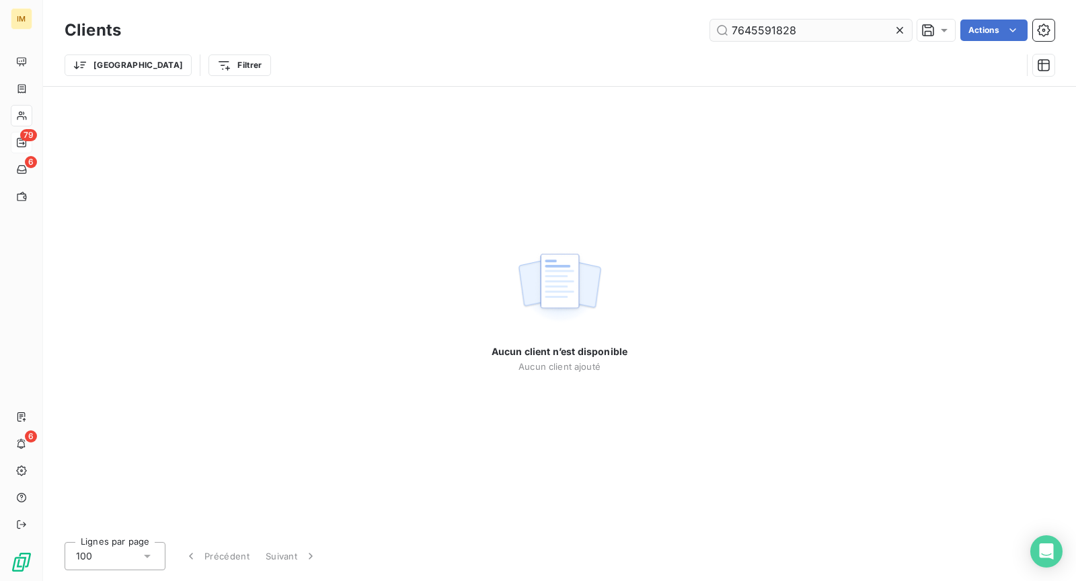
click at [807, 25] on input "7645591828" at bounding box center [811, 31] width 202 height 22
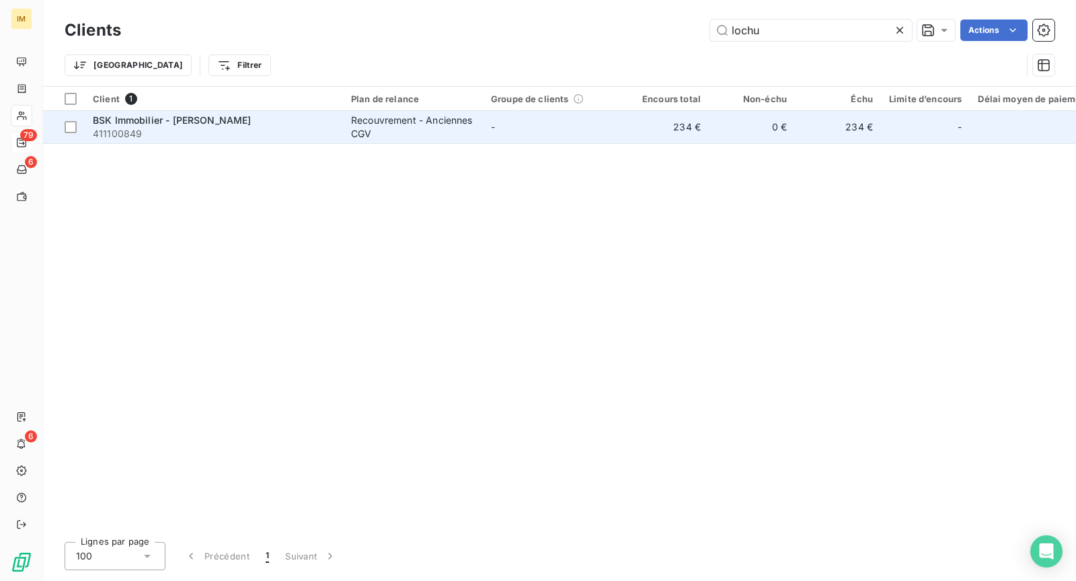
type input "lochu"
click at [387, 129] on div "Recouvrement - Anciennes CGV" at bounding box center [413, 127] width 124 height 27
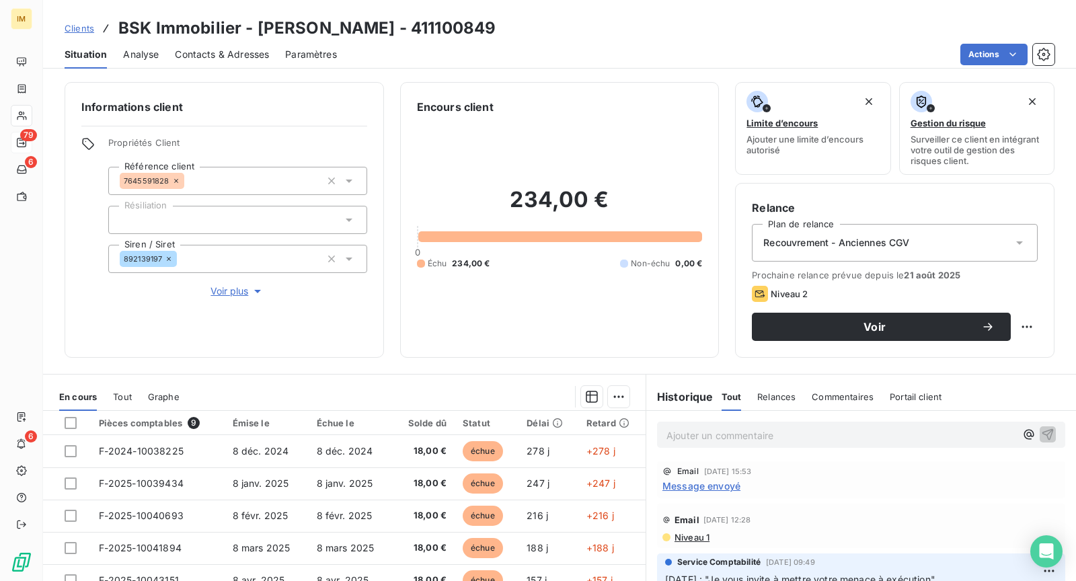
click at [223, 295] on span "Voir plus" at bounding box center [238, 290] width 54 height 13
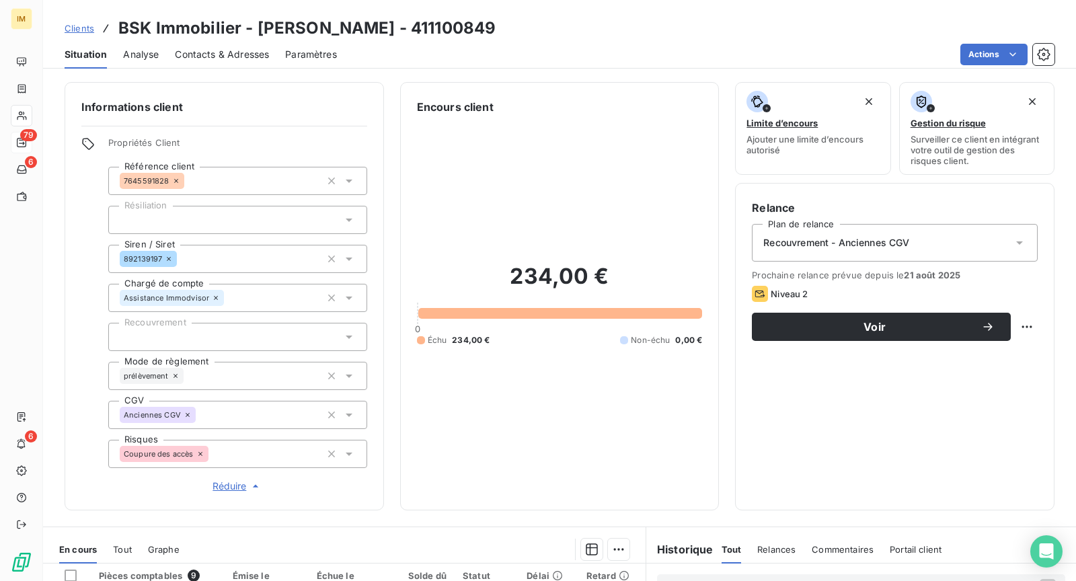
copy div
drag, startPoint x: 164, startPoint y: 261, endPoint x: 102, endPoint y: 247, distance: 63.5
click at [56, 274] on div "Informations client Propriétés Client Référence client 7645591828 Résiliation S…" at bounding box center [559, 296] width 1033 height 428
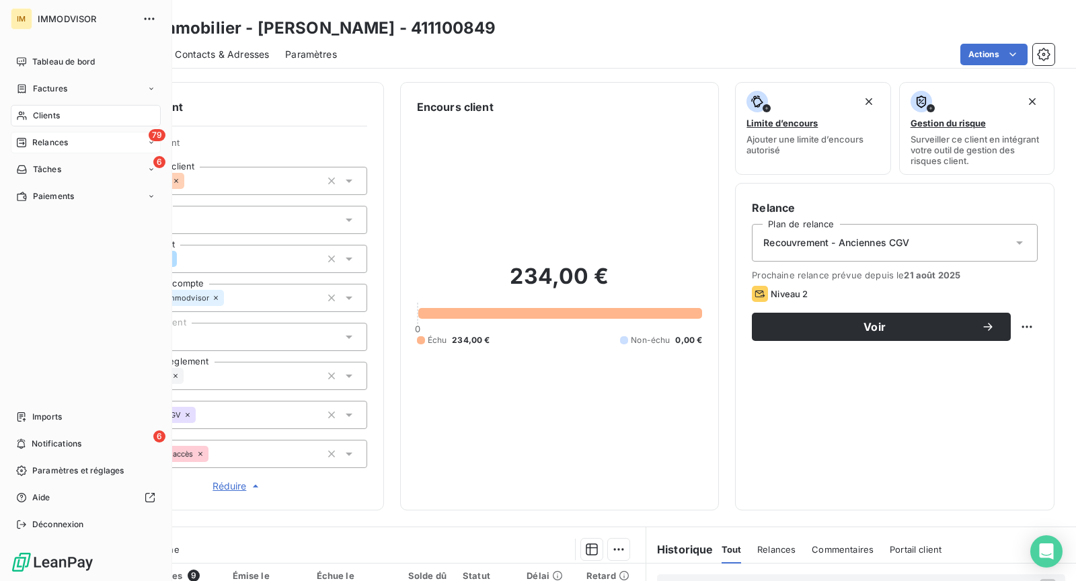
click at [34, 104] on nav "Tableau de bord Factures Clients 79 Relances 6 Tâches Paiements" at bounding box center [86, 129] width 150 height 156
click at [36, 108] on div "Clients" at bounding box center [86, 116] width 150 height 22
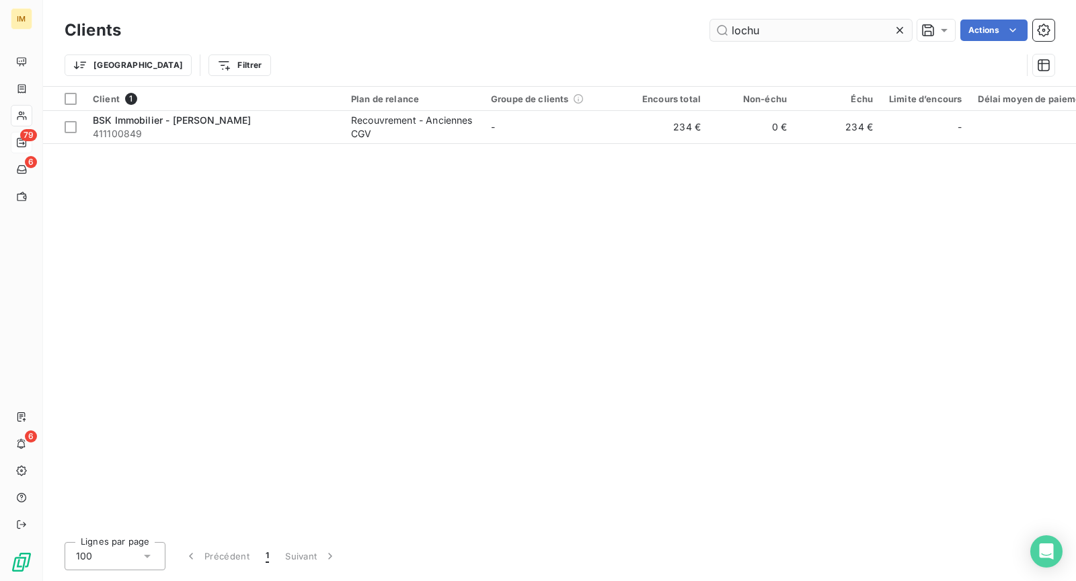
click at [776, 36] on input "lochu" at bounding box center [811, 31] width 202 height 22
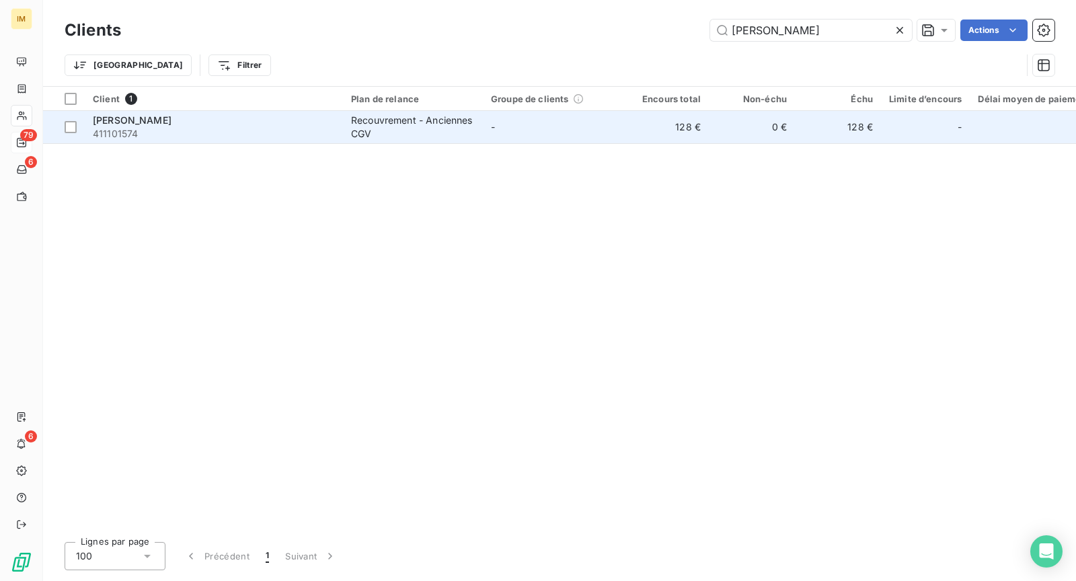
type input "[PERSON_NAME]"
click at [227, 121] on div "[PERSON_NAME]" at bounding box center [214, 120] width 242 height 13
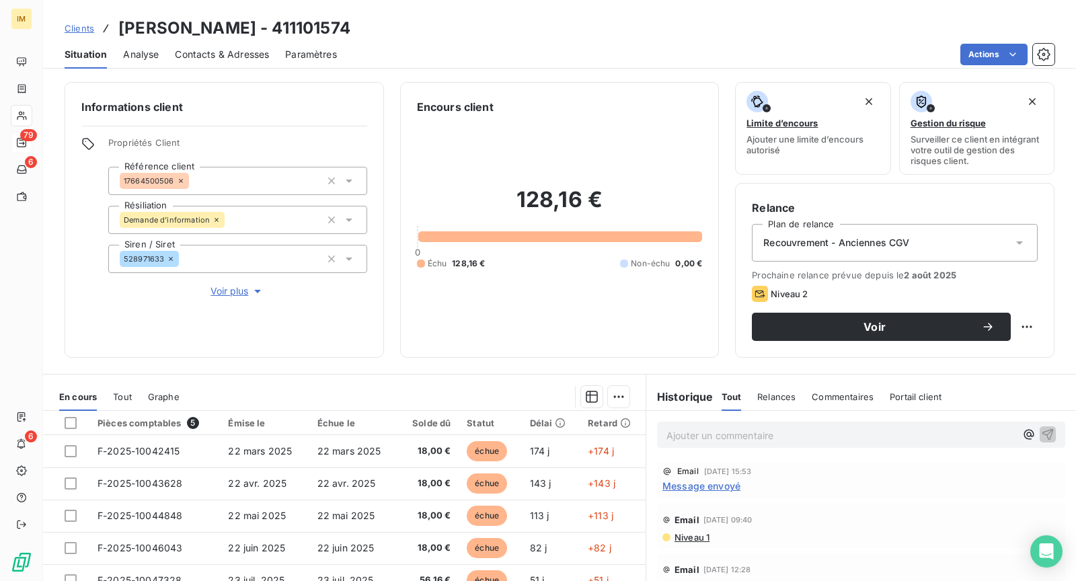
click at [209, 291] on button "Voir plus" at bounding box center [237, 291] width 259 height 15
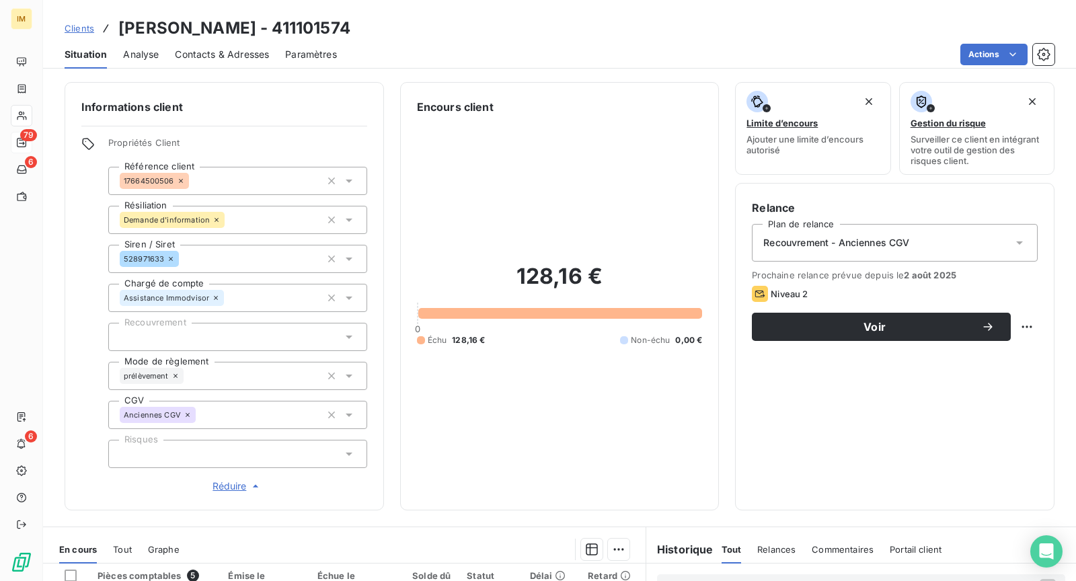
click at [210, 455] on div at bounding box center [237, 454] width 259 height 28
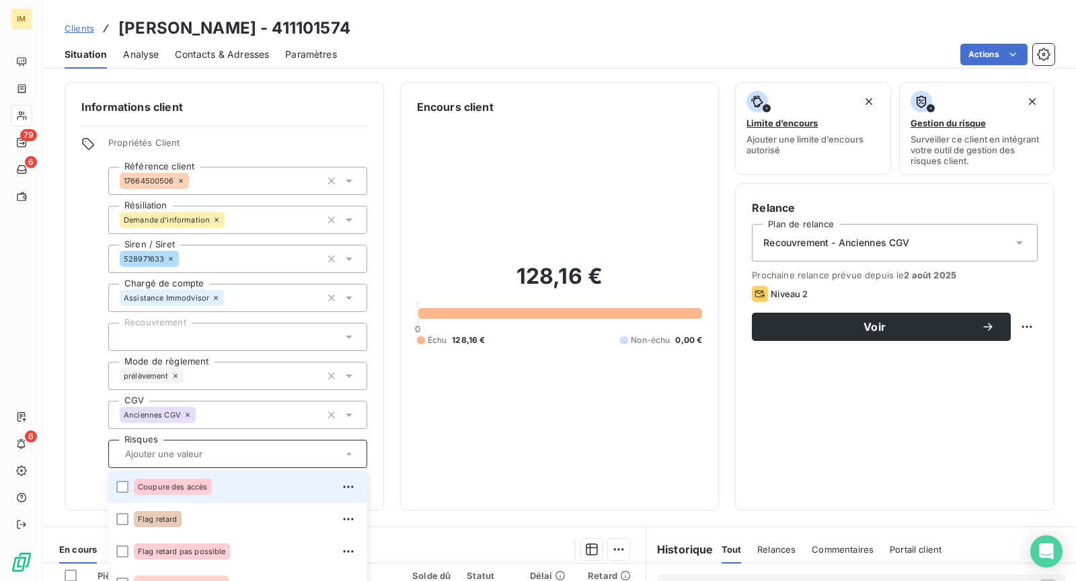
click at [212, 492] on div "Coupure des accès" at bounding box center [246, 487] width 225 height 22
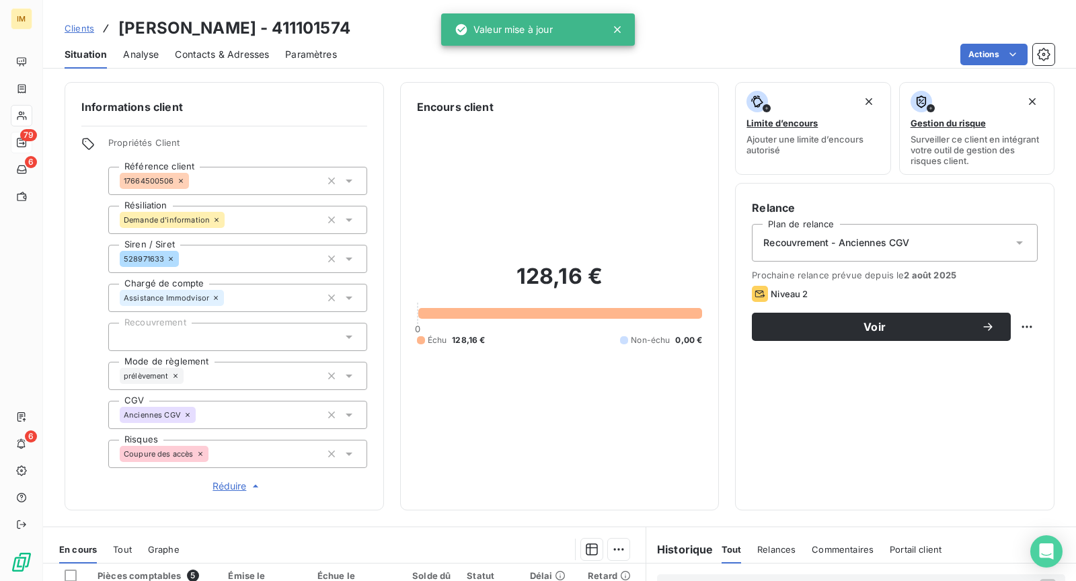
copy div
drag, startPoint x: 176, startPoint y: 180, endPoint x: 42, endPoint y: 222, distance: 139.7
click at [42, 223] on div "IM 79 6 6 Clients DAVID DAUPHIN - 411101574 Situation Analyse Contacts & Adress…" at bounding box center [538, 290] width 1076 height 581
click at [80, 272] on div "Informations client Propriétés Client Référence client 17664500506 Résiliation …" at bounding box center [224, 296] width 319 height 428
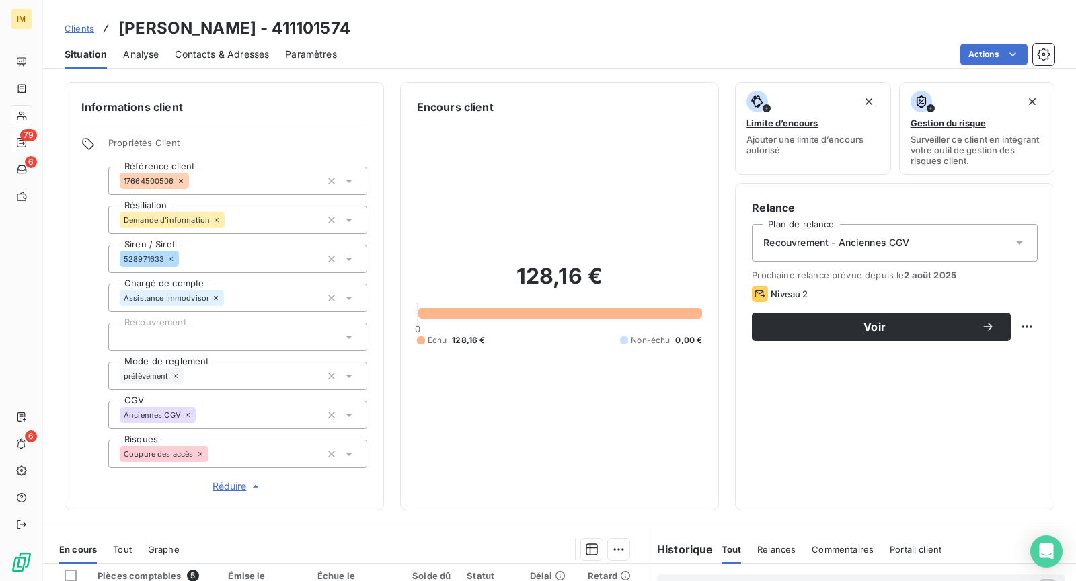
copy div
drag, startPoint x: 165, startPoint y: 256, endPoint x: 173, endPoint y: 227, distance: 30.5
click at [69, 297] on div "Informations client Propriétés Client Référence client 17664500506 Résiliation …" at bounding box center [224, 296] width 319 height 428
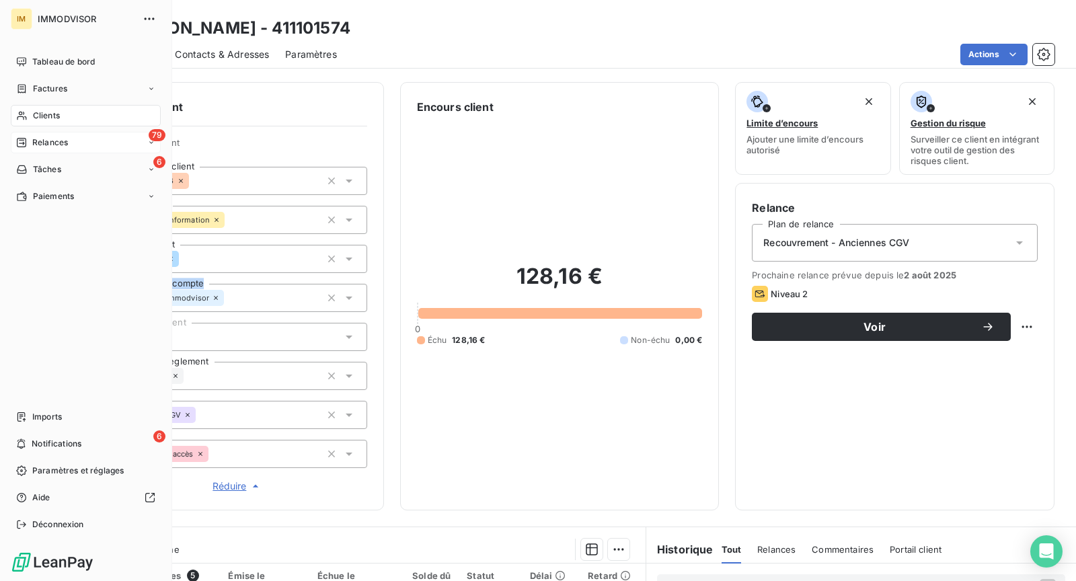
click at [30, 147] on div "Relances" at bounding box center [42, 143] width 52 height 12
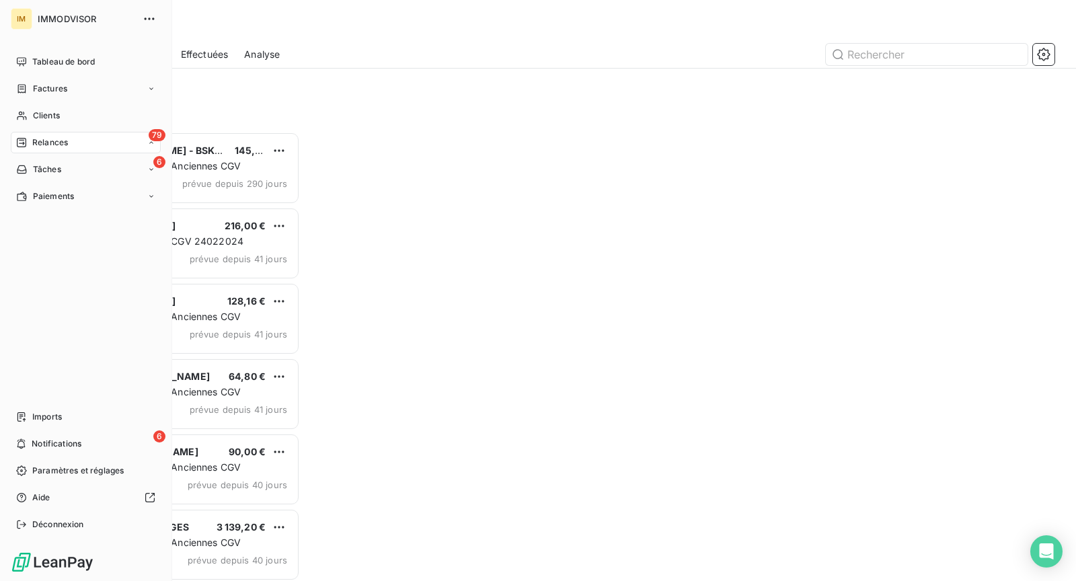
scroll to position [439, 224]
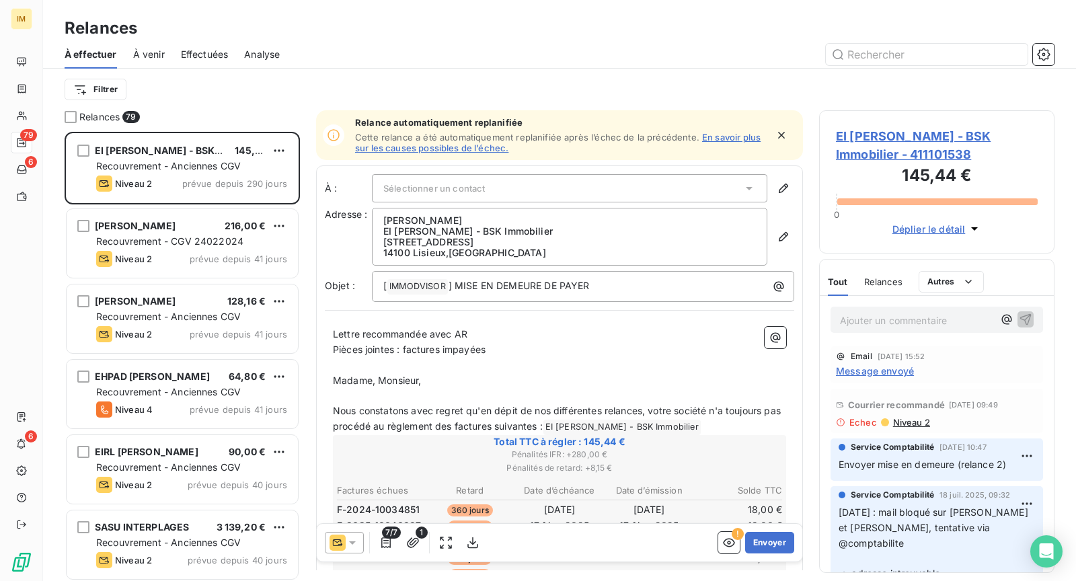
click at [902, 415] on div "Courrier recommandé 1 août 2025, 09:49 Echec Niveau 2" at bounding box center [937, 411] width 202 height 34
click at [910, 422] on span "Niveau 2" at bounding box center [911, 422] width 38 height 11
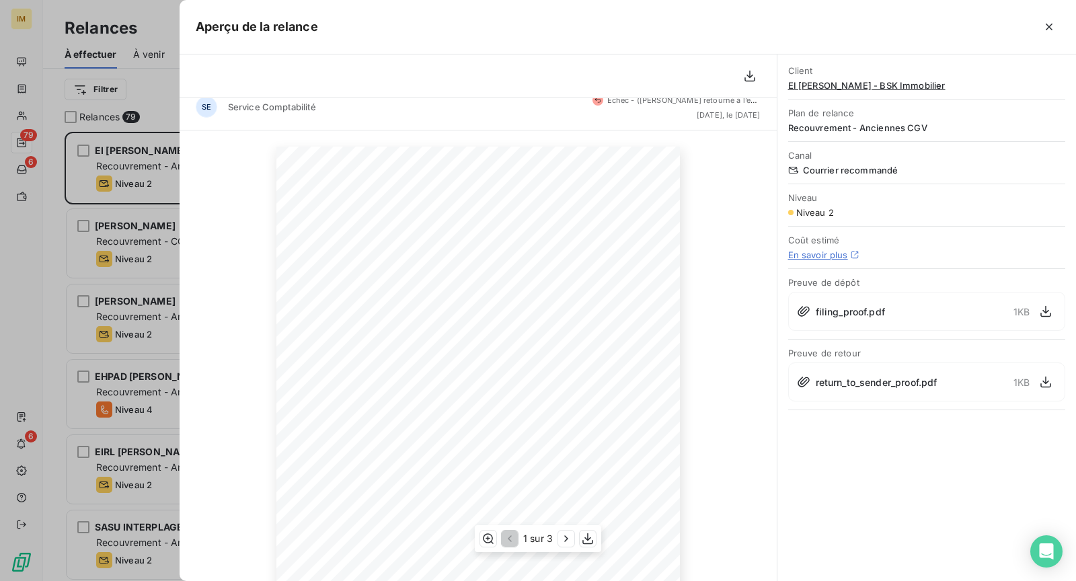
scroll to position [0, 0]
drag, startPoint x: 796, startPoint y: 379, endPoint x: 969, endPoint y: 378, distance: 173.5
click at [797, 379] on icon at bounding box center [803, 381] width 13 height 13
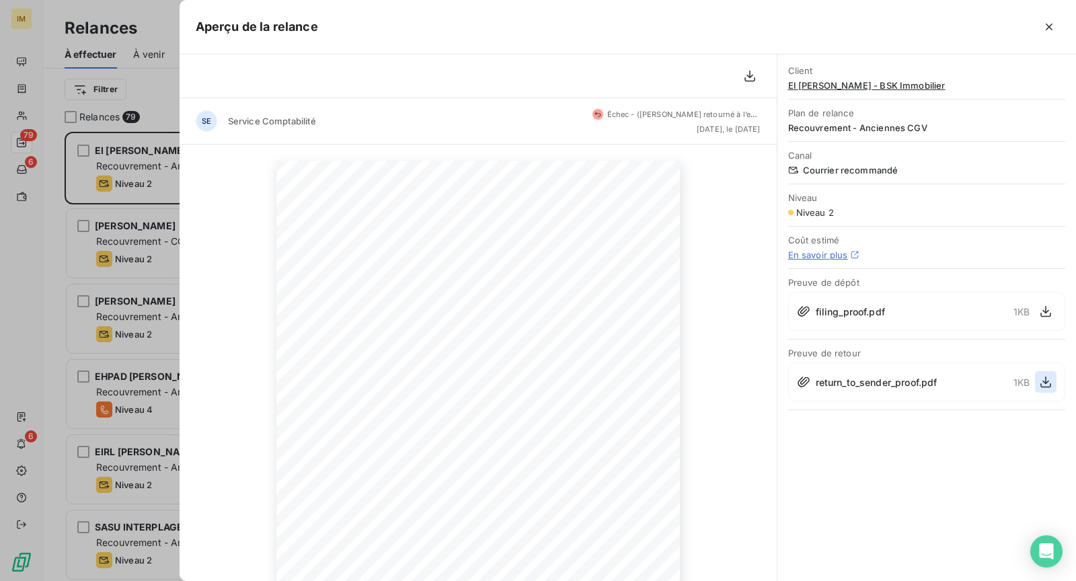
click at [1044, 379] on icon "button" at bounding box center [1045, 382] width 11 height 11
